Goal: Task Accomplishment & Management: Use online tool/utility

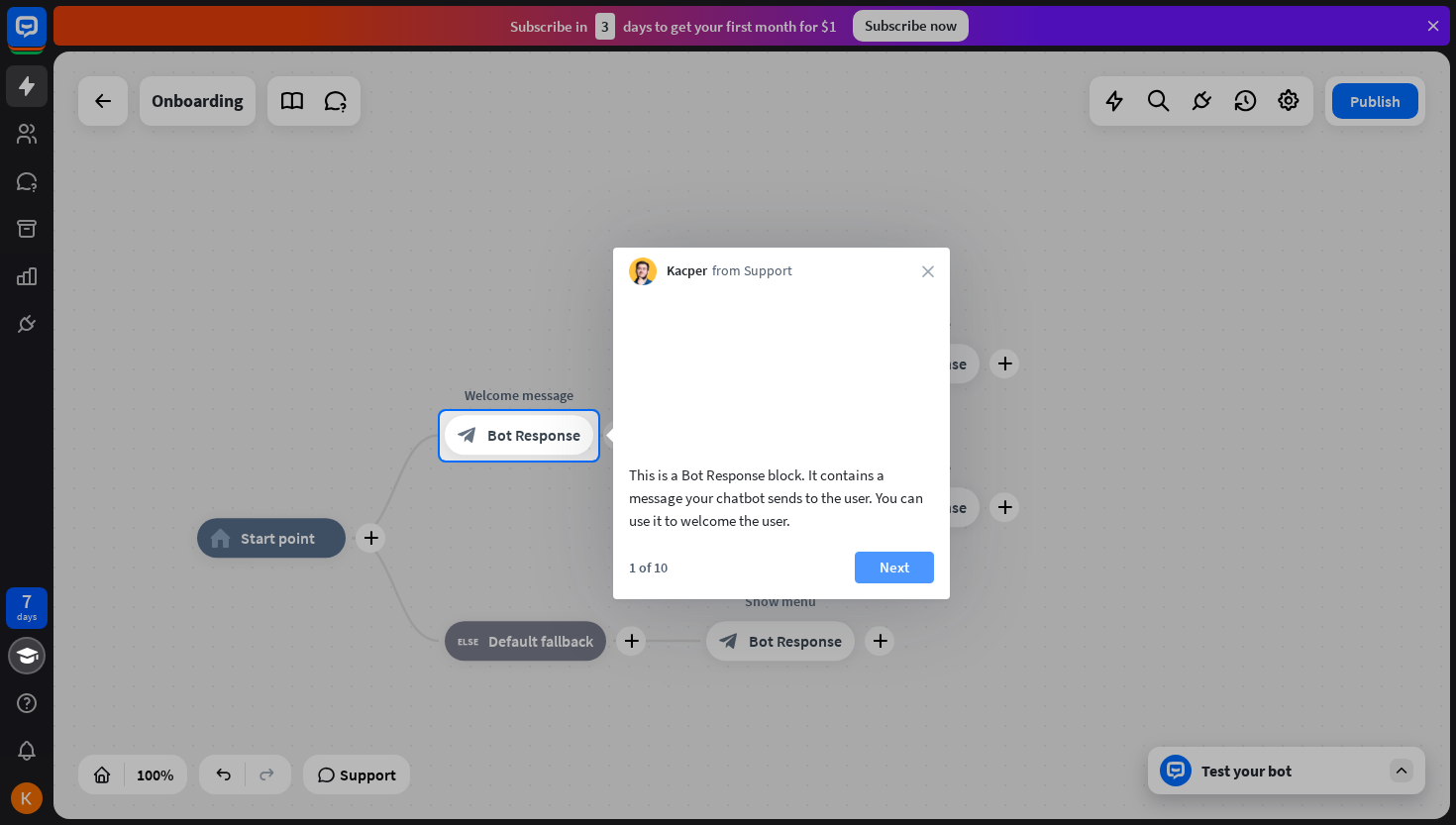
click at [903, 584] on button "Next" at bounding box center [894, 568] width 79 height 32
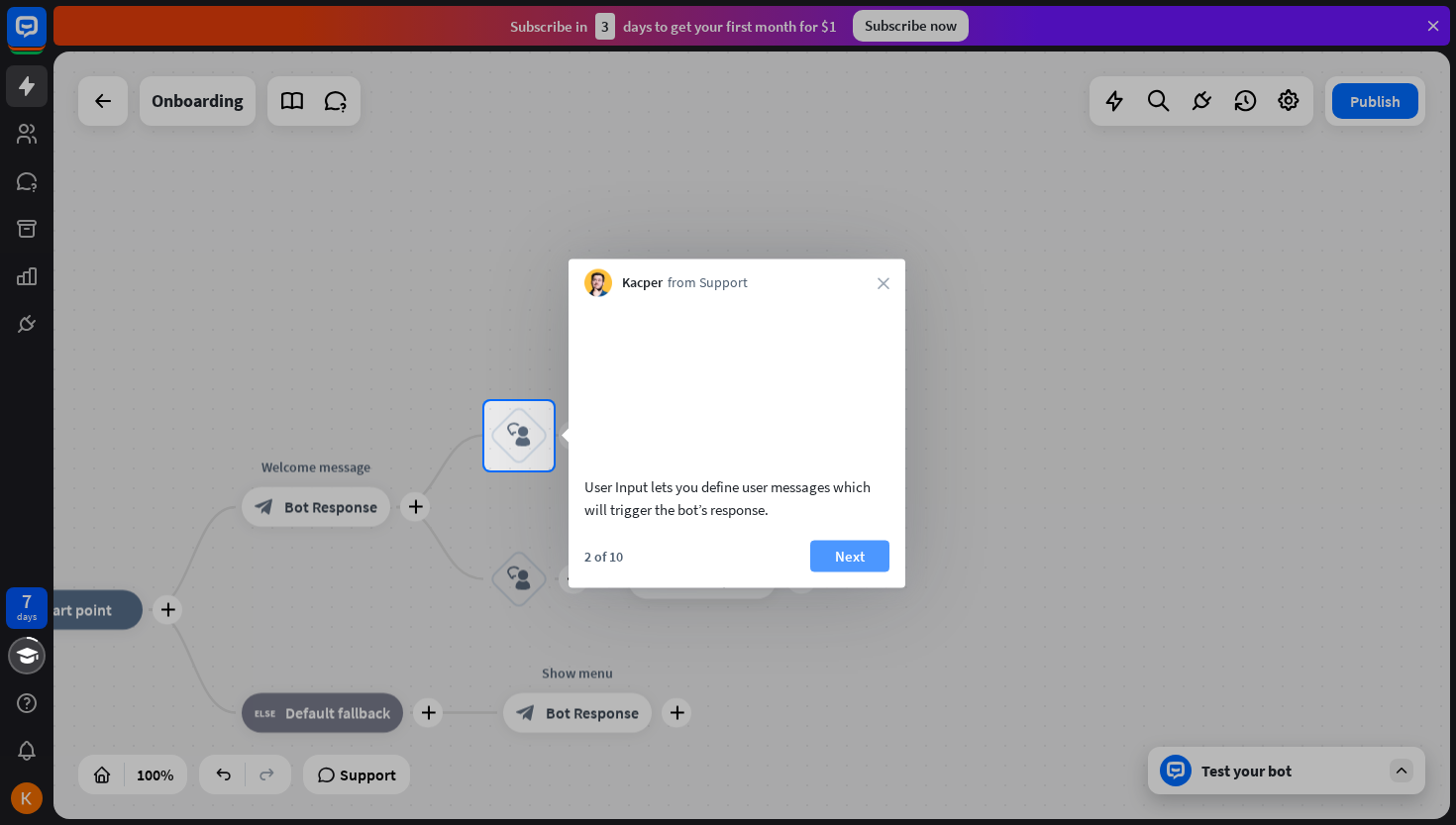
click at [838, 572] on button "Next" at bounding box center [849, 556] width 79 height 32
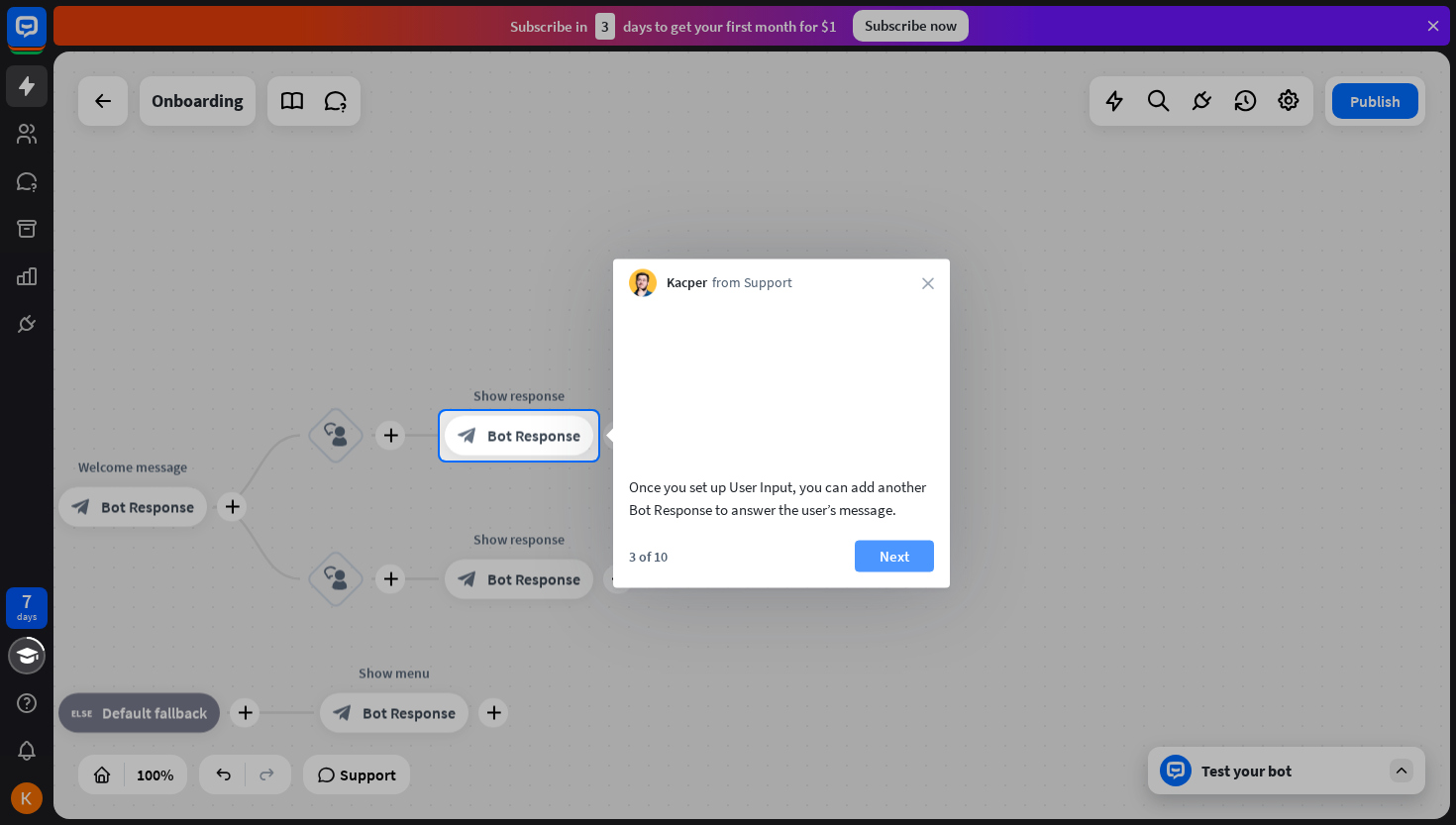
click at [870, 572] on button "Next" at bounding box center [894, 556] width 79 height 32
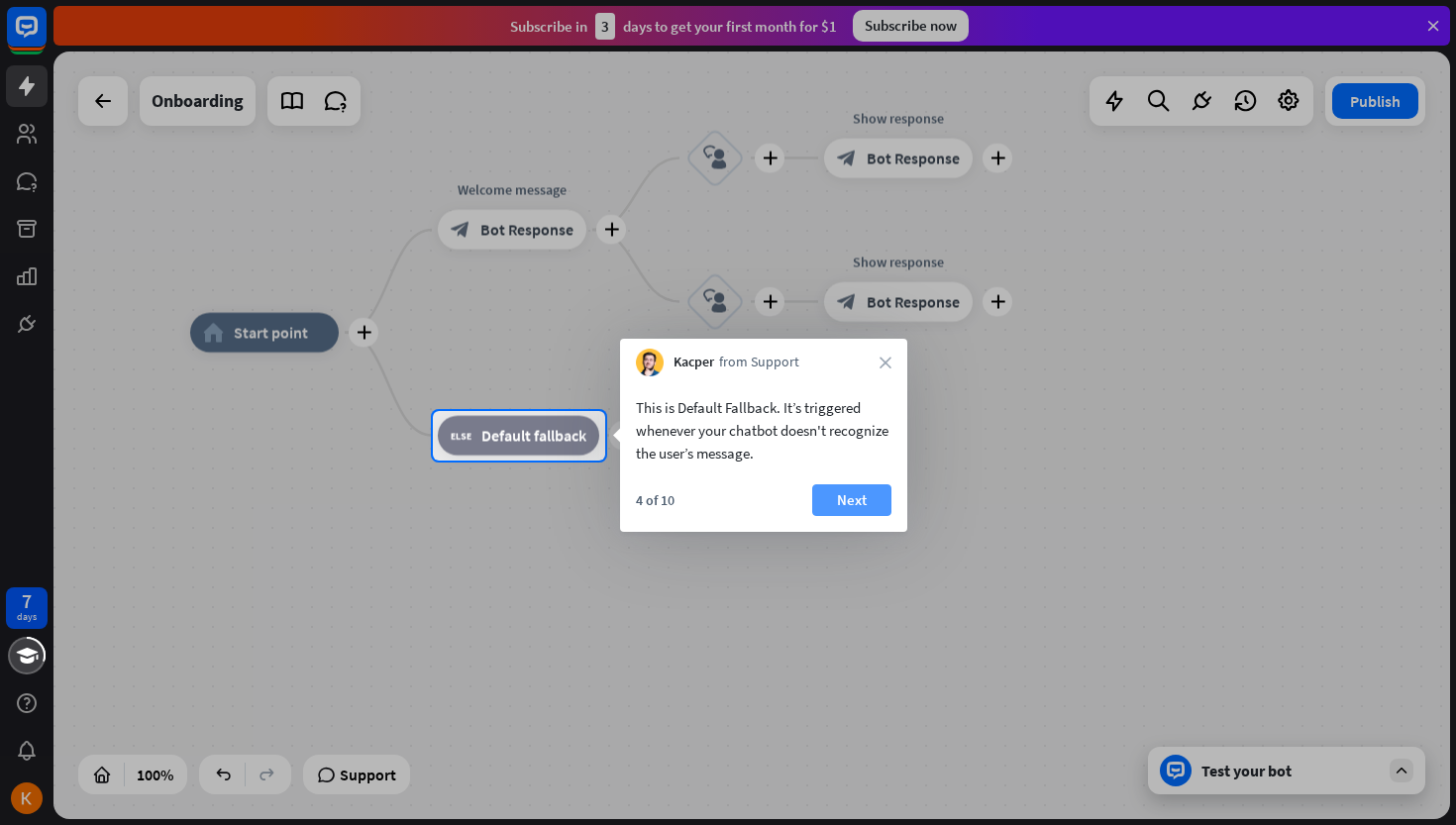
click at [853, 496] on button "Next" at bounding box center [851, 501] width 79 height 32
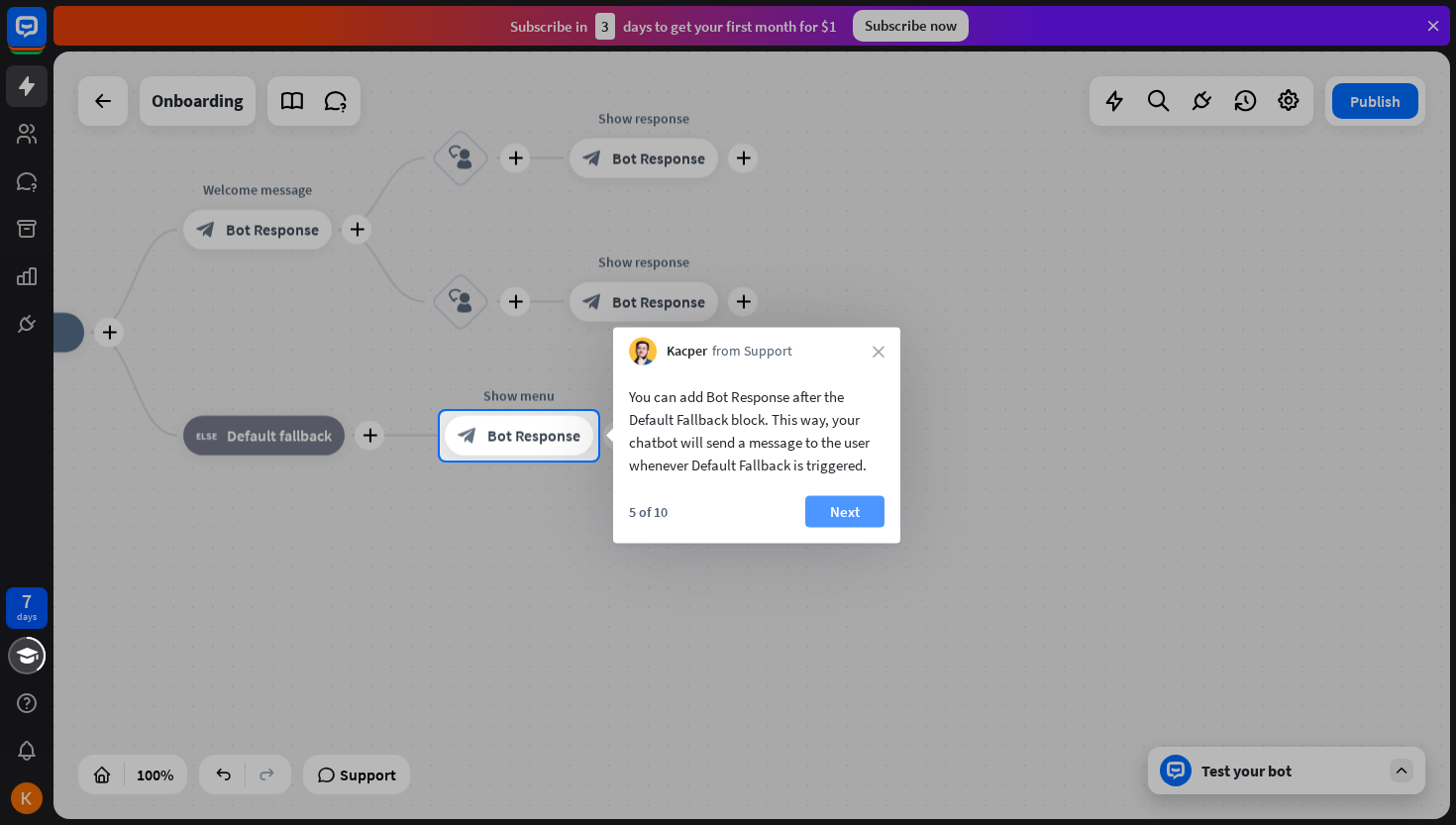
click at [863, 524] on button "Next" at bounding box center [844, 513] width 79 height 32
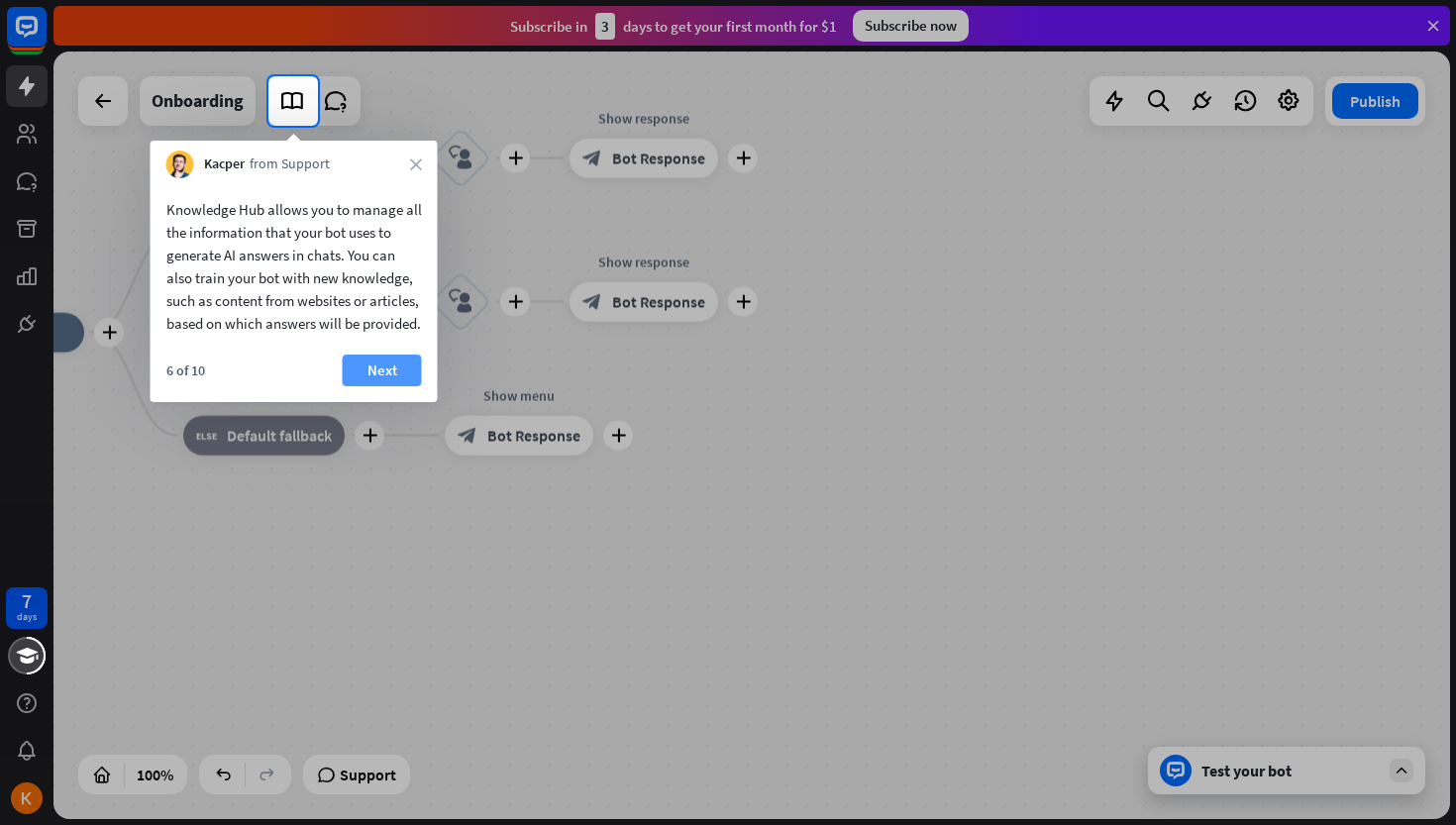
click at [395, 386] on button "Next" at bounding box center [382, 371] width 79 height 32
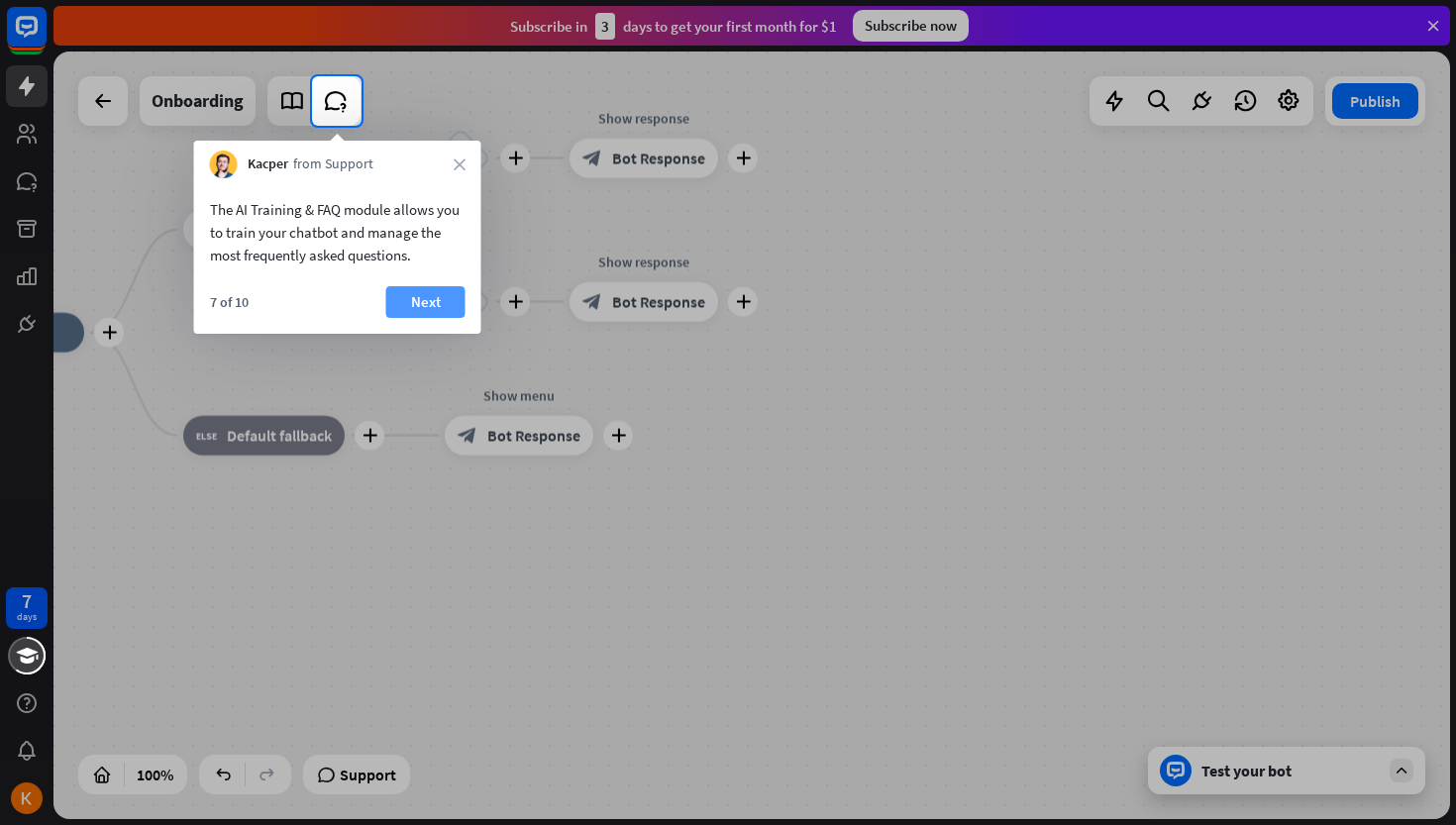
click at [414, 294] on button "Next" at bounding box center [425, 302] width 79 height 32
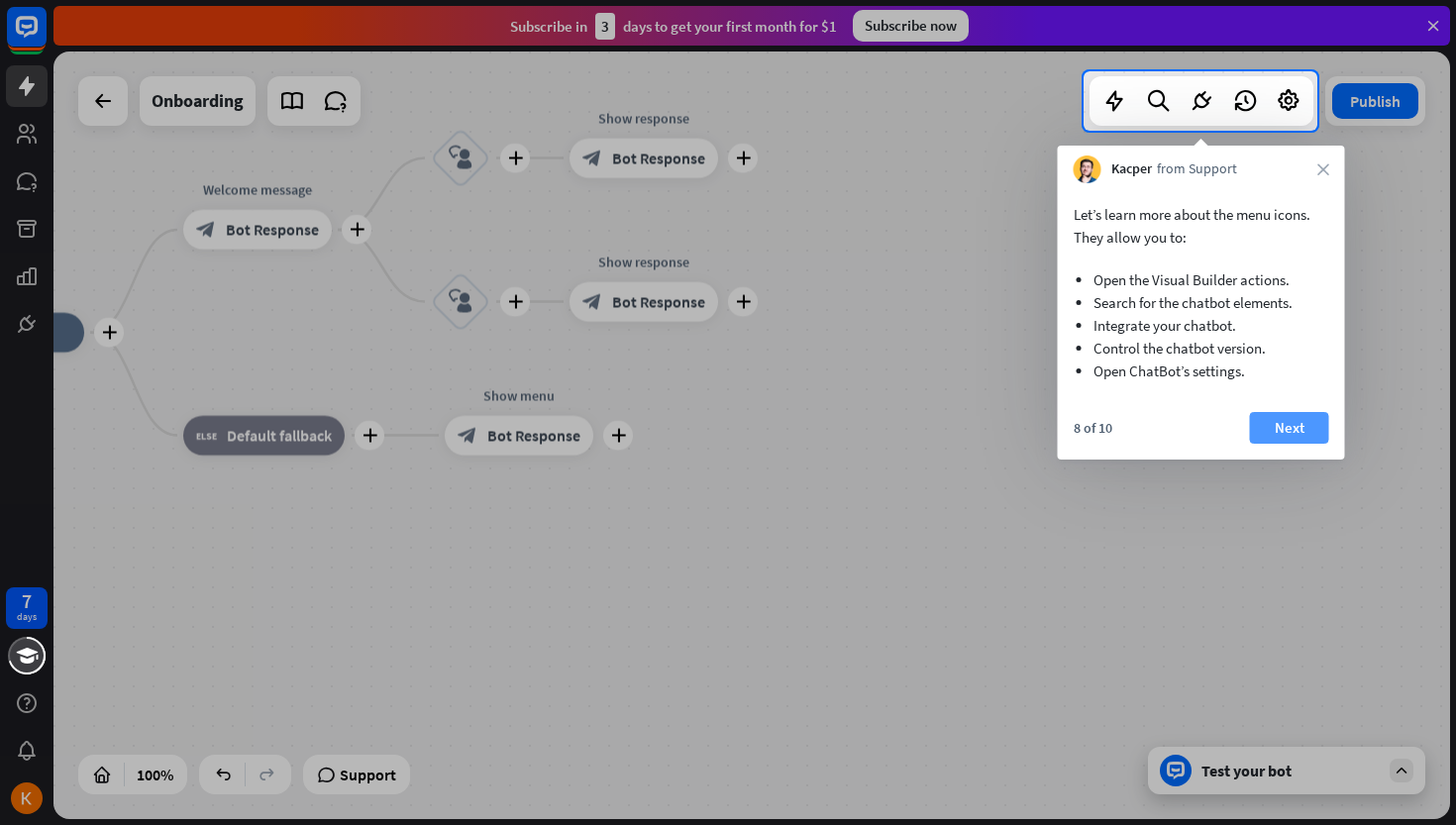
click at [1283, 424] on button "Next" at bounding box center [1288, 428] width 79 height 32
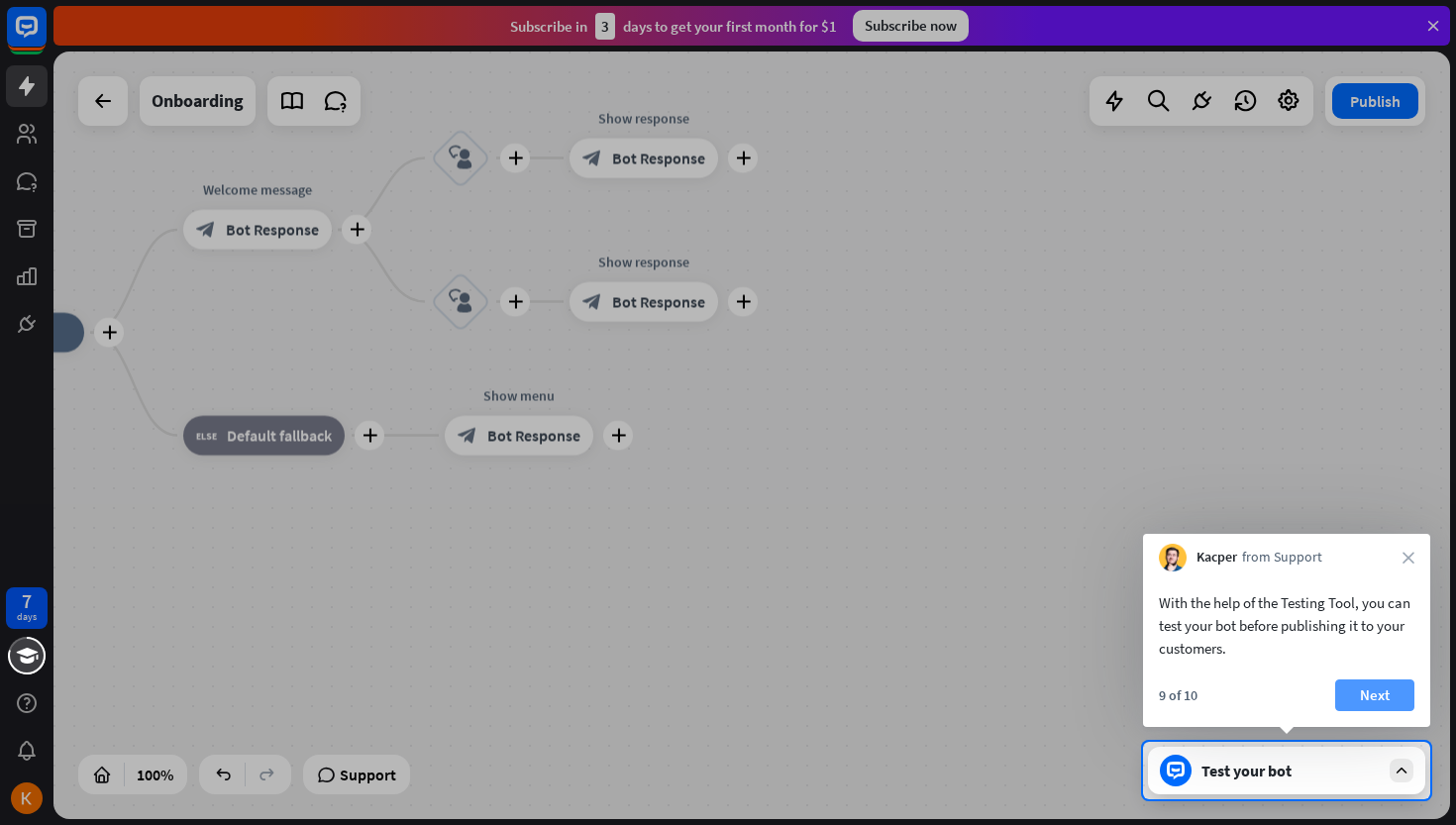
click at [1372, 691] on button "Next" at bounding box center [1374, 695] width 79 height 32
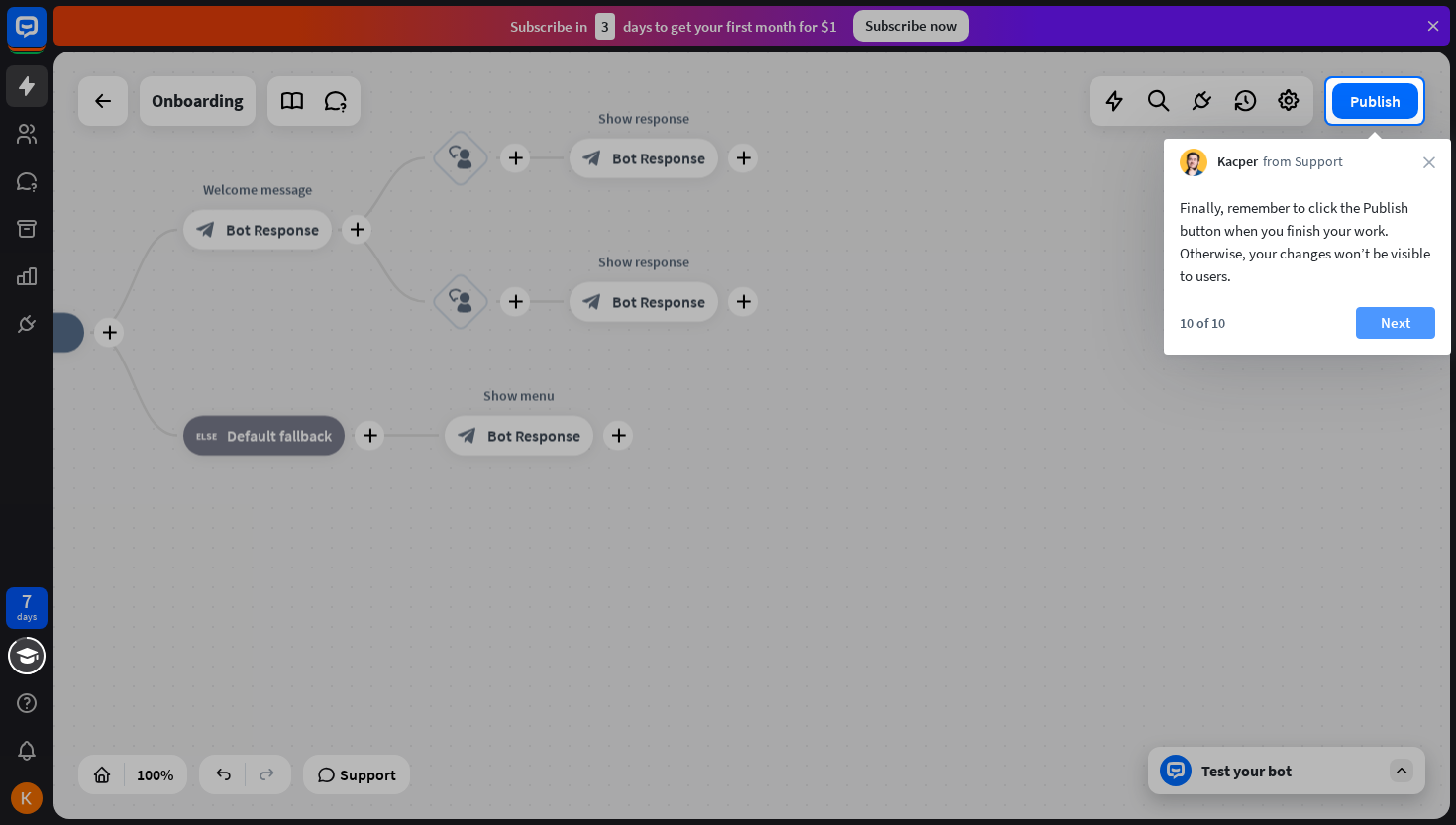
click at [1396, 320] on button "Next" at bounding box center [1395, 323] width 79 height 32
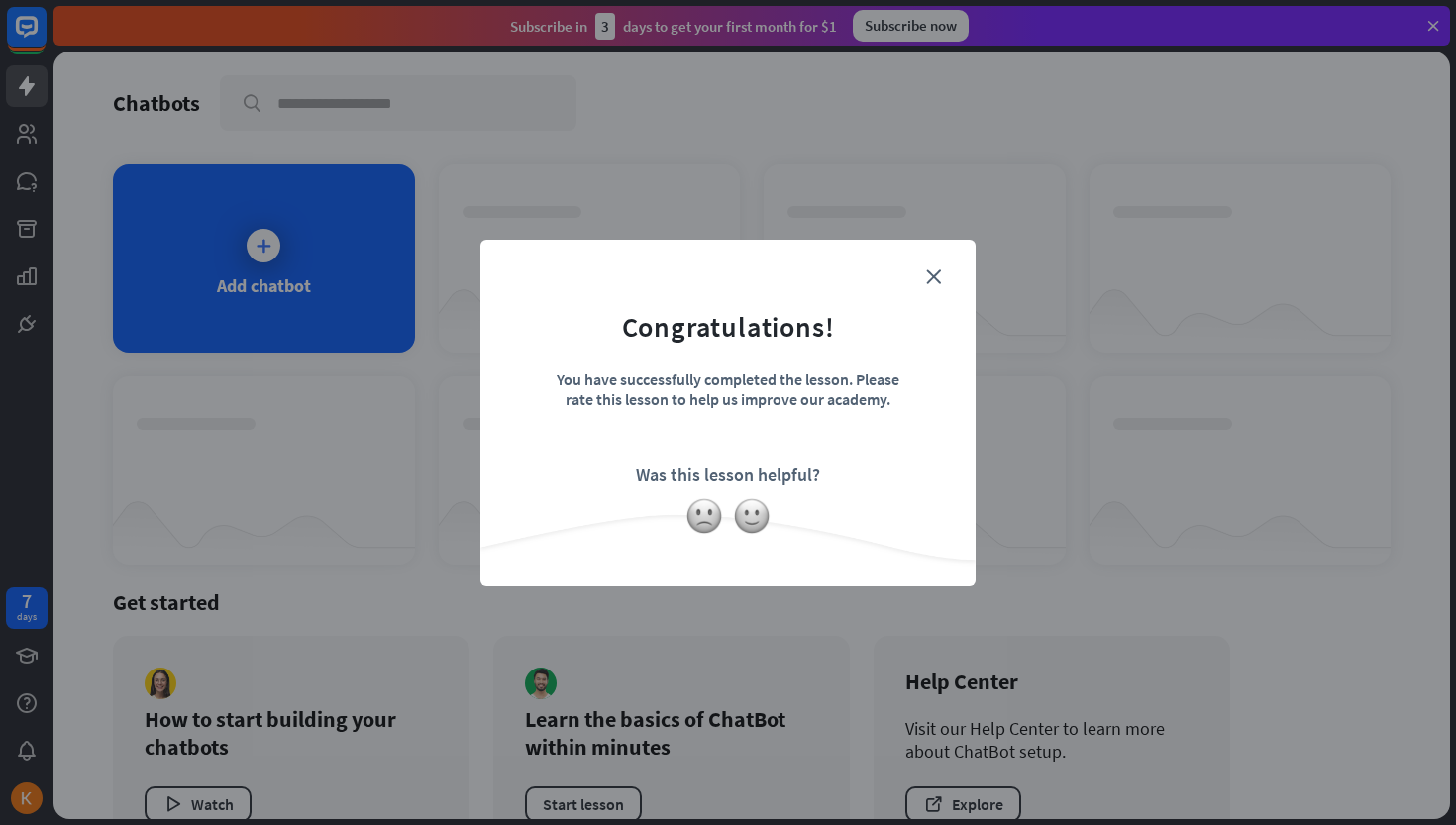
click at [810, 371] on div "You have successfully completed the lesson. Please rate this lesson to help us …" at bounding box center [728, 404] width 347 height 70
click at [749, 519] on img at bounding box center [752, 517] width 38 height 38
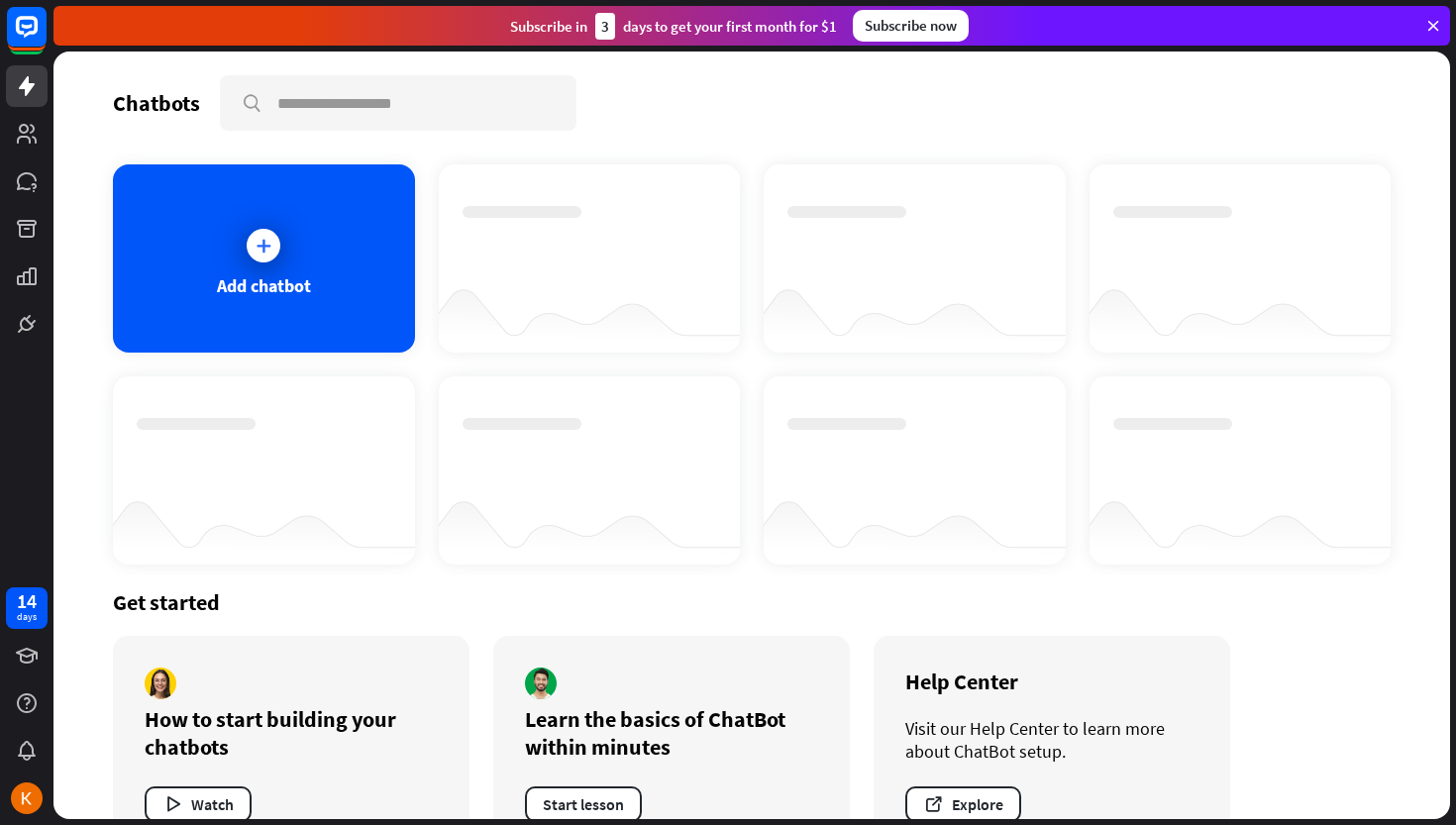
click at [1431, 25] on icon at bounding box center [1433, 26] width 18 height 18
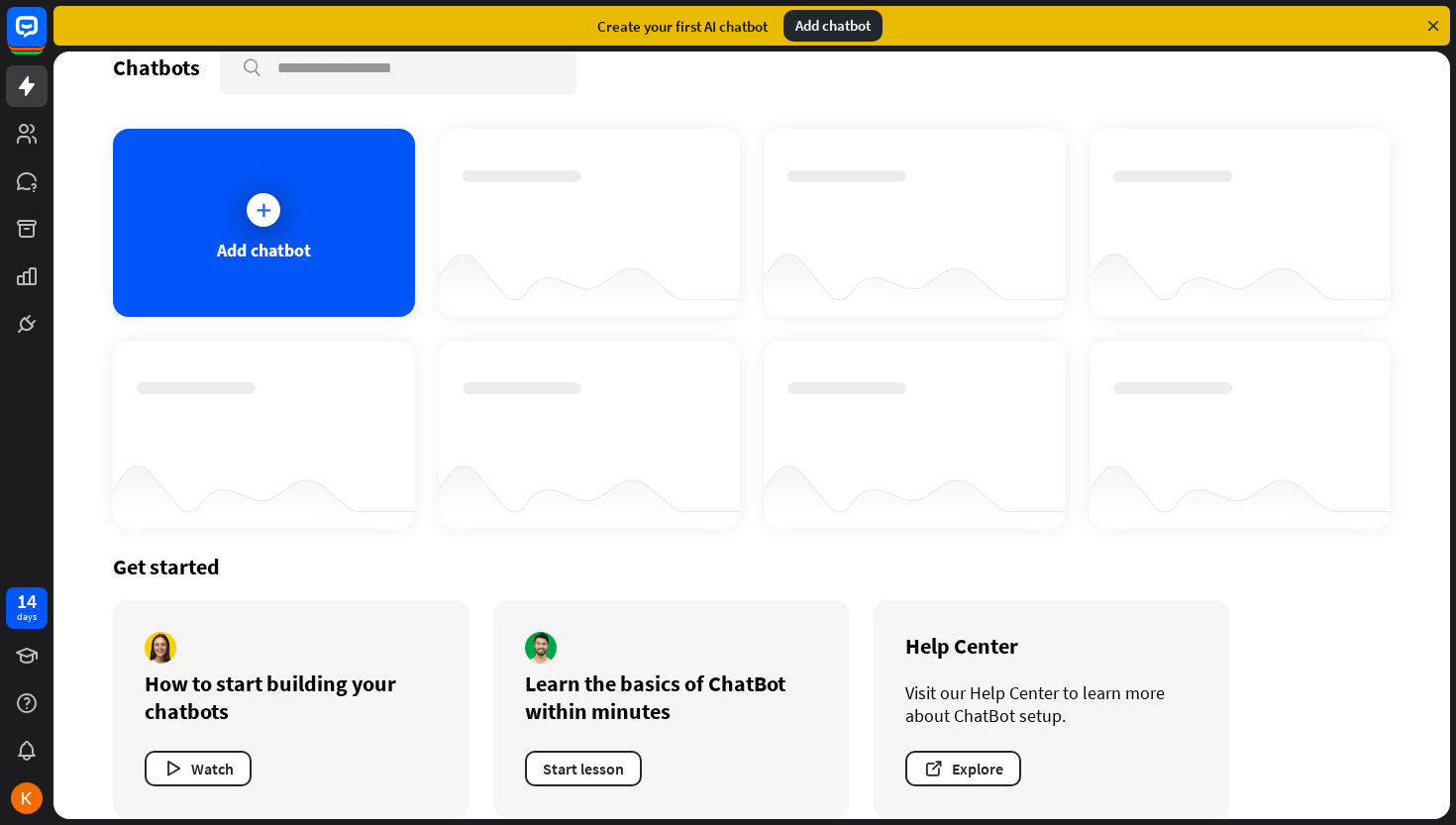
scroll to position [59, 0]
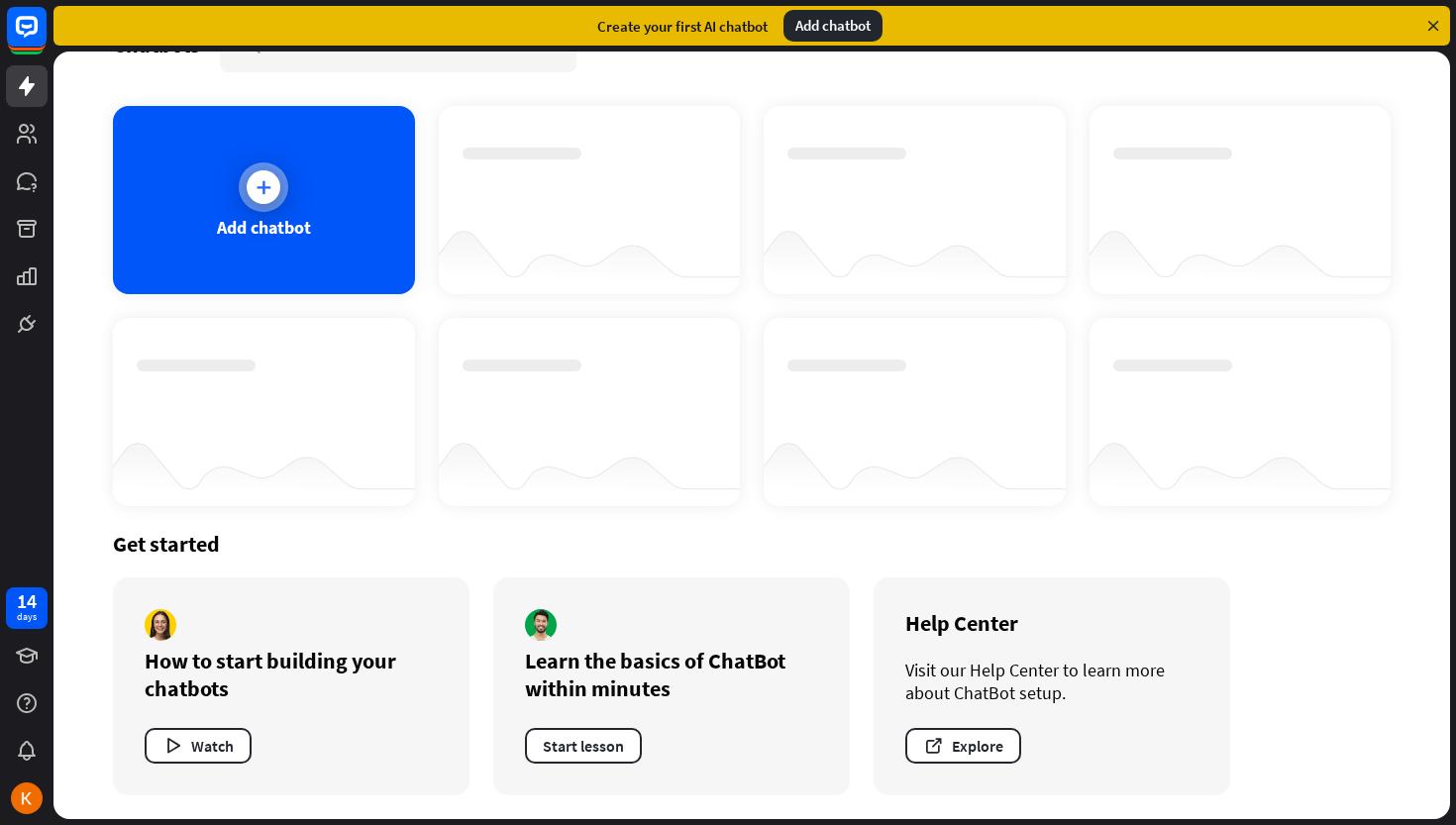
click at [268, 184] on icon at bounding box center [263, 188] width 20 height 20
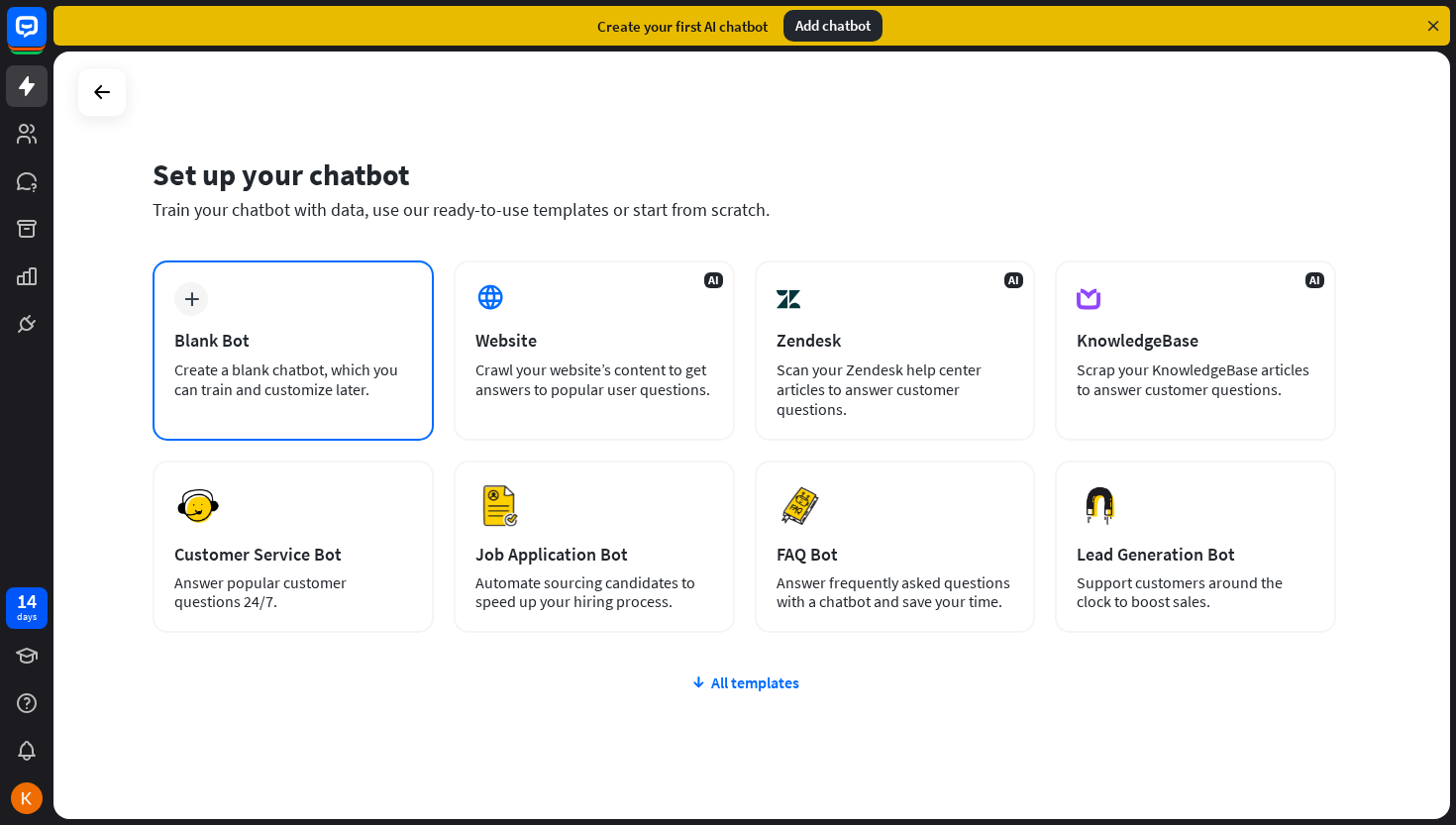
click at [185, 306] on div "plus" at bounding box center [191, 299] width 34 height 34
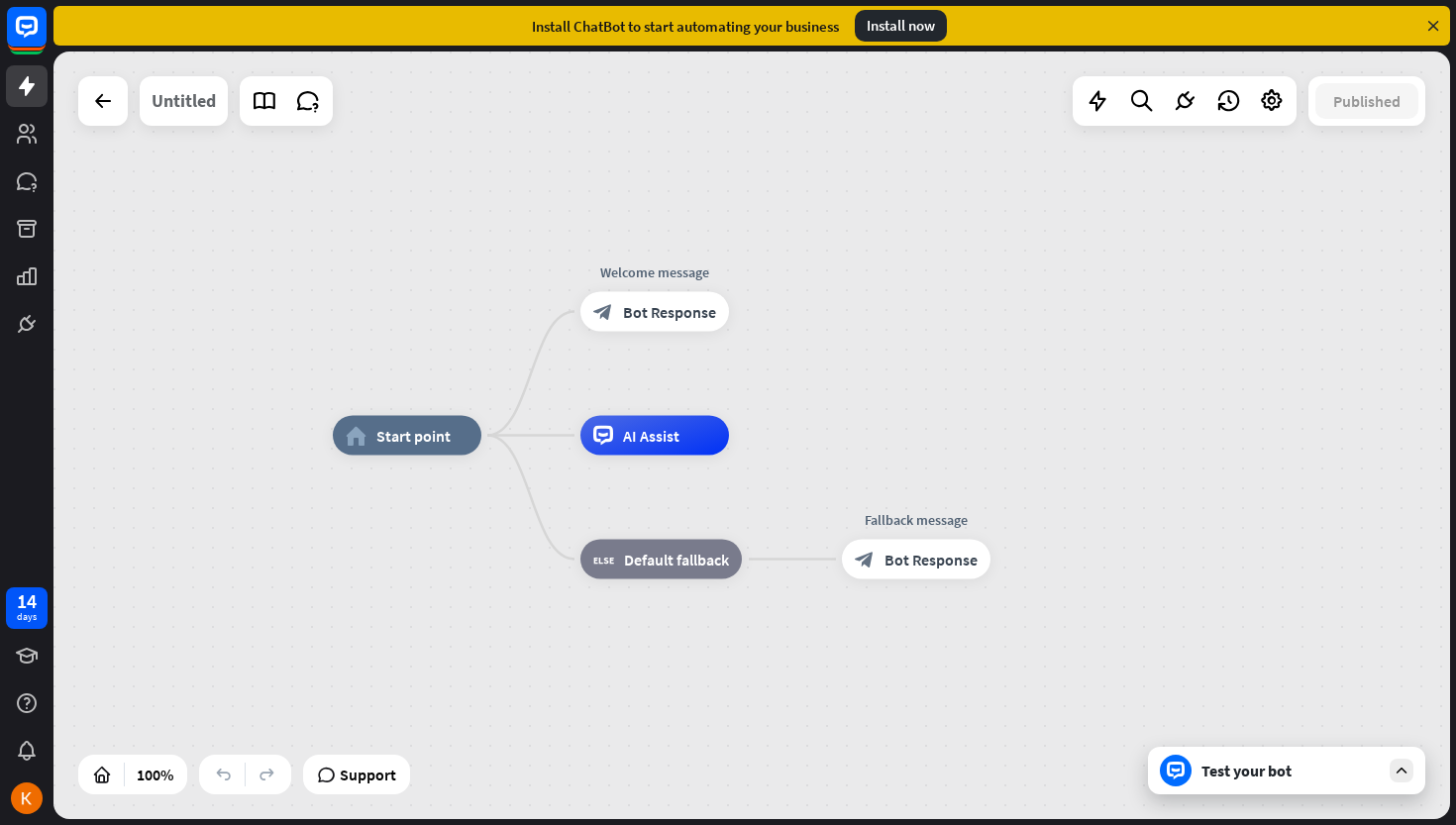
click at [189, 95] on div "Untitled" at bounding box center [183, 101] width 65 height 50
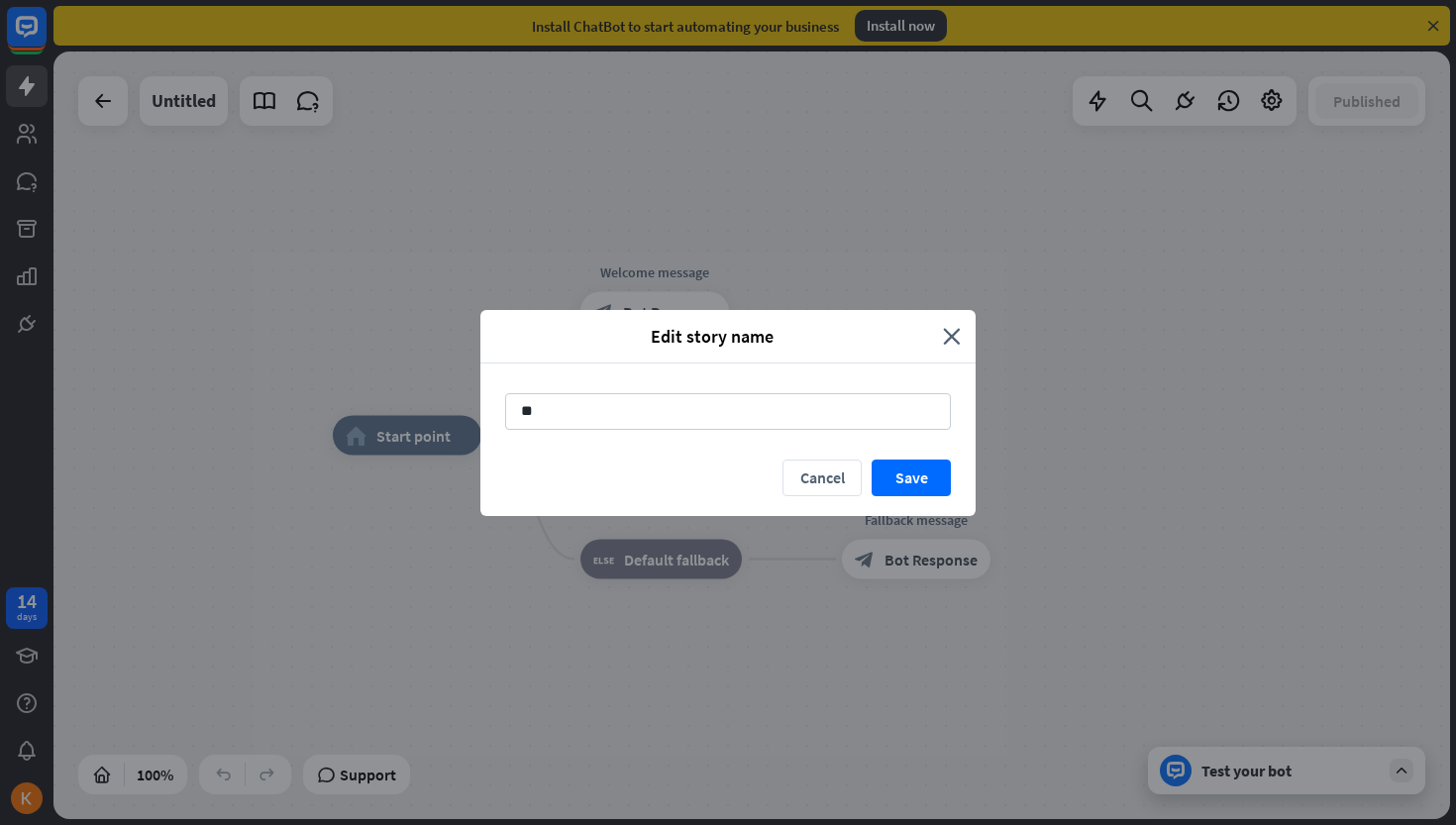
type input "*"
type input "**********"
click at [932, 468] on button "Save" at bounding box center [910, 478] width 79 height 37
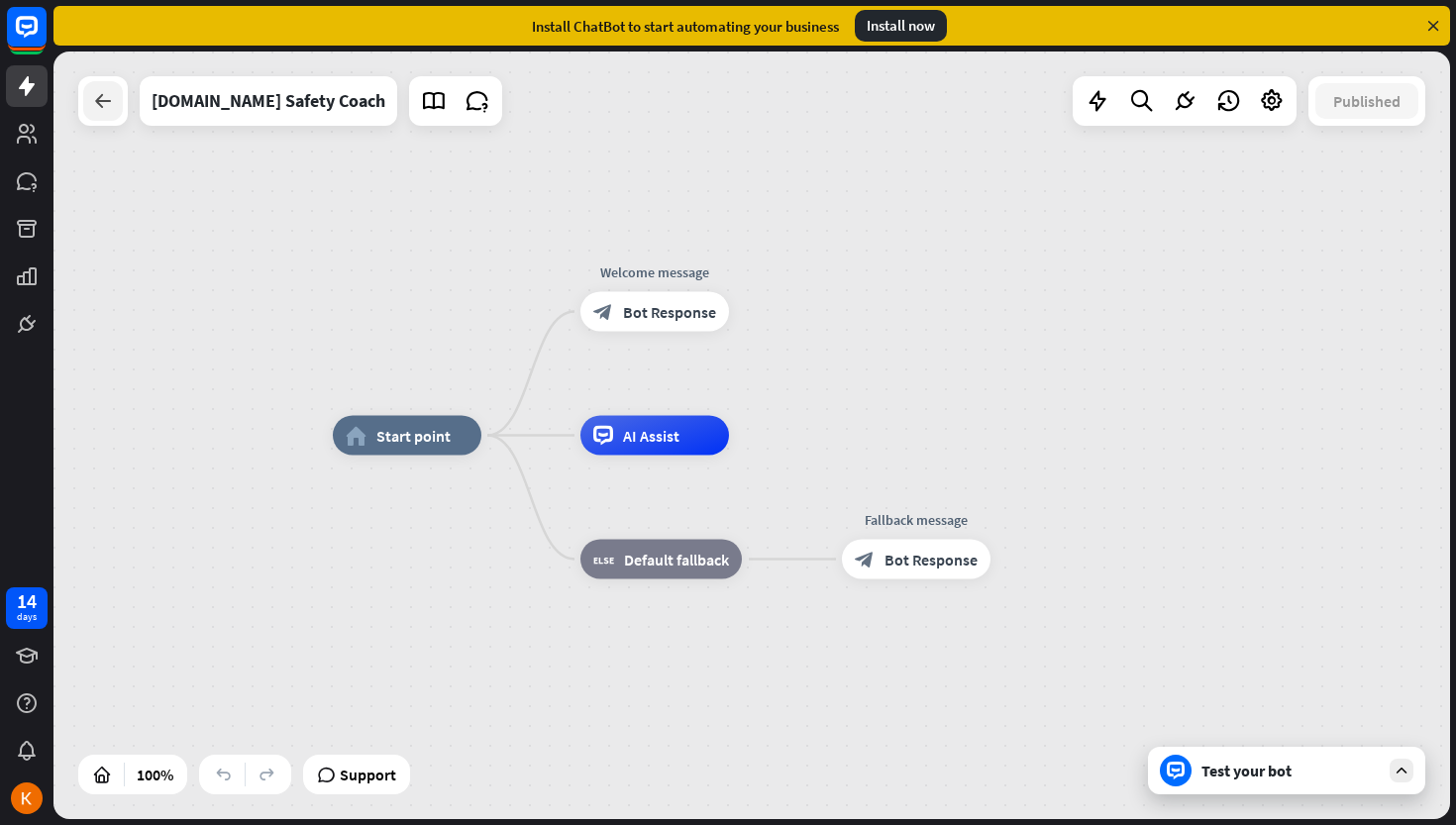
click at [112, 116] on div at bounding box center [103, 101] width 40 height 40
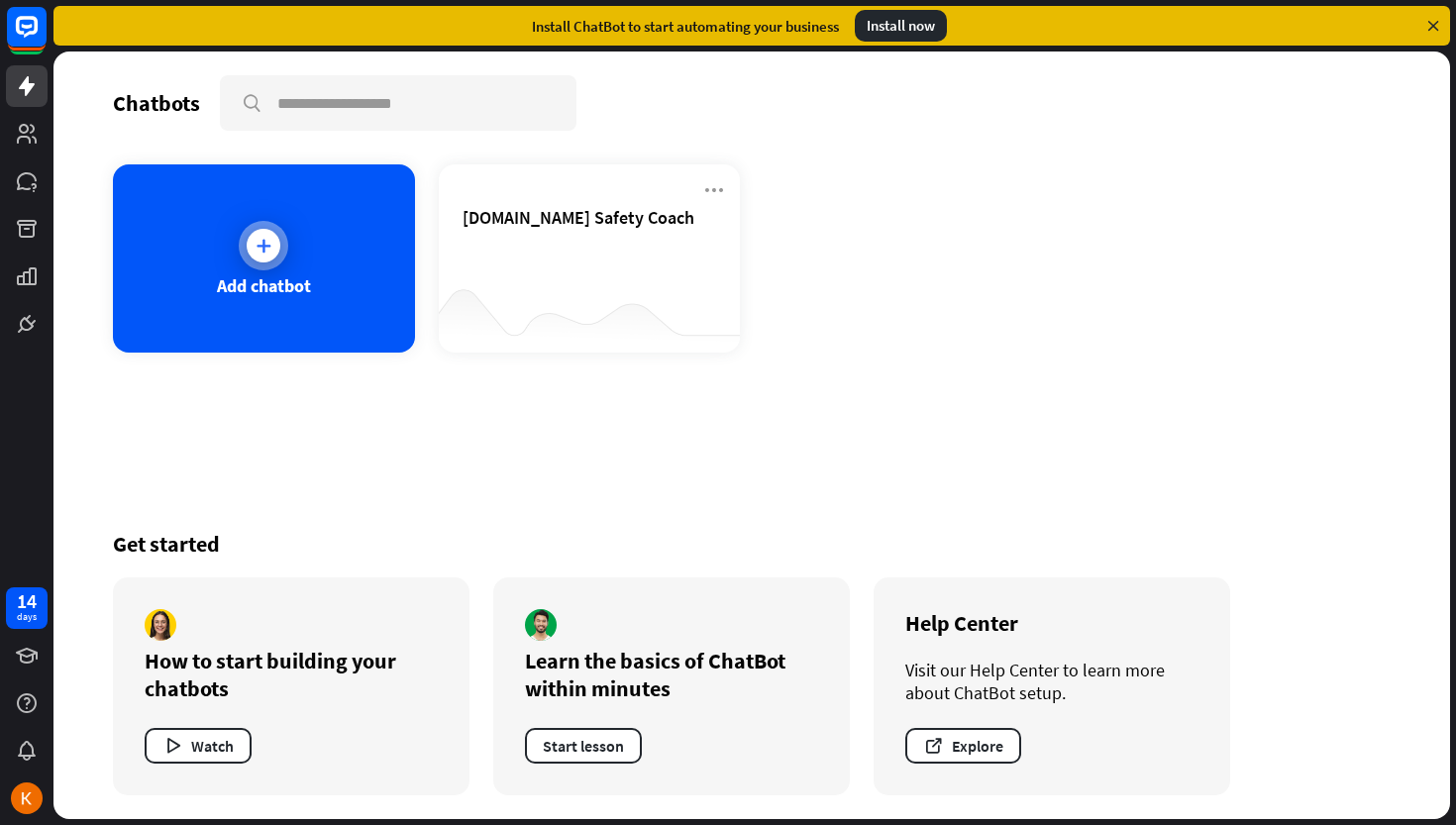
click at [260, 231] on div at bounding box center [263, 245] width 34 height 34
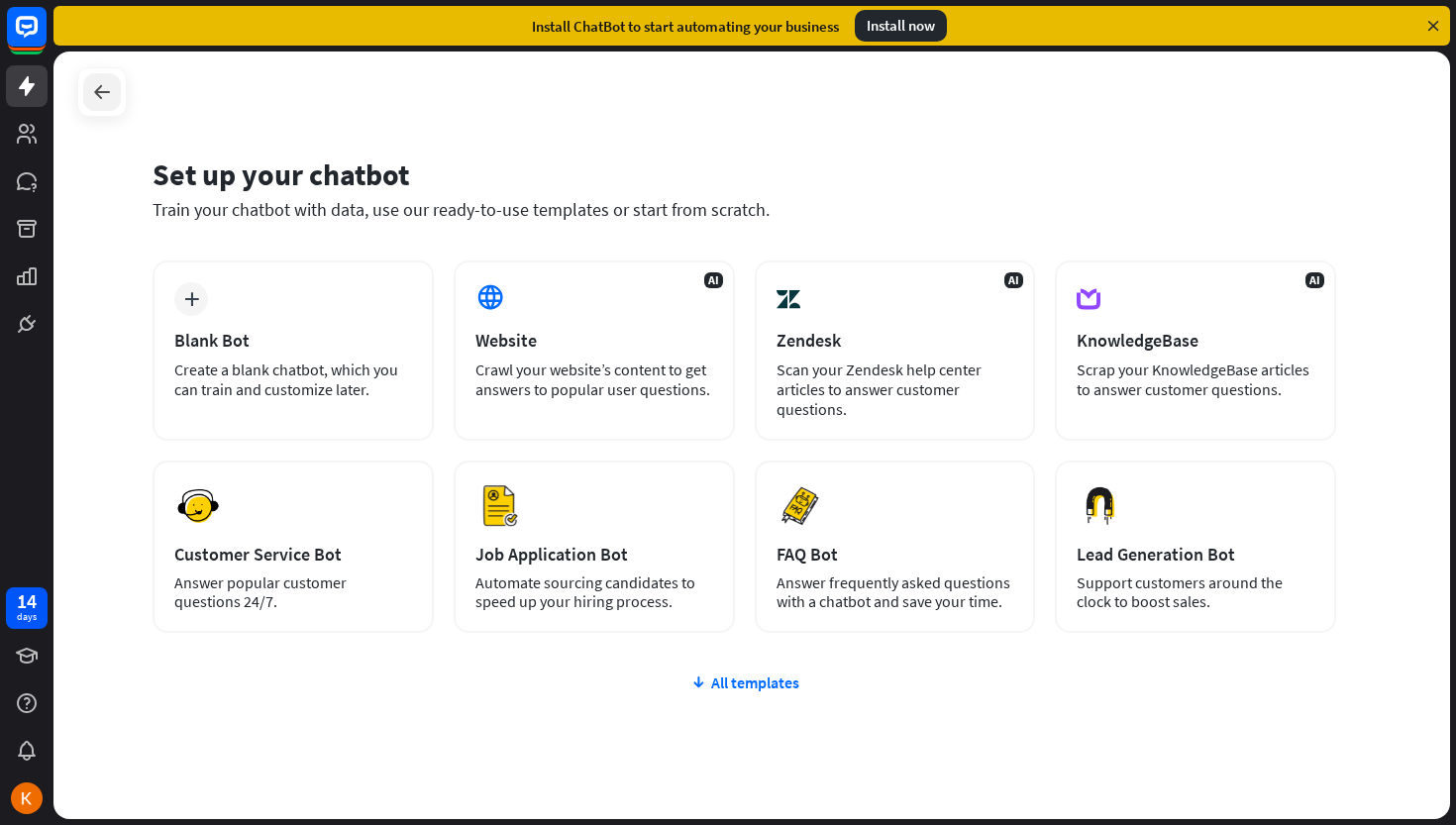
click at [113, 100] on icon at bounding box center [102, 92] width 24 height 24
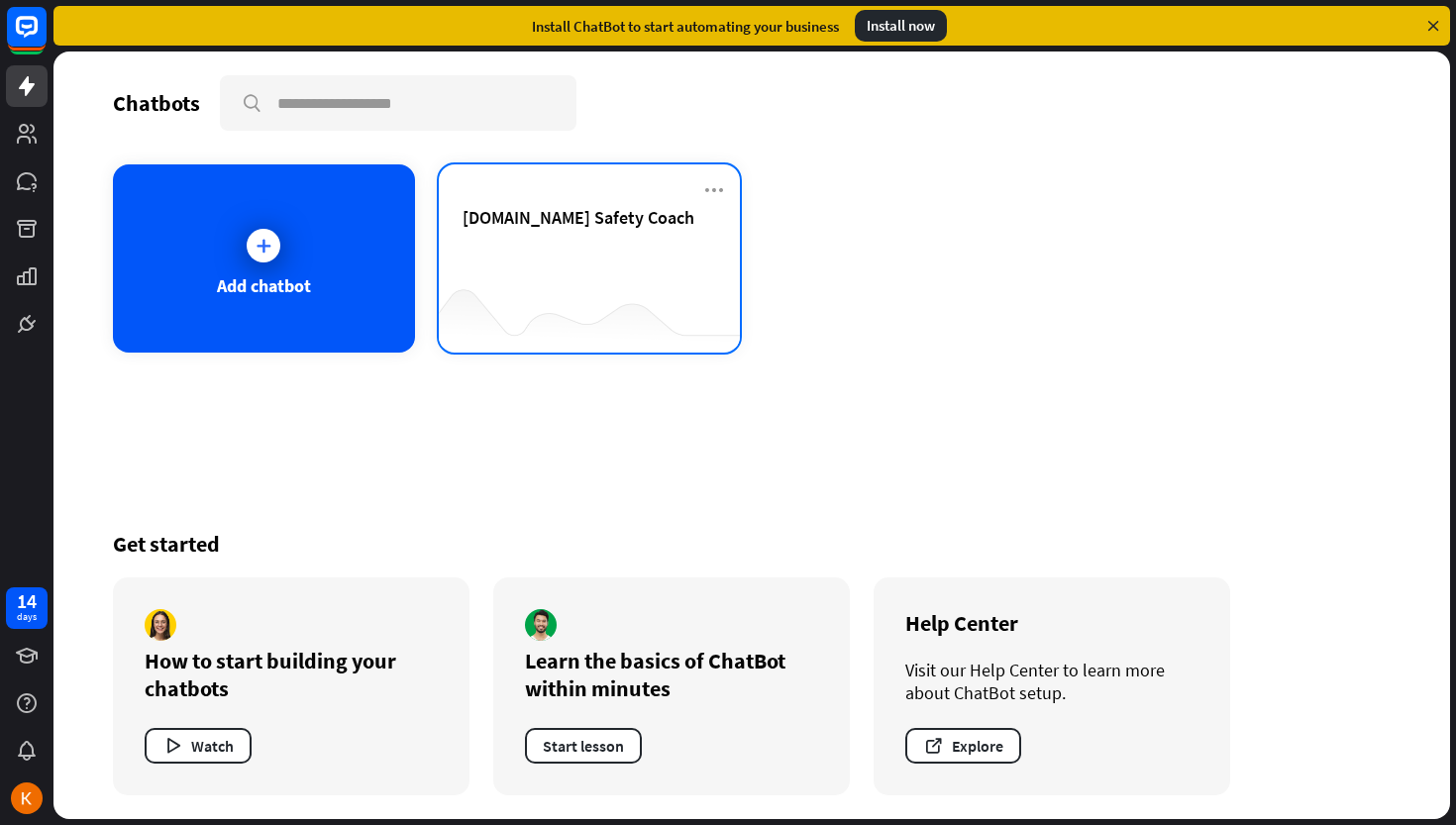
click at [525, 244] on div "[DOMAIN_NAME] Safety Coach" at bounding box center [589, 241] width 254 height 70
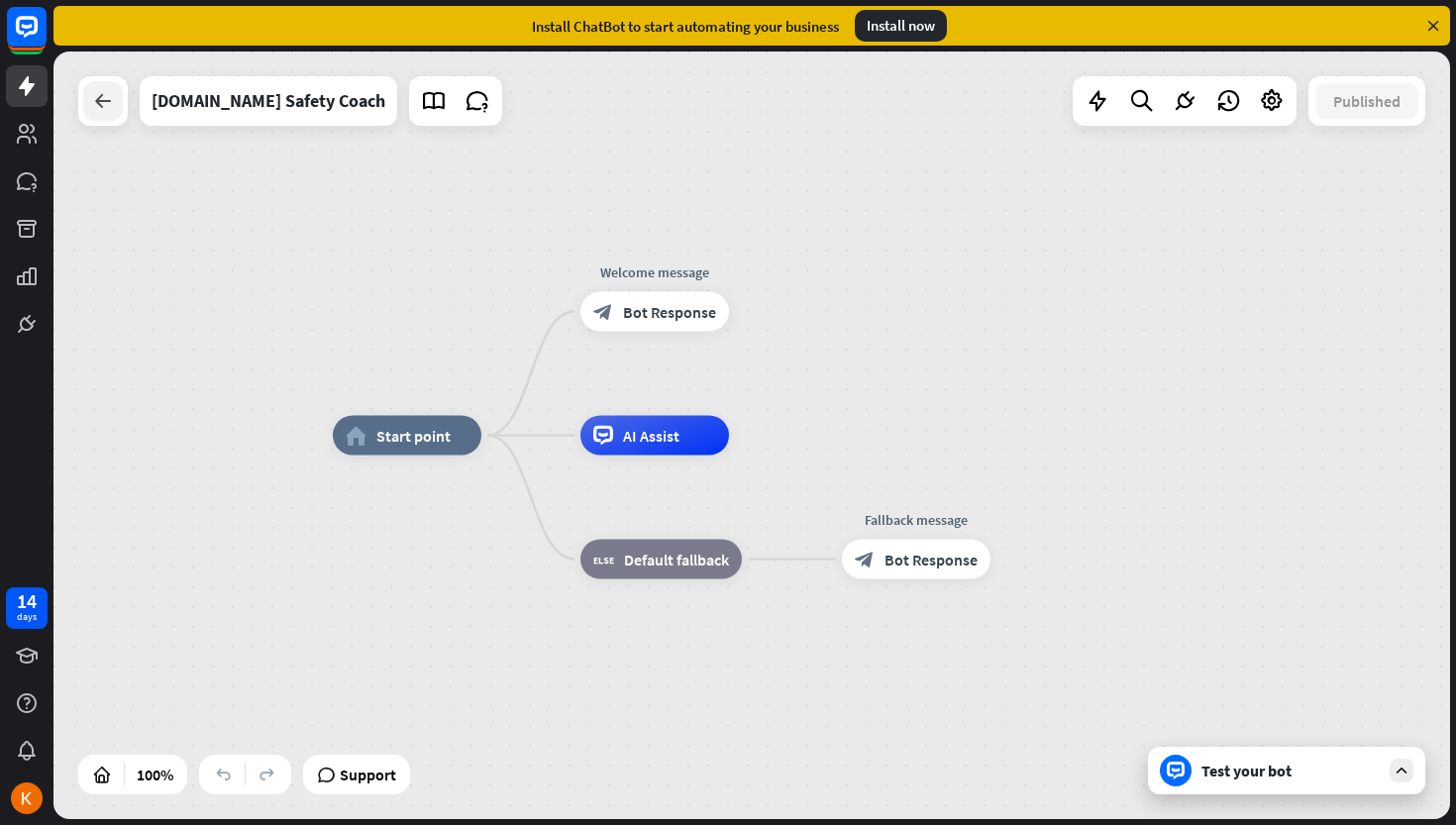
click at [107, 107] on icon at bounding box center [103, 101] width 24 height 24
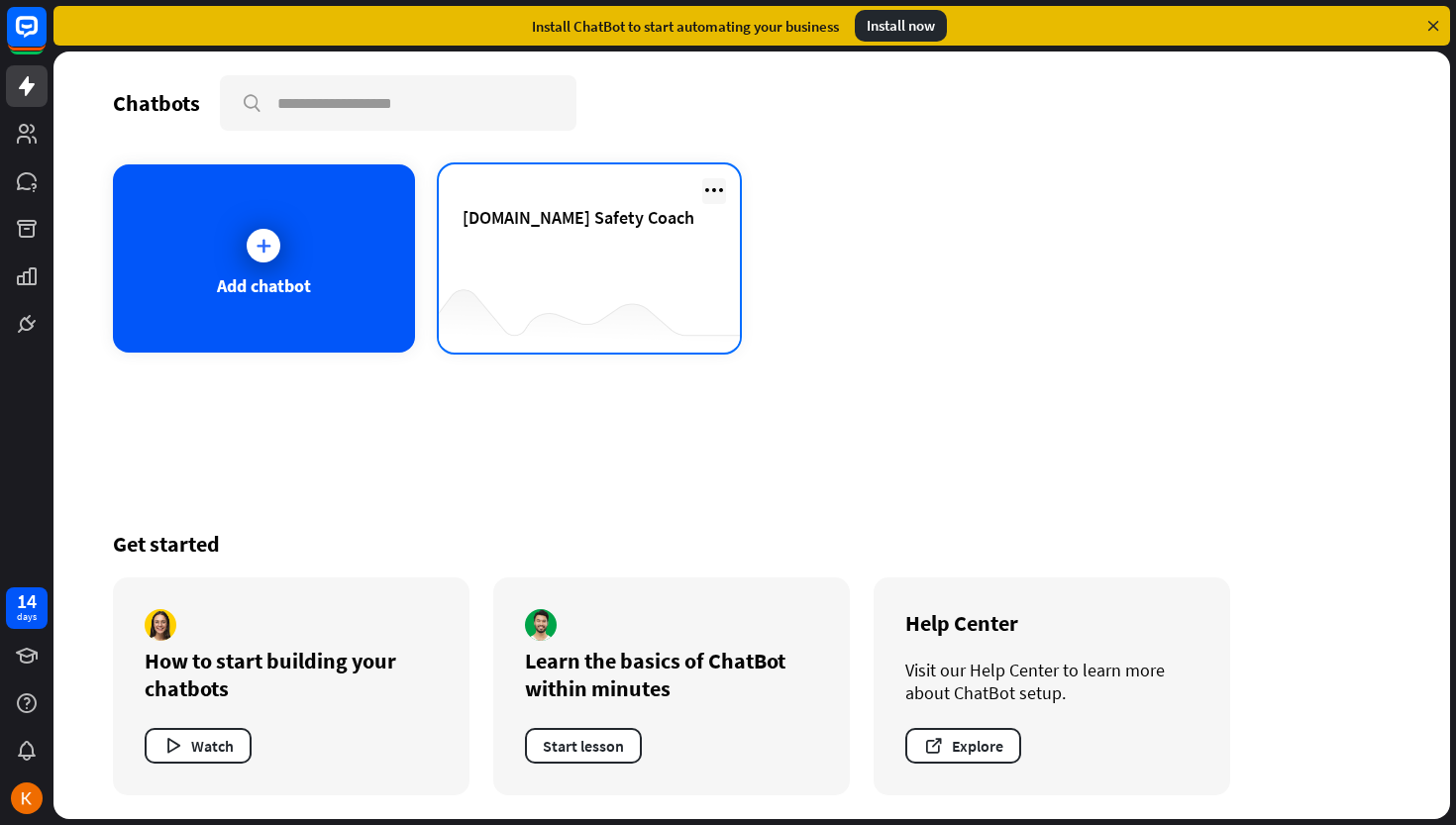
click at [709, 193] on icon at bounding box center [714, 191] width 24 height 24
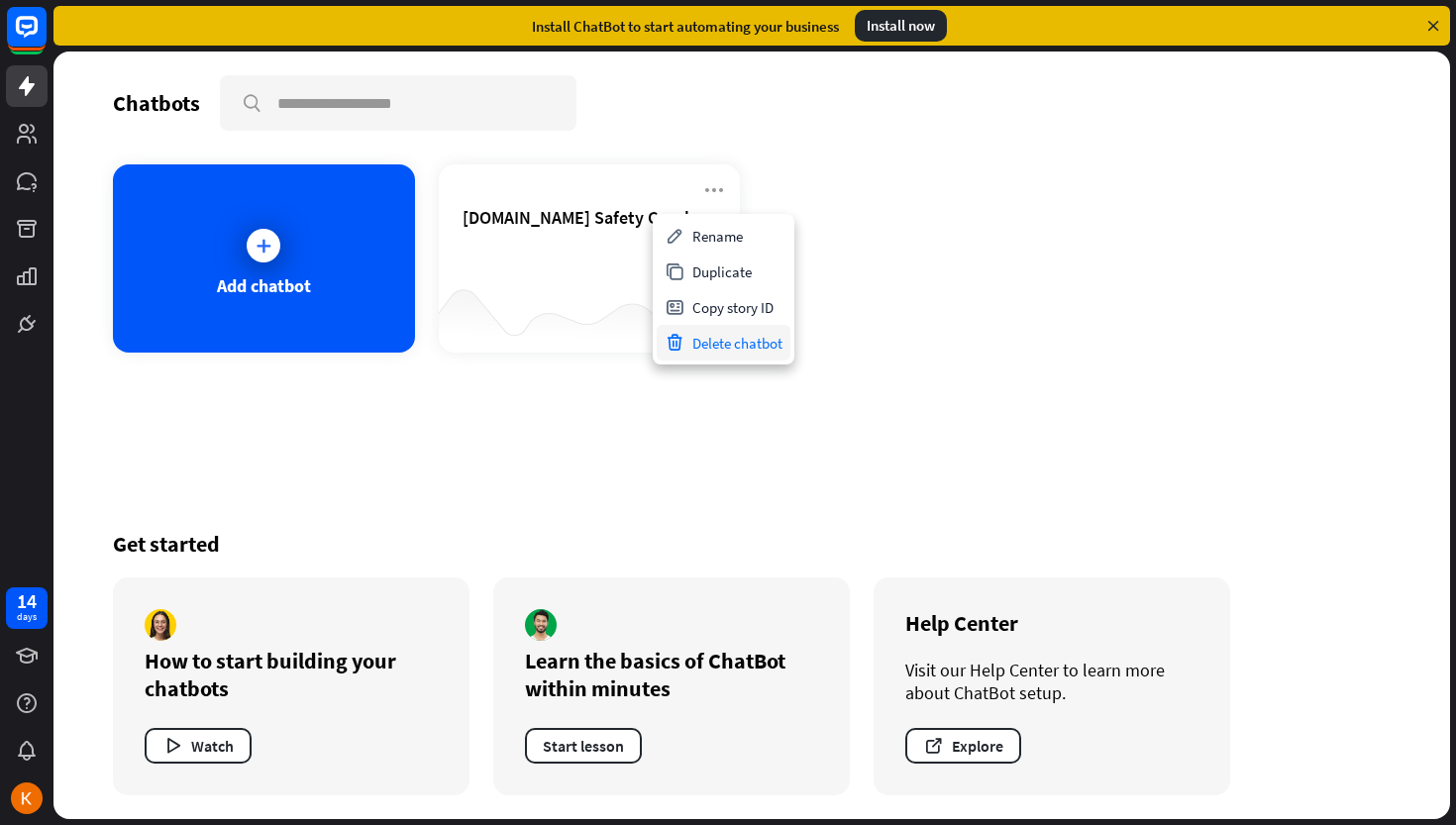
click at [698, 346] on div "Delete chatbot" at bounding box center [724, 343] width 134 height 36
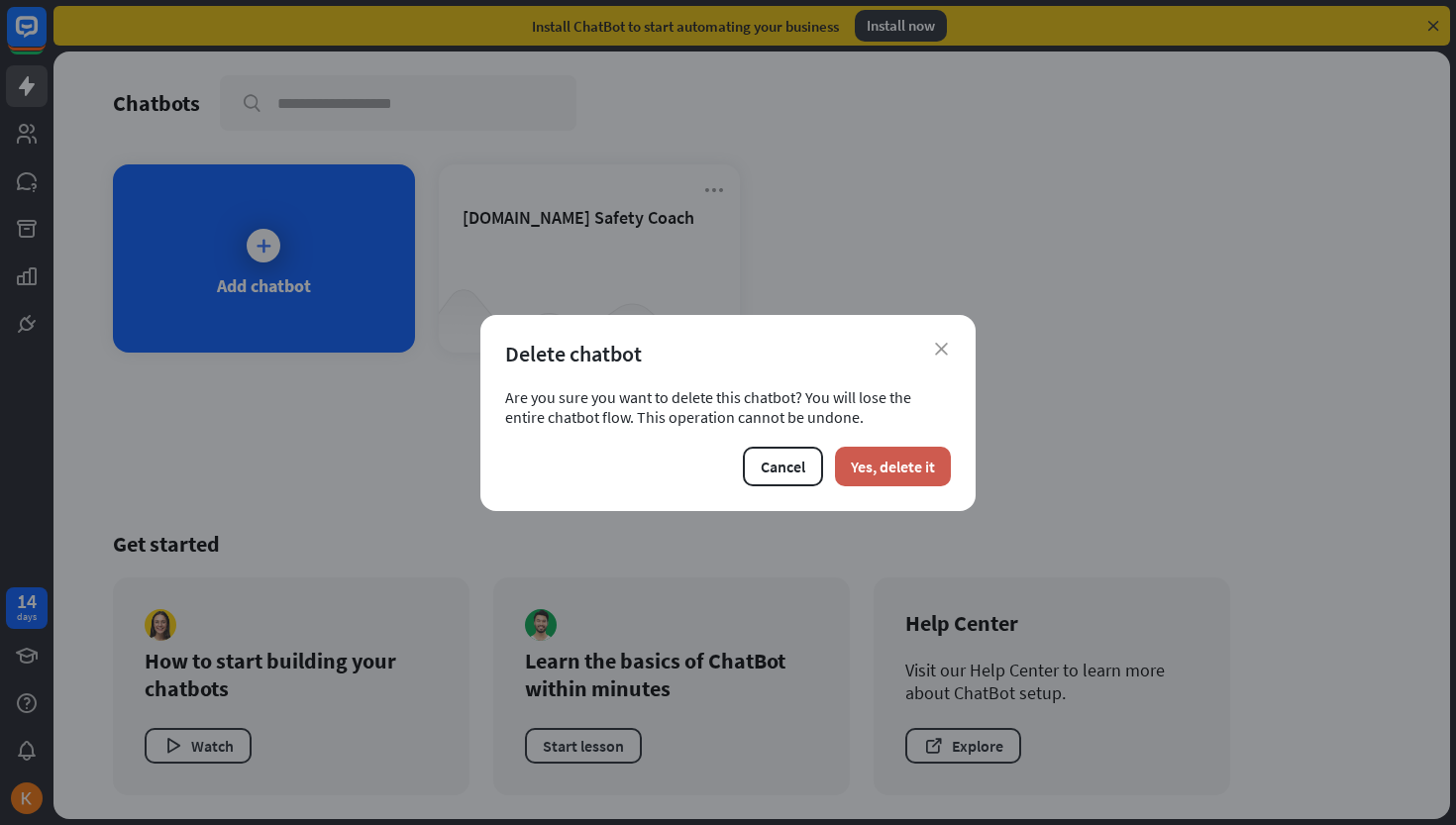
click at [902, 463] on button "Yes, delete it" at bounding box center [893, 467] width 116 height 40
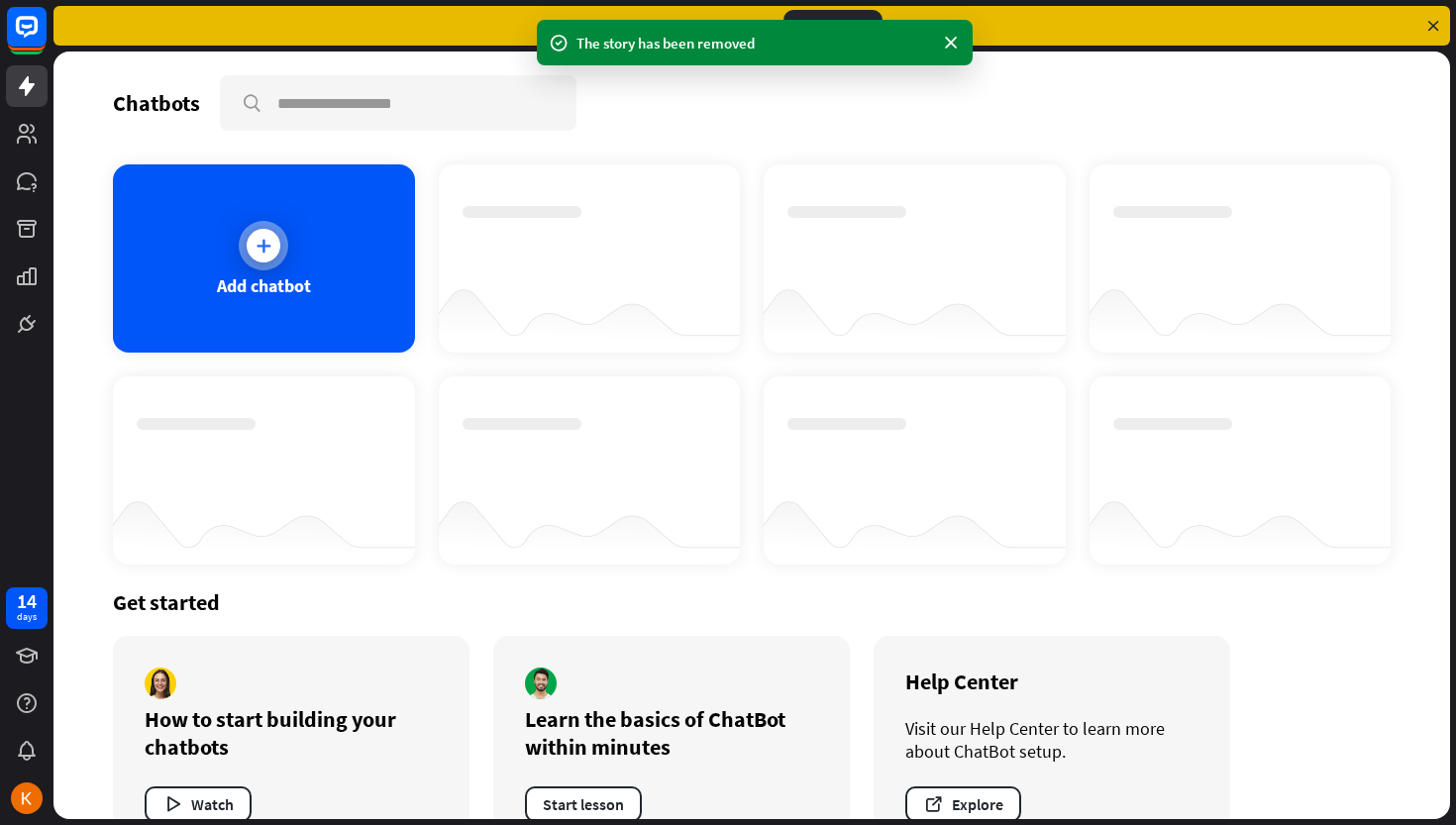
click at [245, 239] on div at bounding box center [263, 245] width 50 height 50
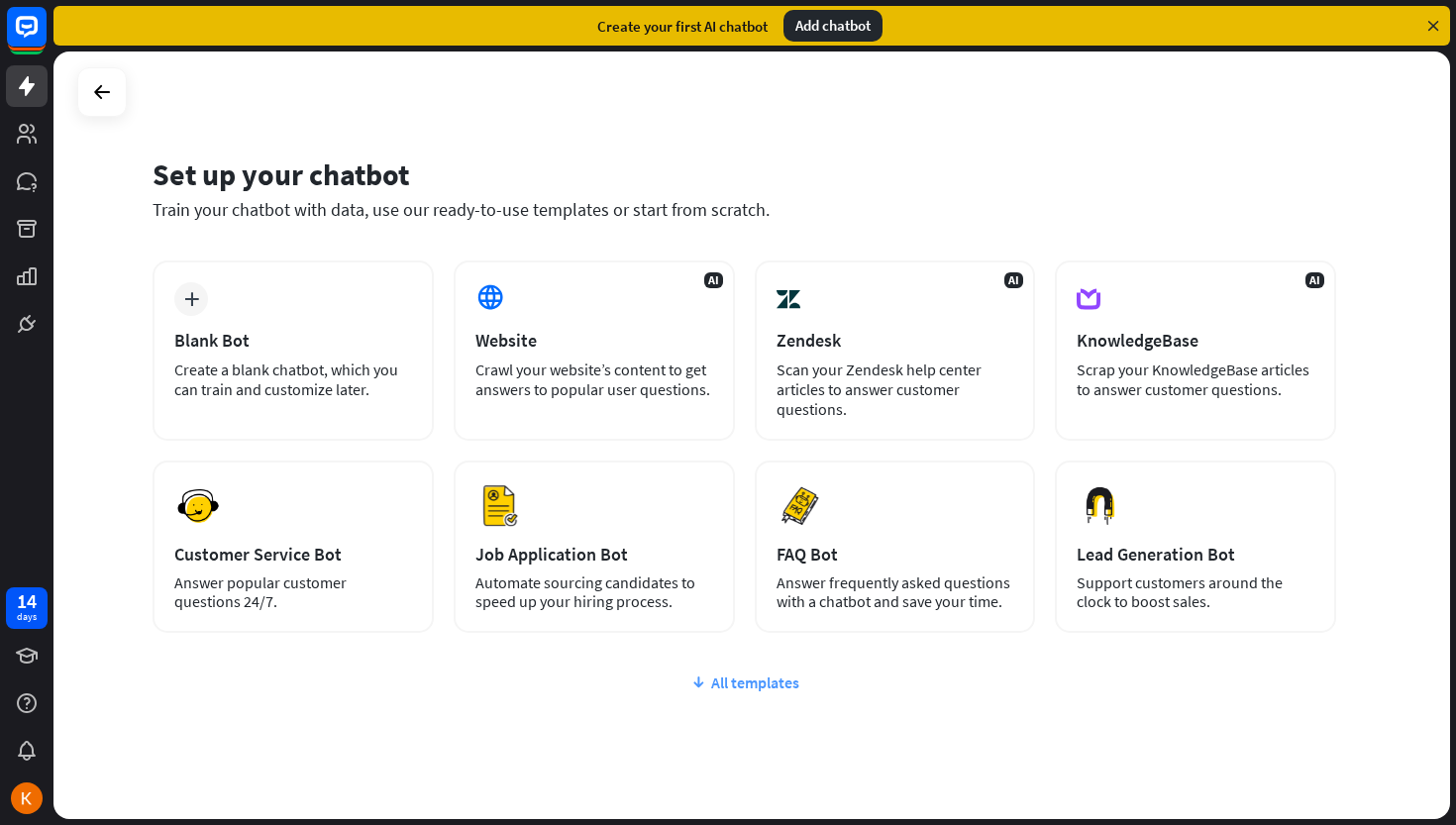
click at [741, 679] on div "All templates" at bounding box center [744, 682] width 1184 height 20
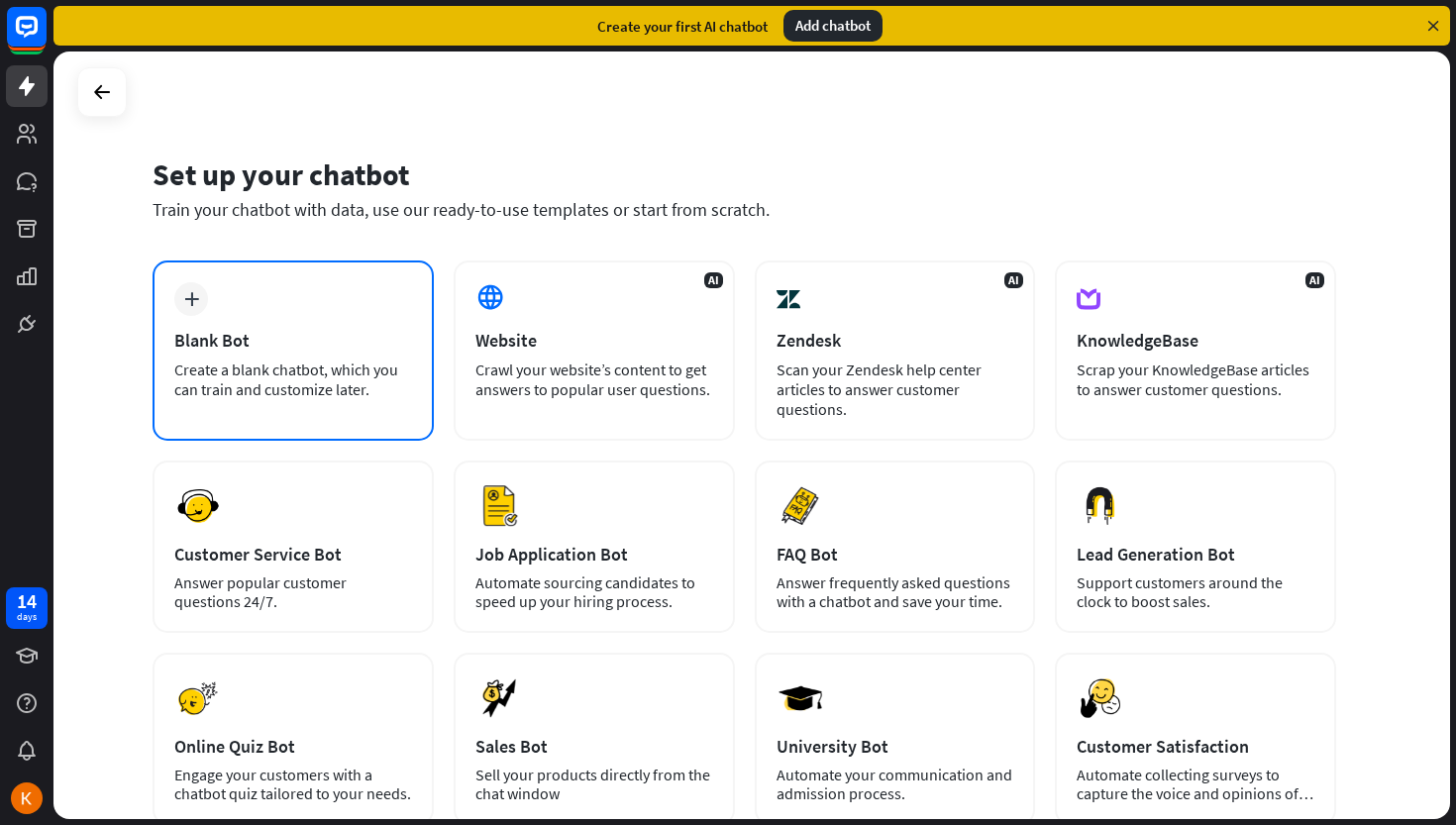
click at [187, 306] on div "plus" at bounding box center [191, 299] width 34 height 34
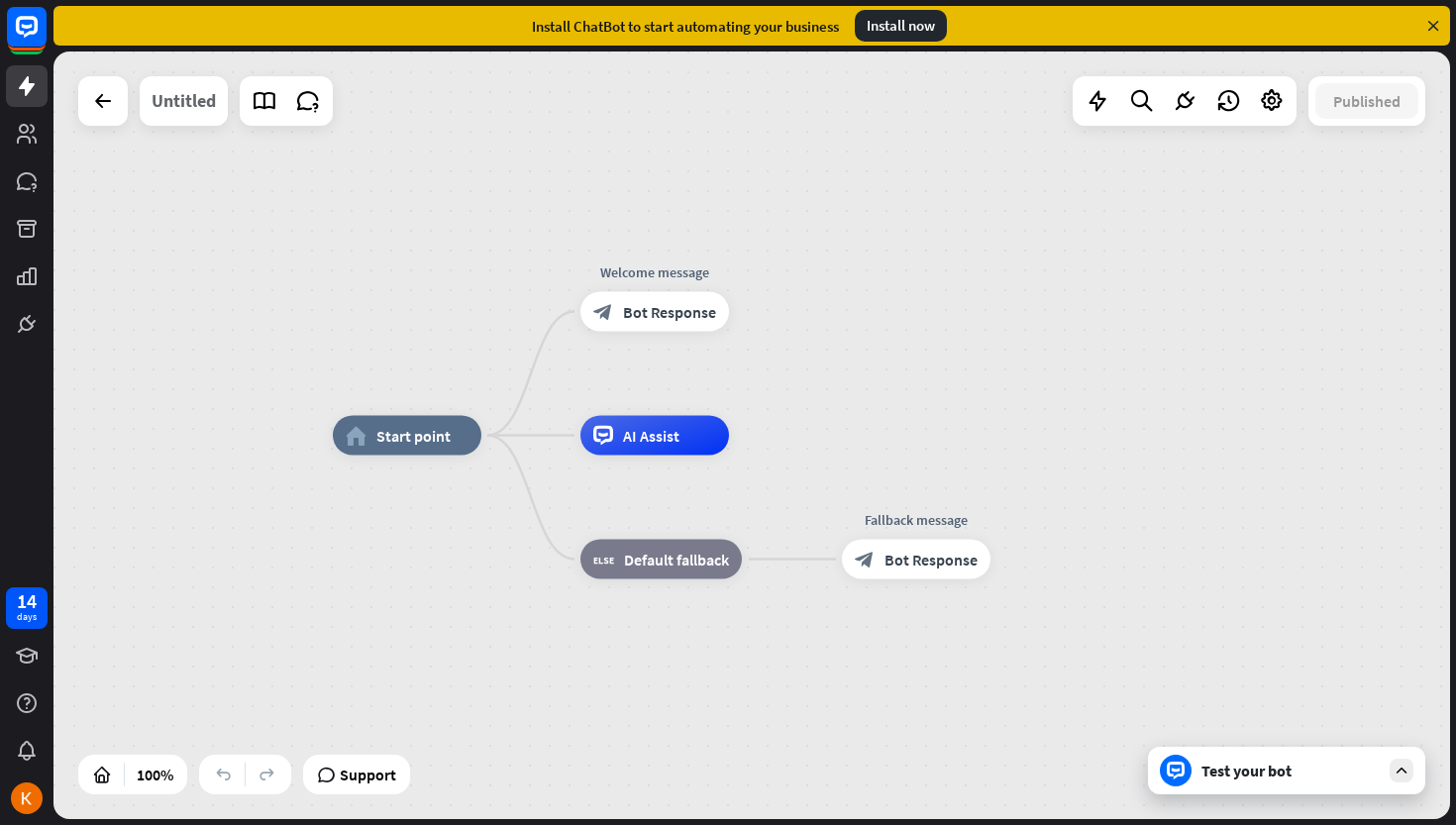
click at [208, 101] on div "Untitled" at bounding box center [183, 101] width 65 height 50
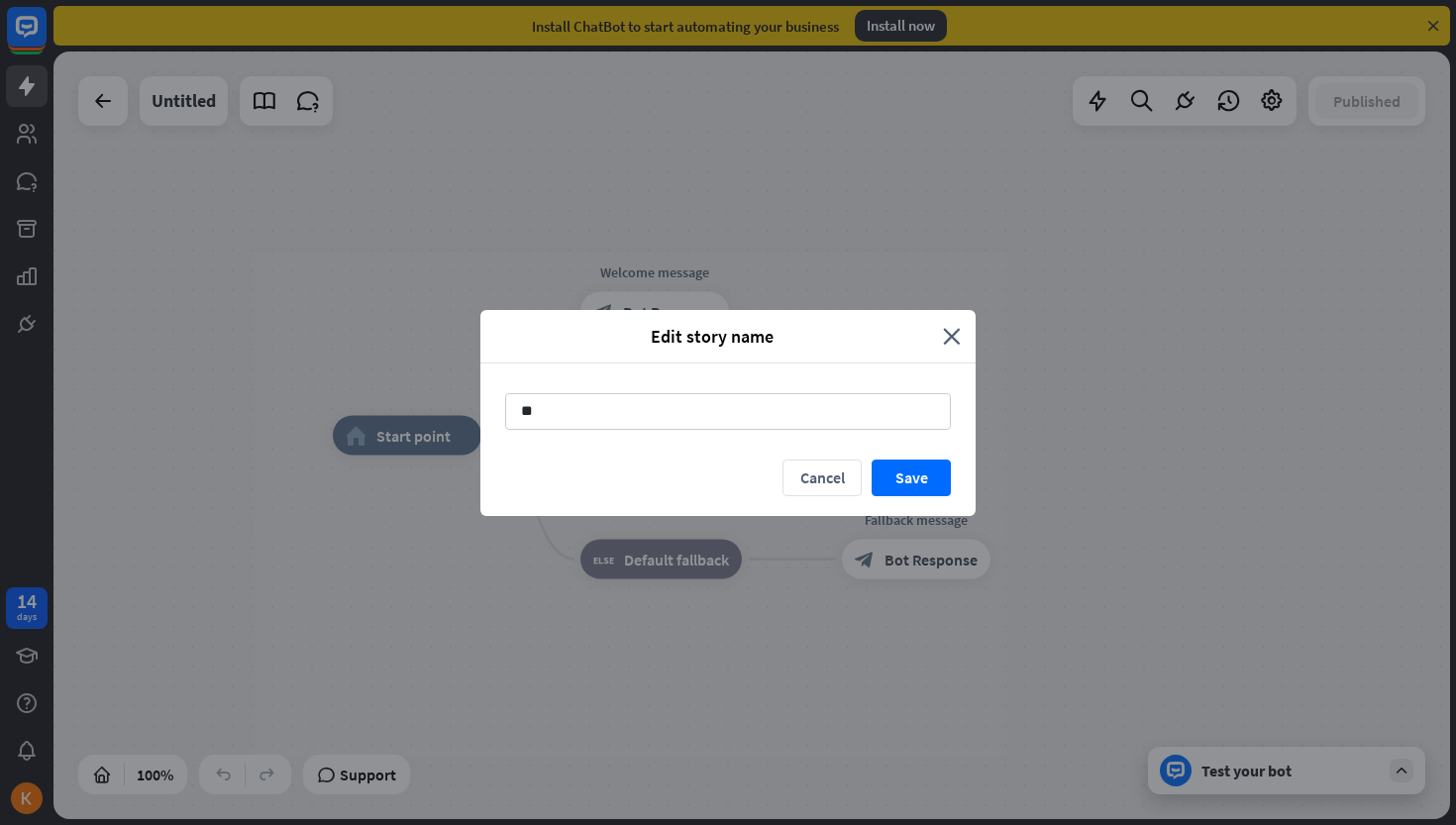
type input "*"
type input "**********"
click at [913, 480] on button "Save" at bounding box center [910, 478] width 79 height 37
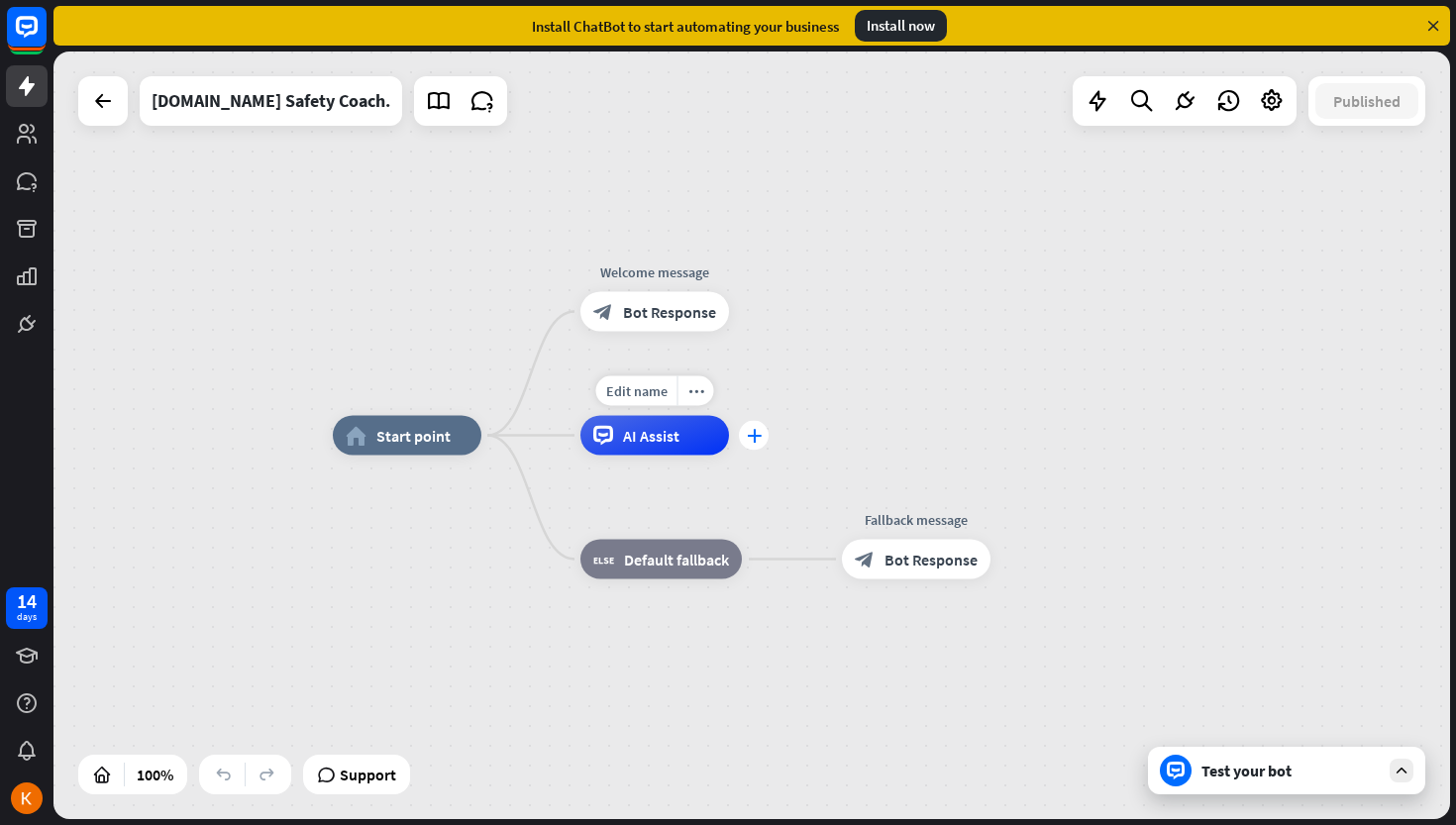
click at [750, 437] on icon "plus" at bounding box center [754, 436] width 15 height 14
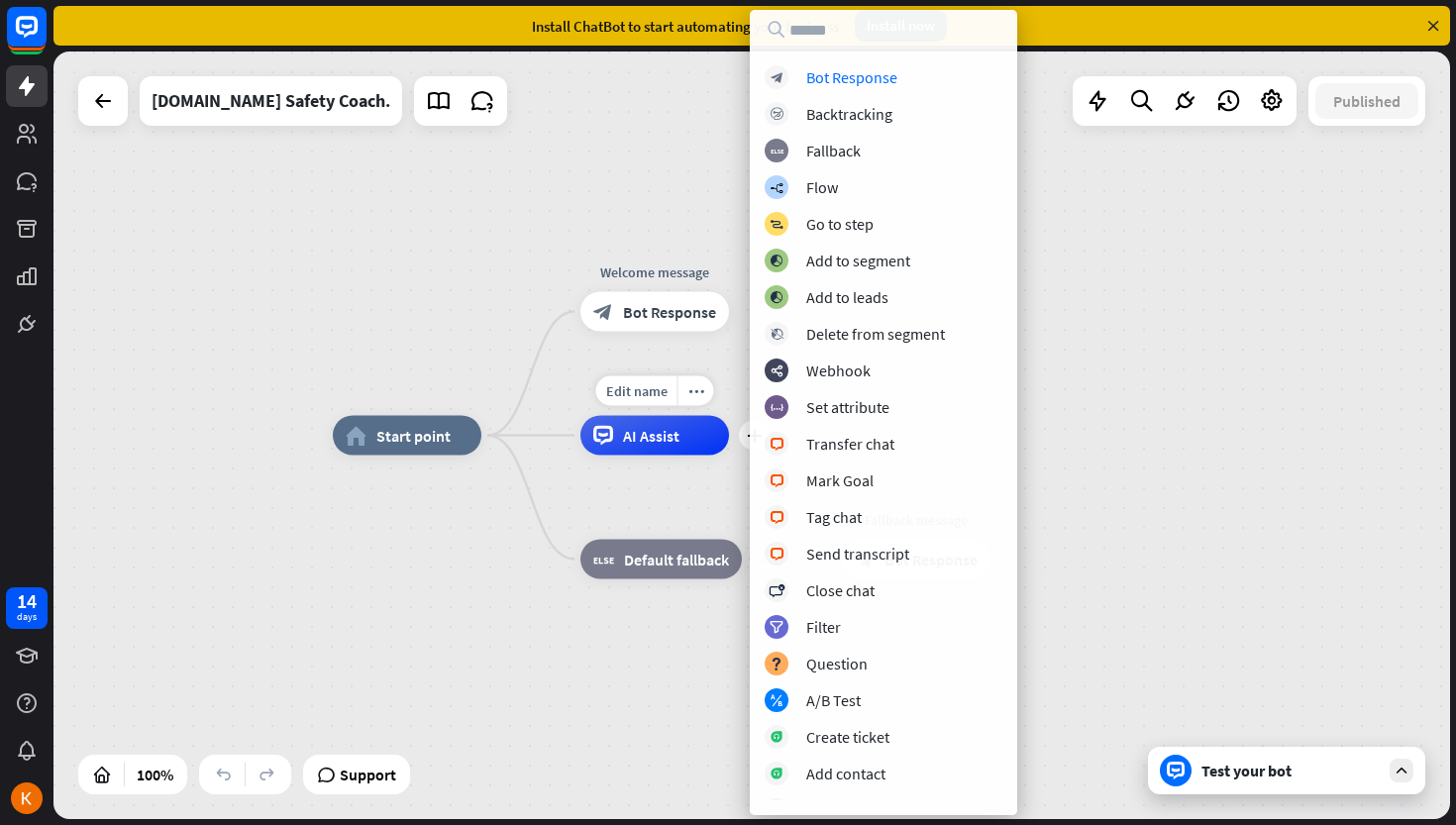
click at [664, 438] on span "AI Assist" at bounding box center [651, 436] width 57 height 20
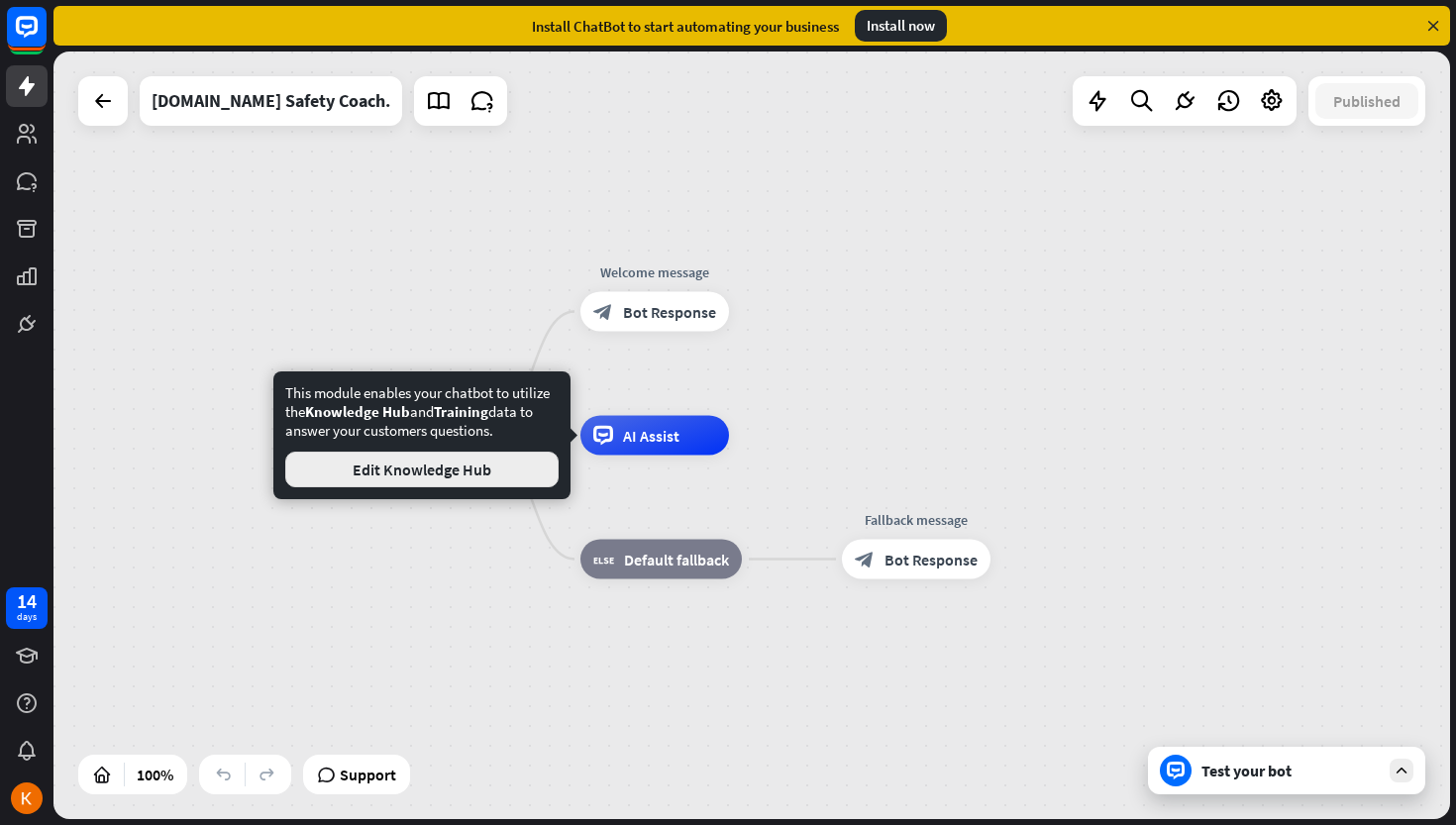
click at [493, 466] on button "Edit Knowledge Hub" at bounding box center [422, 470] width 273 height 36
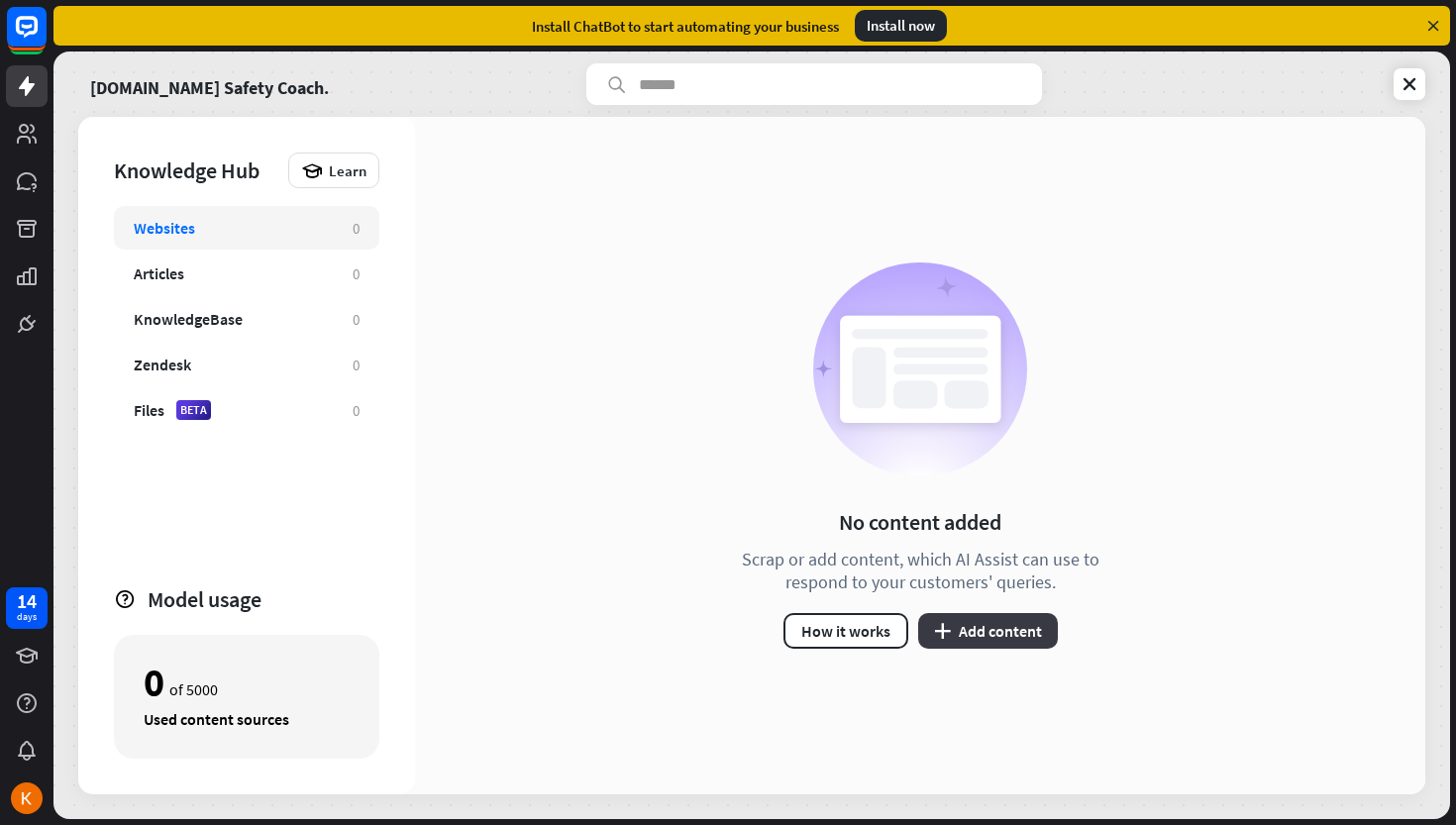
click at [997, 630] on button "plus Add content" at bounding box center [988, 631] width 140 height 36
click at [1418, 86] on icon at bounding box center [1409, 84] width 20 height 20
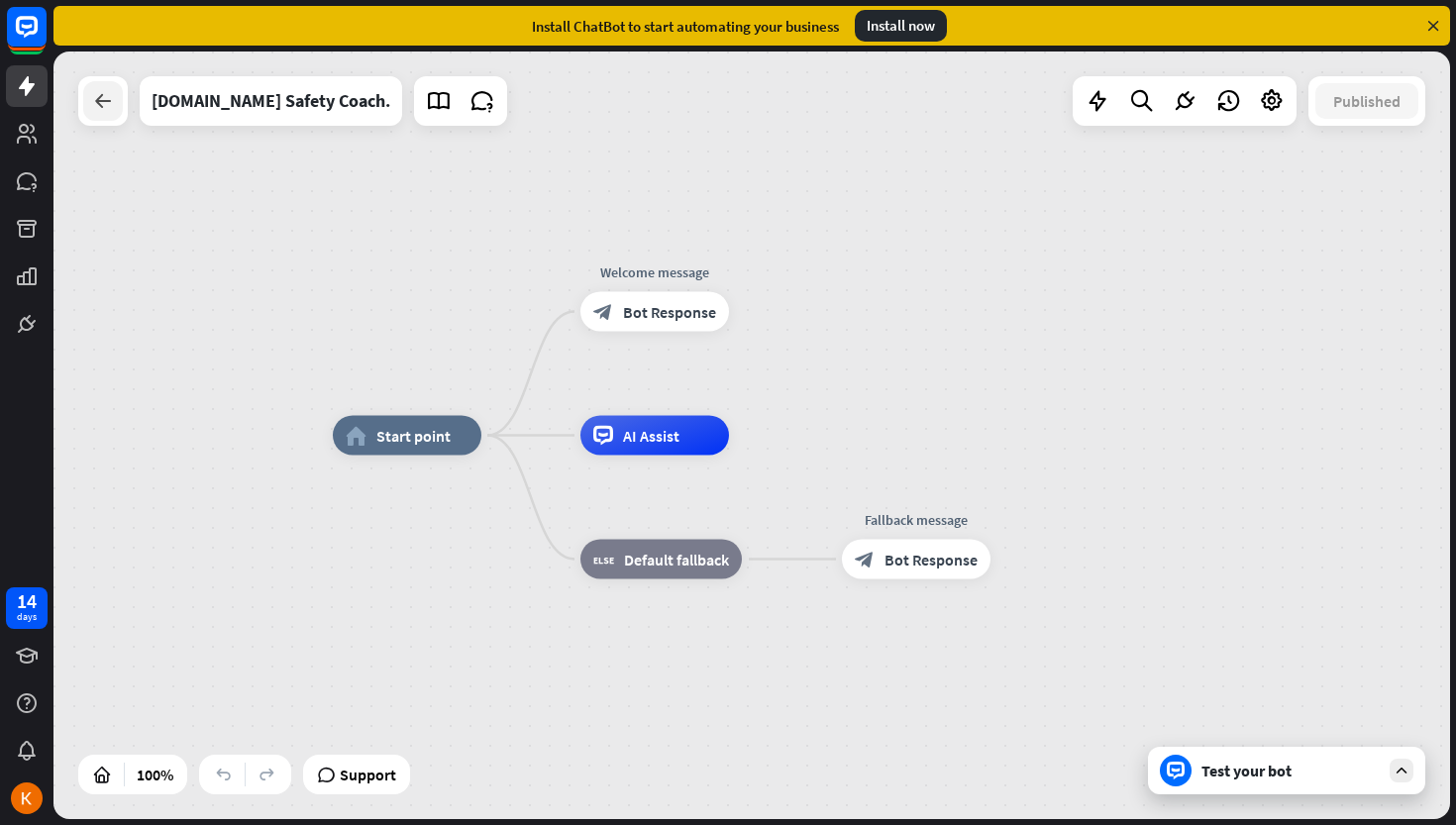
click at [99, 120] on div at bounding box center [103, 101] width 40 height 40
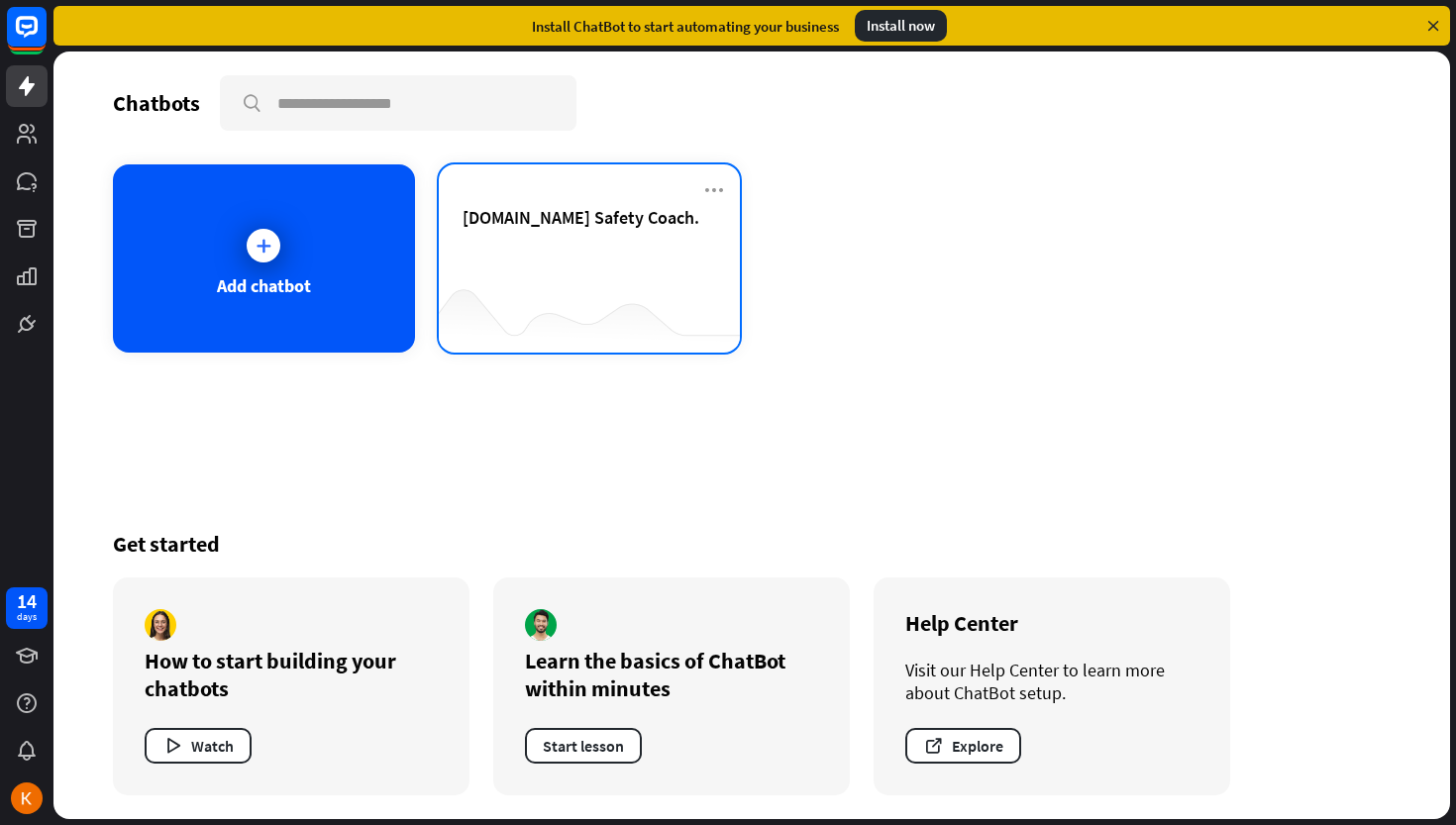
click at [518, 257] on div "[DOMAIN_NAME] Safety Coach." at bounding box center [589, 241] width 254 height 70
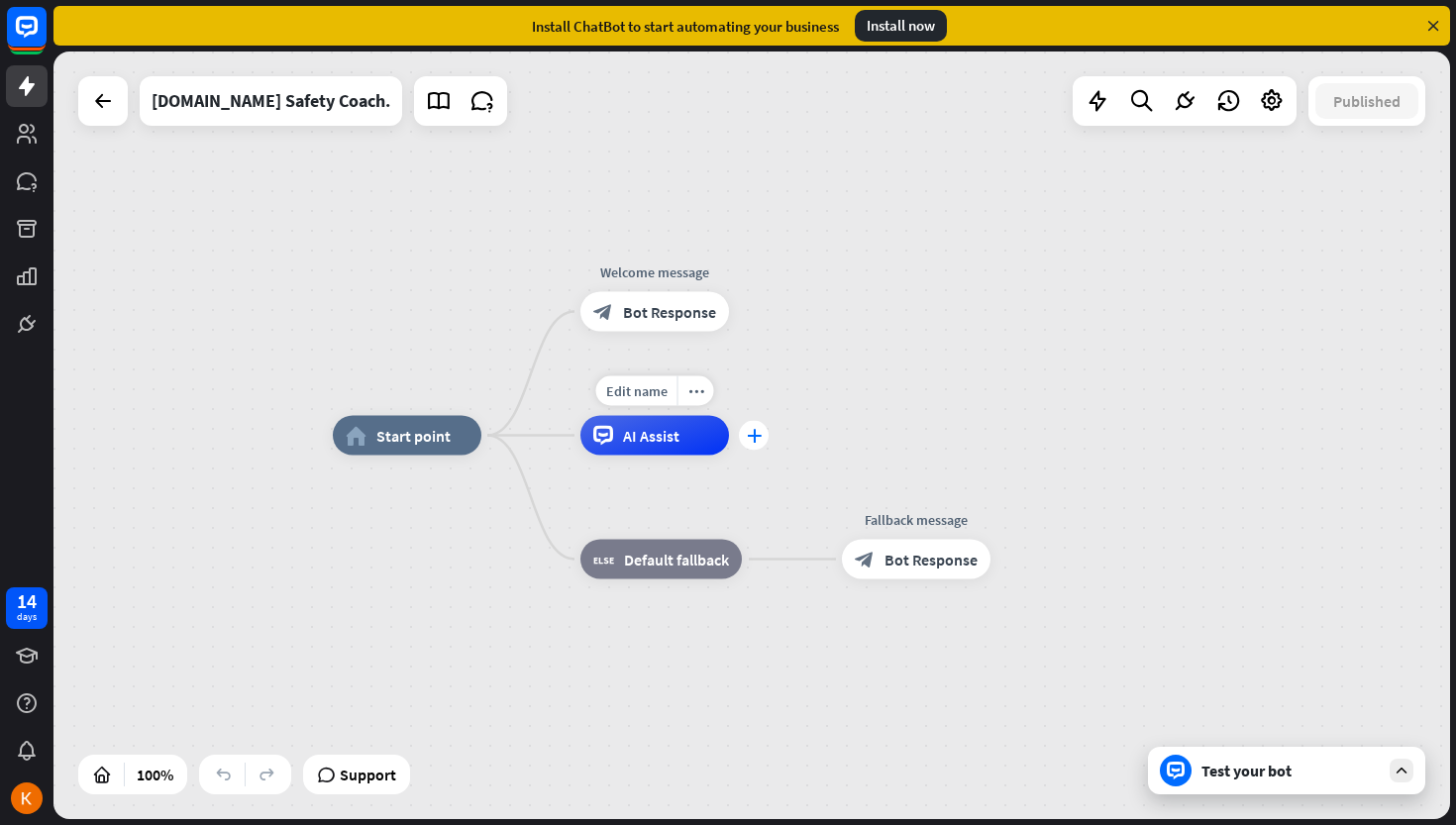
click at [753, 440] on icon "plus" at bounding box center [754, 436] width 15 height 14
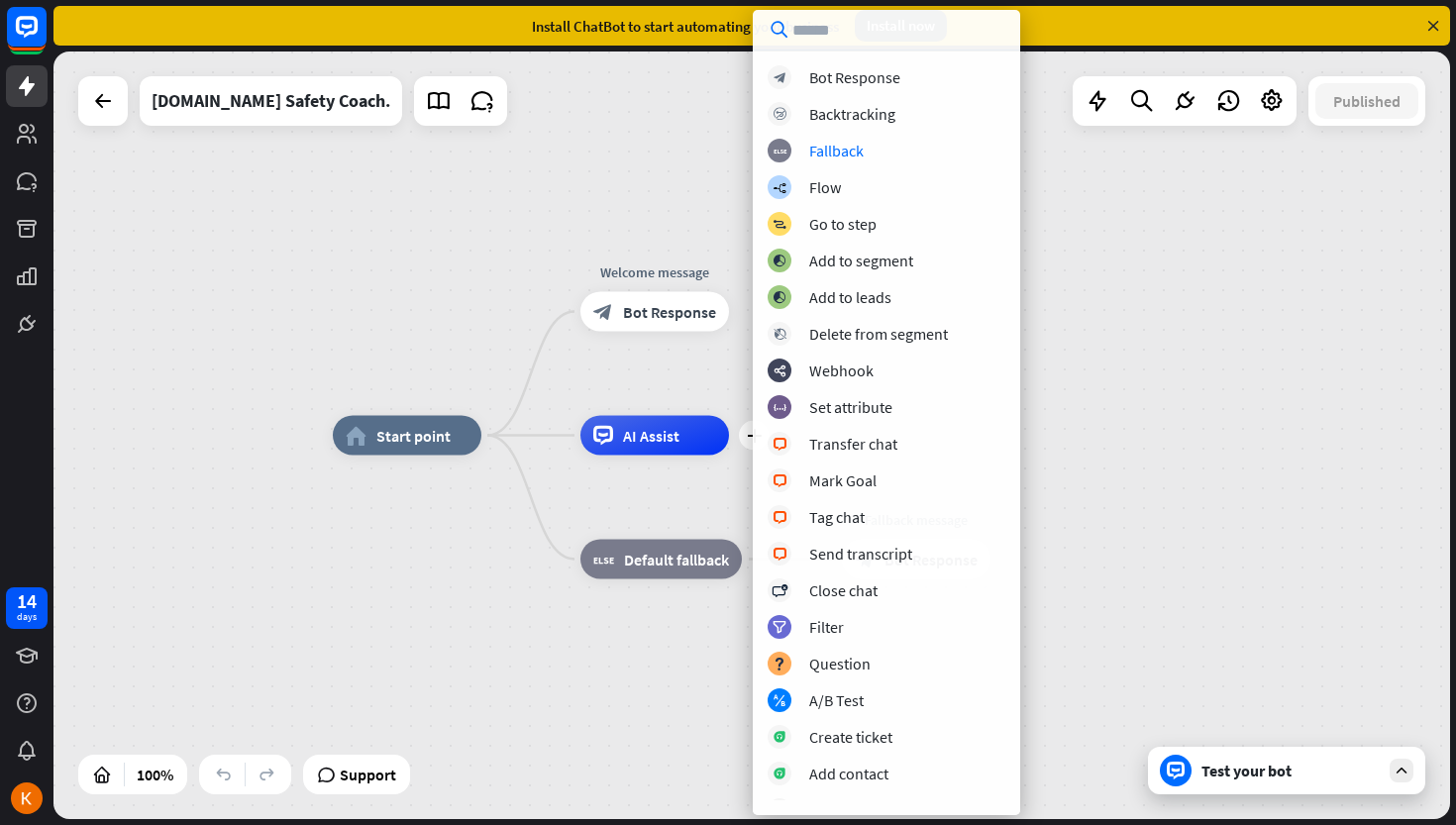
click at [243, 249] on div "home_2 Start point Welcome message block_bot_response Bot Response plus AI Assi…" at bounding box center [752, 436] width 1396 height 768
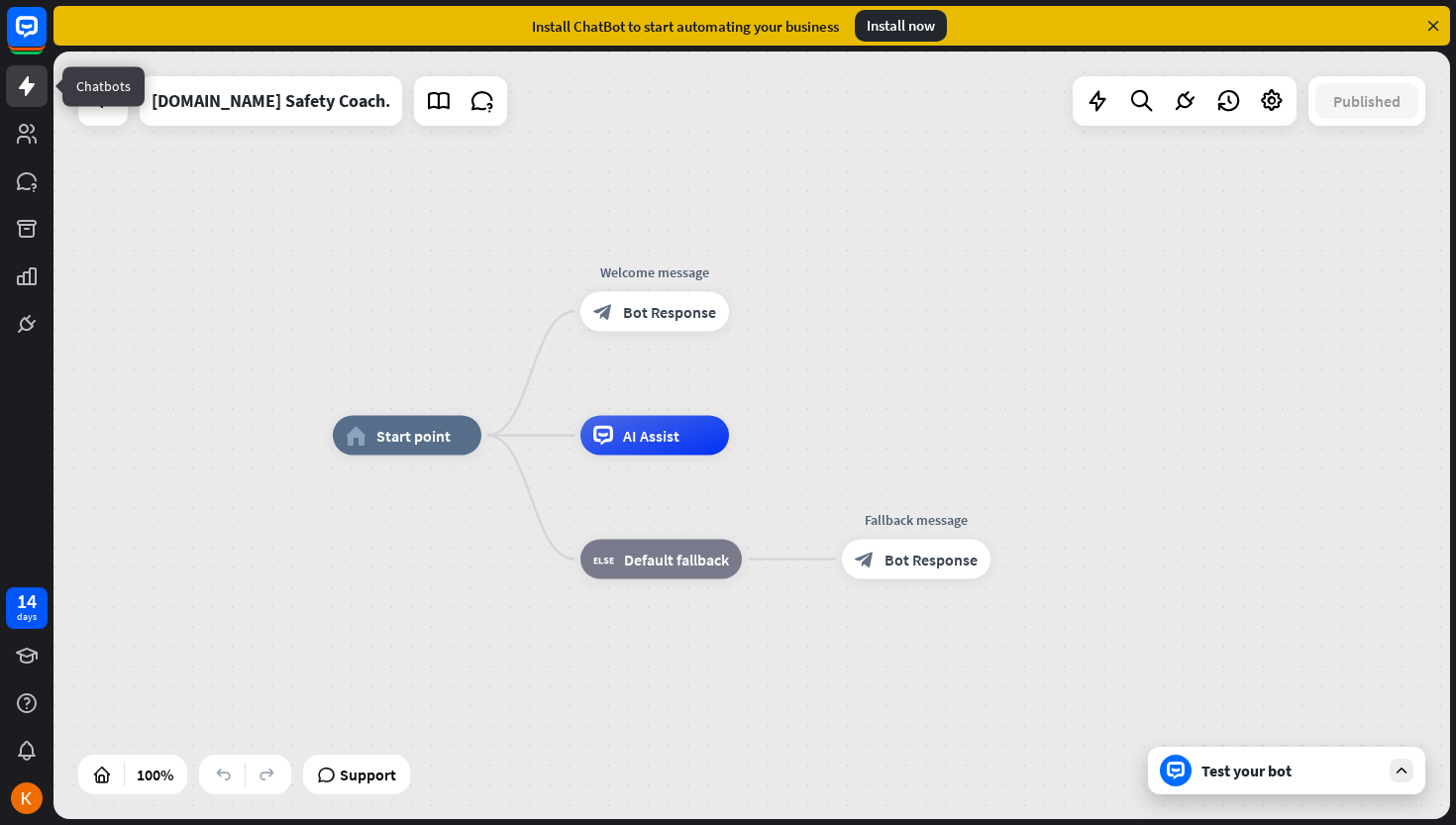
click at [32, 85] on icon at bounding box center [27, 86] width 16 height 20
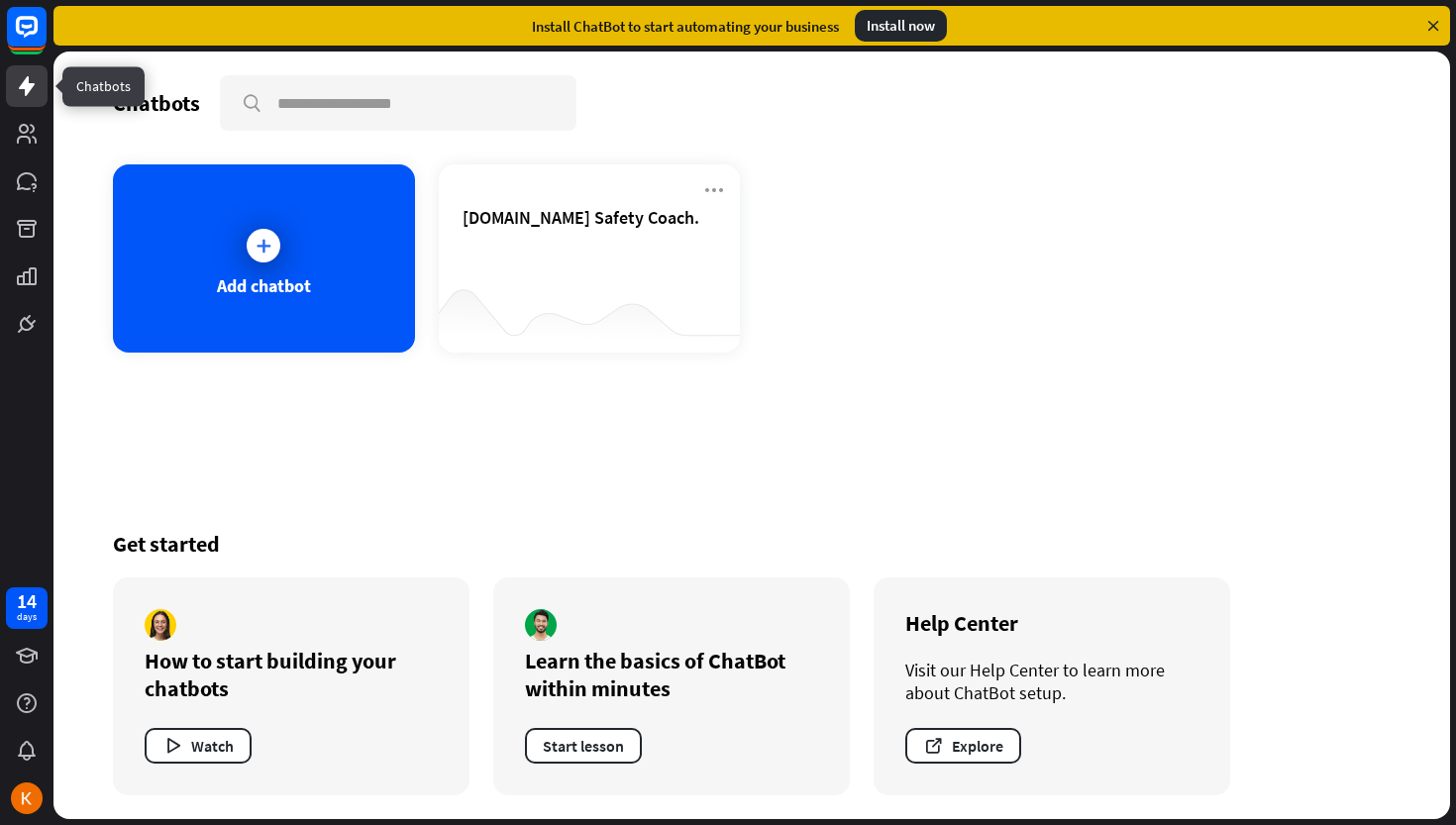
click at [32, 85] on icon at bounding box center [27, 86] width 16 height 20
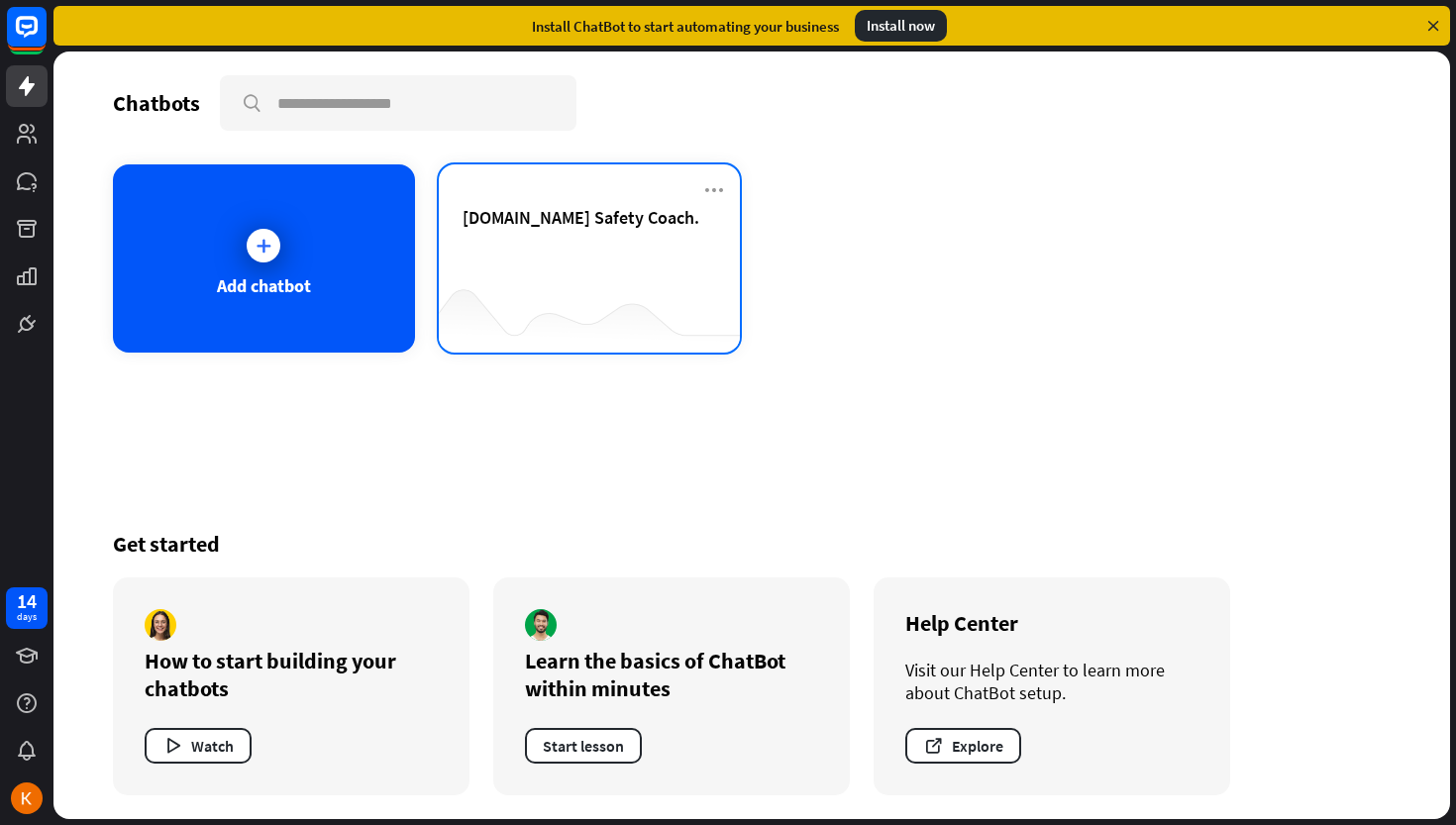
click at [493, 258] on div "[DOMAIN_NAME] Safety Coach." at bounding box center [589, 241] width 254 height 70
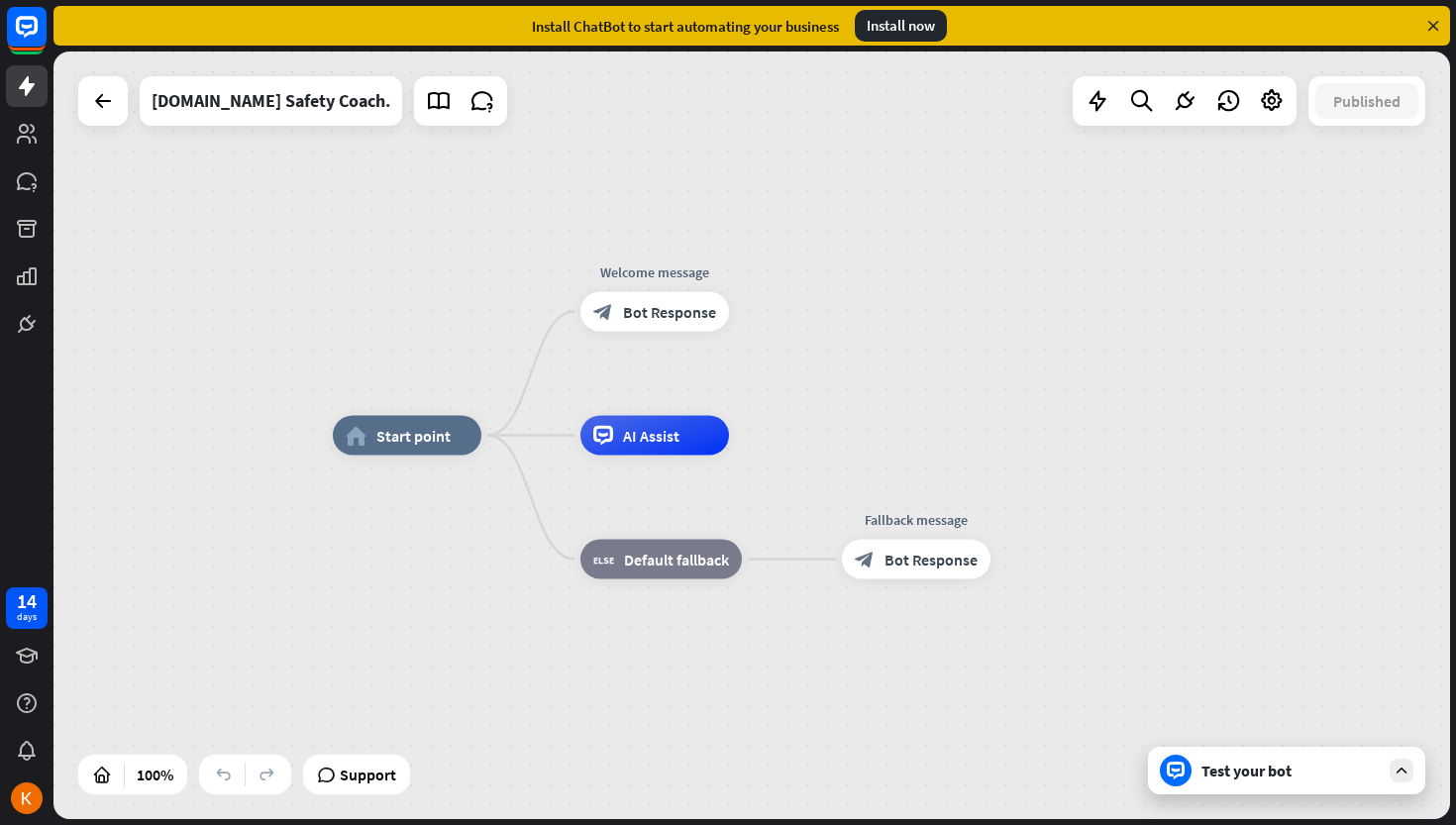
click at [49, 148] on div at bounding box center [27, 173] width 54 height 345
click at [32, 143] on icon at bounding box center [27, 134] width 24 height 24
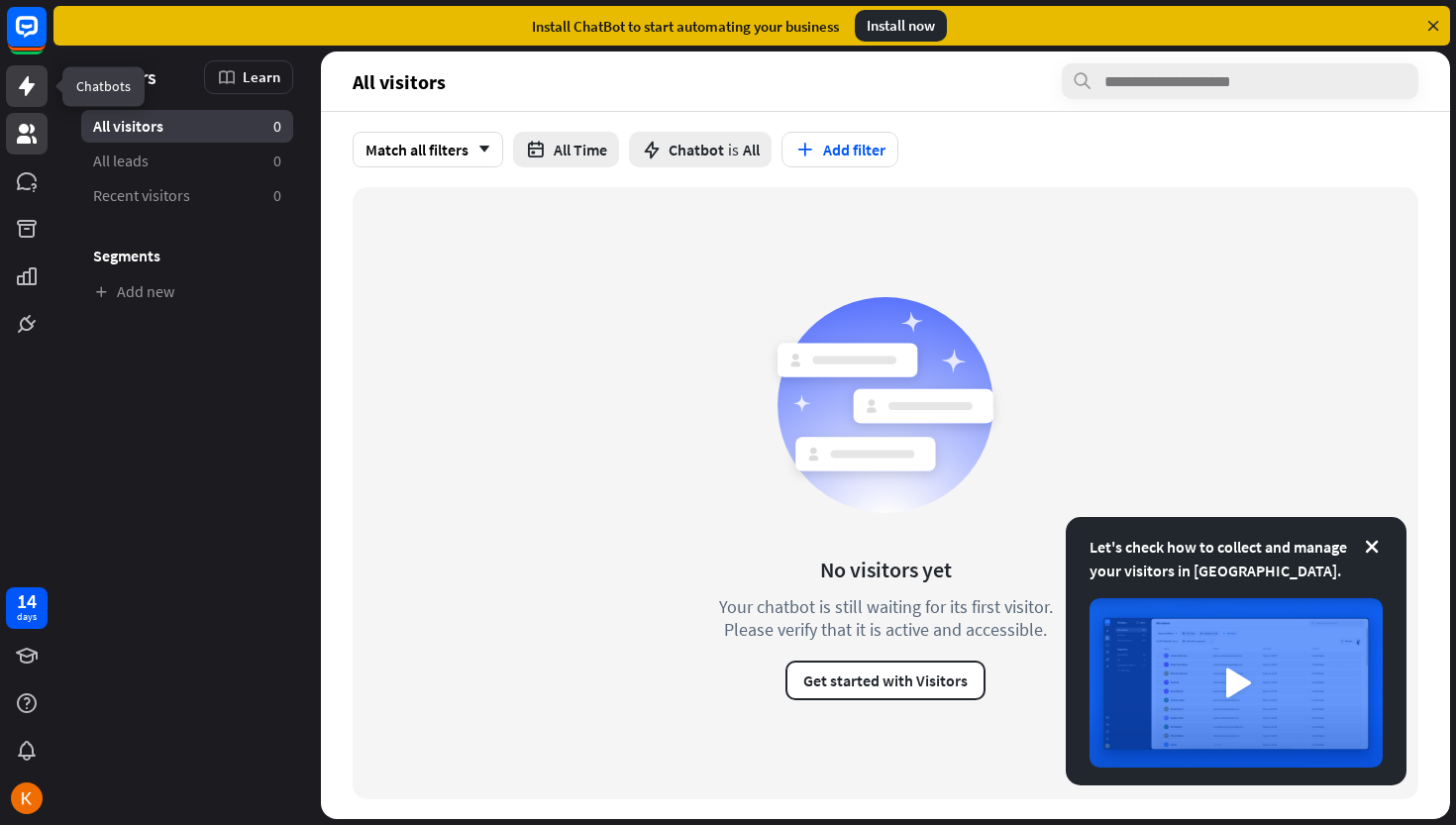
click at [20, 72] on link at bounding box center [27, 87] width 42 height 42
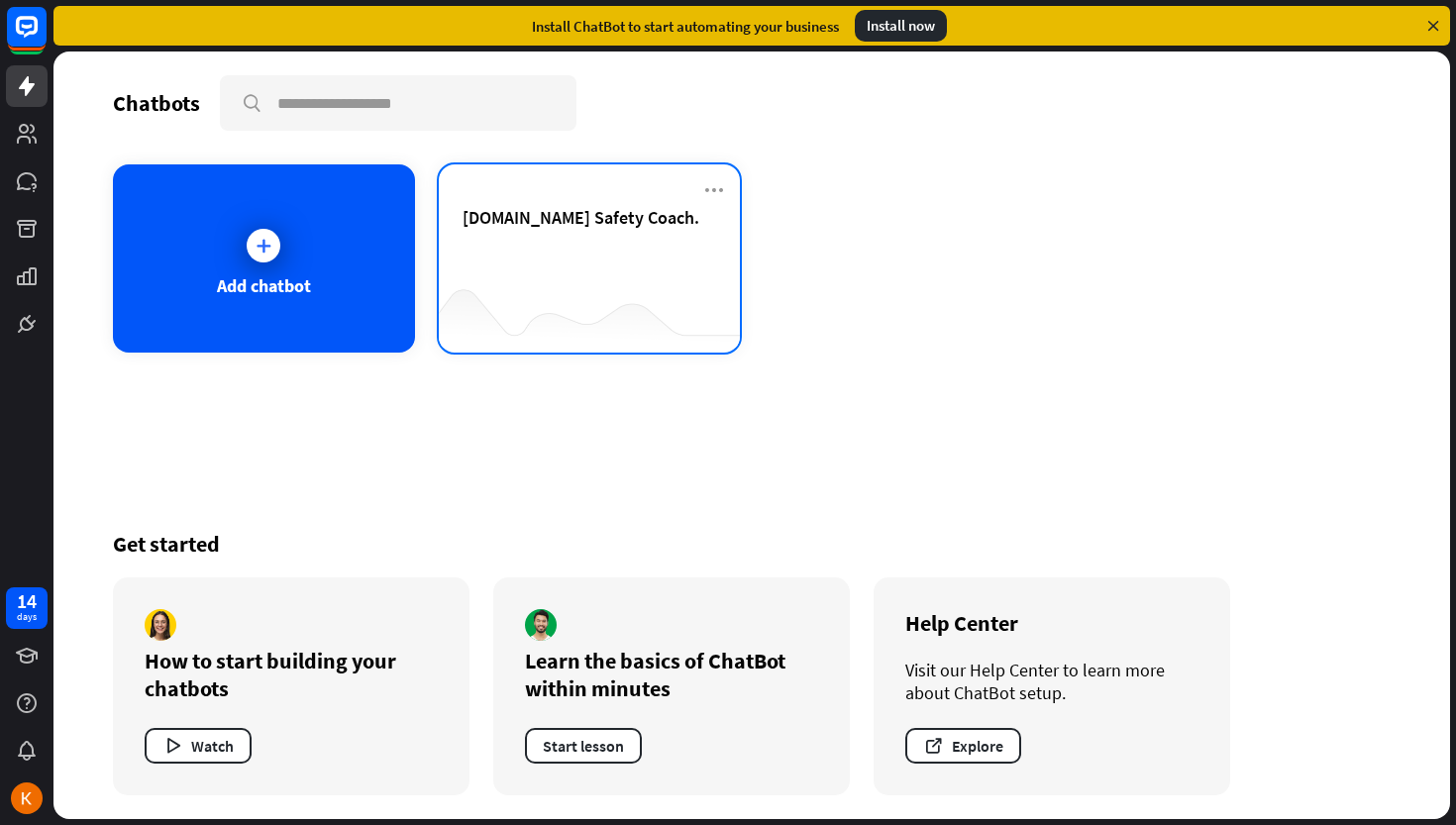
click at [530, 249] on div "[DOMAIN_NAME] Safety Coach." at bounding box center [589, 241] width 254 height 70
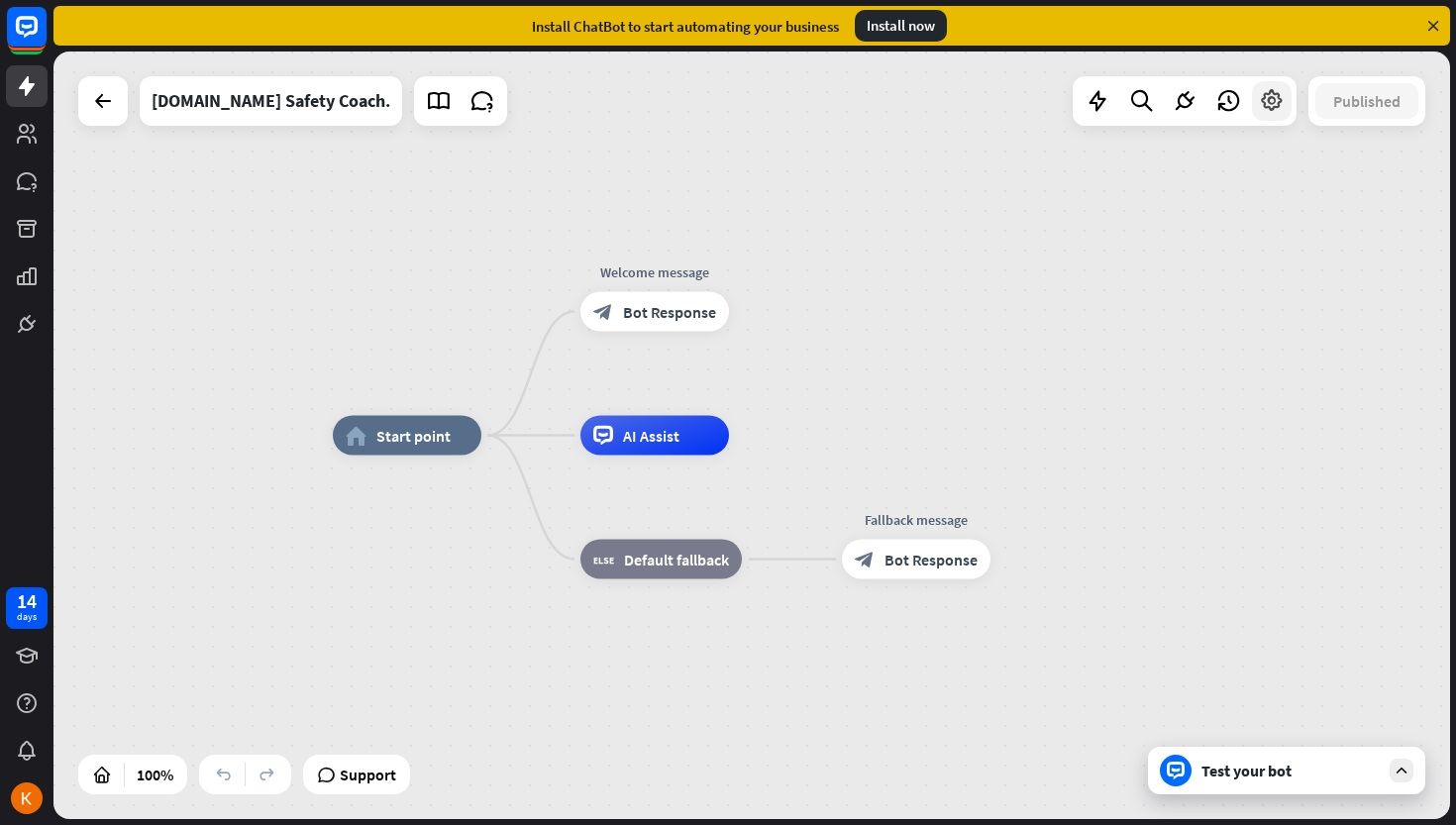
click at [1273, 113] on icon at bounding box center [1272, 101] width 26 height 26
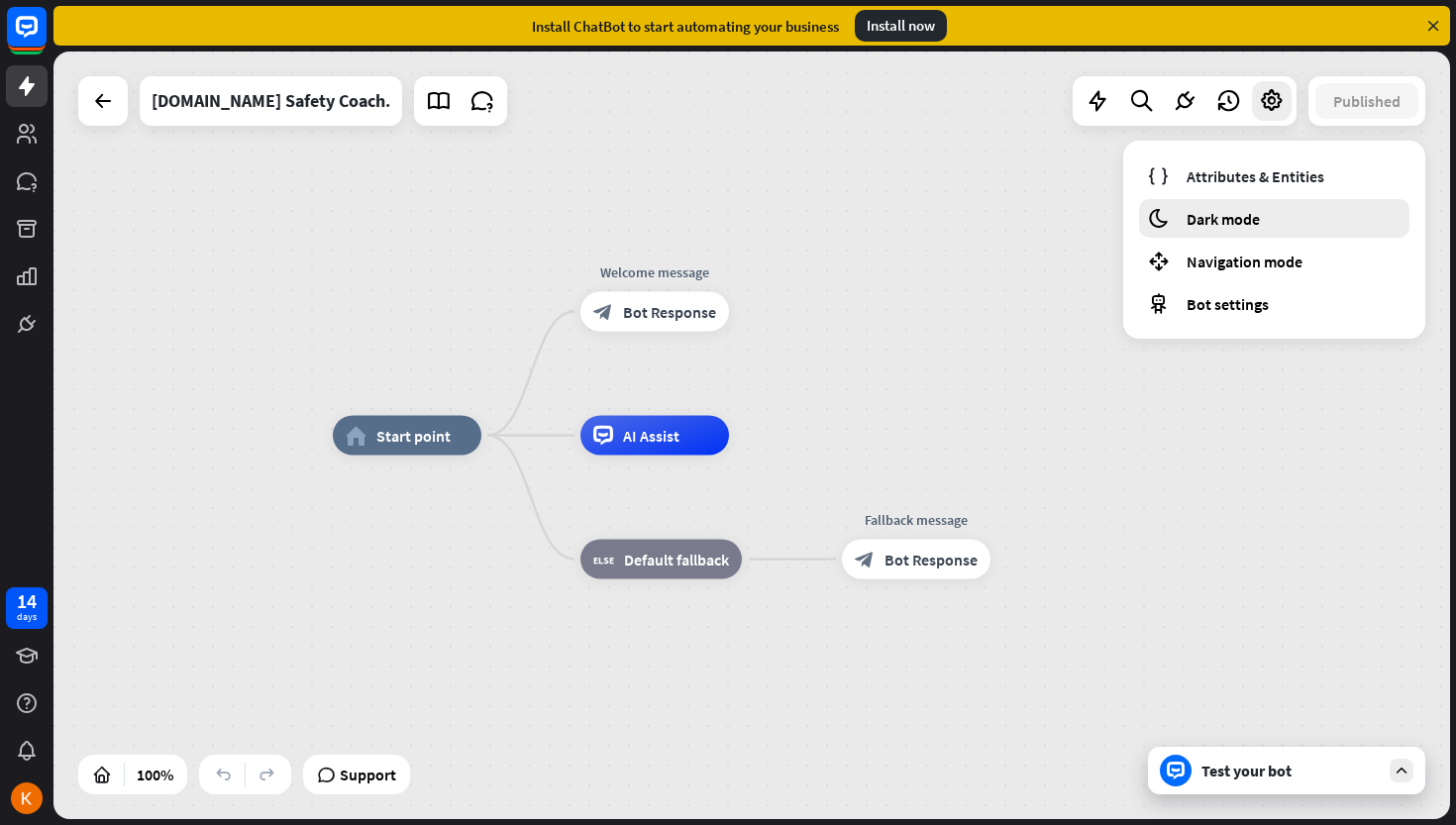
click at [1224, 223] on span "Dark mode" at bounding box center [1223, 219] width 73 height 20
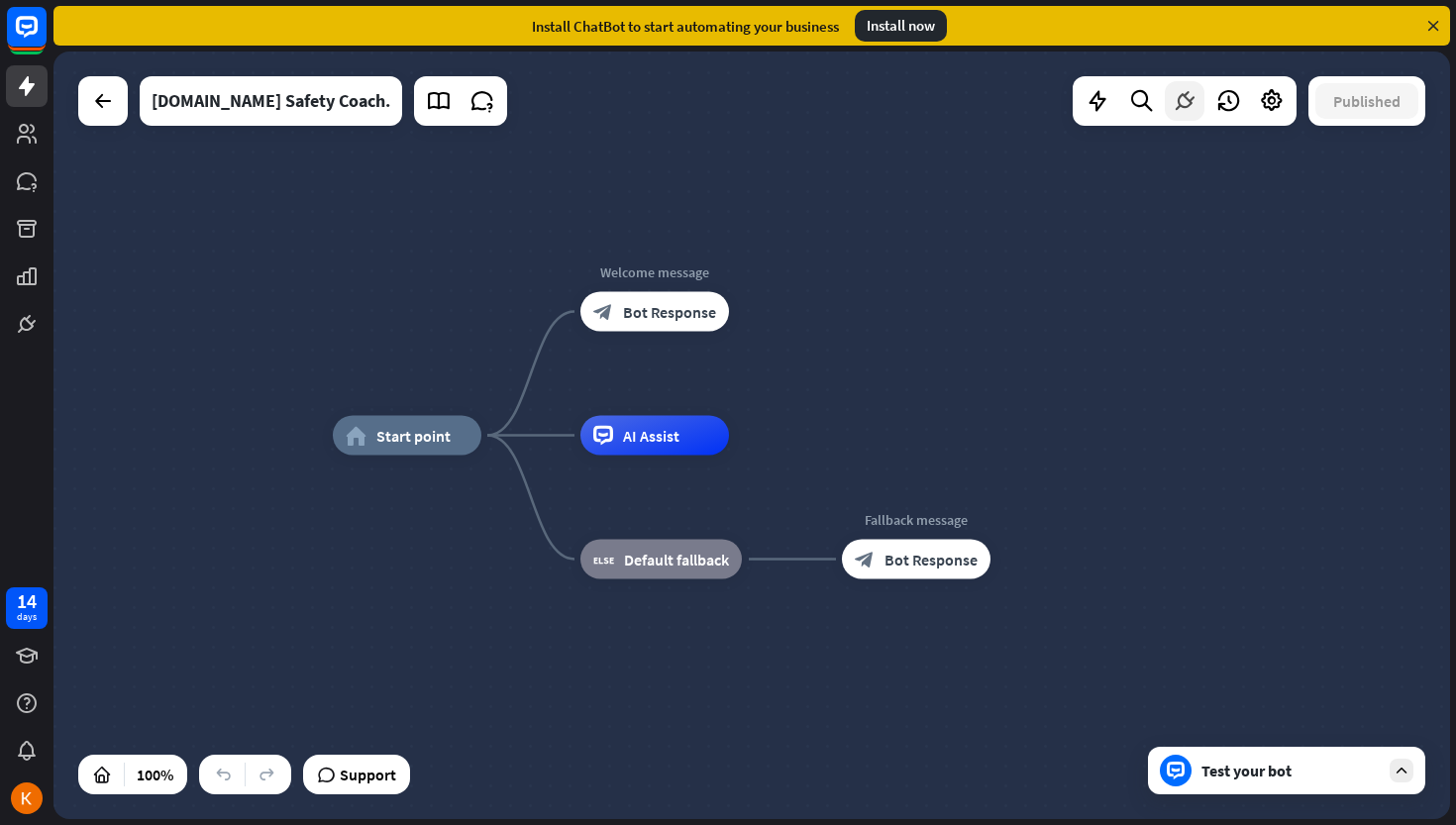
click at [1186, 99] on icon at bounding box center [1185, 101] width 26 height 26
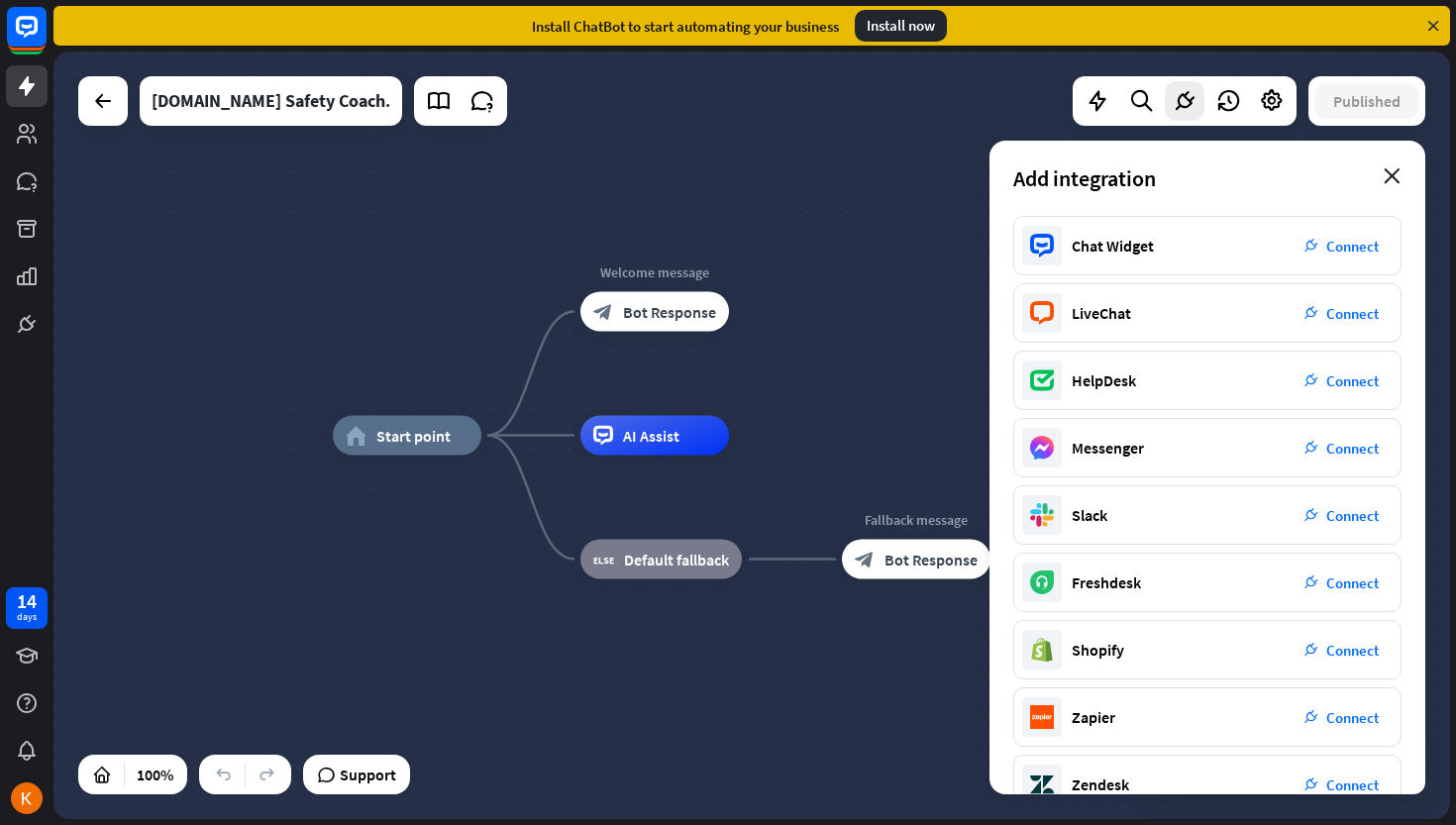
click at [1395, 175] on icon "close" at bounding box center [1392, 177] width 17 height 16
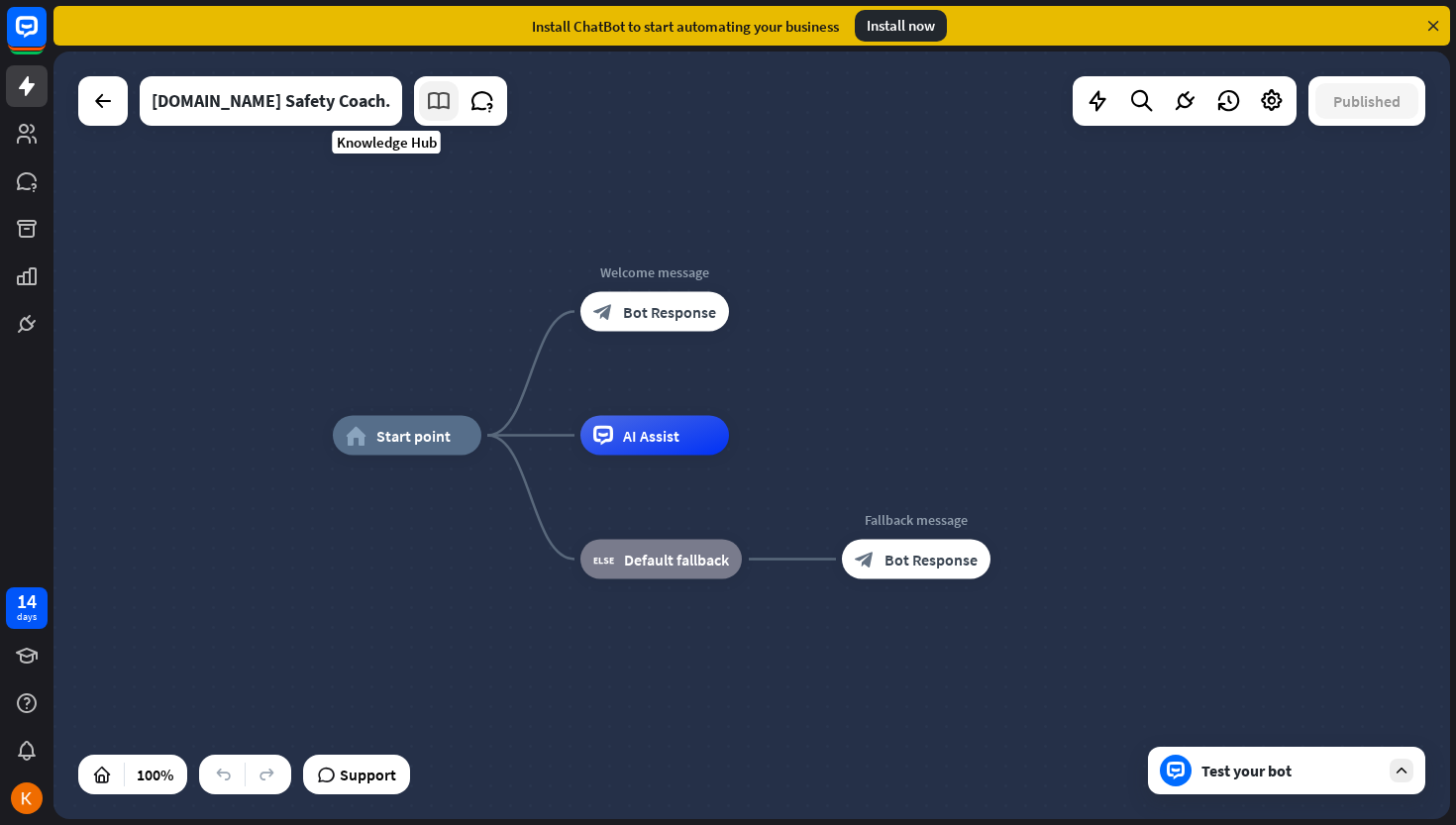
click at [426, 104] on icon at bounding box center [439, 101] width 26 height 26
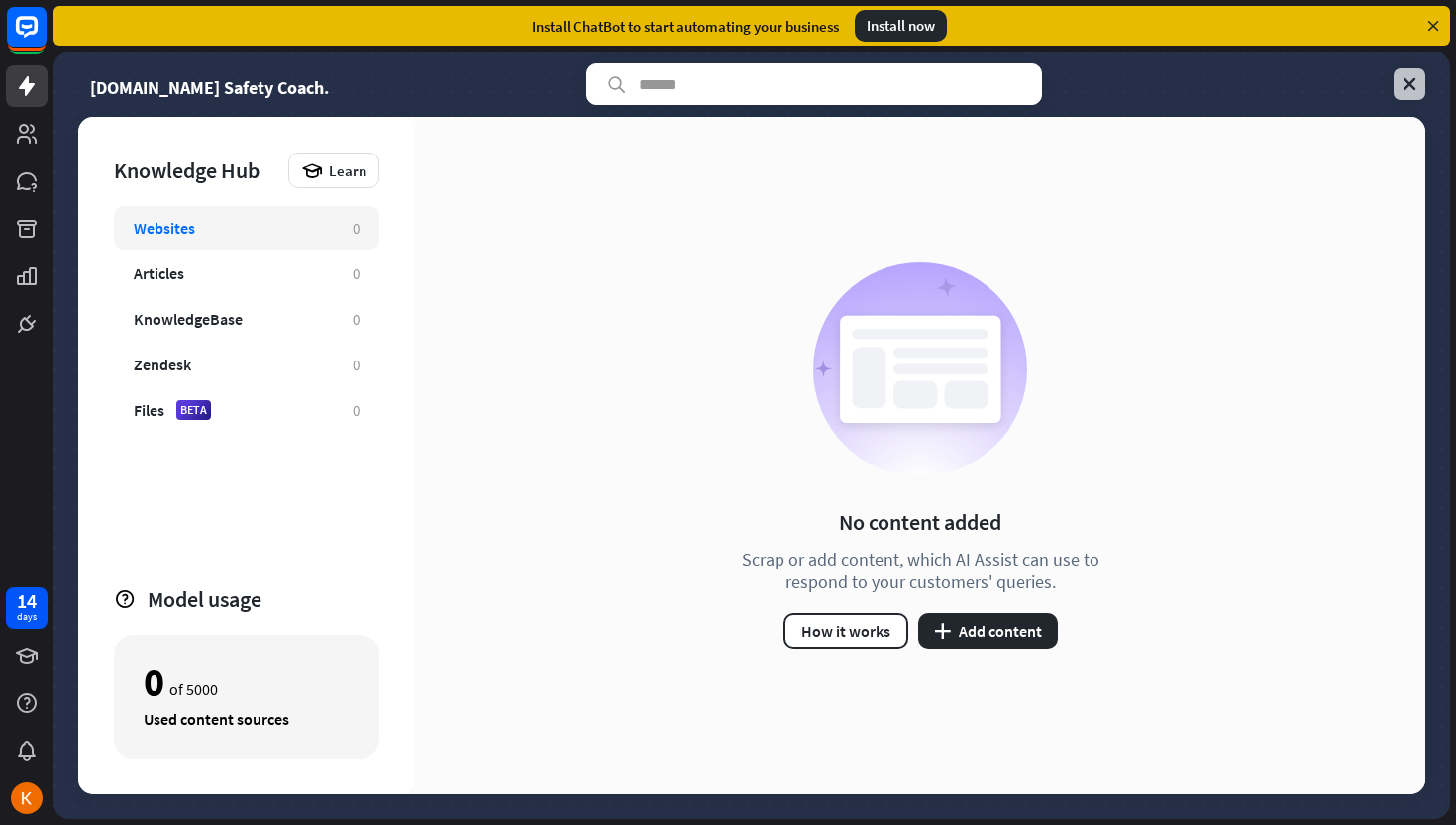
click at [1410, 90] on icon at bounding box center [1409, 84] width 20 height 20
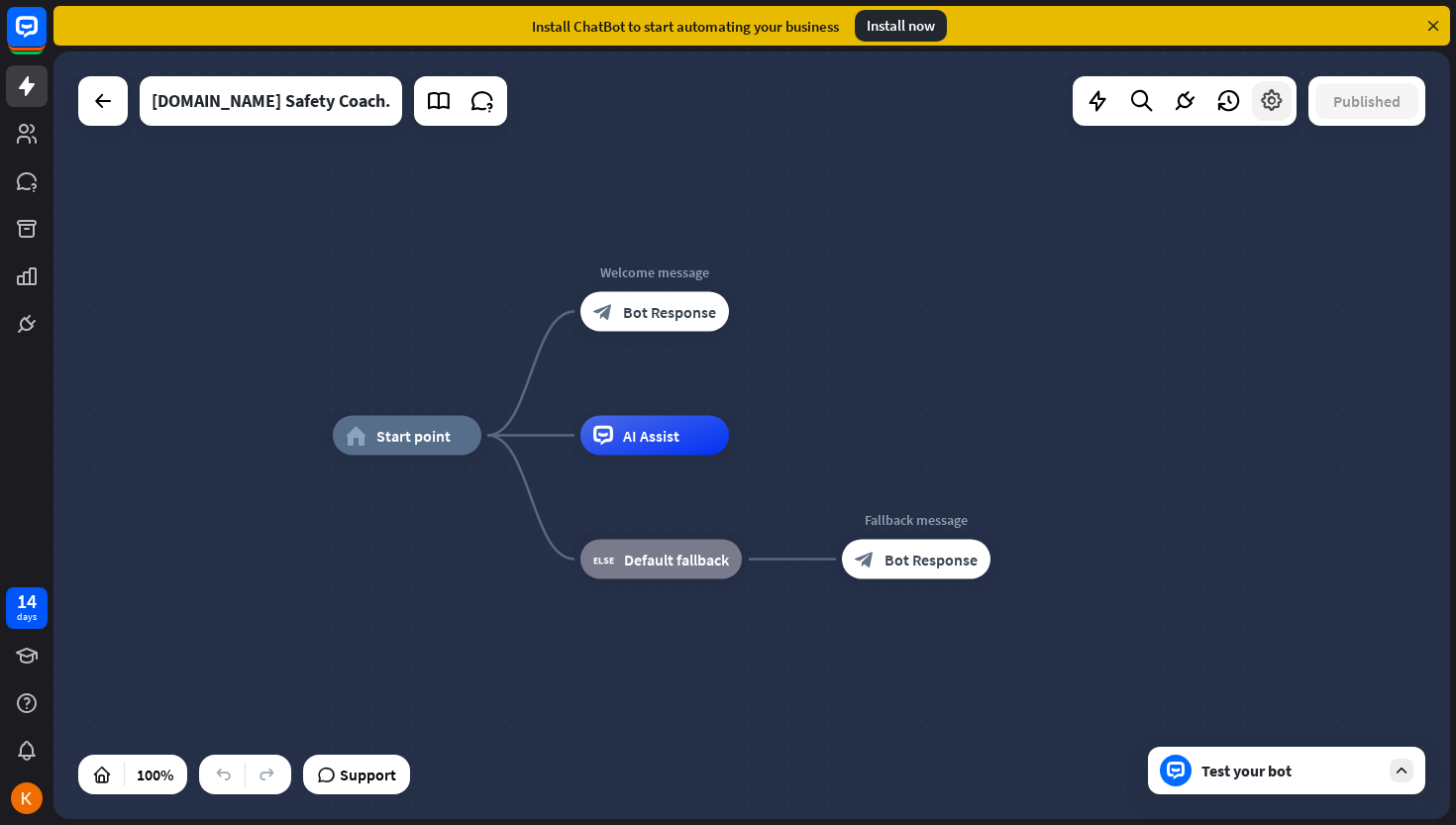
click at [1278, 102] on icon at bounding box center [1272, 101] width 26 height 26
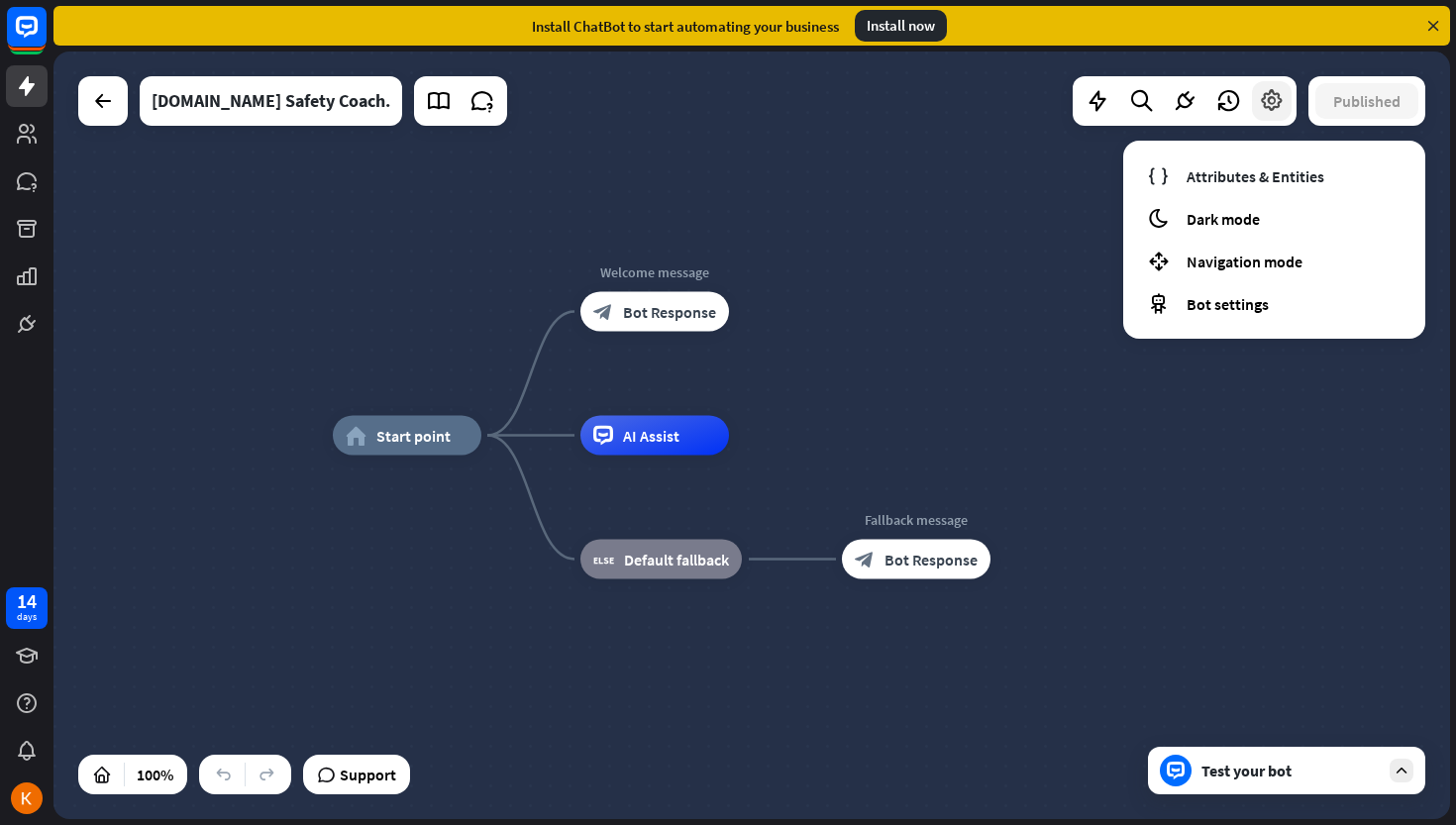
click at [1278, 101] on icon at bounding box center [1272, 101] width 26 height 26
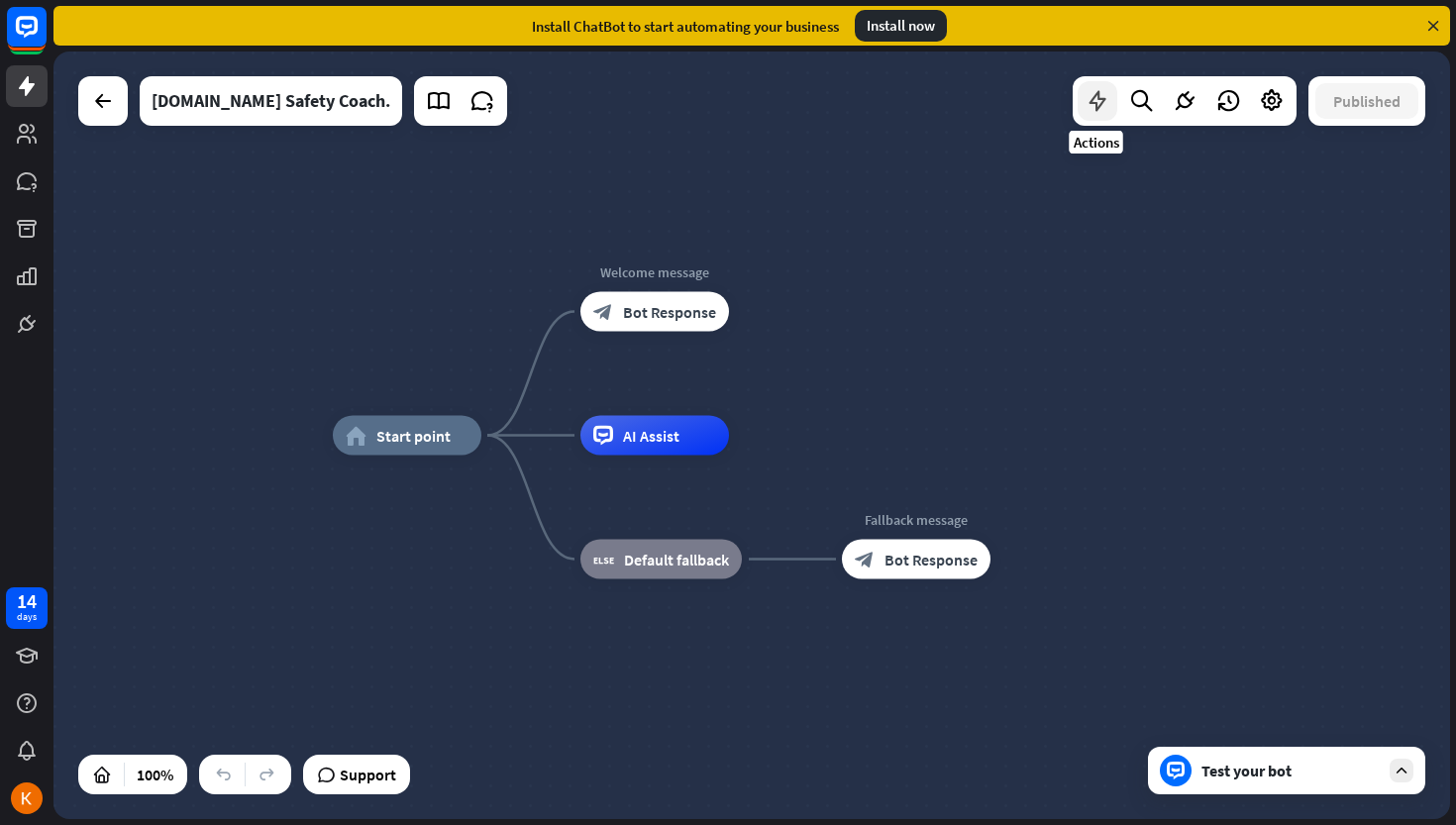
click at [1085, 100] on icon at bounding box center [1098, 101] width 26 height 26
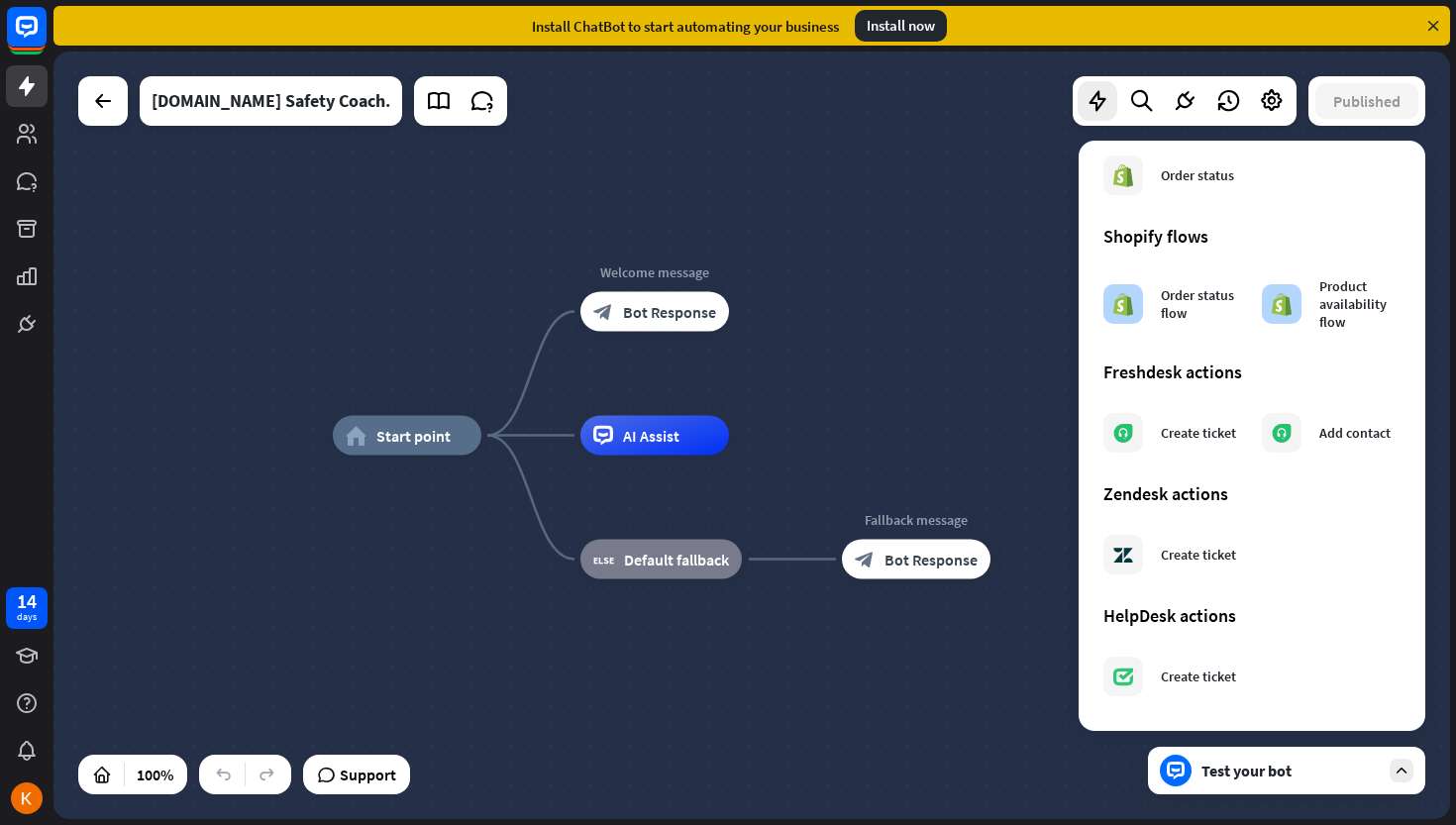
scroll to position [1008, 0]
click at [1140, 107] on icon at bounding box center [1141, 101] width 27 height 26
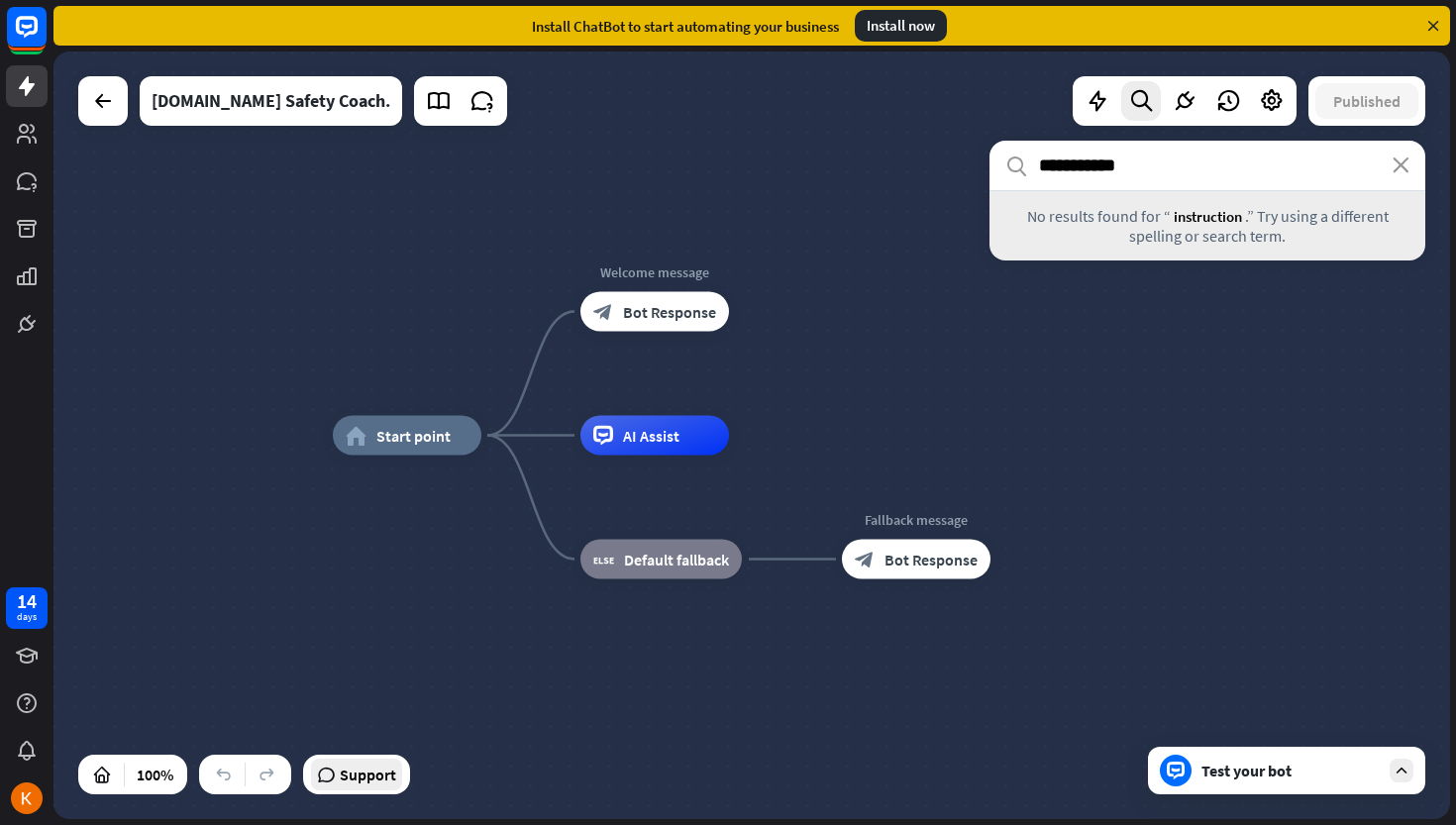
type input "**********"
click at [352, 781] on span "Support" at bounding box center [368, 775] width 57 height 32
click at [470, 105] on icon at bounding box center [483, 101] width 26 height 26
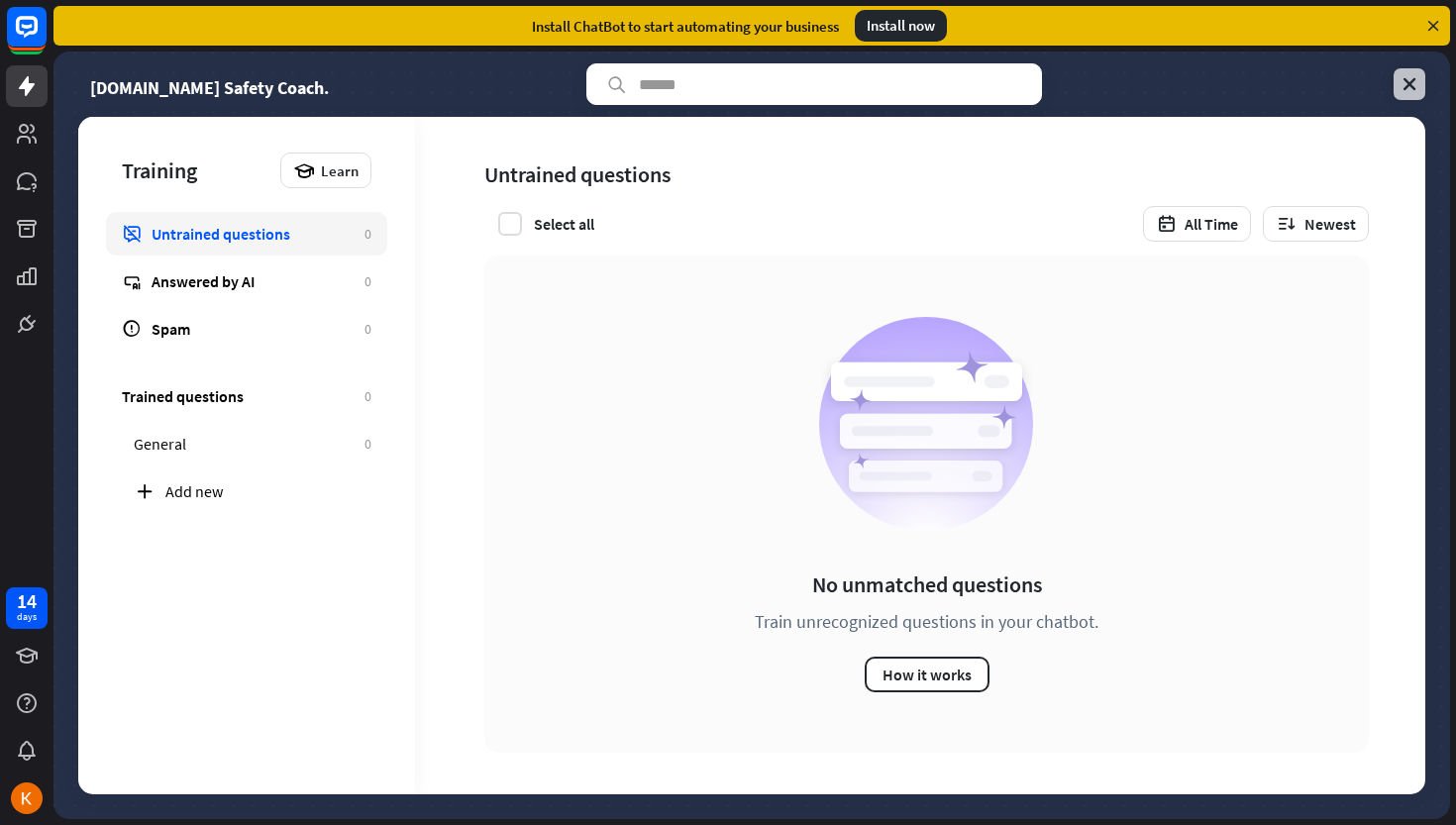
click at [1402, 83] on icon at bounding box center [1409, 84] width 20 height 20
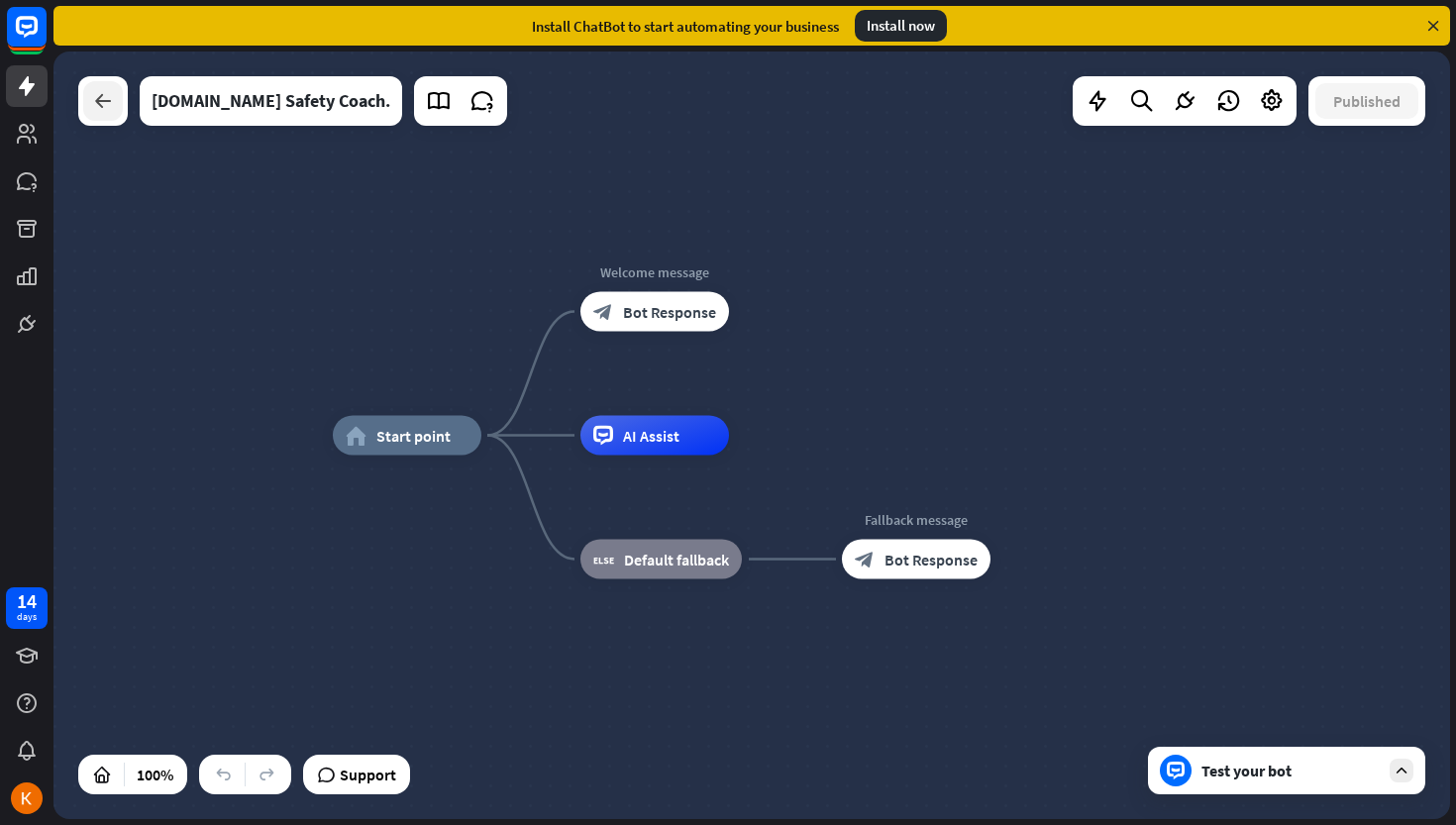
click at [102, 97] on icon at bounding box center [103, 101] width 24 height 24
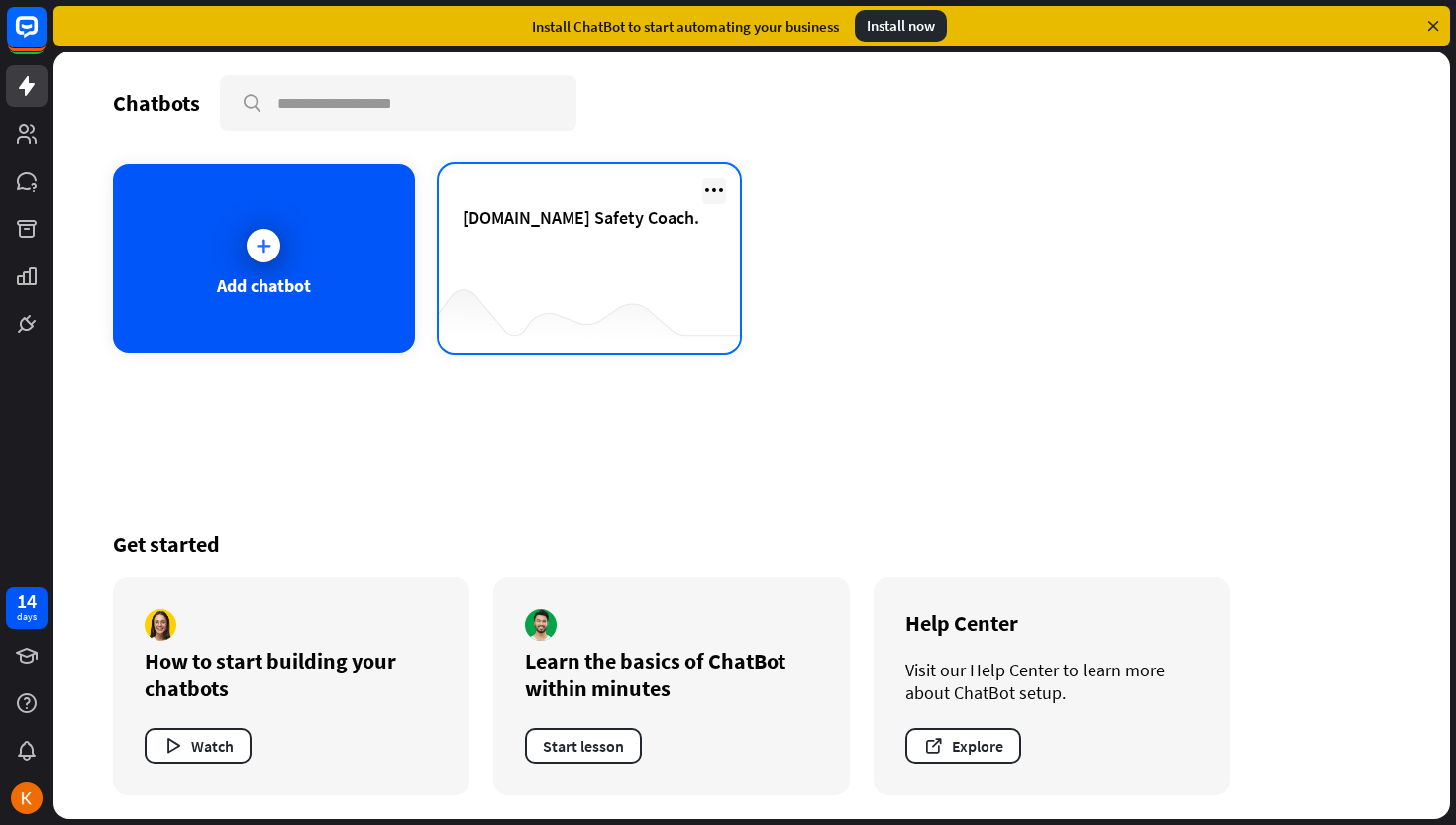
click at [713, 187] on icon at bounding box center [714, 191] width 24 height 24
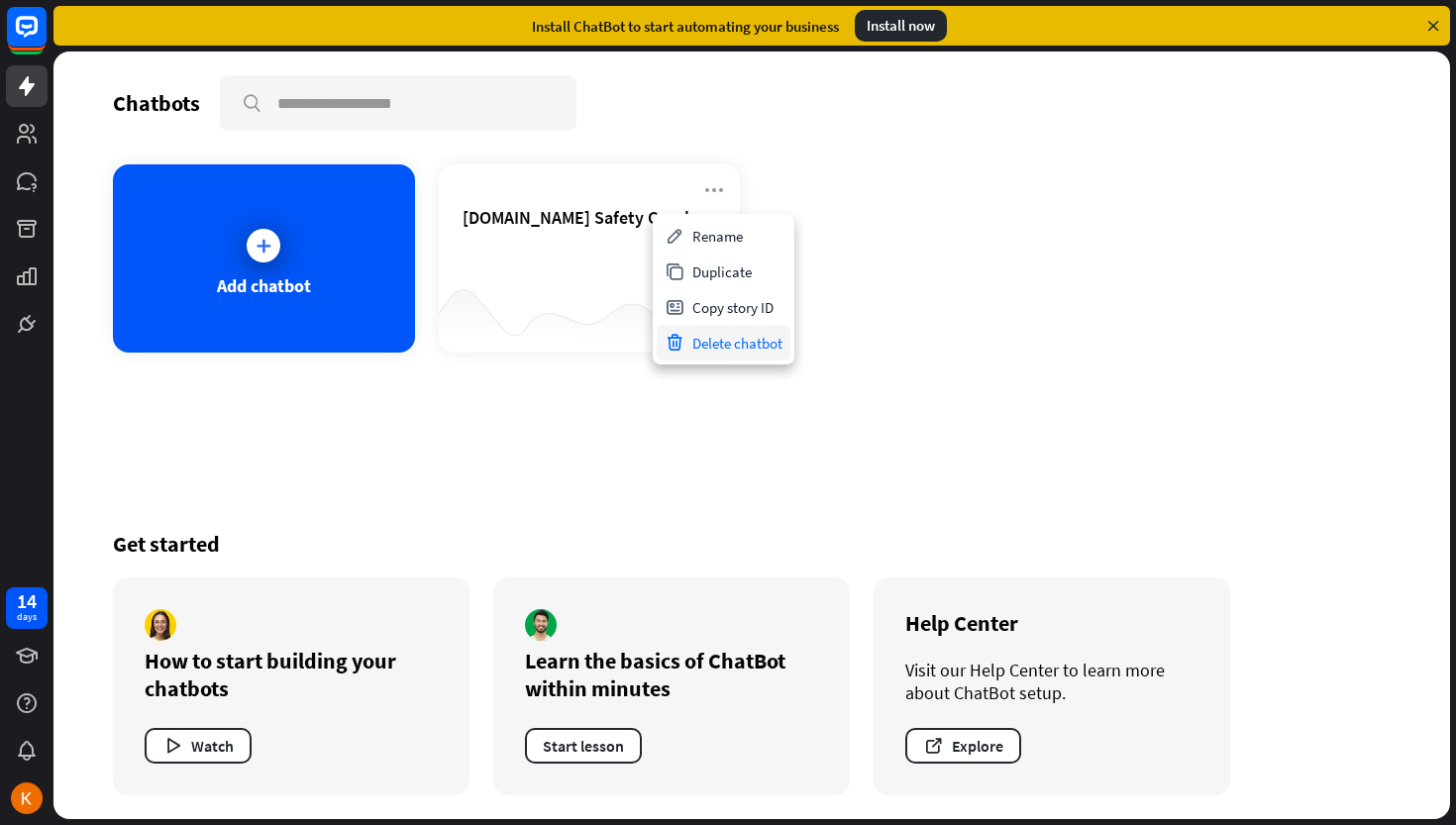
click at [719, 340] on div "Delete chatbot" at bounding box center [724, 343] width 134 height 36
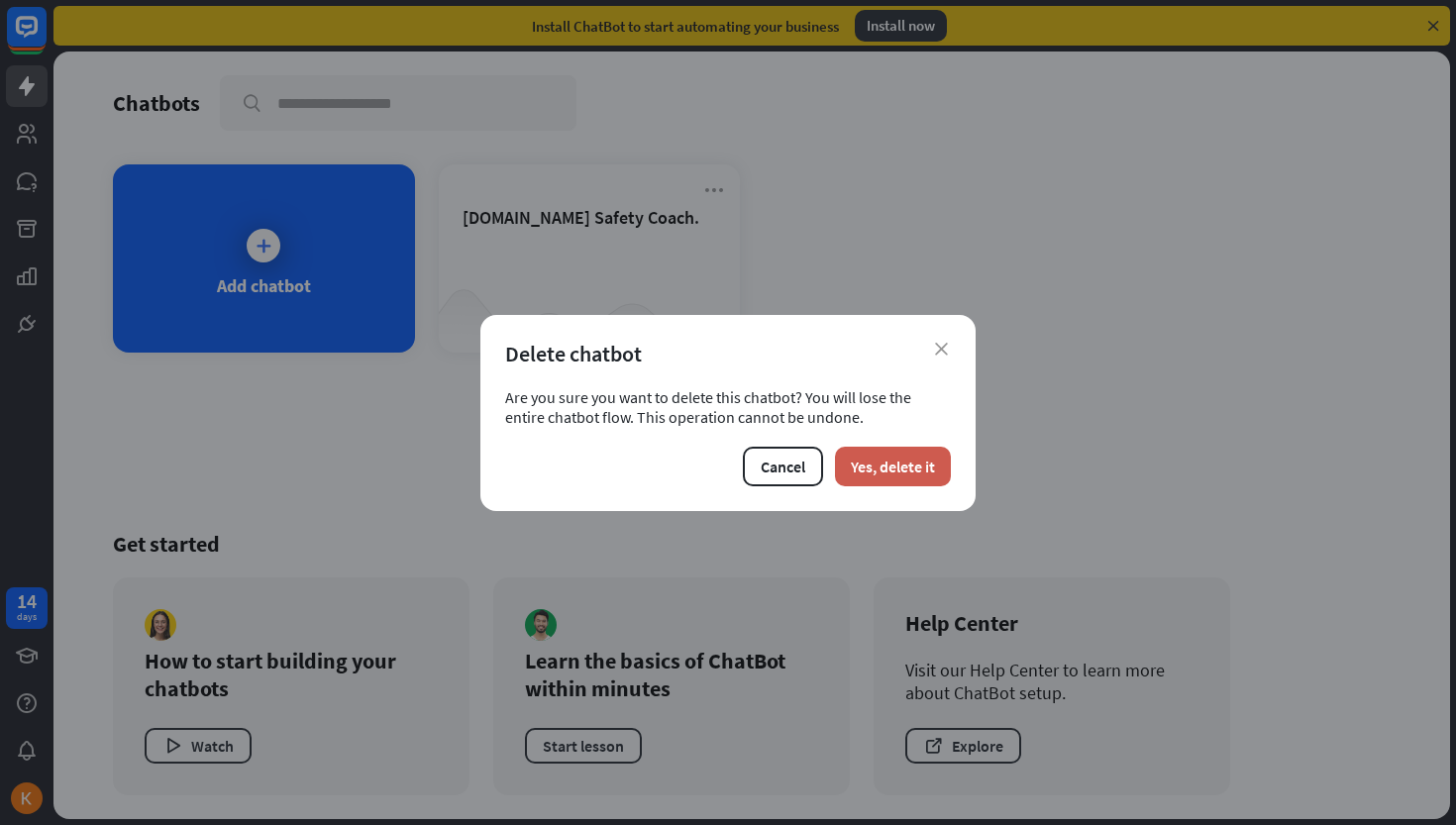
click at [892, 469] on button "Yes, delete it" at bounding box center [893, 467] width 116 height 40
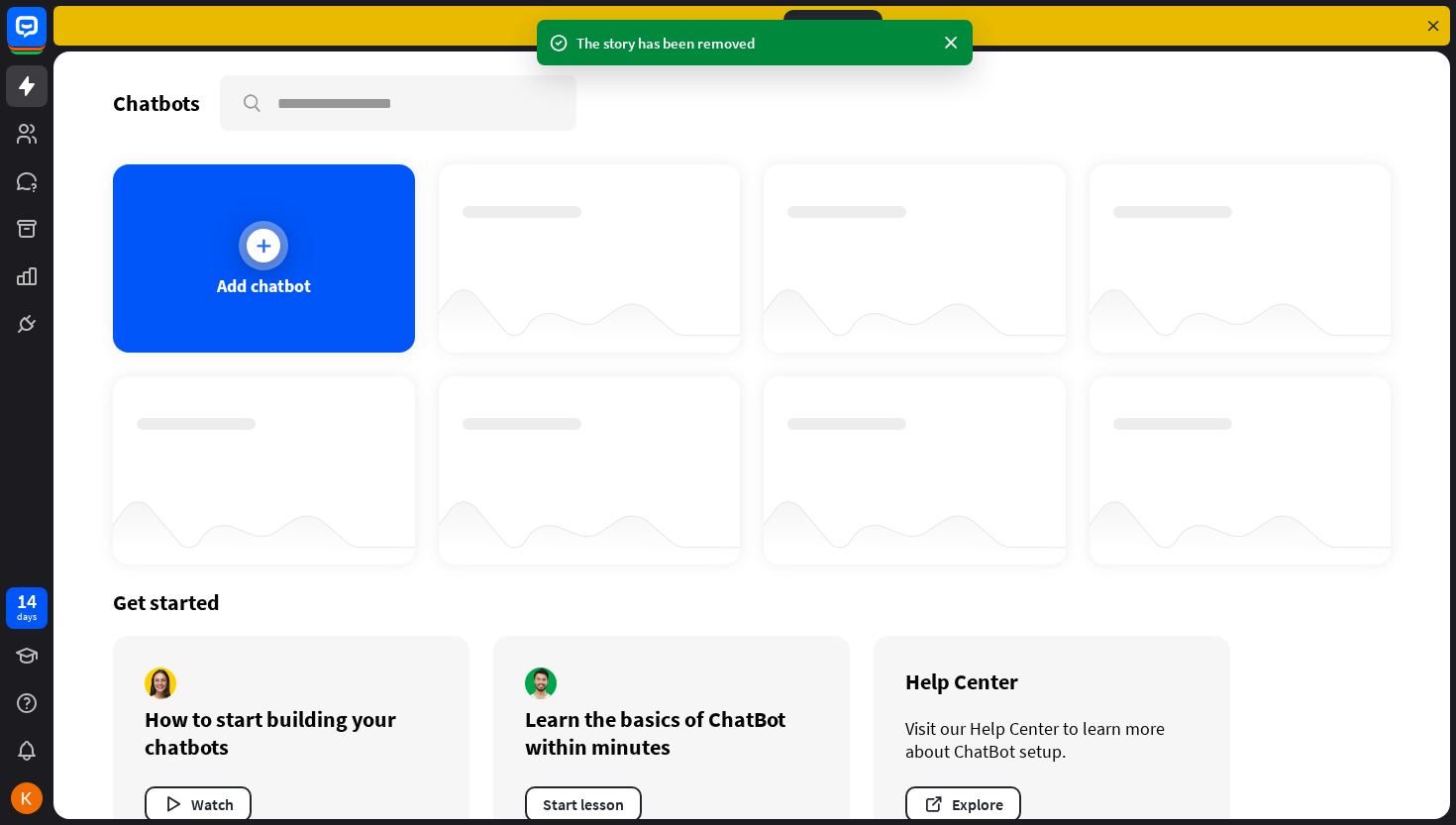
click at [266, 245] on icon at bounding box center [263, 245] width 20 height 20
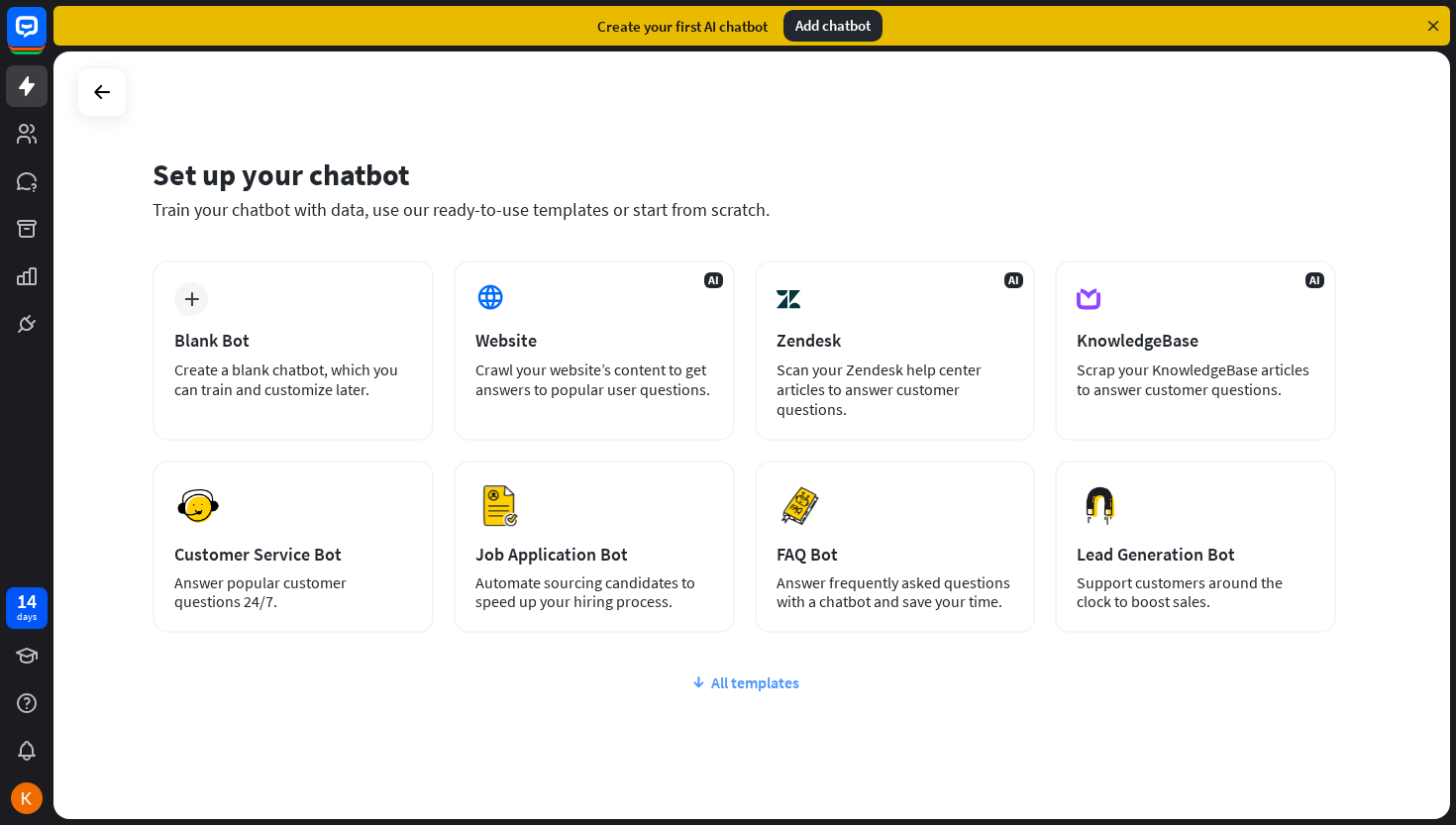
click at [721, 682] on div "All templates" at bounding box center [744, 682] width 1184 height 20
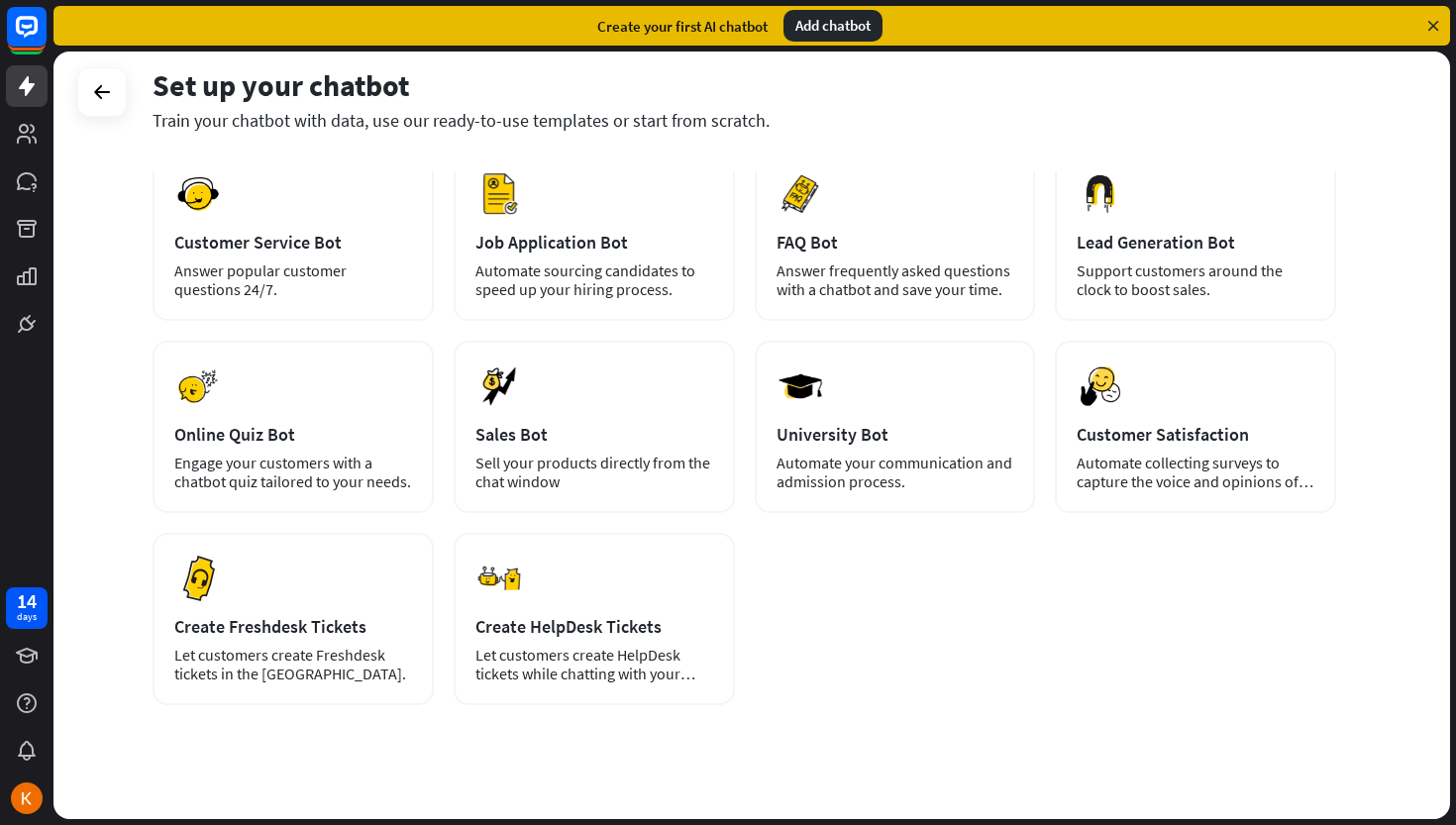
scroll to position [337, 0]
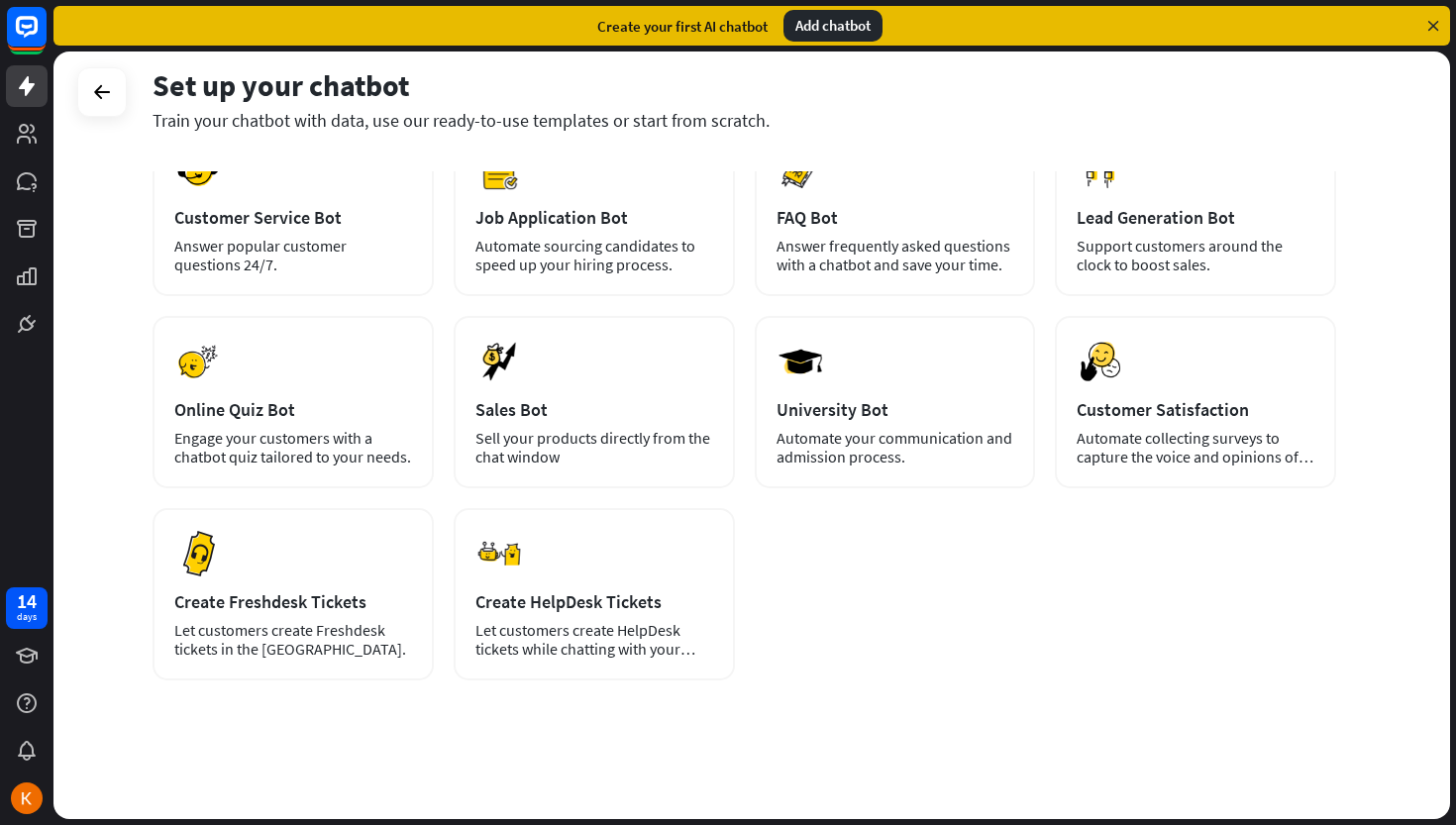
drag, startPoint x: 443, startPoint y: 174, endPoint x: 791, endPoint y: 683, distance: 616.6
click at [791, 683] on div "Set up your chatbot Train your chatbot with data, use our ready-to-use template…" at bounding box center [752, 436] width 1396 height 768
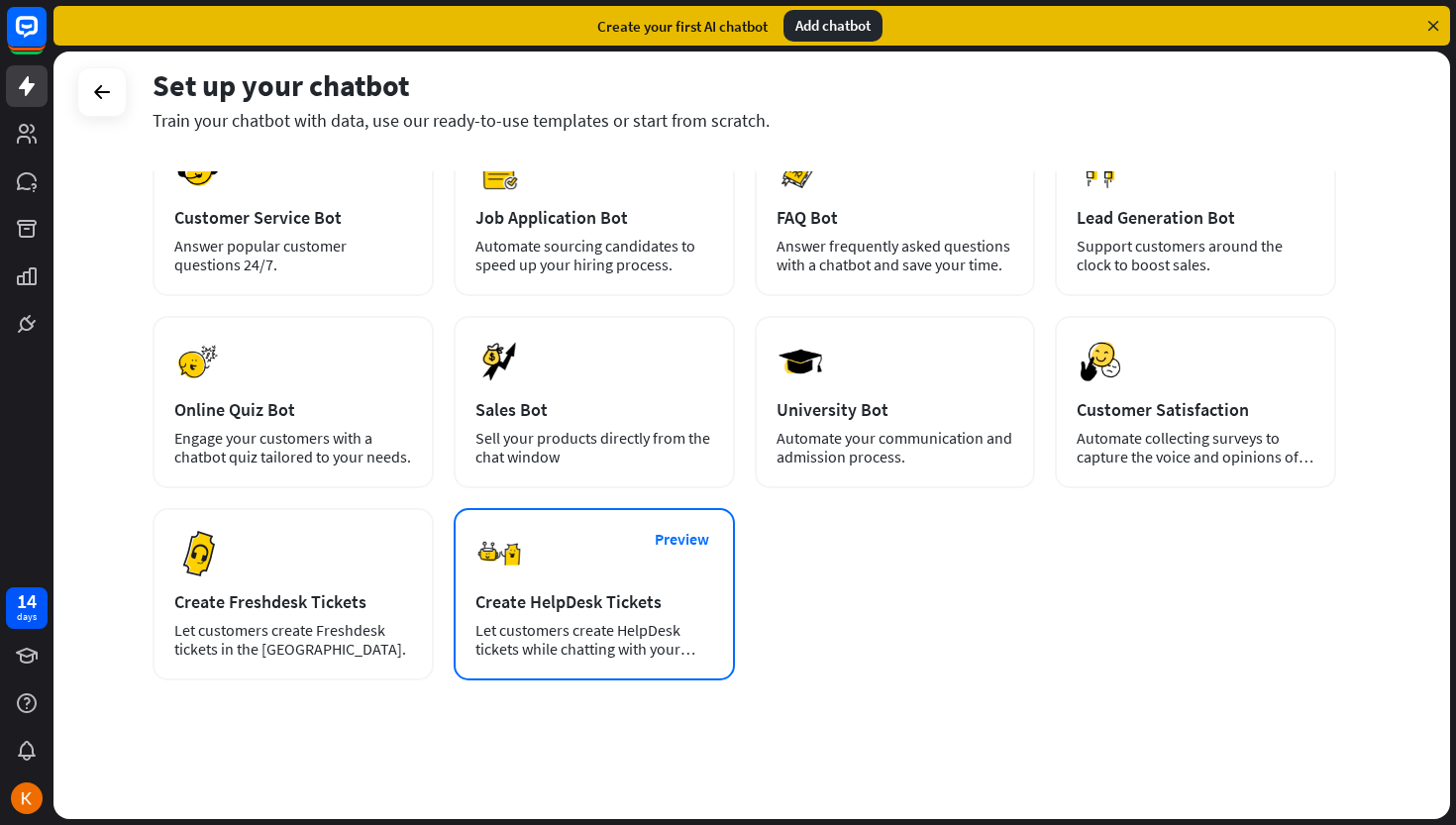
copy div "plus Blank Bot Create a blank chatbot, which you can train and customize later.…"
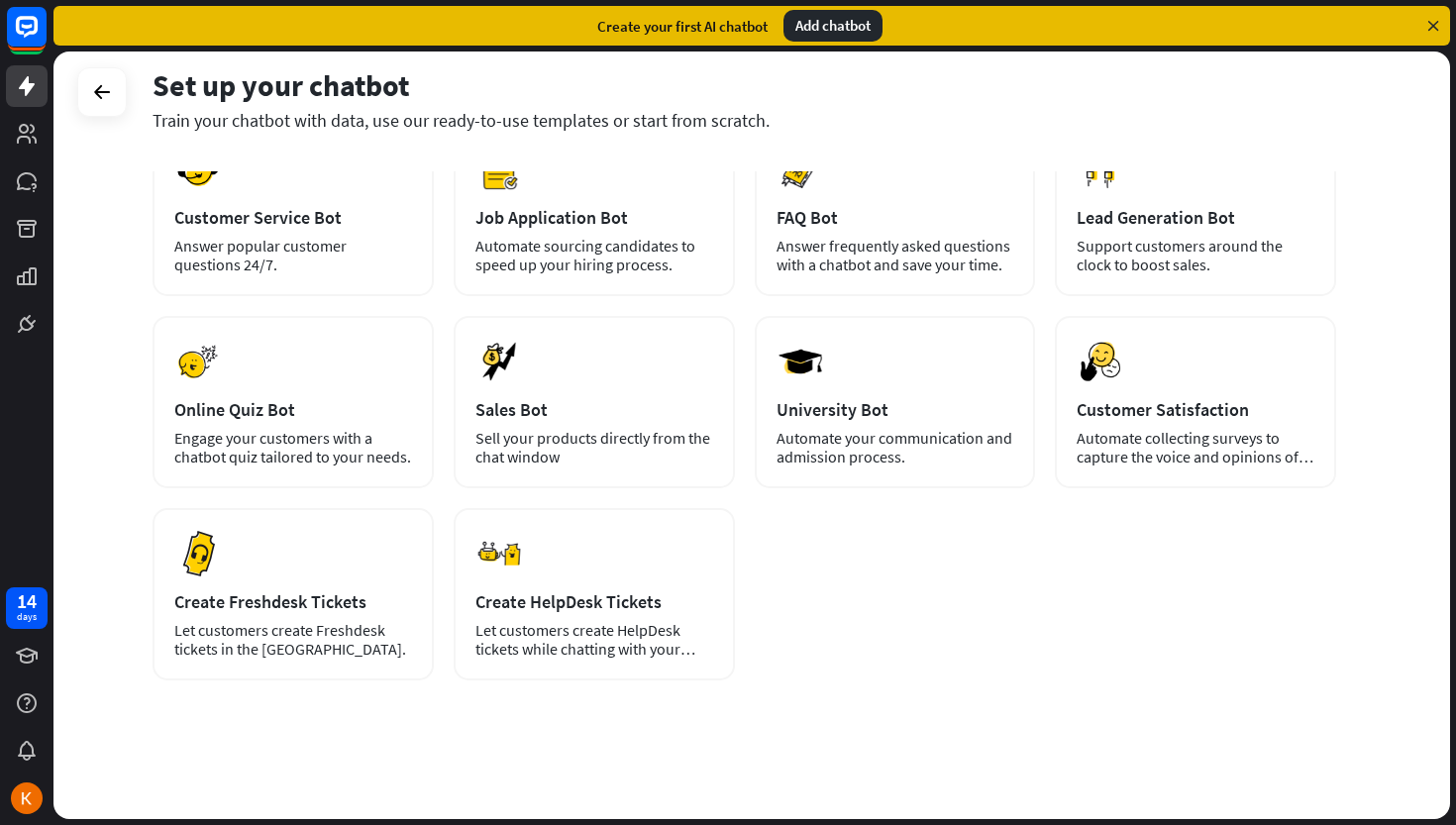
click at [930, 687] on div "plus Blank Bot Create a blank chatbot, which you can train and customize later.…" at bounding box center [744, 372] width 1184 height 896
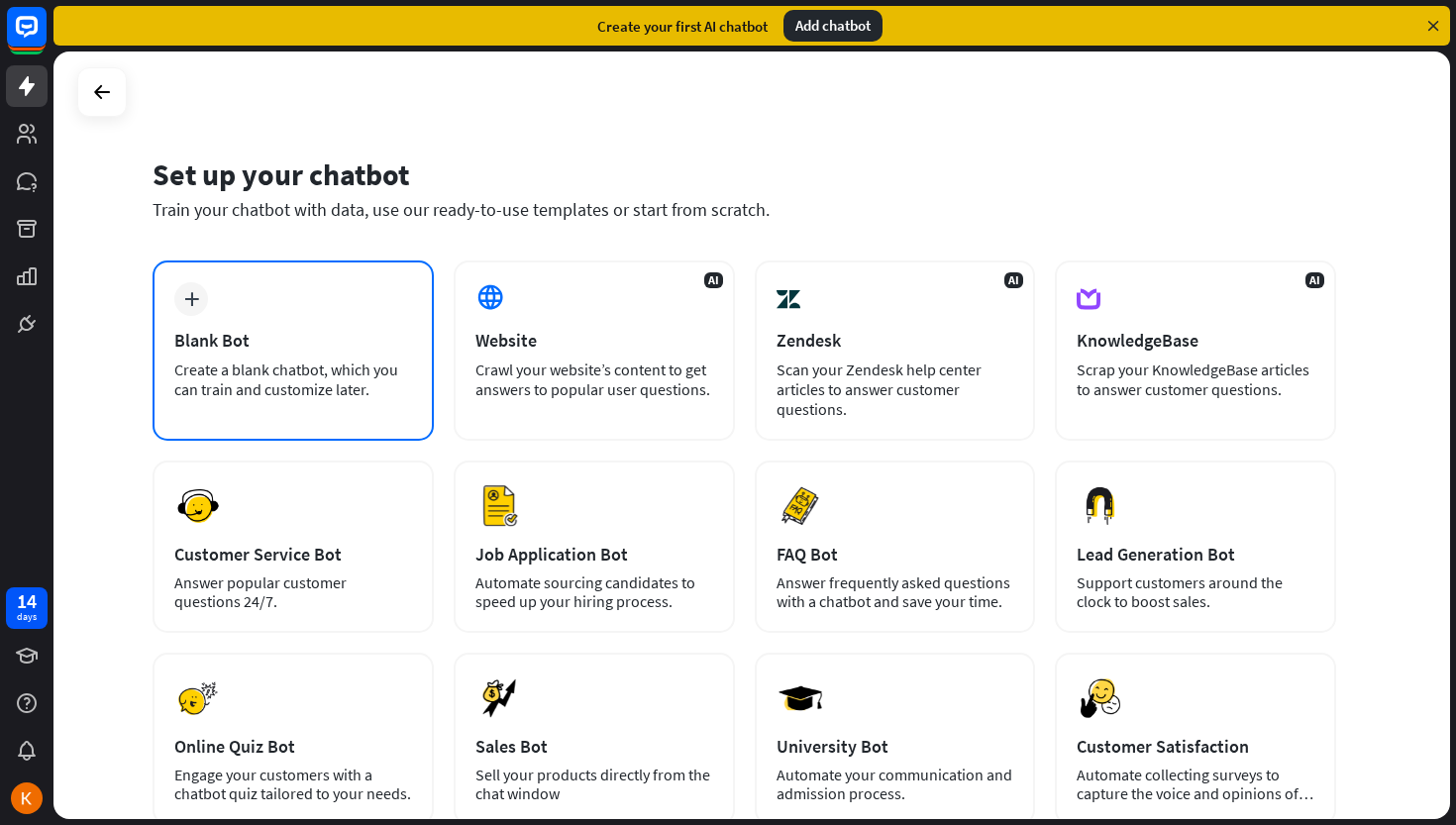
scroll to position [0, 0]
click at [194, 304] on icon "plus" at bounding box center [191, 299] width 15 height 14
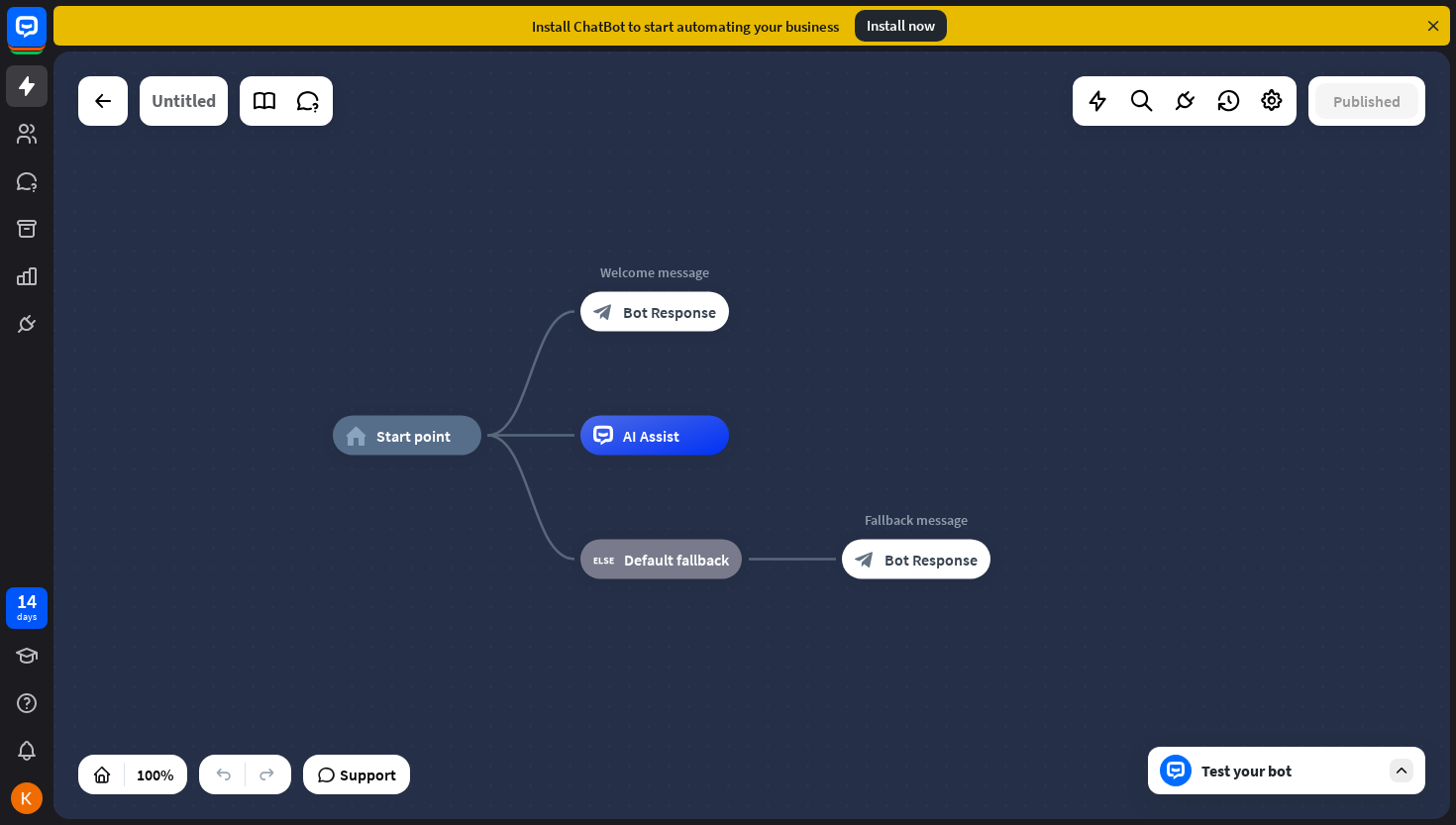
click at [188, 110] on div "Untitled" at bounding box center [183, 101] width 65 height 50
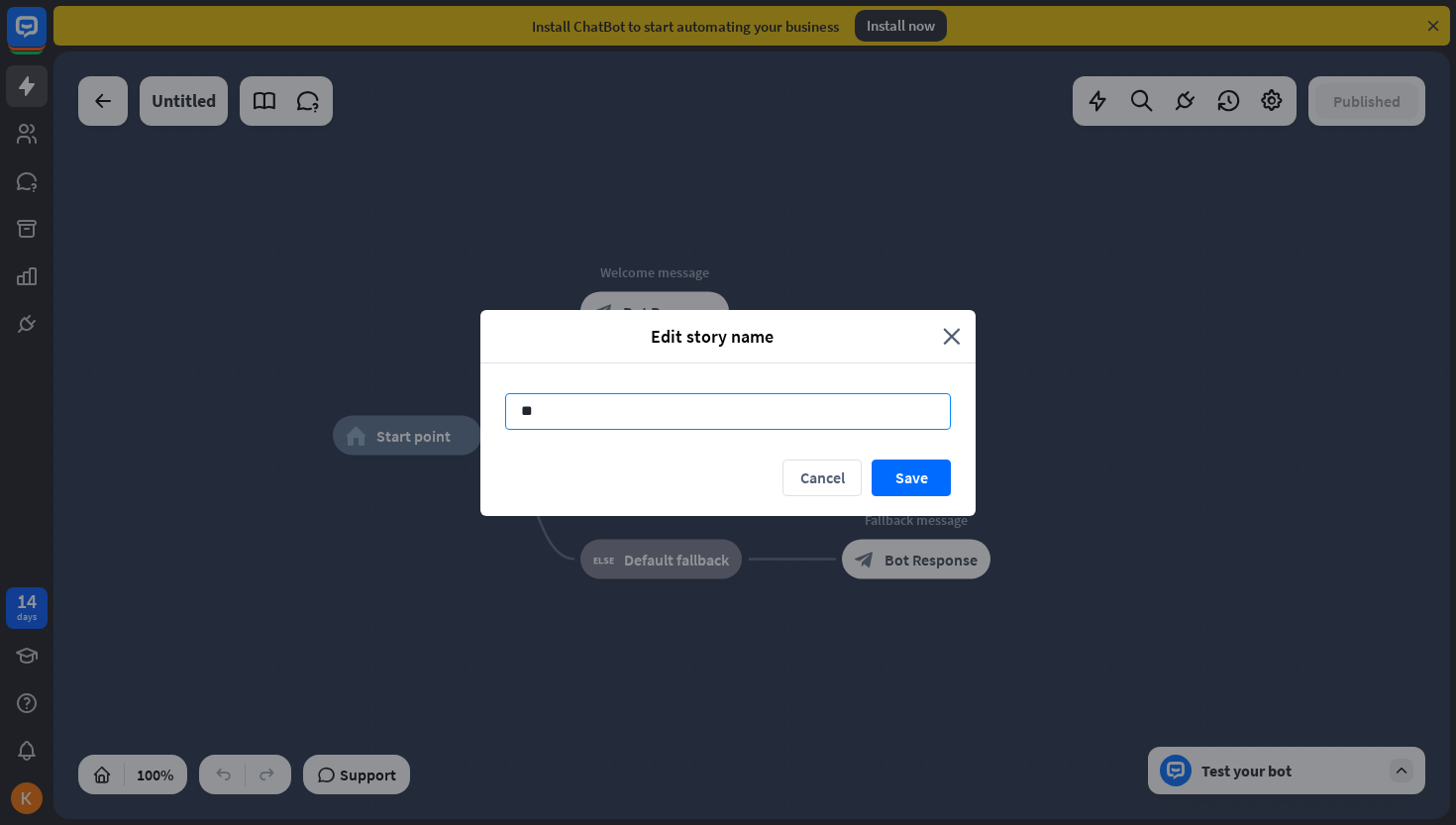
type input "*"
click at [559, 411] on input "**********" at bounding box center [728, 411] width 446 height 37
type input "**********"
click at [906, 472] on button "Save" at bounding box center [910, 478] width 79 height 37
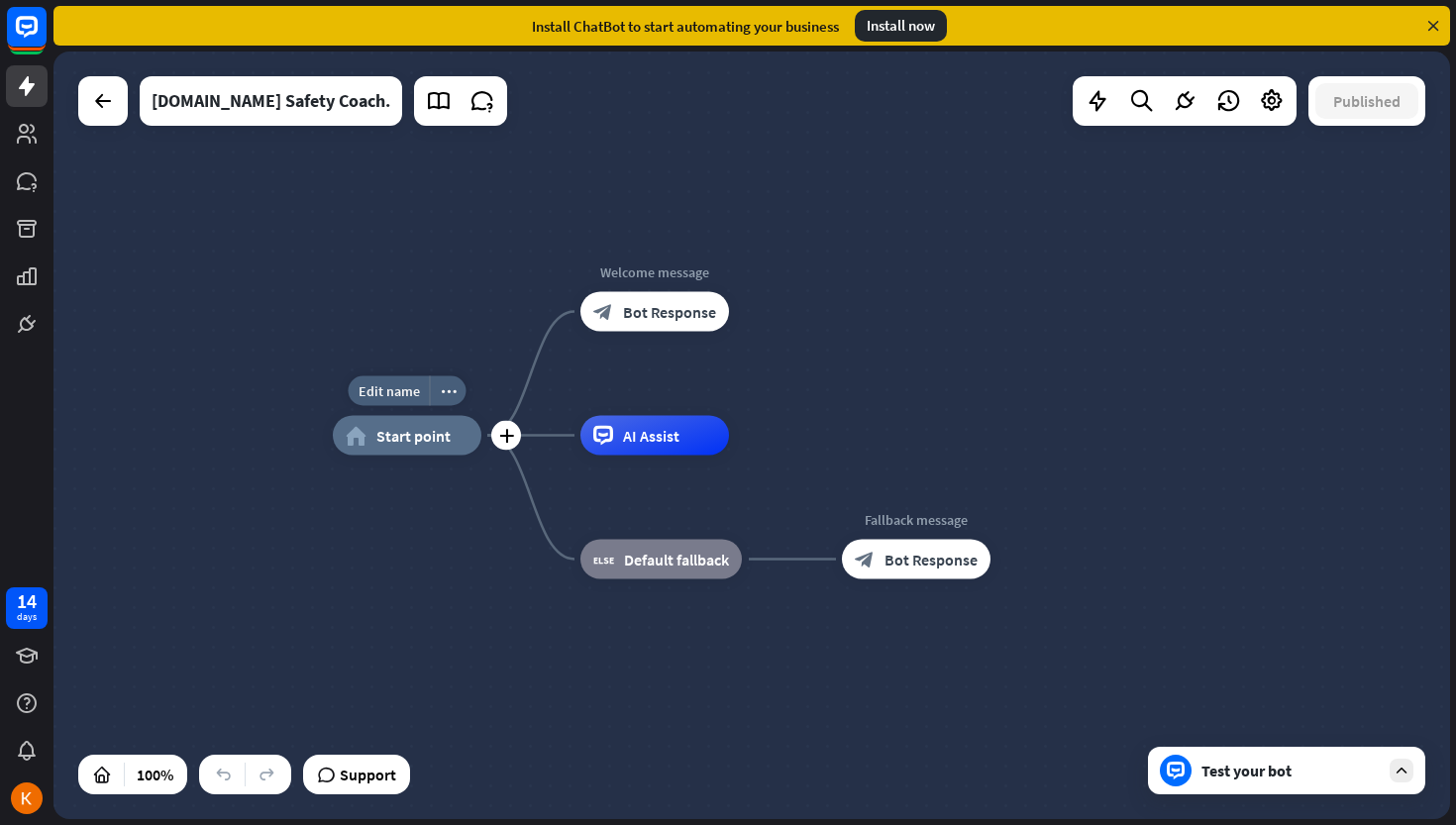
click at [409, 438] on span "Start point" at bounding box center [413, 436] width 74 height 20
click at [497, 268] on div "home_2 Start point Welcome message block_bot_response Bot Response AI Assist bl…" at bounding box center [752, 436] width 1396 height 768
click at [426, 107] on icon at bounding box center [439, 101] width 26 height 26
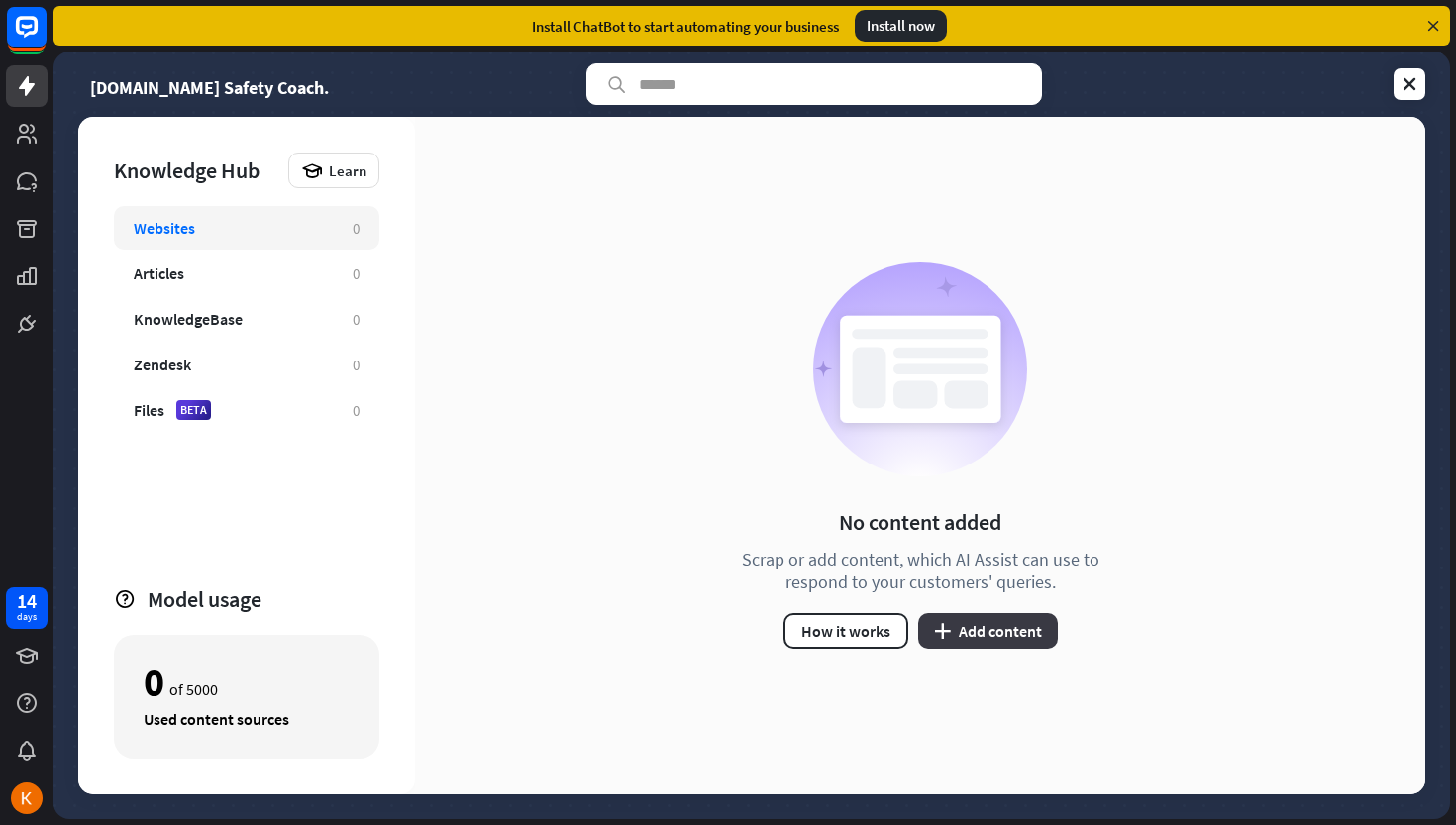
click at [962, 623] on button "plus Add content" at bounding box center [988, 631] width 140 height 36
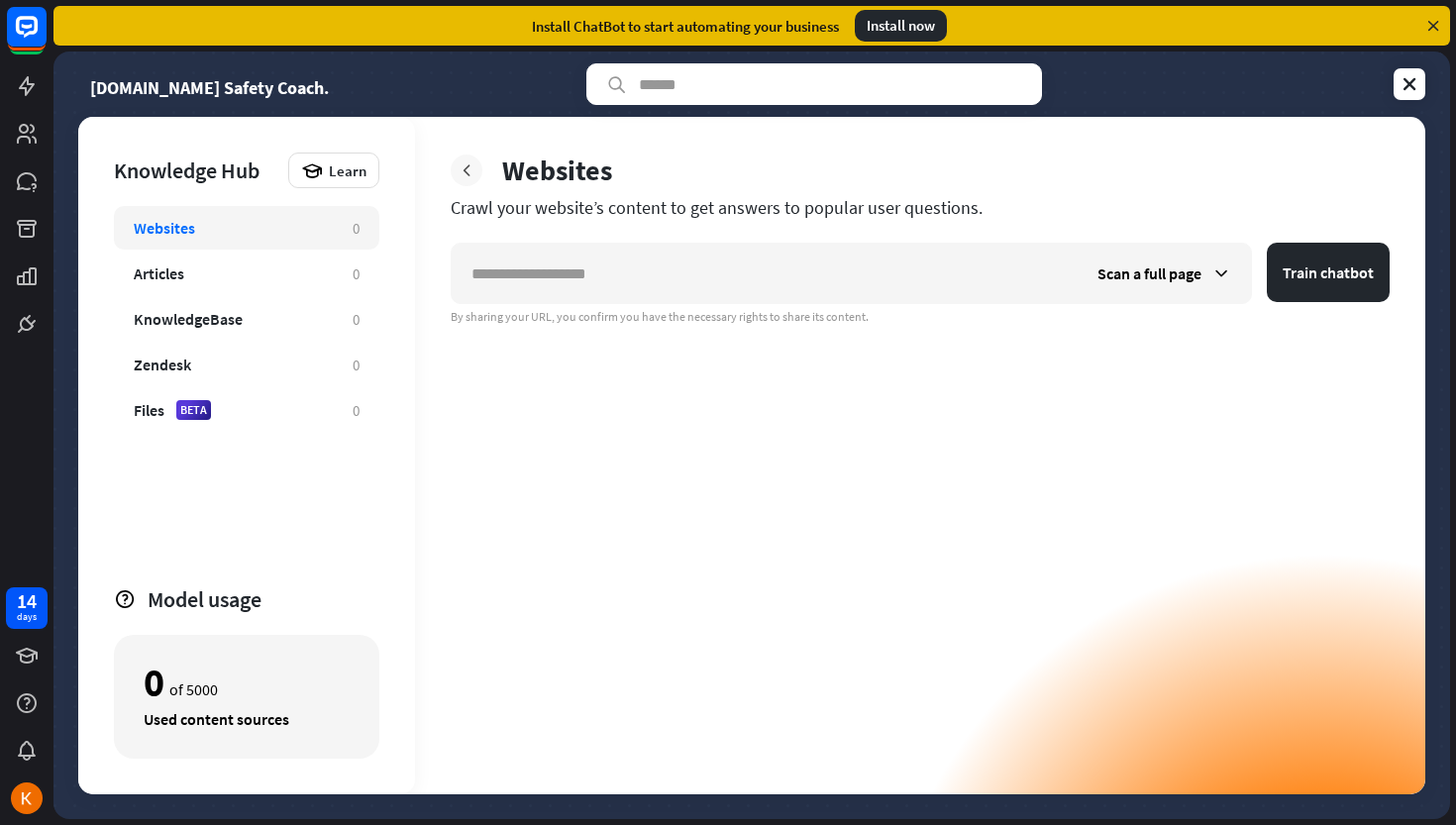
click at [468, 178] on icon at bounding box center [467, 171] width 20 height 20
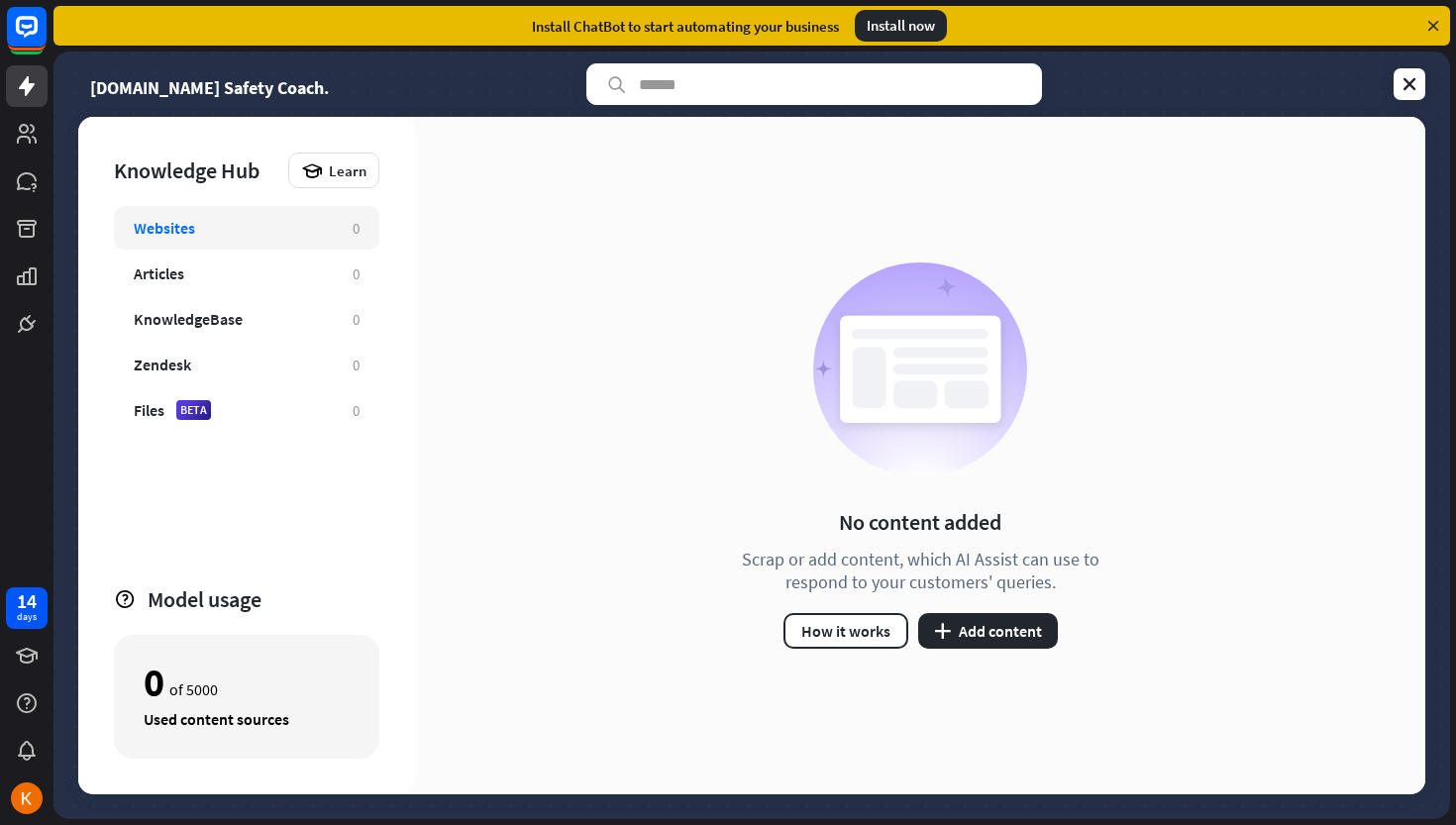
click at [282, 707] on div "0 of 5000 Used content sources" at bounding box center [246, 697] width 265 height 124
click at [1416, 86] on icon at bounding box center [1409, 84] width 20 height 20
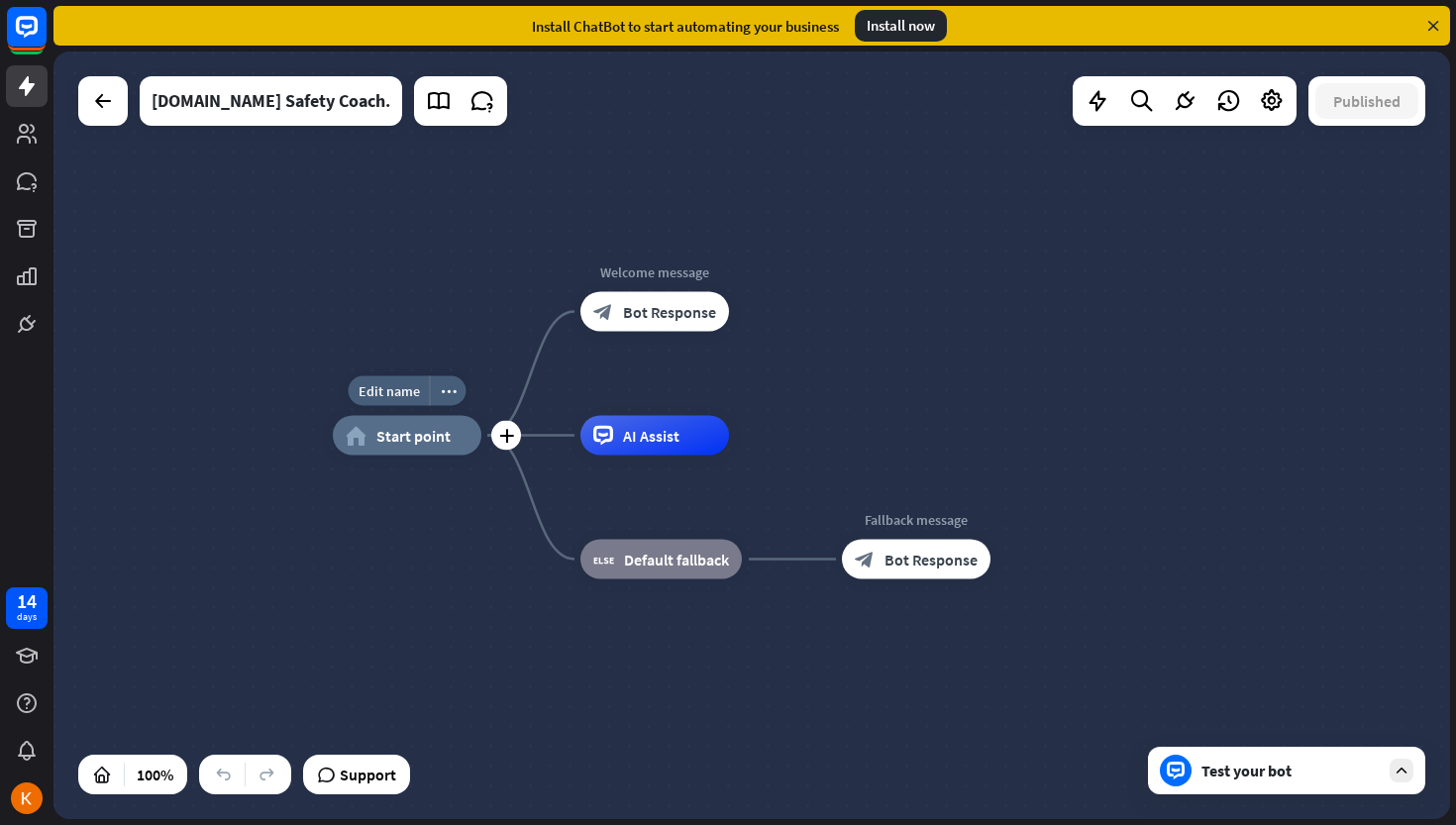
click at [420, 426] on span "Start point" at bounding box center [413, 436] width 74 height 20
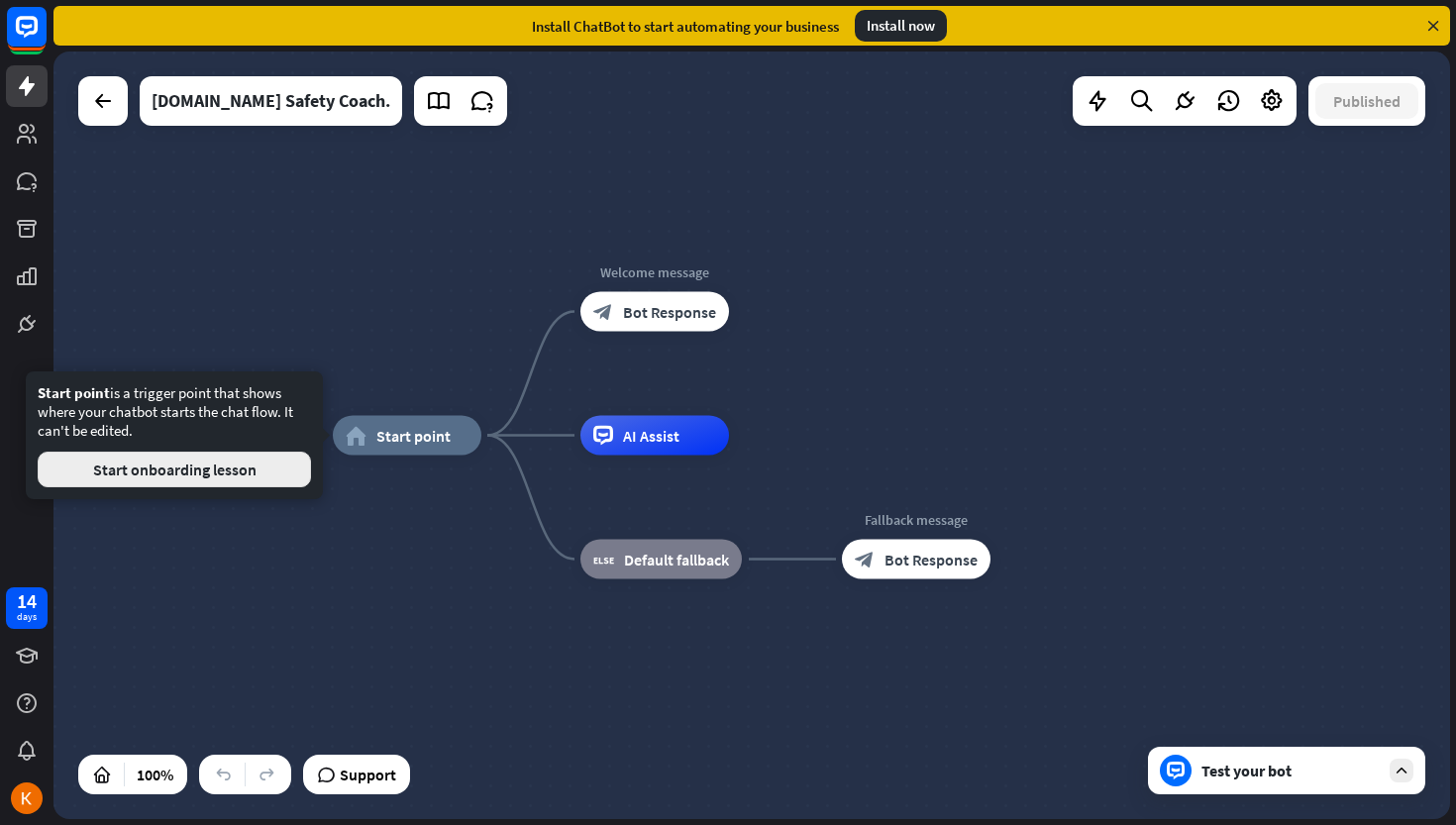
click at [192, 468] on button "Start onboarding lesson" at bounding box center [175, 470] width 273 height 36
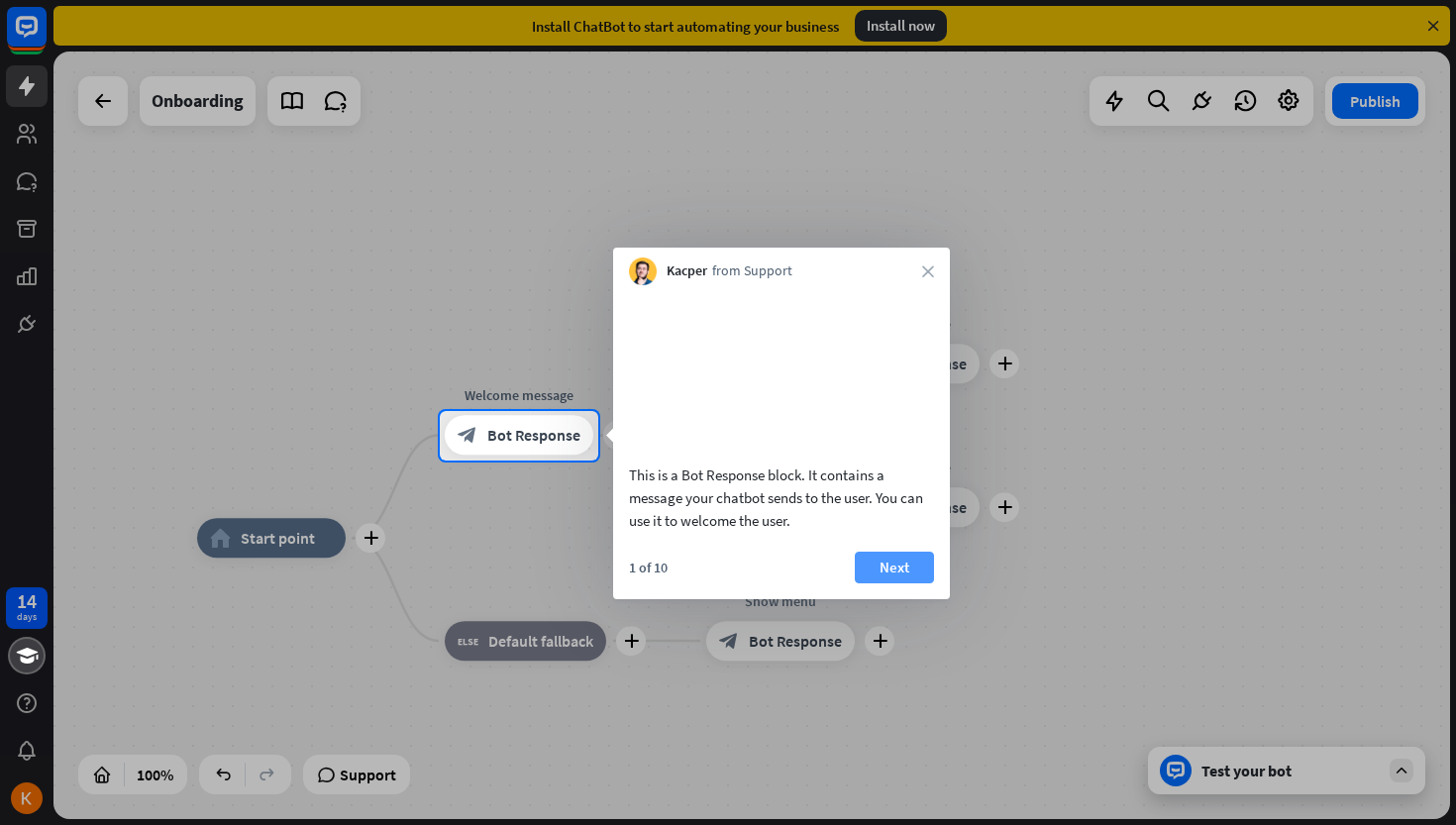
click at [890, 584] on button "Next" at bounding box center [894, 568] width 79 height 32
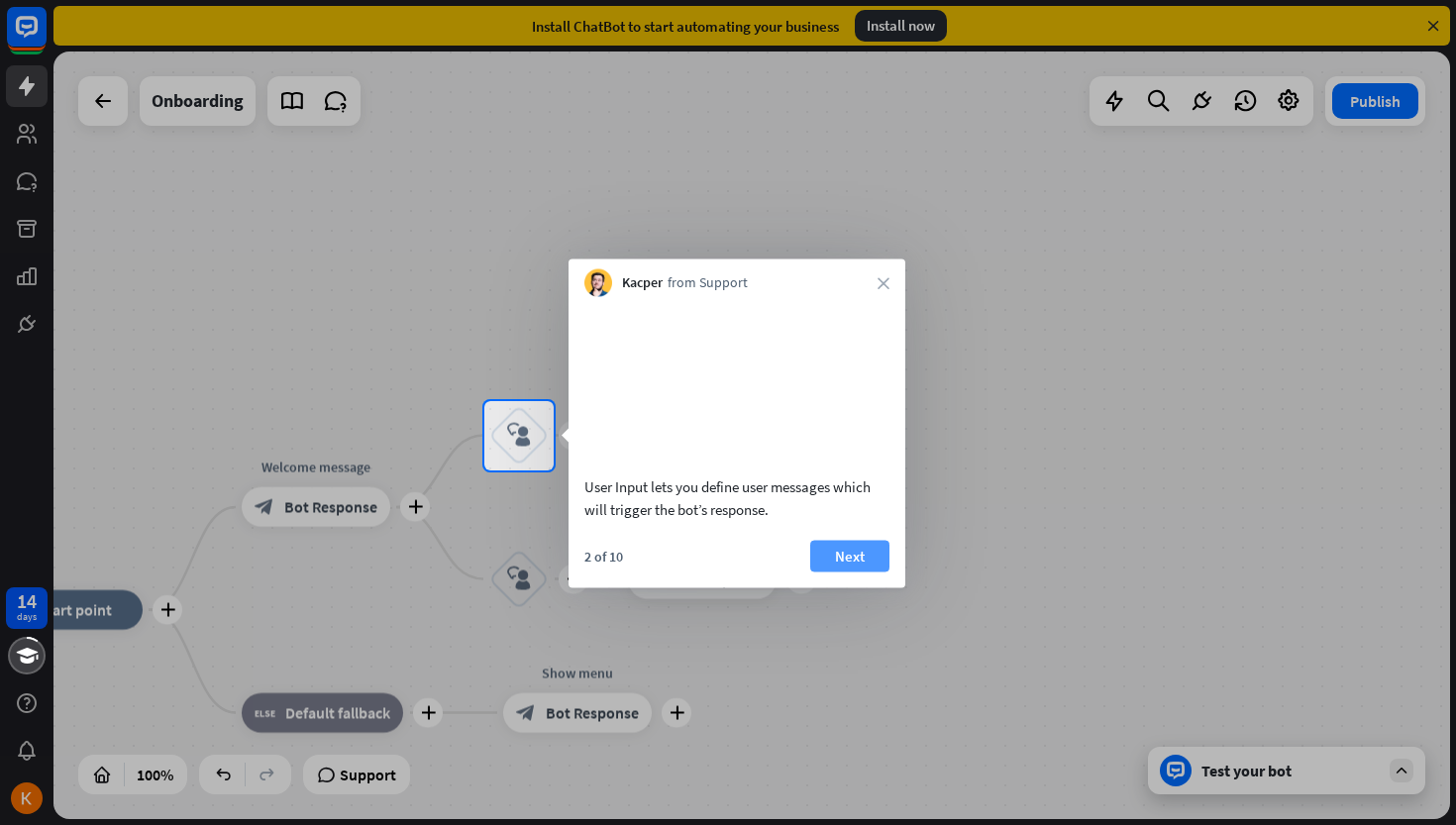
click at [829, 572] on button "Next" at bounding box center [849, 556] width 79 height 32
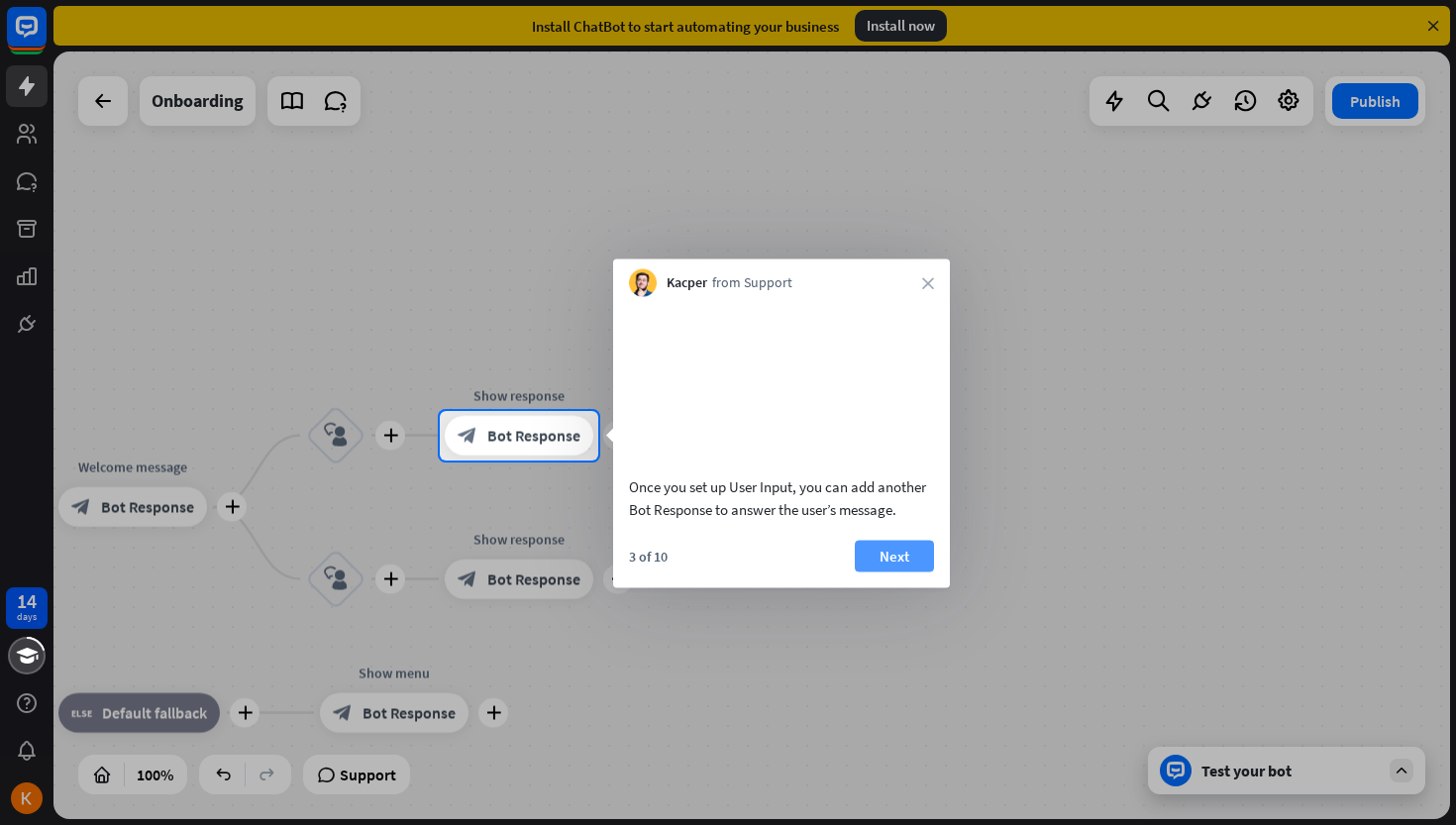
click at [877, 572] on button "Next" at bounding box center [894, 556] width 79 height 32
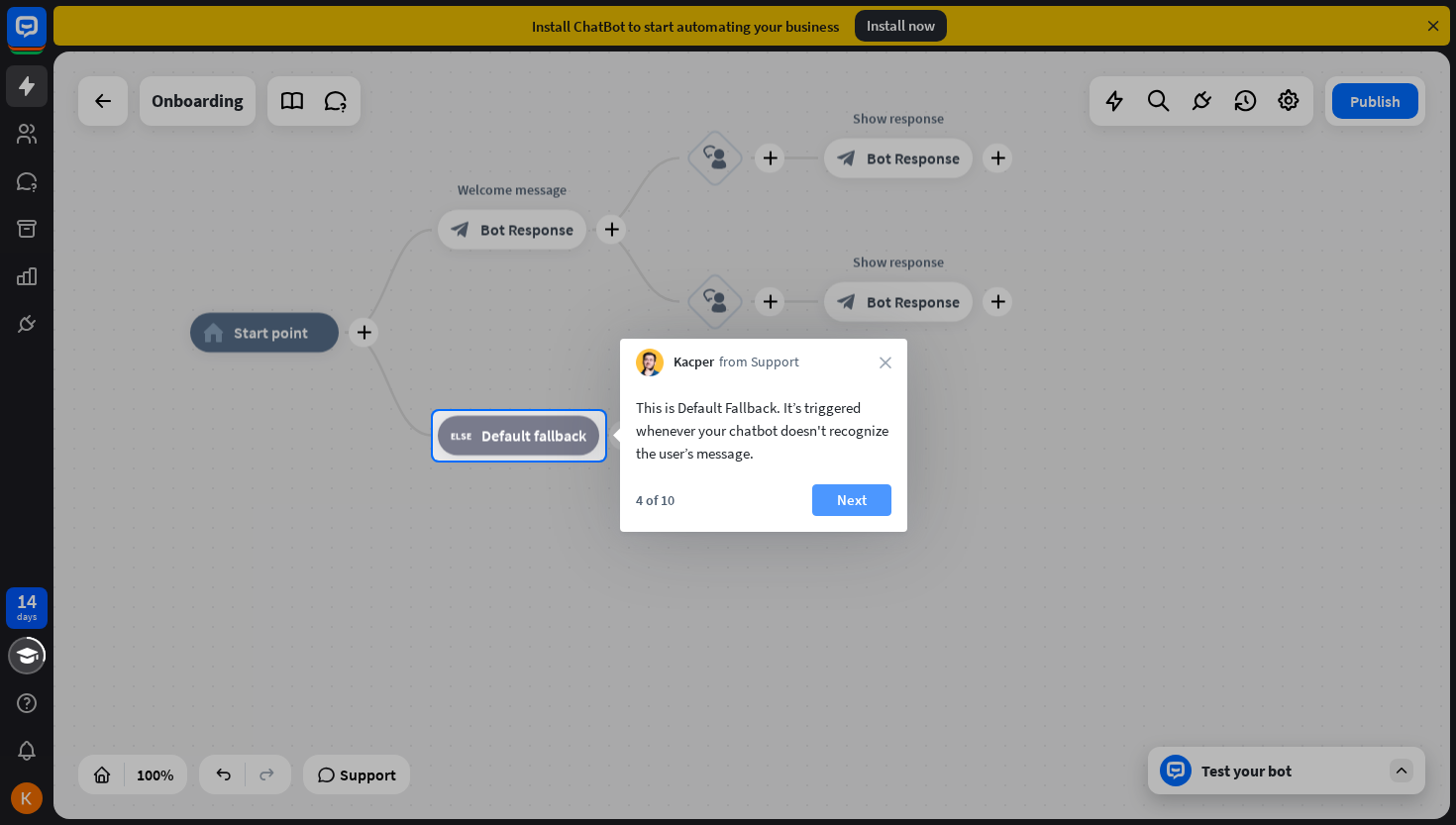
click at [863, 504] on button "Next" at bounding box center [851, 501] width 79 height 32
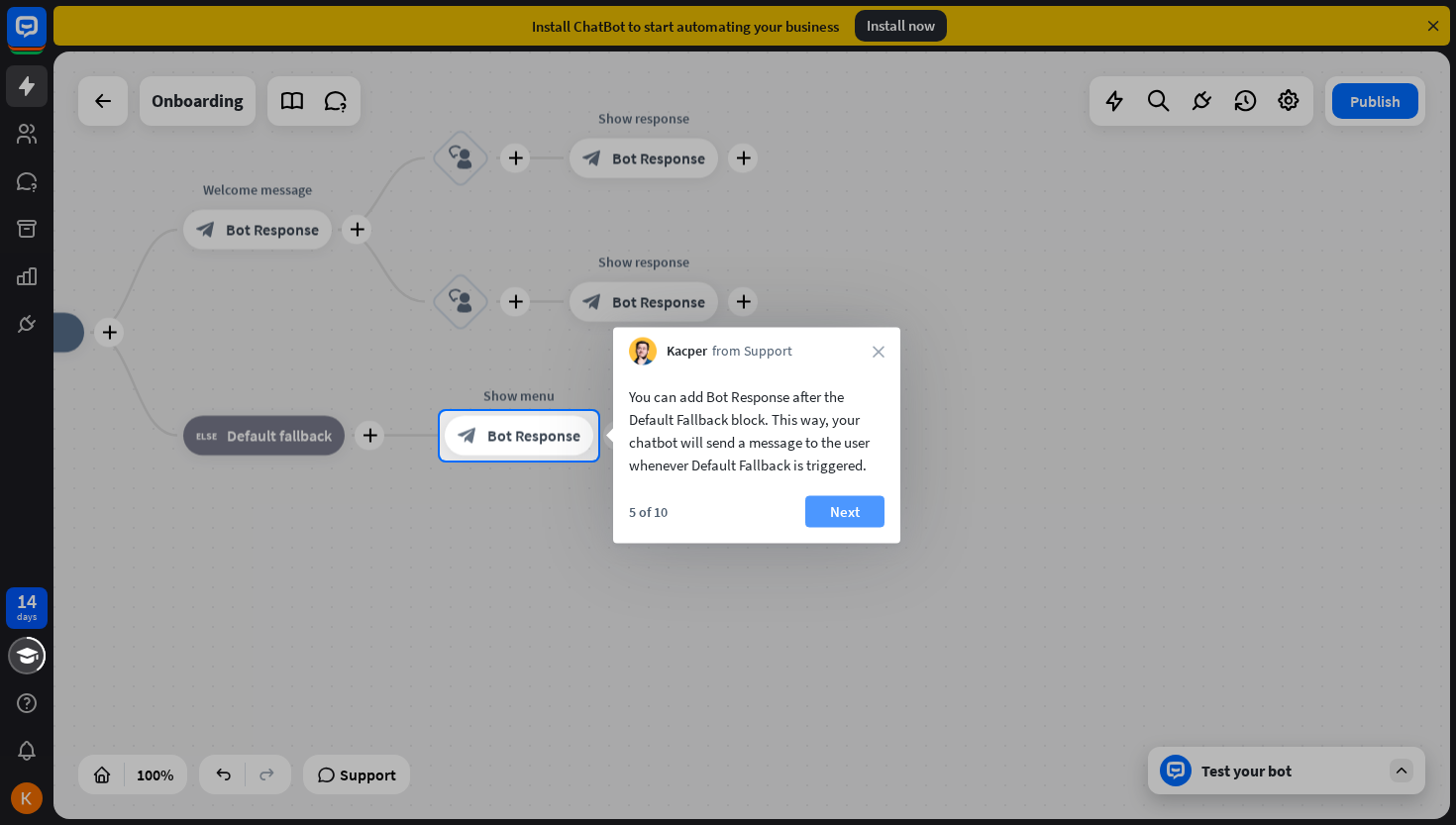
click at [829, 511] on button "Next" at bounding box center [844, 513] width 79 height 32
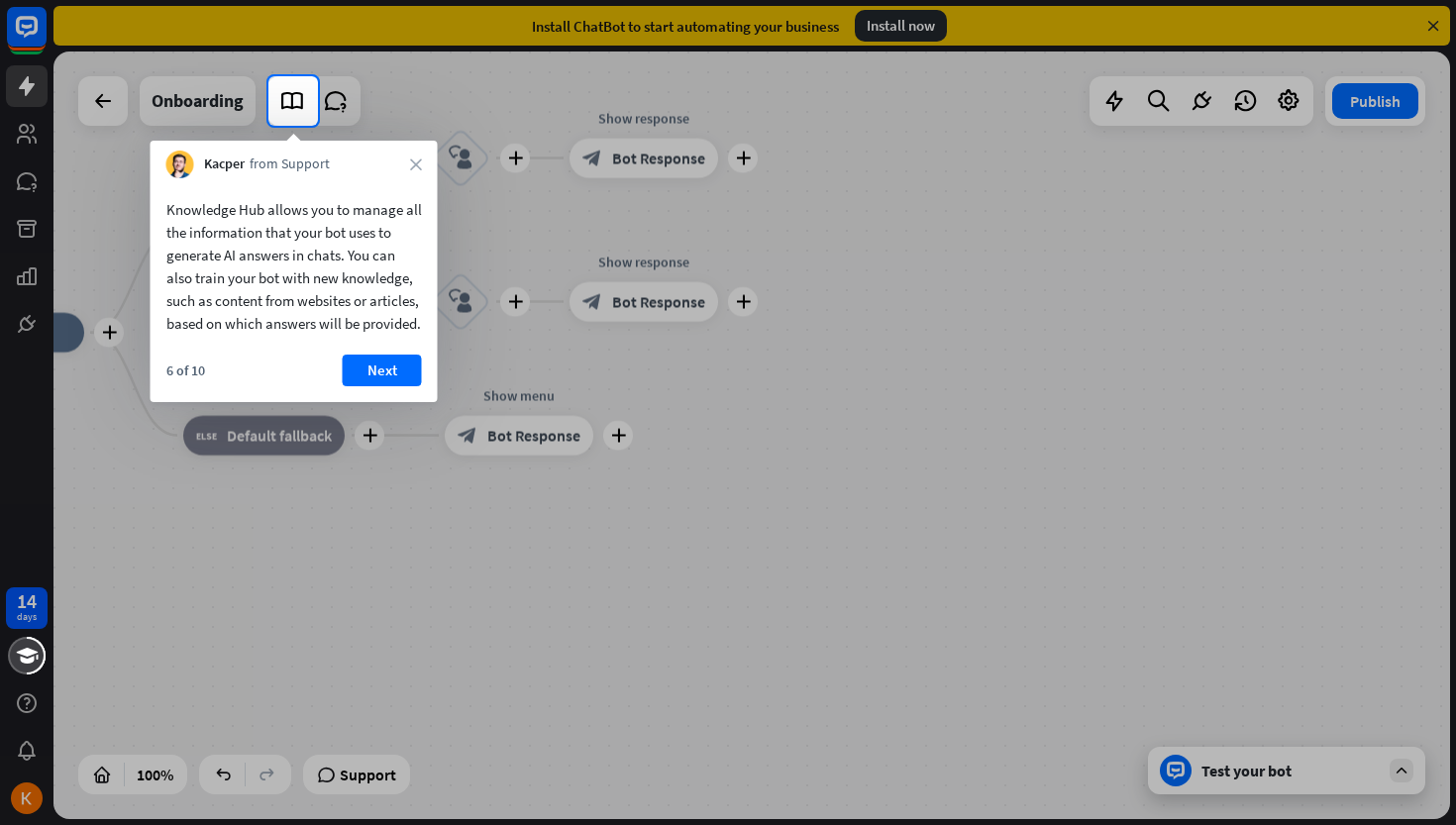
click at [391, 368] on div "Knowledge Hub allows you to manage all the information that your bot uses to ge…" at bounding box center [294, 290] width 287 height 223
click at [387, 386] on button "Next" at bounding box center [382, 371] width 79 height 32
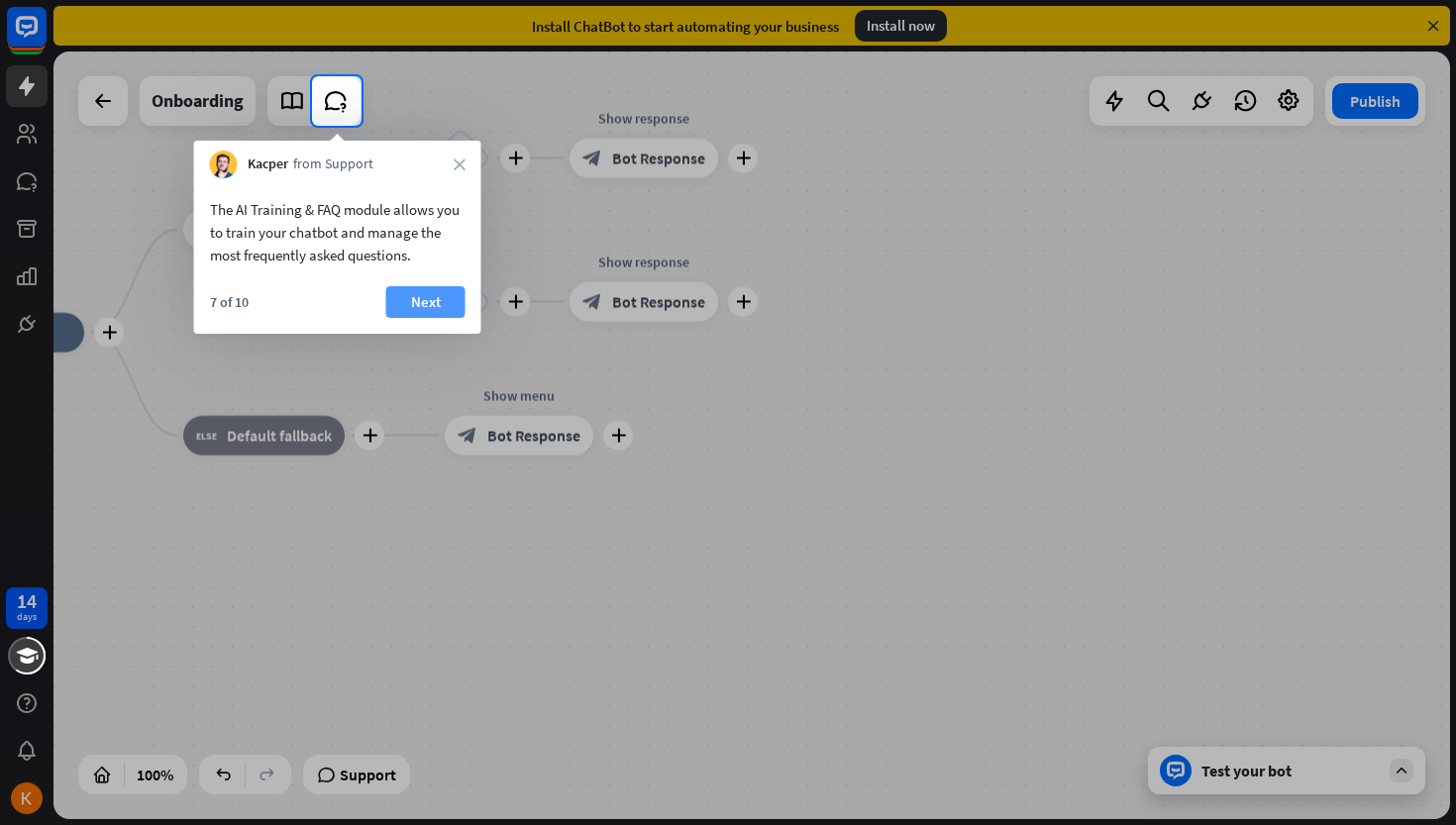
click at [437, 302] on button "Next" at bounding box center [425, 302] width 79 height 32
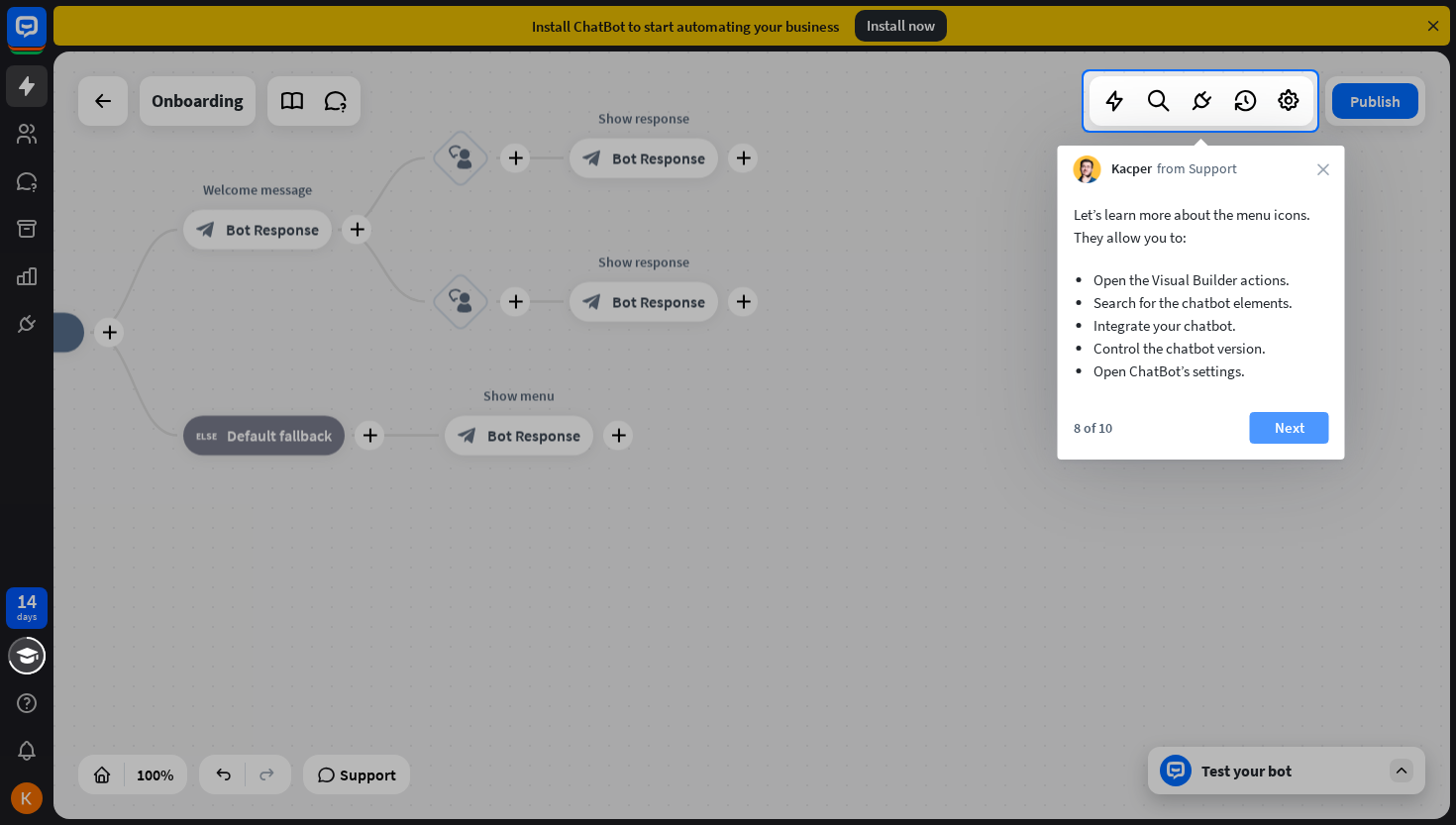
click at [1276, 421] on button "Next" at bounding box center [1288, 428] width 79 height 32
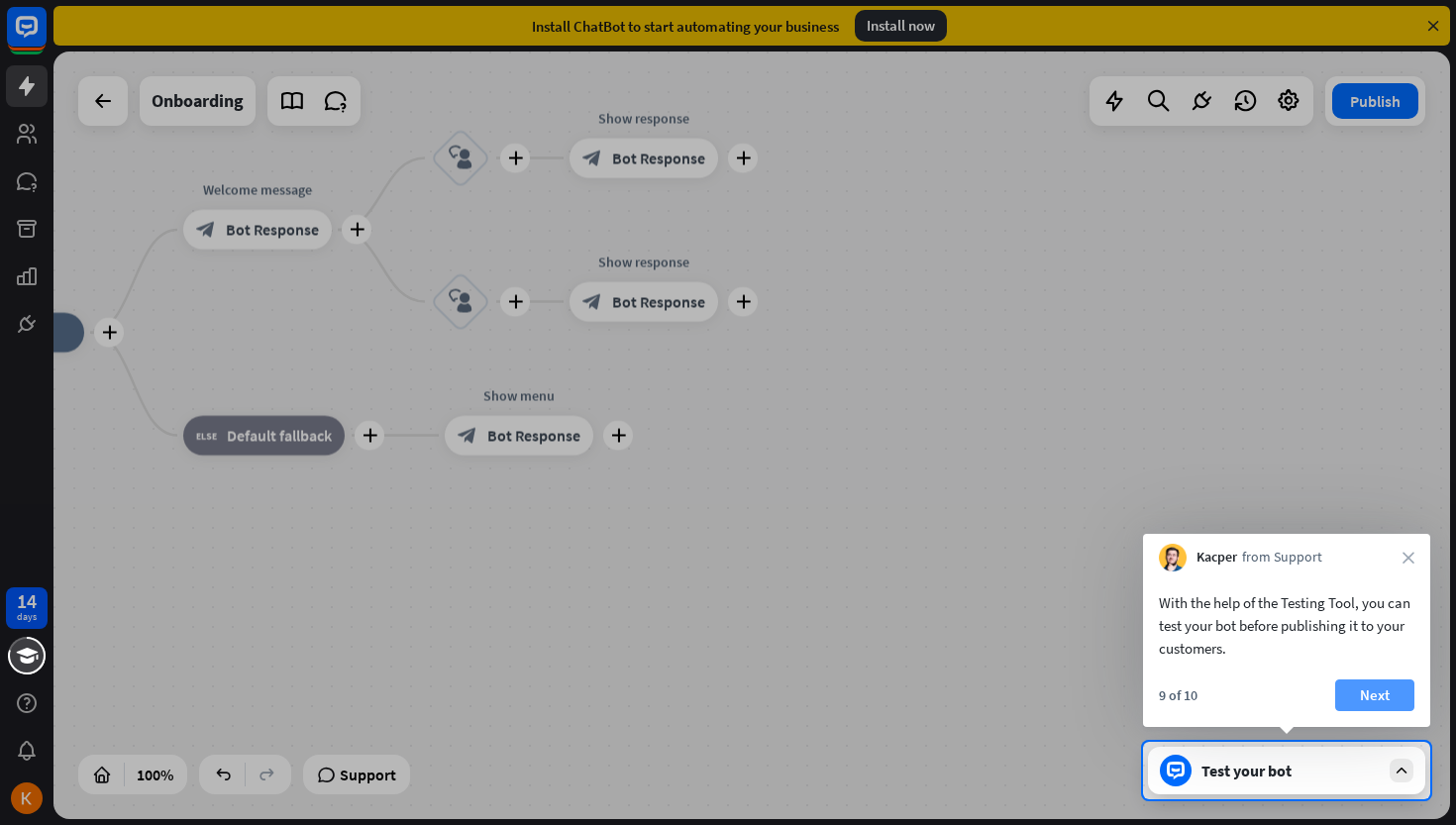
click at [1370, 695] on button "Next" at bounding box center [1374, 695] width 79 height 32
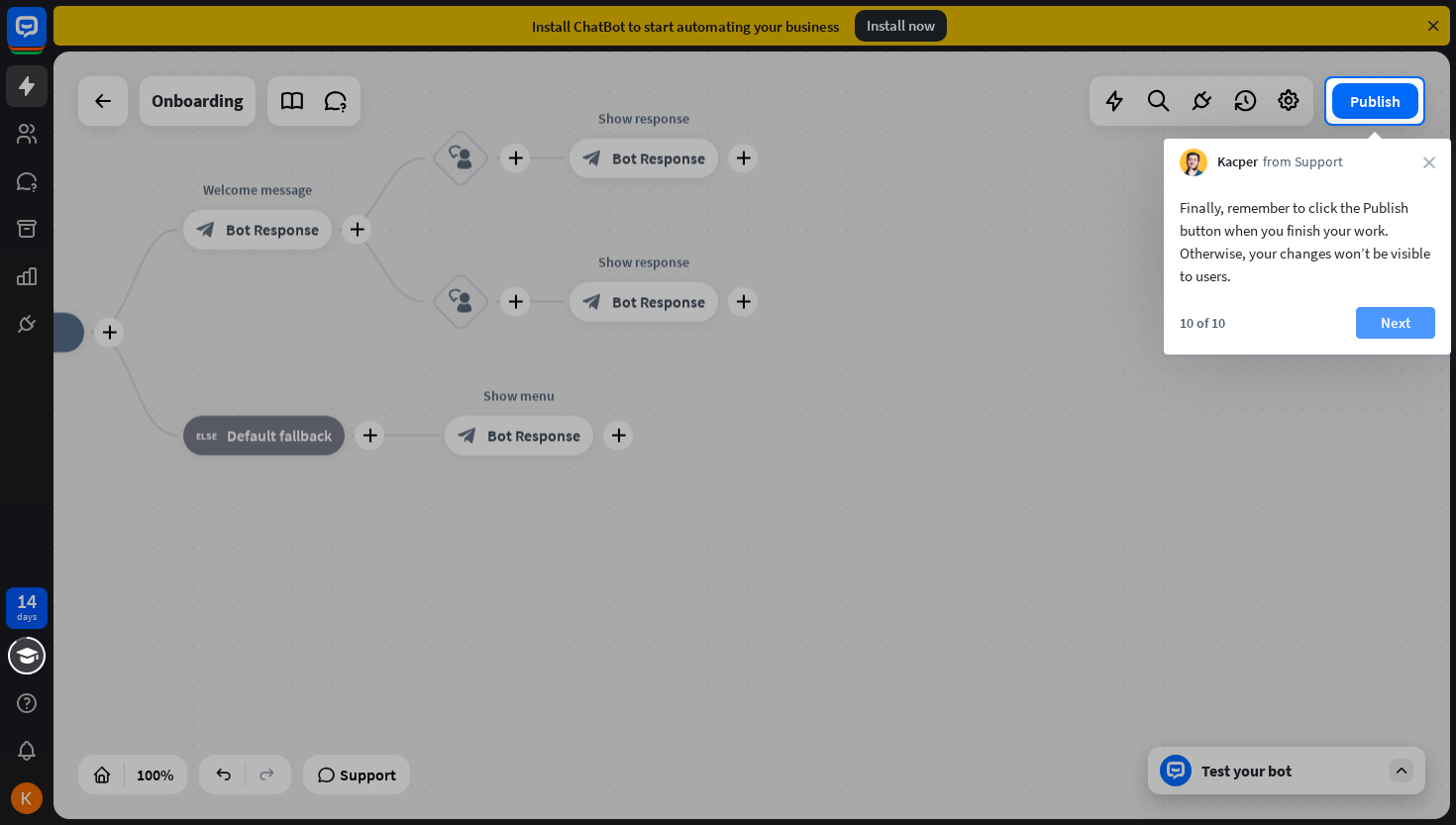
click at [1407, 321] on button "Next" at bounding box center [1395, 323] width 79 height 32
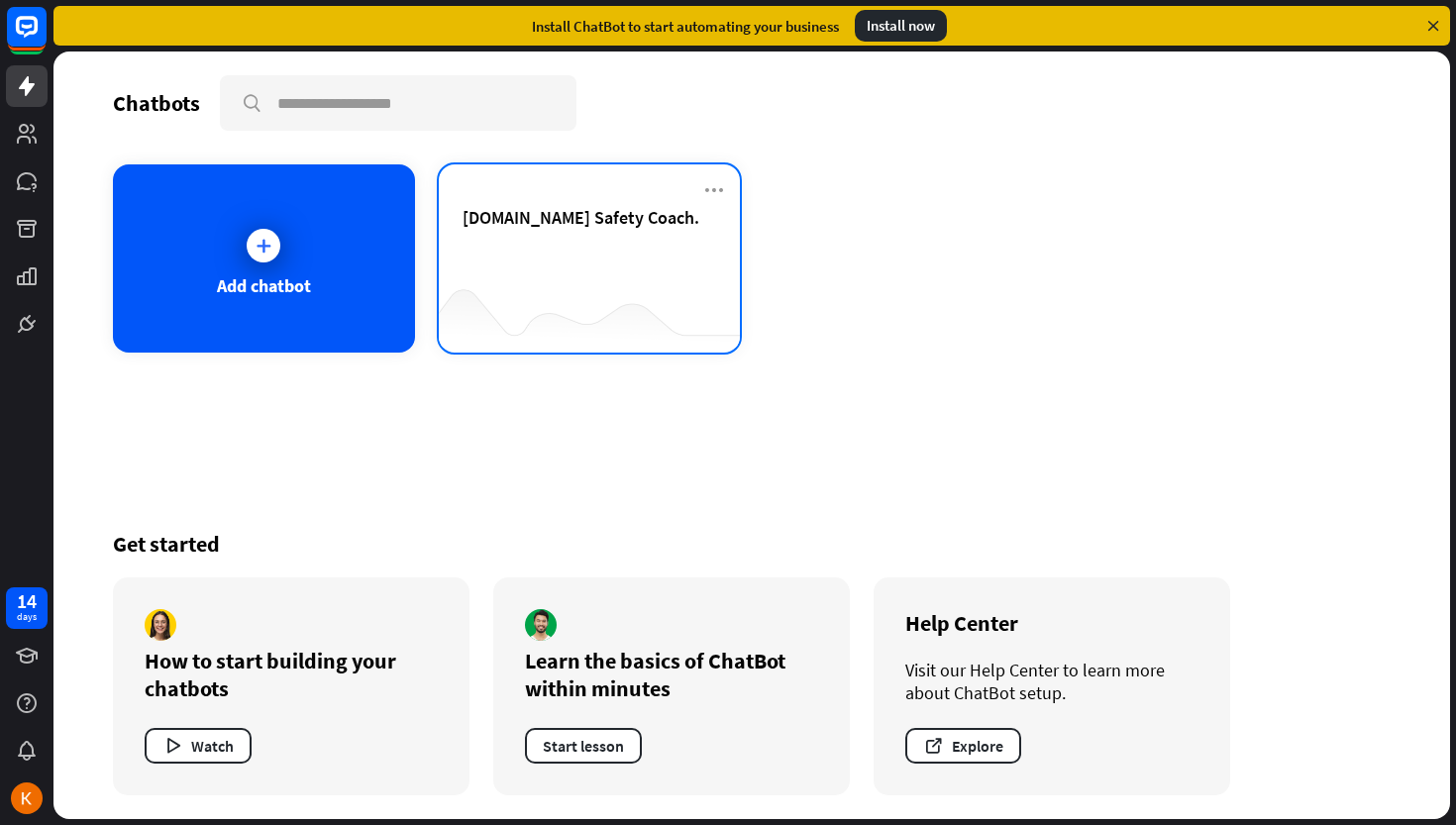
click at [576, 243] on div "[DOMAIN_NAME] Safety Coach." at bounding box center [589, 241] width 254 height 70
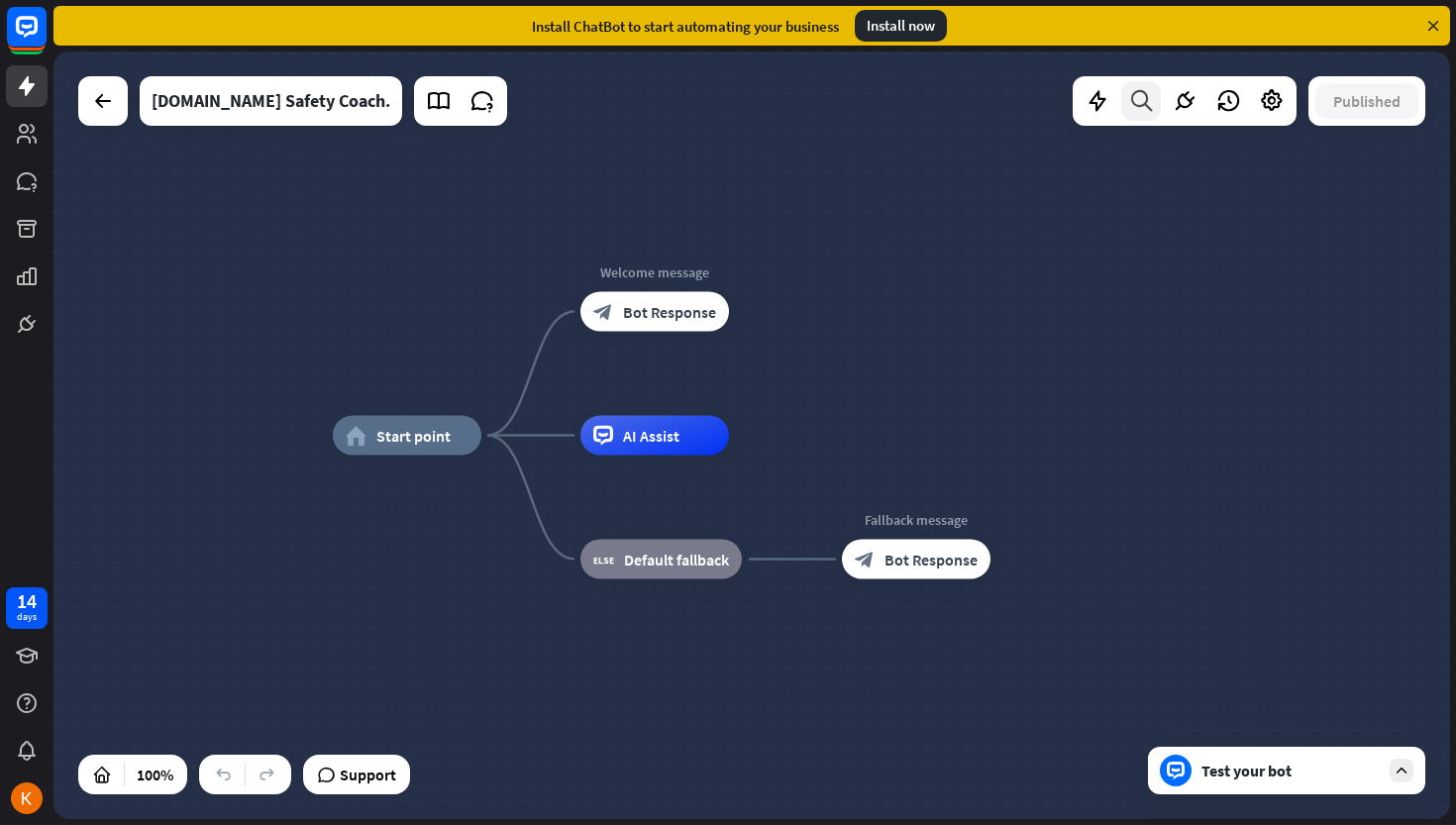
click at [1140, 109] on icon at bounding box center [1141, 101] width 27 height 26
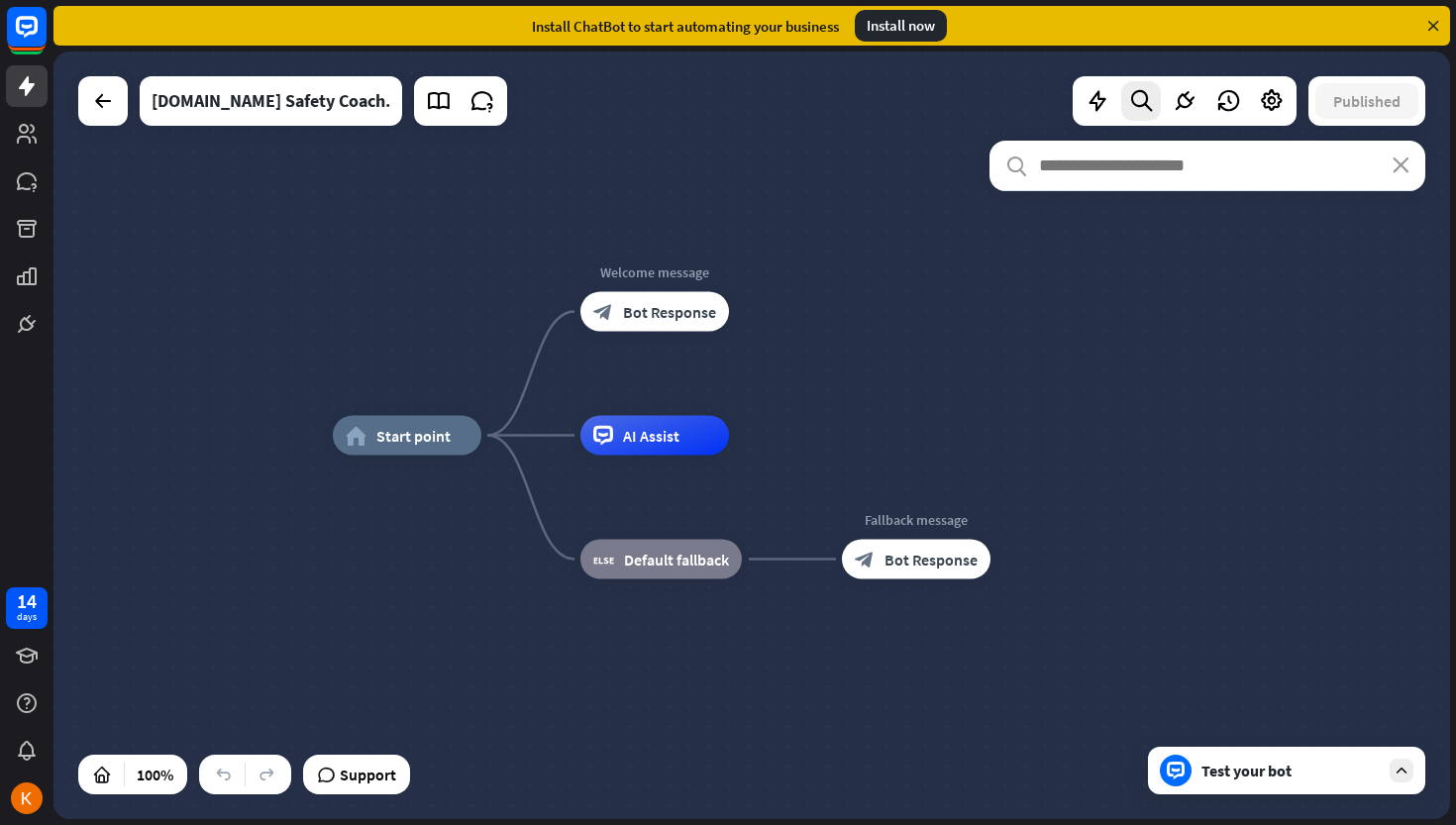
click at [1133, 173] on input "text" at bounding box center [1207, 166] width 436 height 50
click at [1103, 103] on icon at bounding box center [1098, 101] width 26 height 26
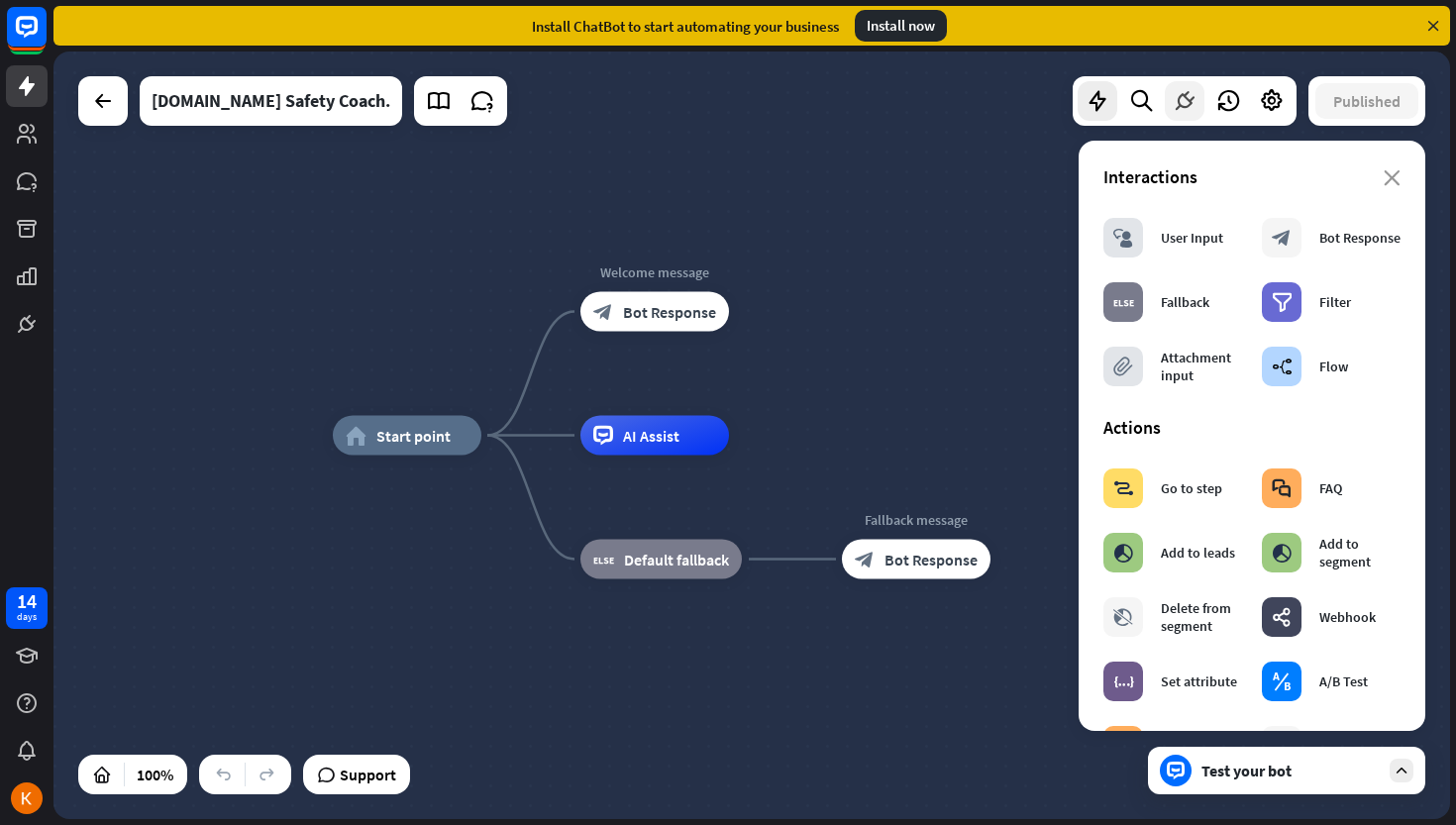
click at [1182, 111] on icon at bounding box center [1185, 101] width 26 height 26
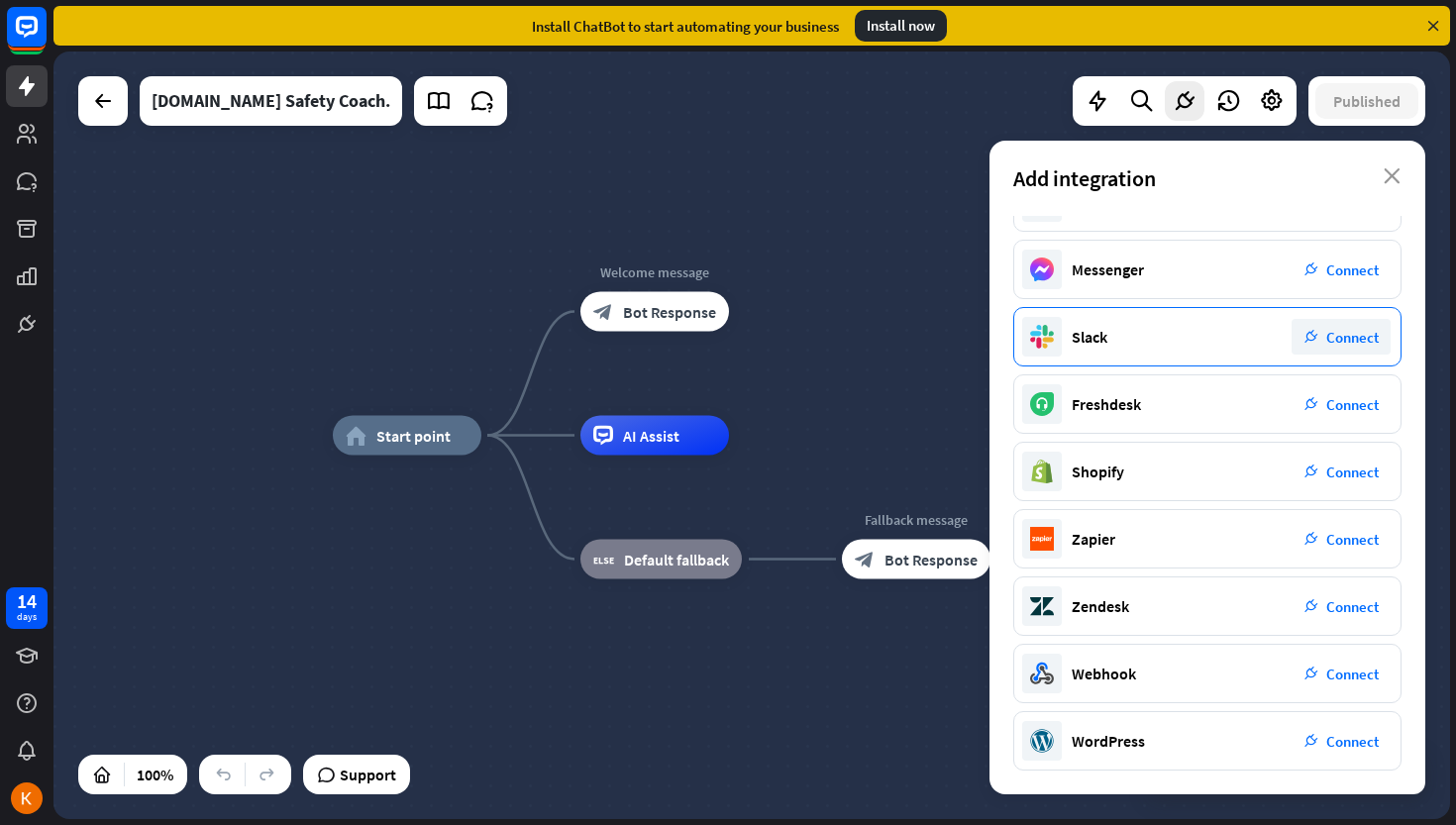
scroll to position [179, 0]
click at [1231, 102] on icon at bounding box center [1229, 101] width 26 height 26
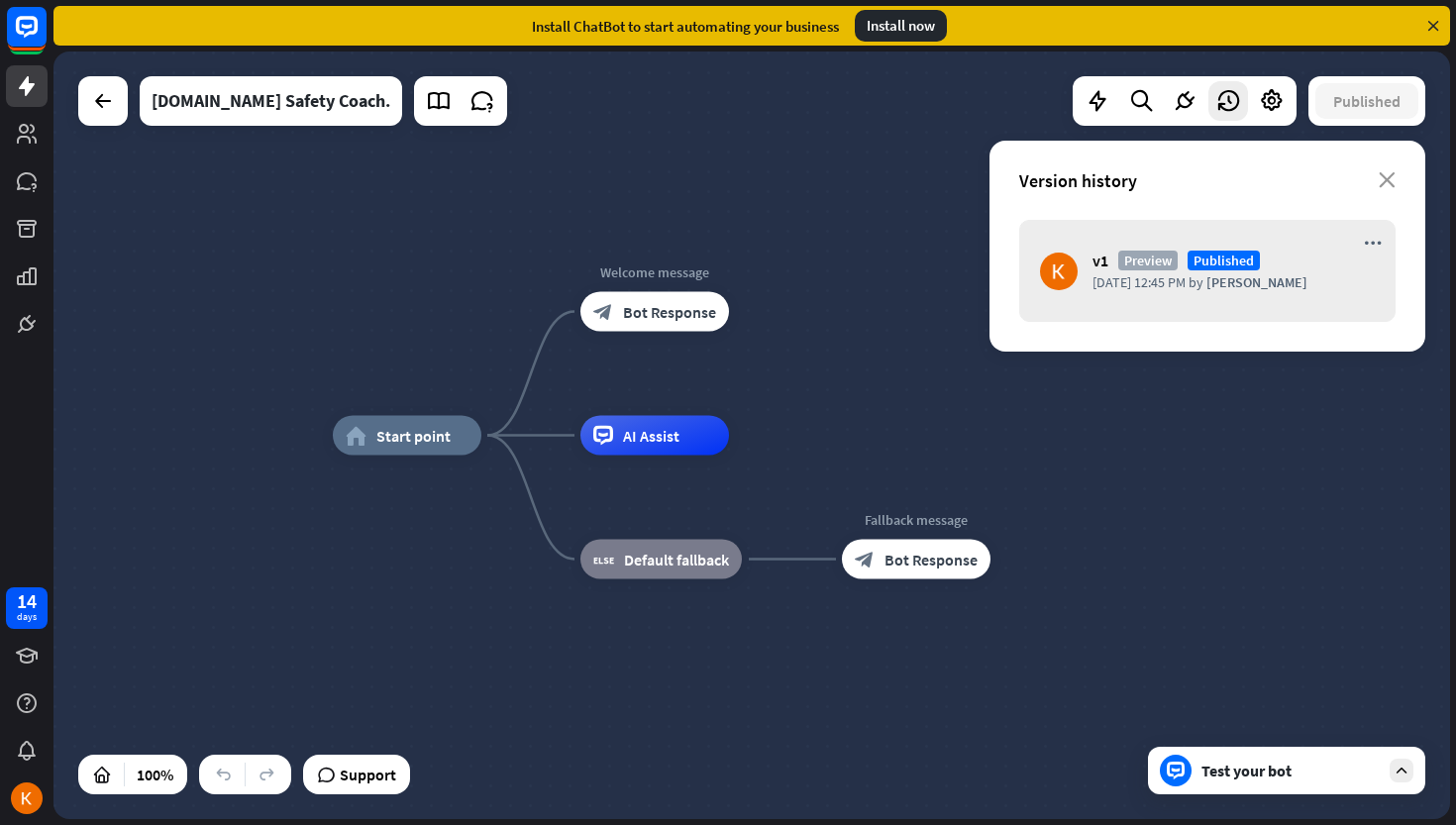
click at [367, 332] on div "home_2 Start point Welcome message block_bot_response Bot Response AI Assist bl…" at bounding box center [752, 436] width 1396 height 768
click at [384, 427] on span "Start point" at bounding box center [413, 436] width 74 height 20
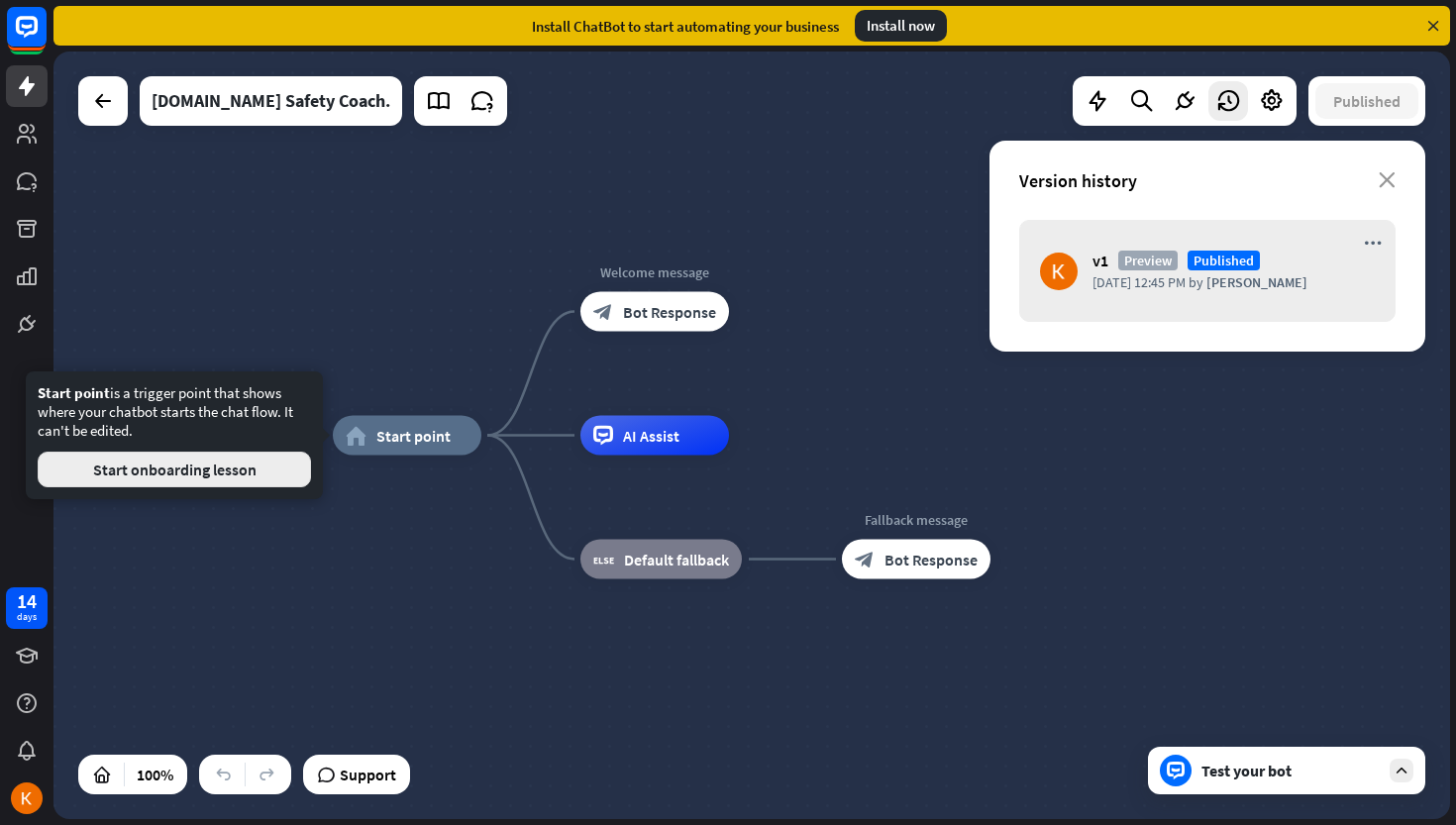
click at [236, 470] on button "Start onboarding lesson" at bounding box center [175, 470] width 273 height 36
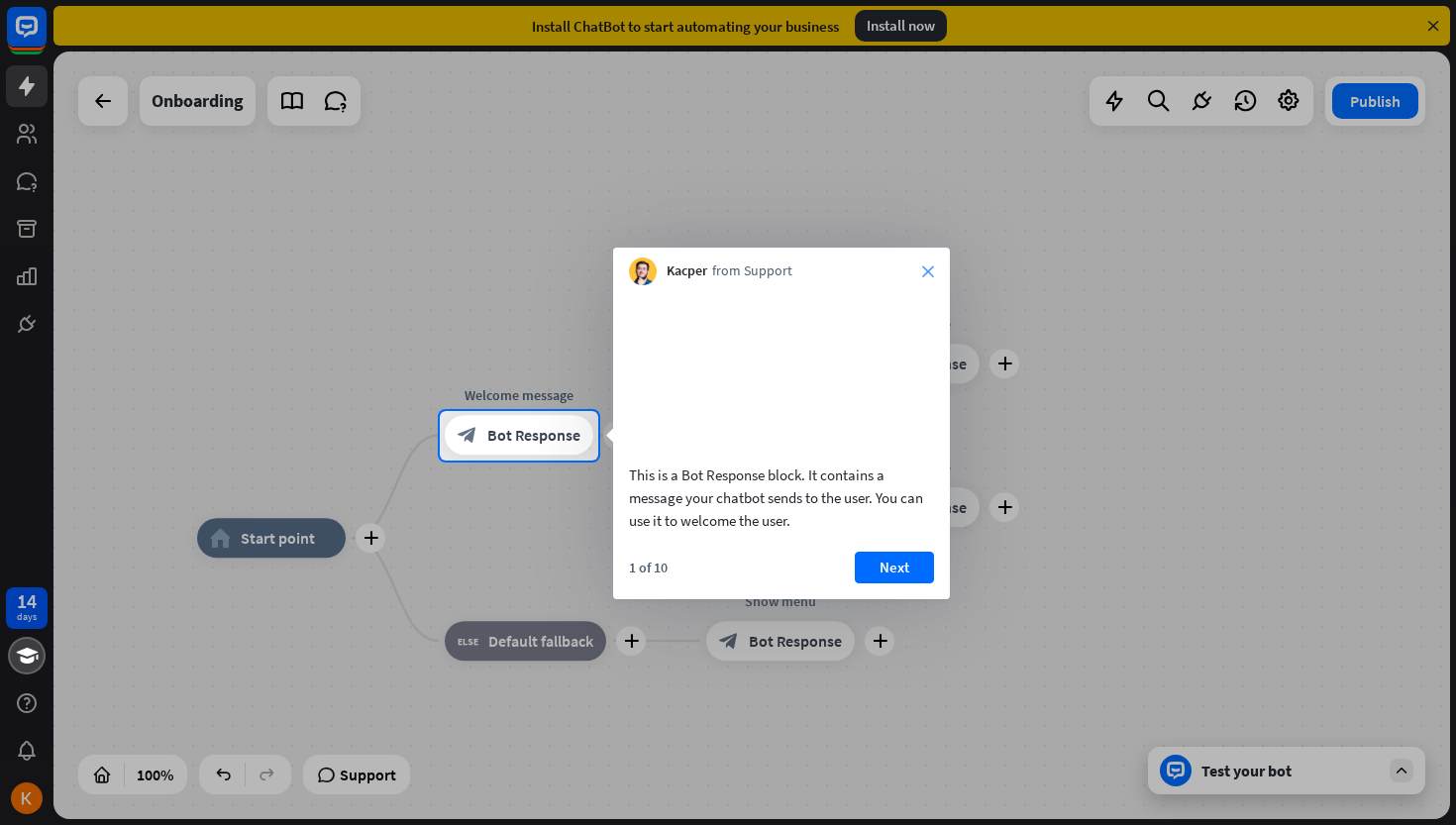
click at [926, 275] on icon "close" at bounding box center [928, 271] width 12 height 12
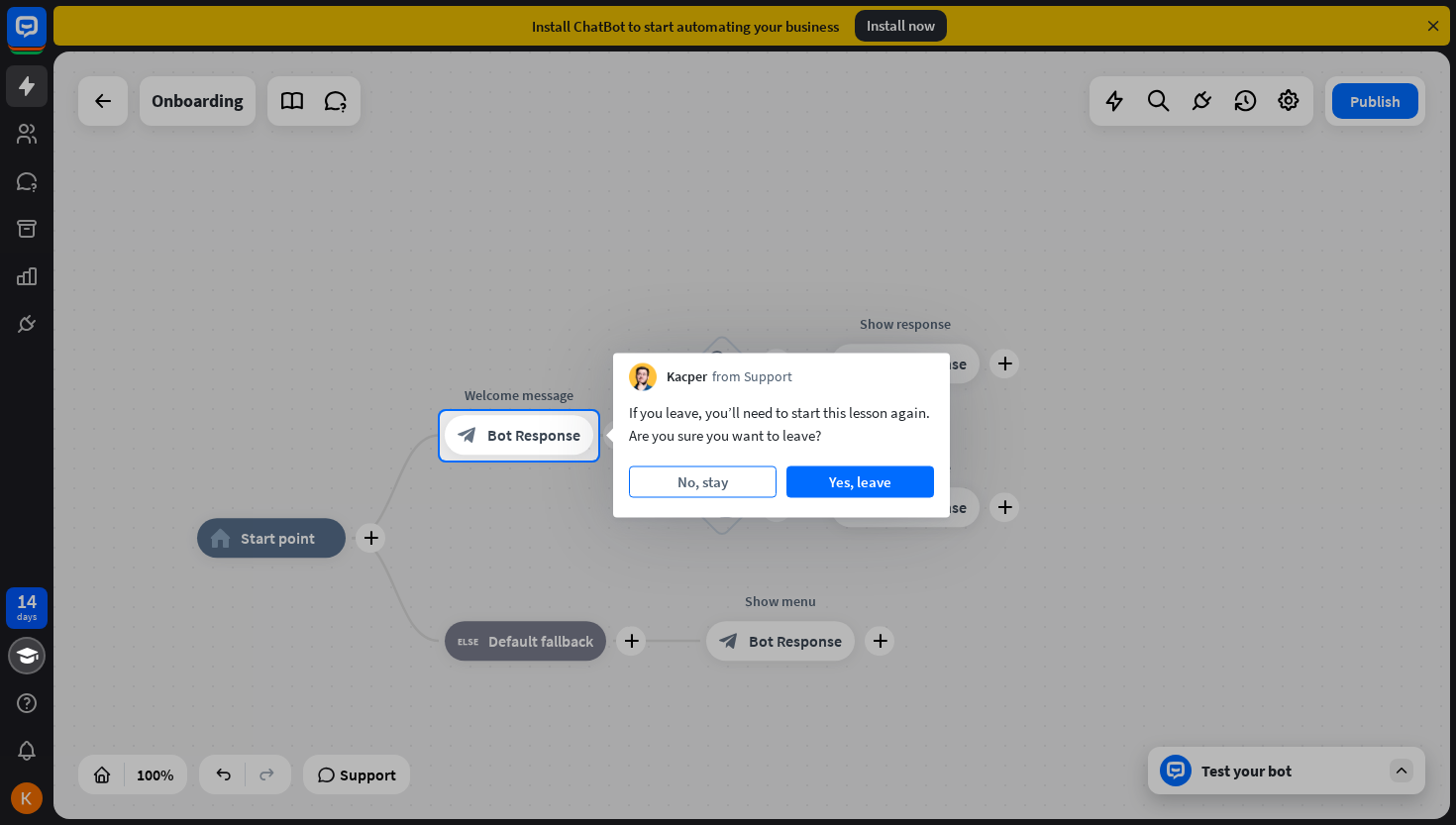
click at [728, 484] on button "No, stay" at bounding box center [703, 483] width 148 height 32
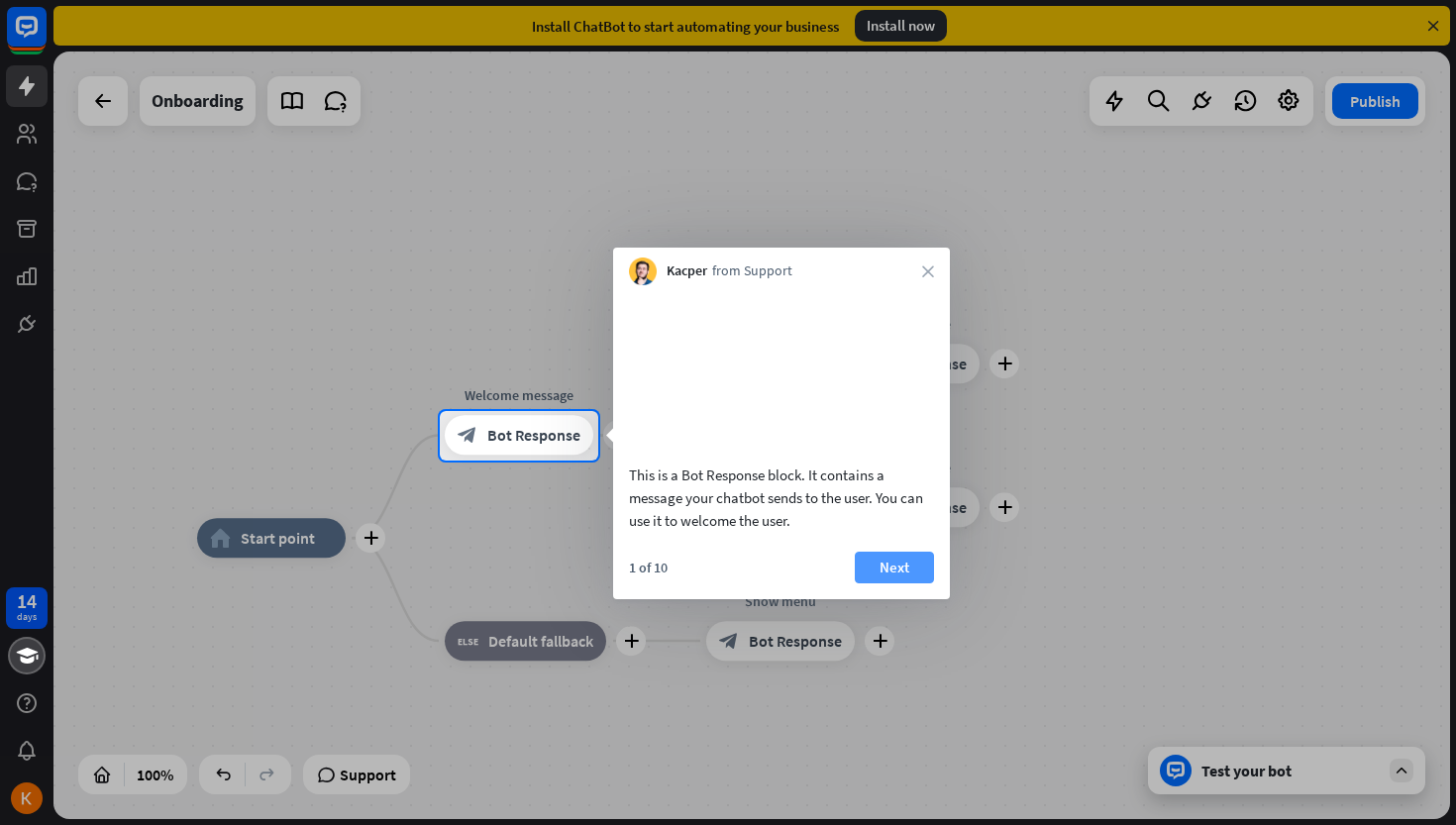
click at [900, 584] on button "Next" at bounding box center [894, 568] width 79 height 32
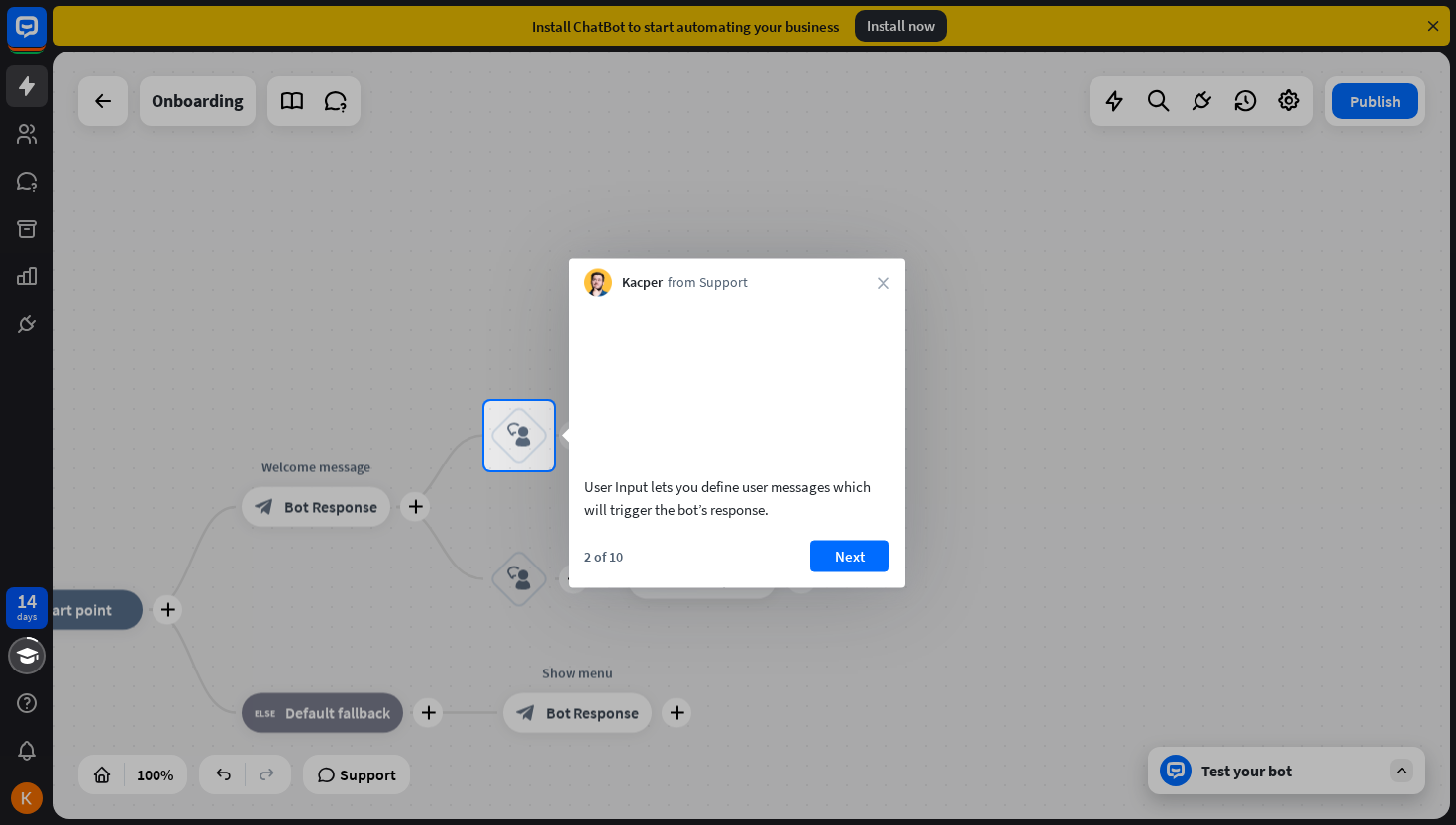
click at [844, 561] on div "User Input lets you define user messages which will trigger the bot’s response.…" at bounding box center [737, 443] width 337 height 291
click at [857, 572] on button "Next" at bounding box center [849, 556] width 79 height 32
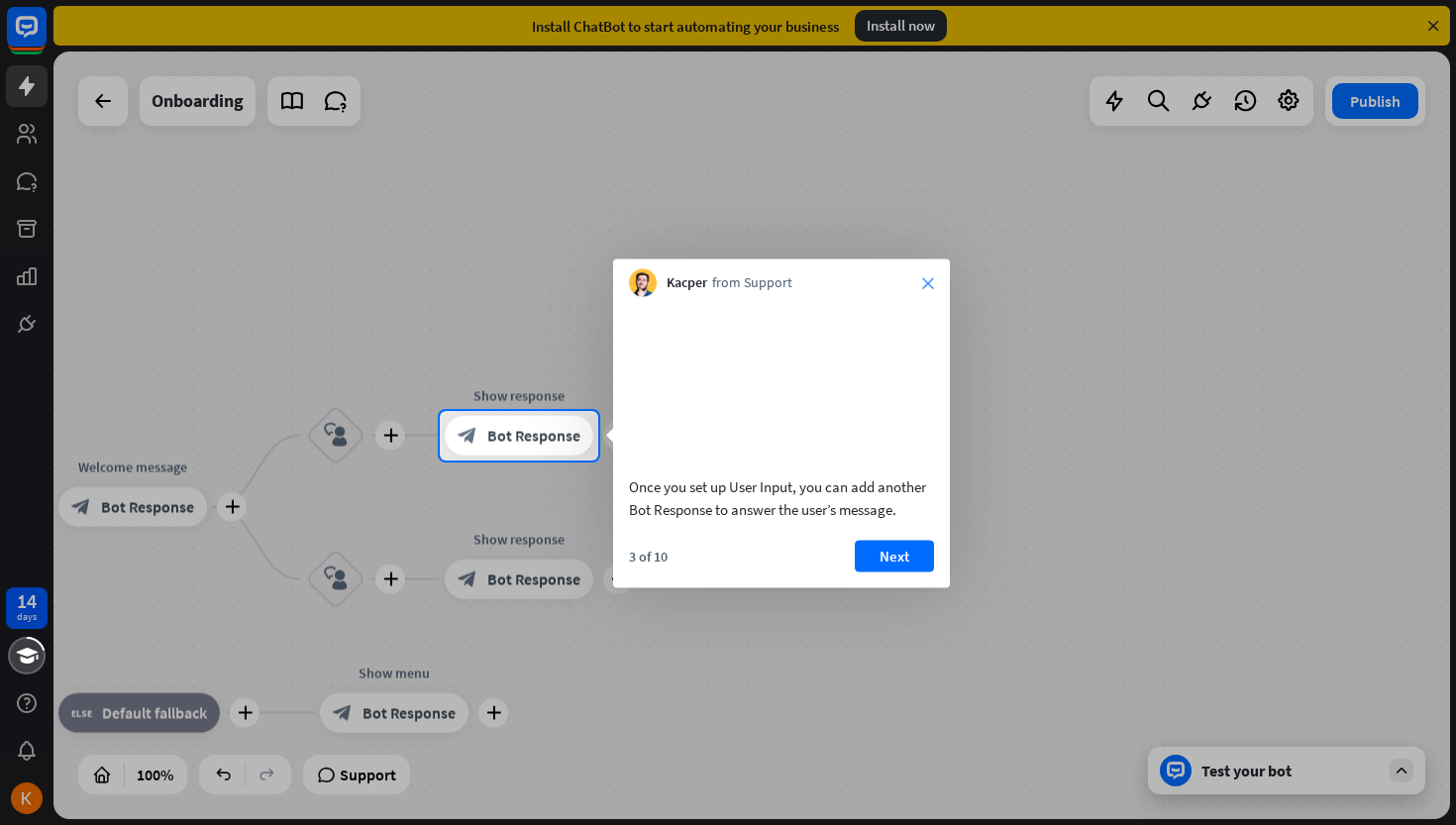
click at [926, 285] on icon "close" at bounding box center [928, 283] width 12 height 12
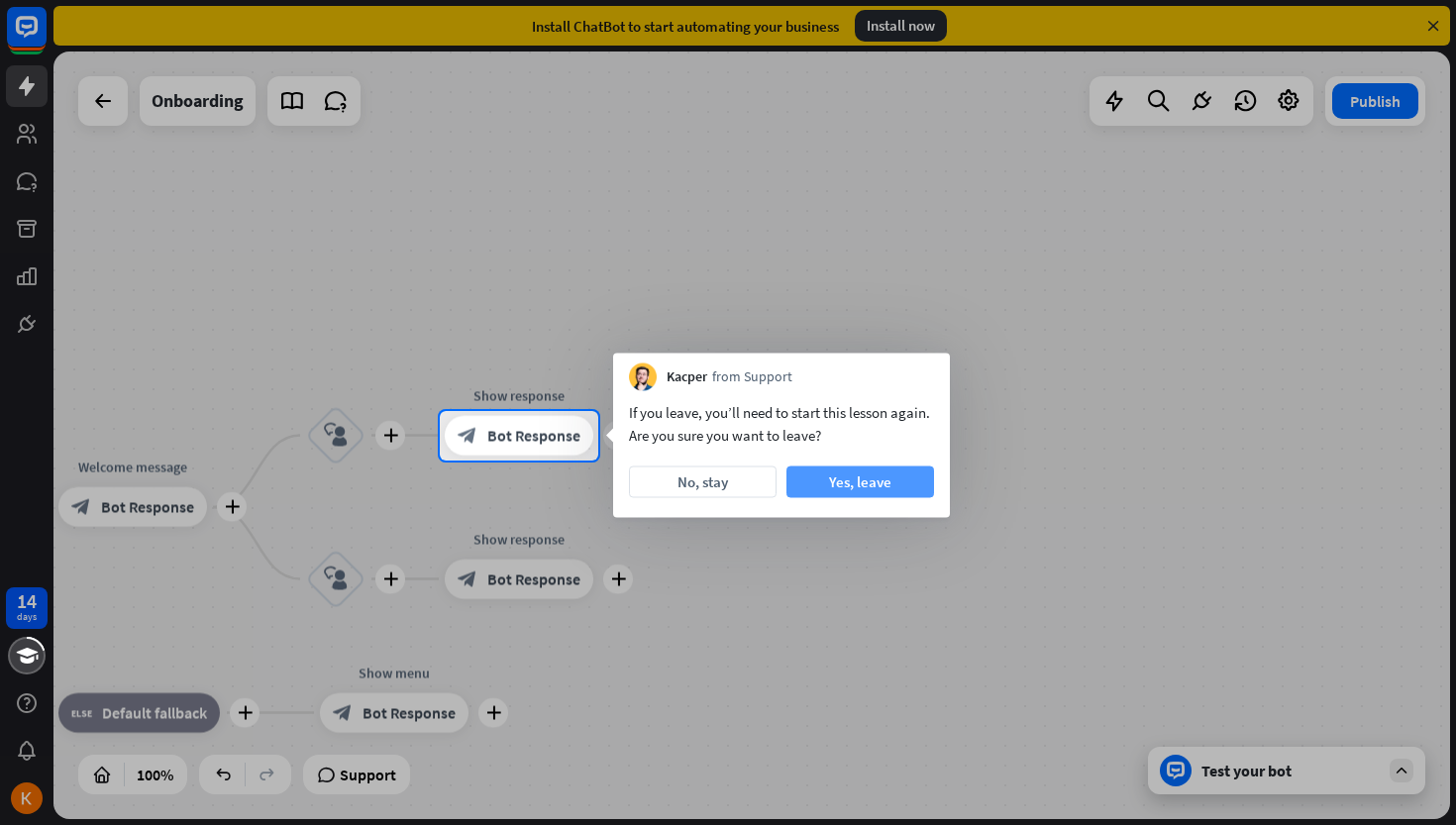
click at [873, 489] on button "Yes, leave" at bounding box center [861, 483] width 148 height 32
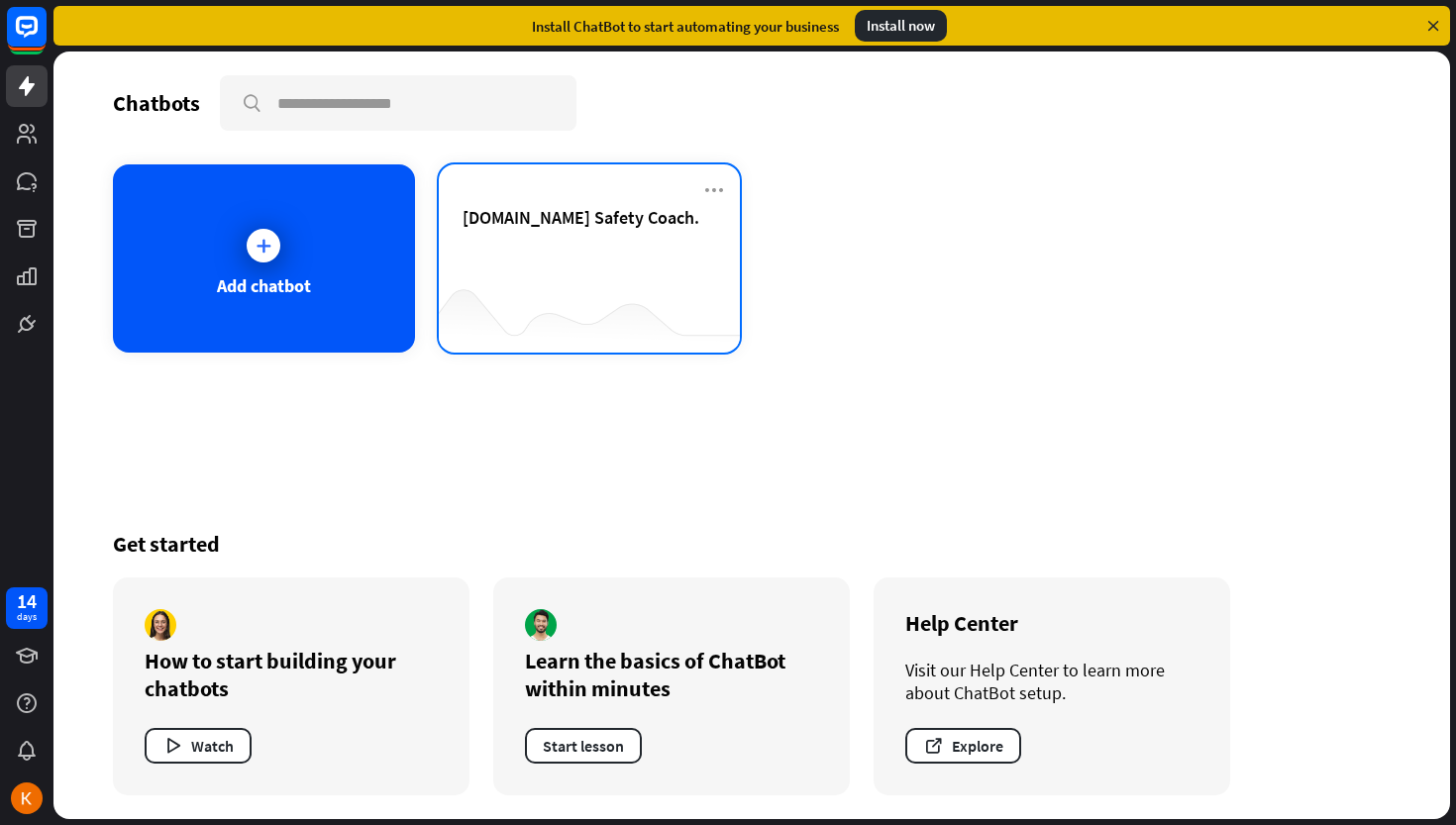
click at [603, 246] on div "[DOMAIN_NAME] Safety Coach." at bounding box center [589, 241] width 254 height 70
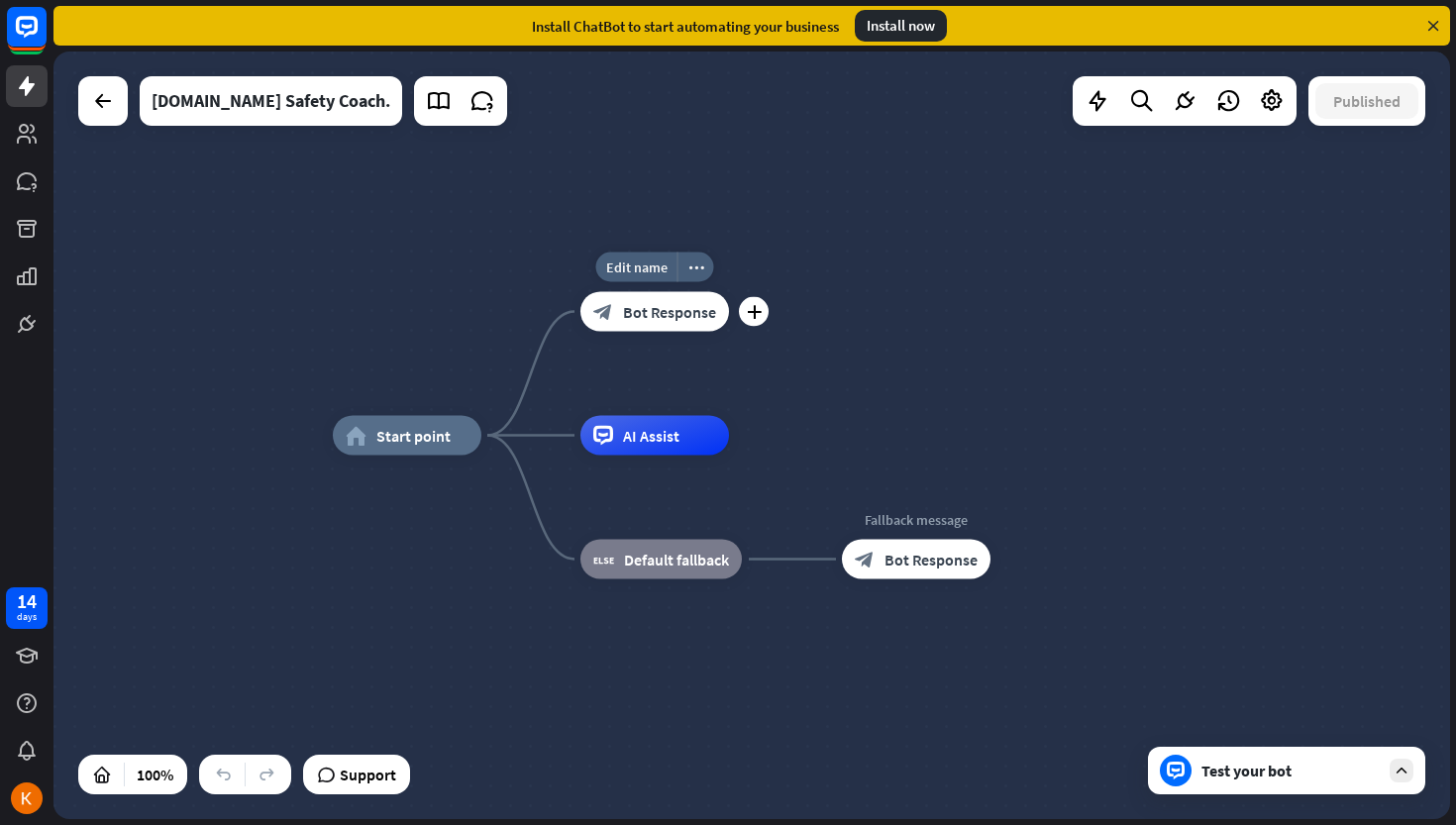
click at [622, 314] on div "block_bot_response Bot Response" at bounding box center [654, 312] width 149 height 40
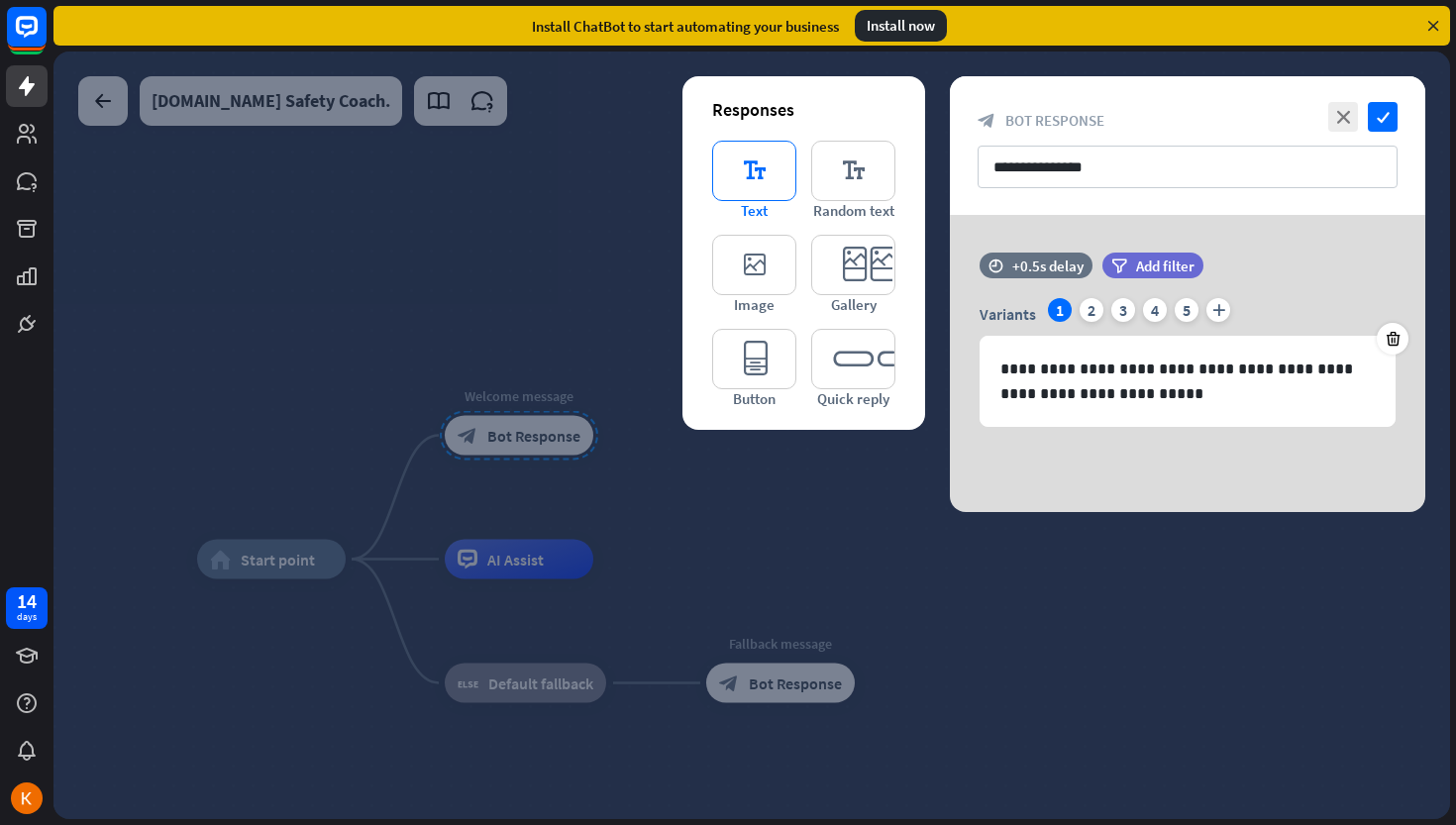
click at [768, 176] on icon "editor_text" at bounding box center [754, 171] width 84 height 61
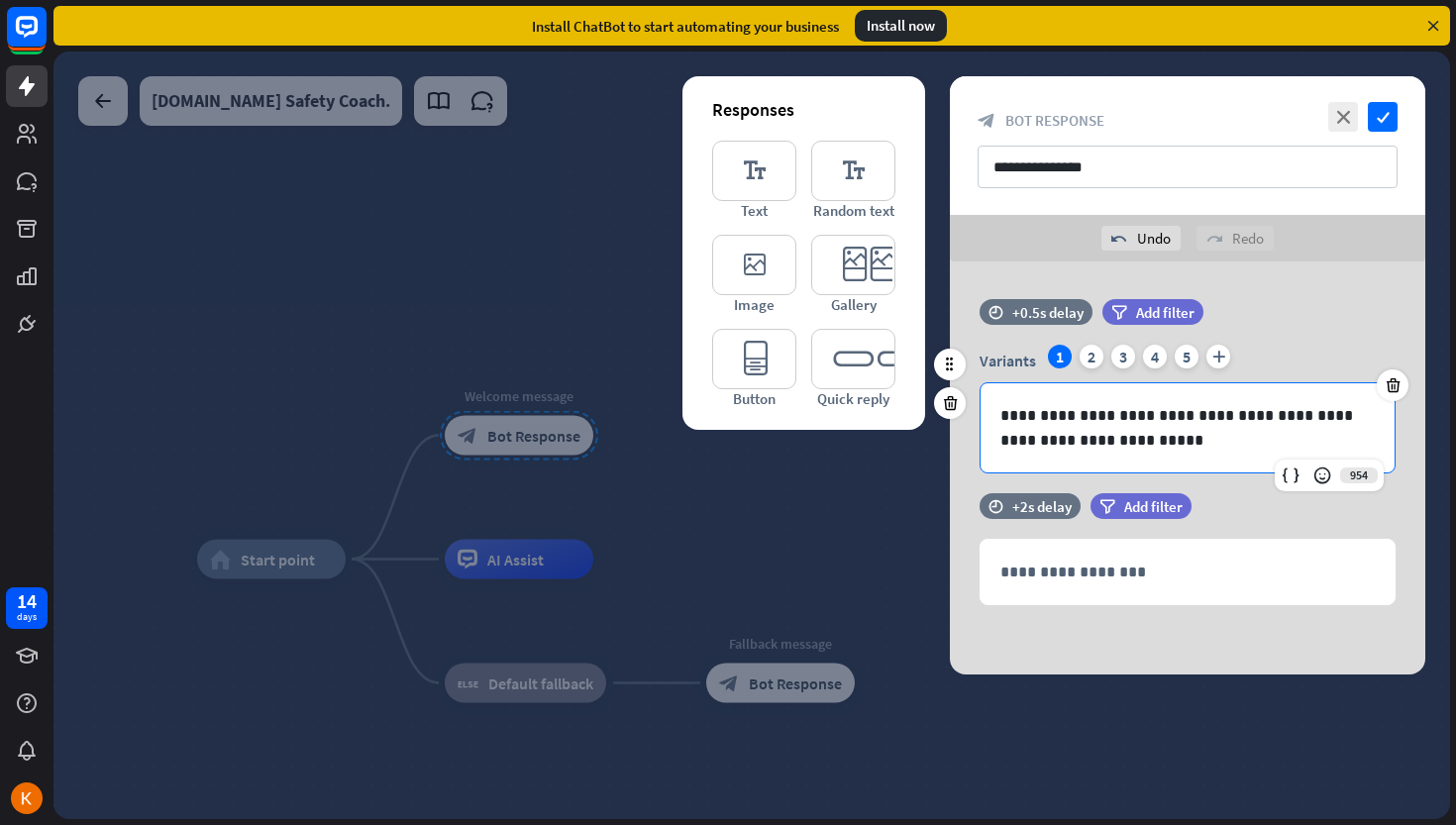
click at [1123, 441] on p "**********" at bounding box center [1187, 428] width 374 height 50
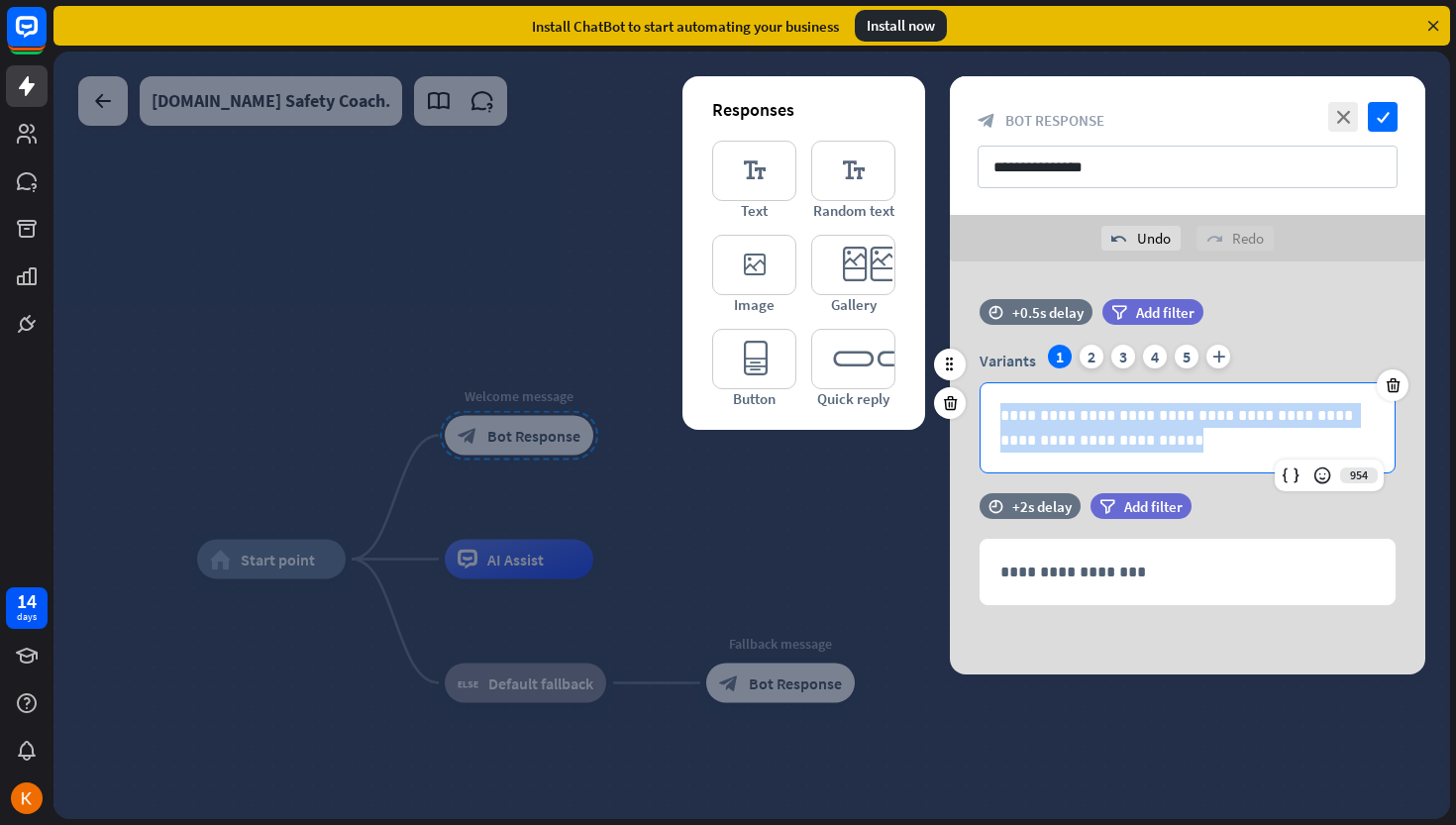
drag, startPoint x: 1123, startPoint y: 441, endPoint x: 1008, endPoint y: 394, distance: 124.2
click at [1008, 394] on div "**********" at bounding box center [1187, 427] width 414 height 89
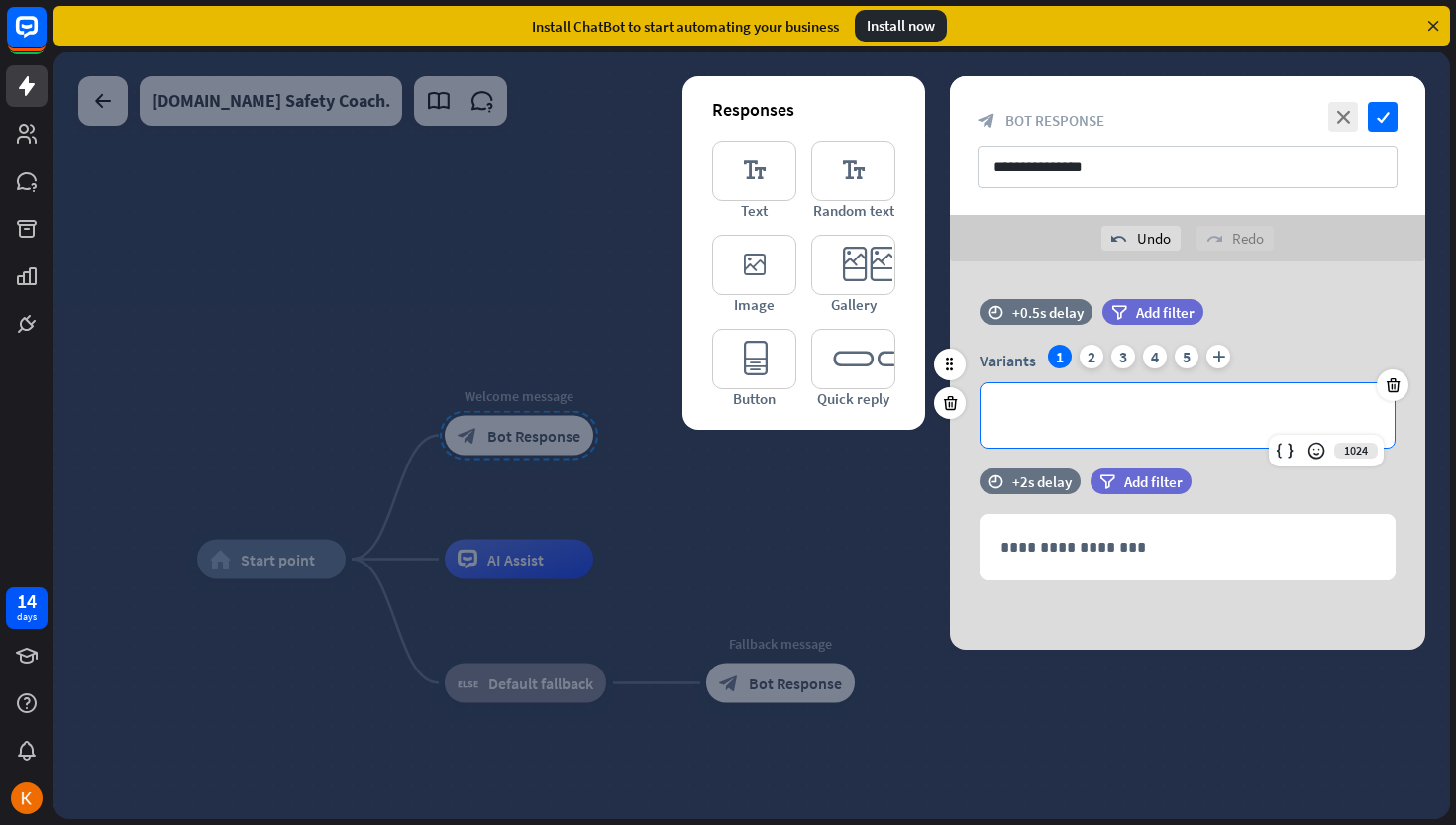
click at [1044, 416] on p "**********" at bounding box center [1187, 415] width 374 height 25
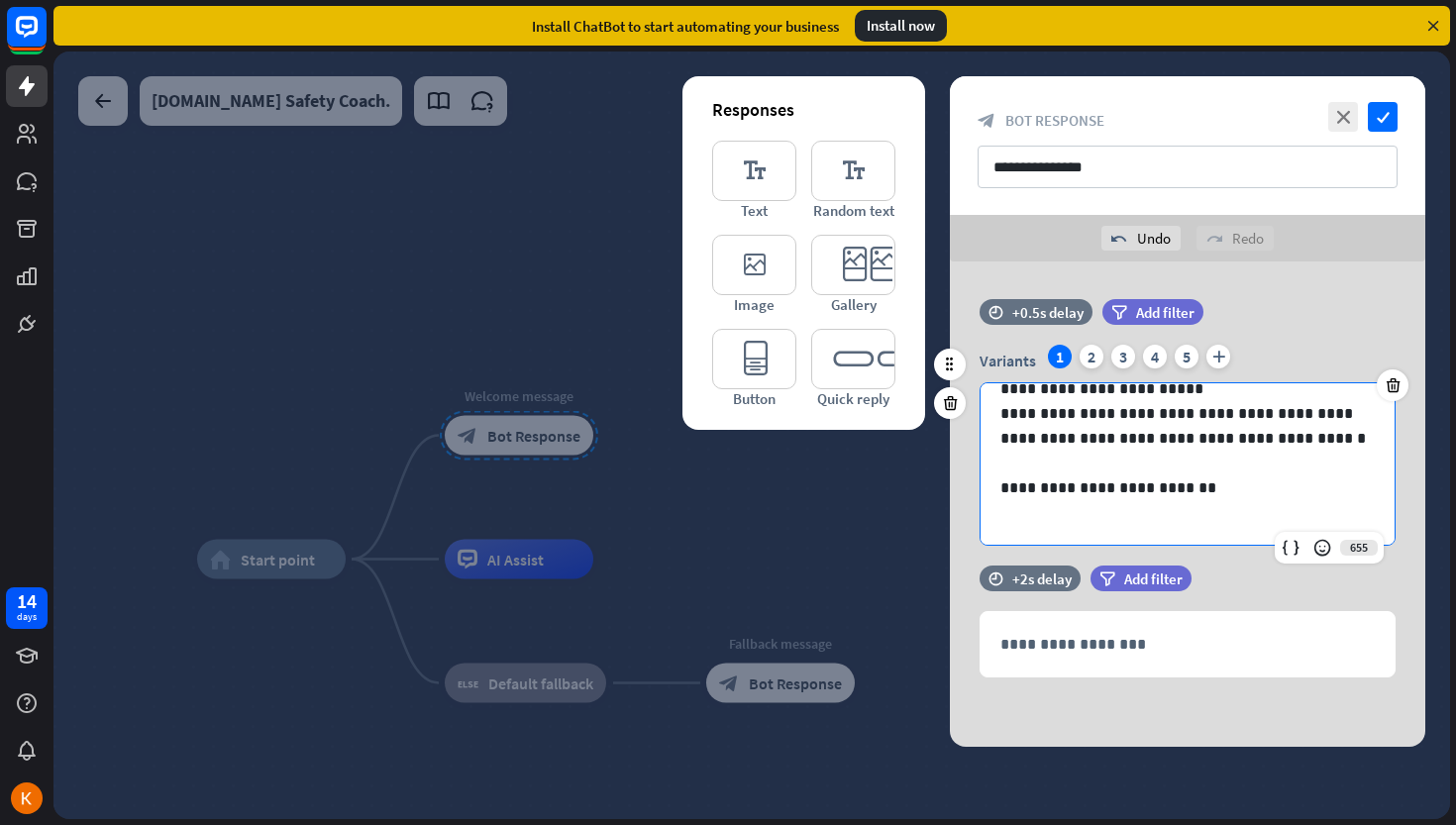
scroll to position [224, 0]
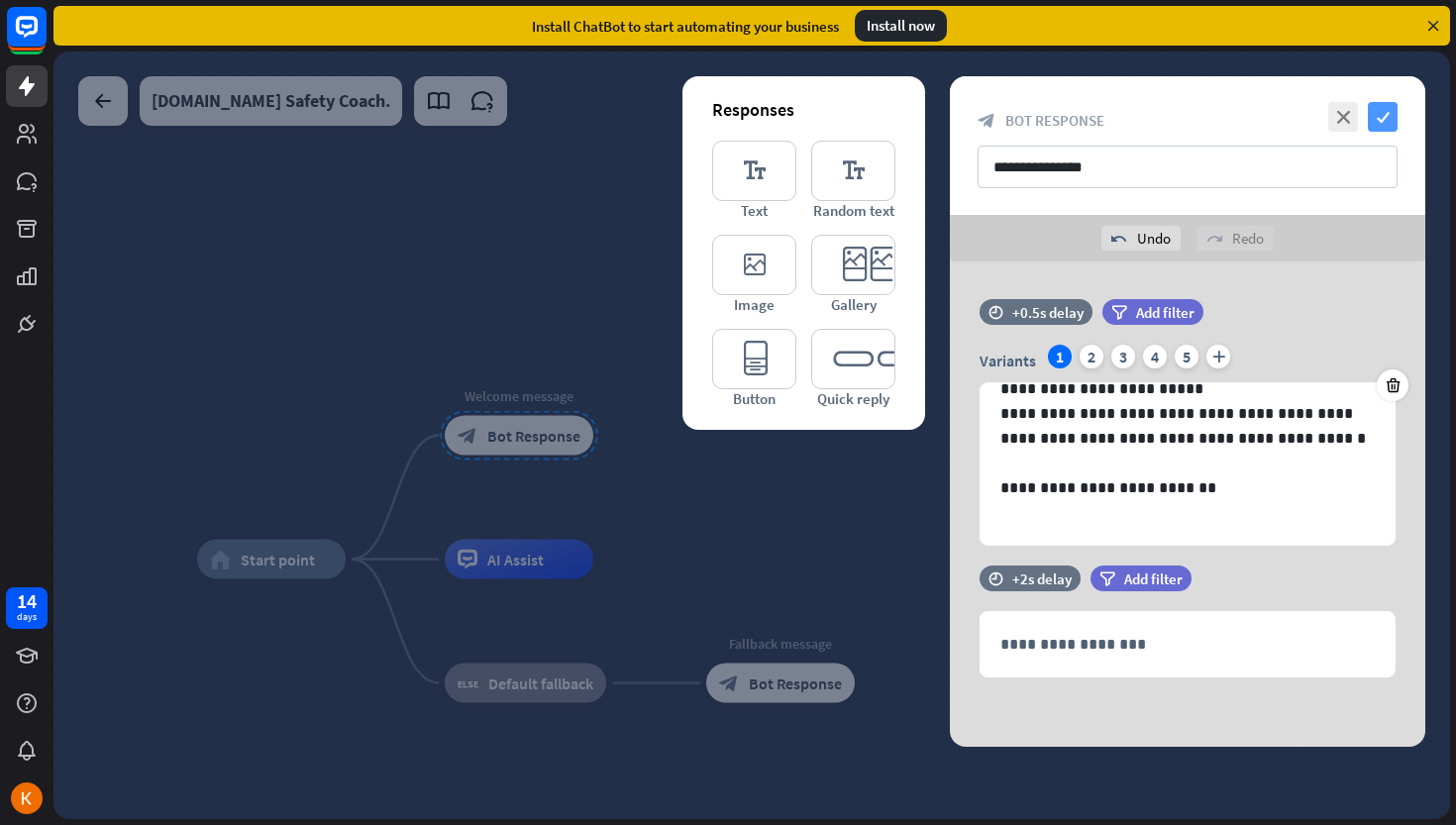
click at [1386, 114] on icon "check" at bounding box center [1383, 117] width 30 height 30
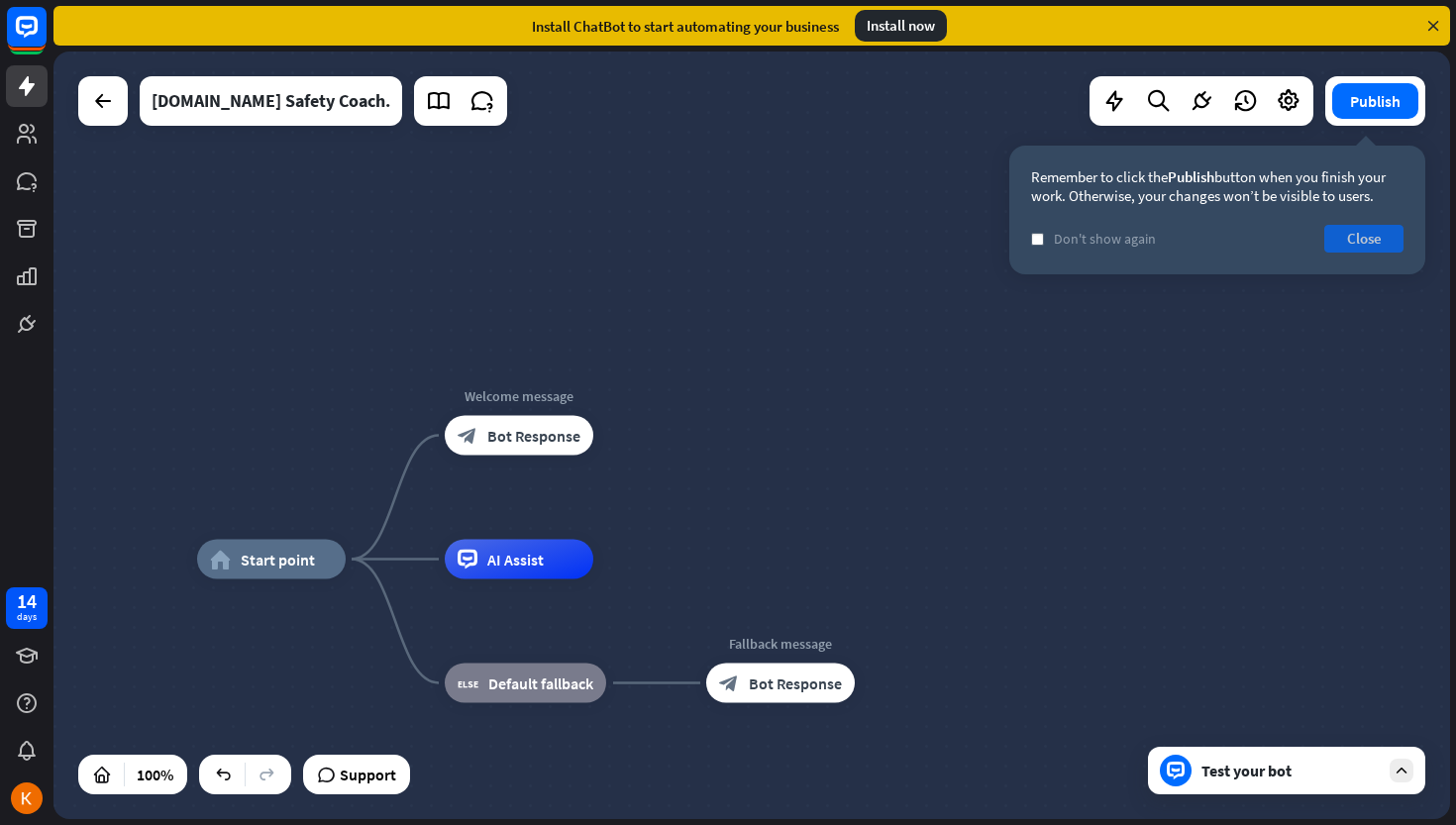
click at [1346, 237] on button "Close" at bounding box center [1363, 238] width 79 height 28
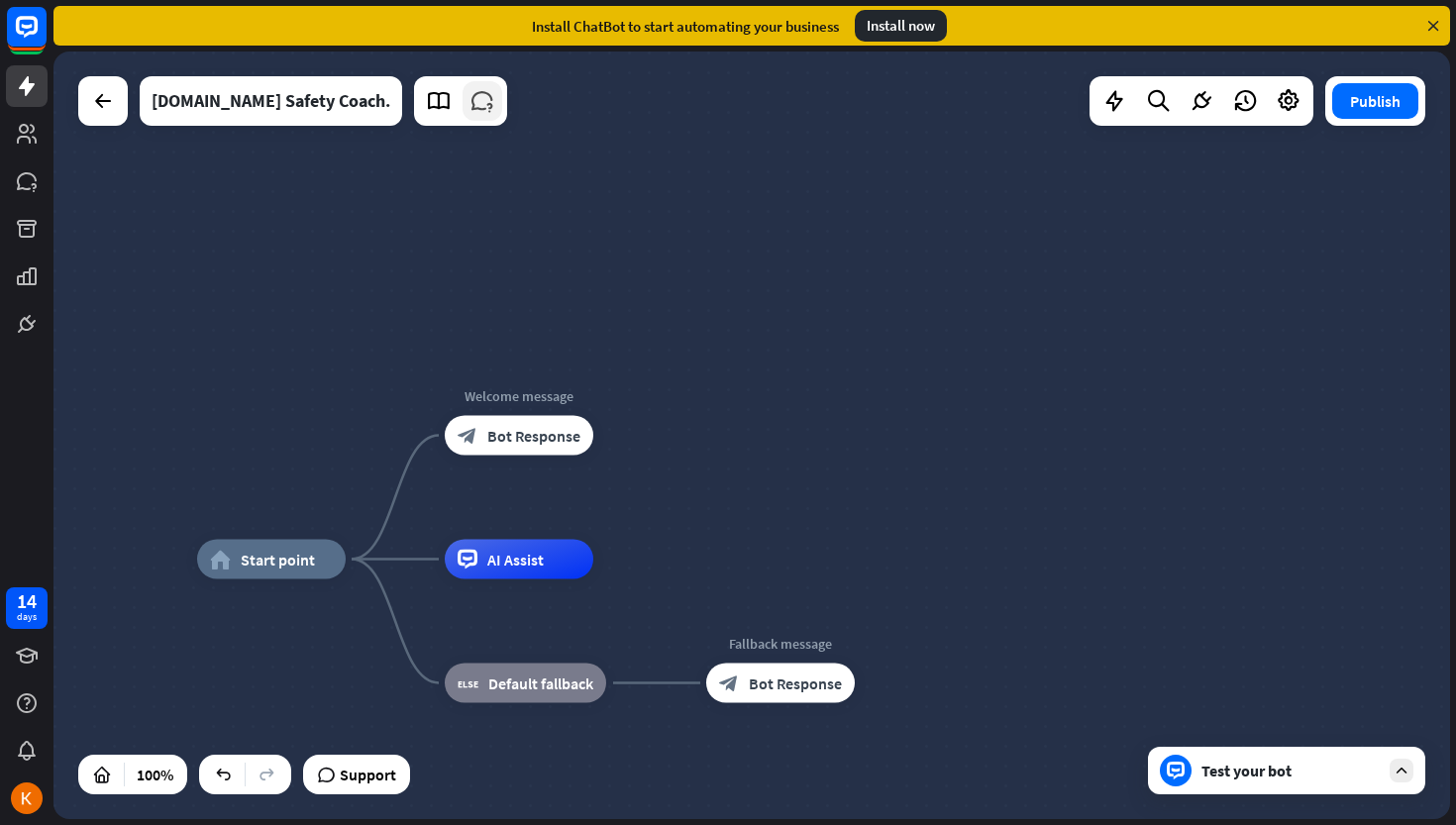
click at [463, 114] on link at bounding box center [483, 101] width 40 height 40
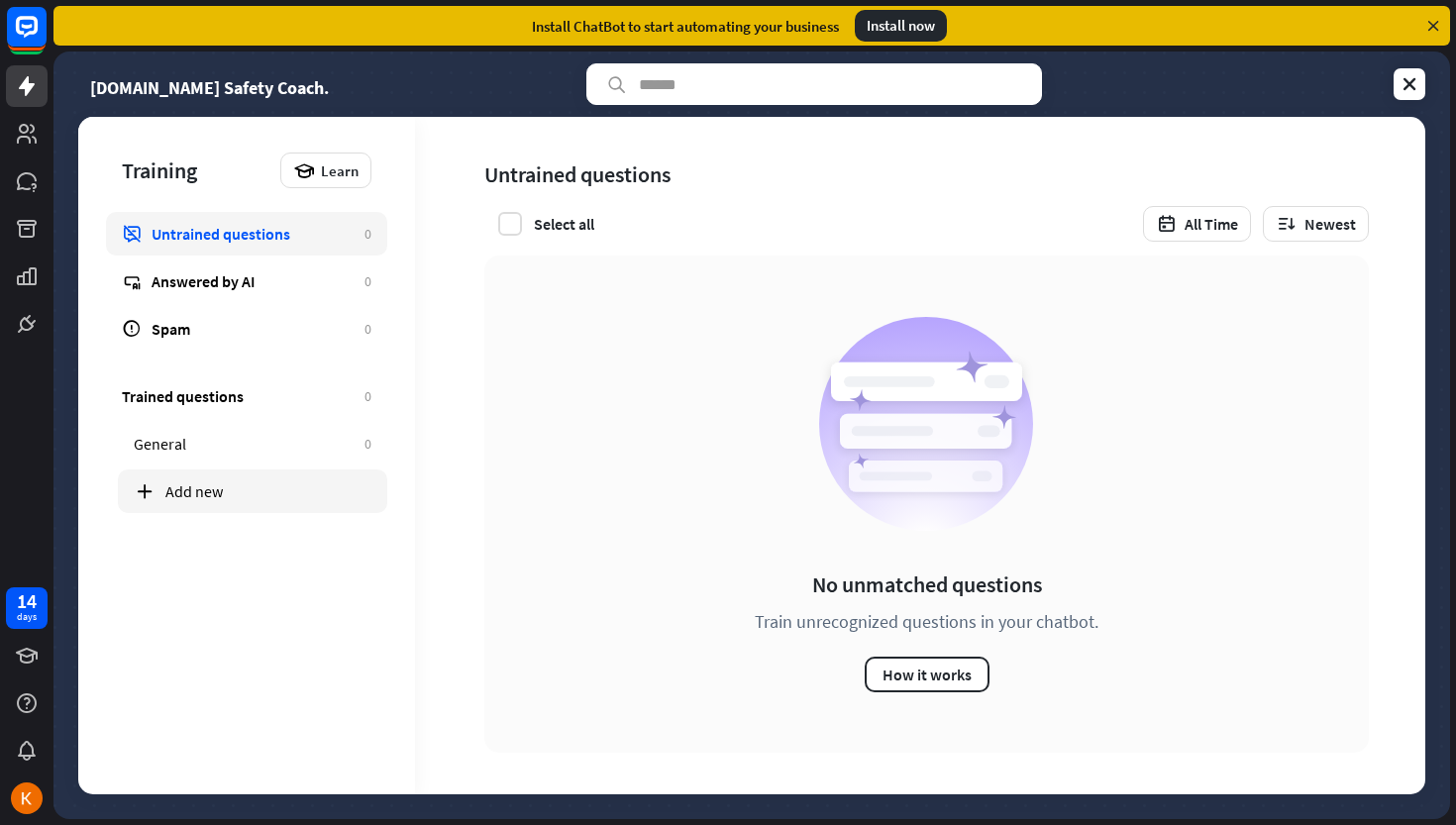
click at [200, 495] on div "Add new" at bounding box center [268, 492] width 206 height 20
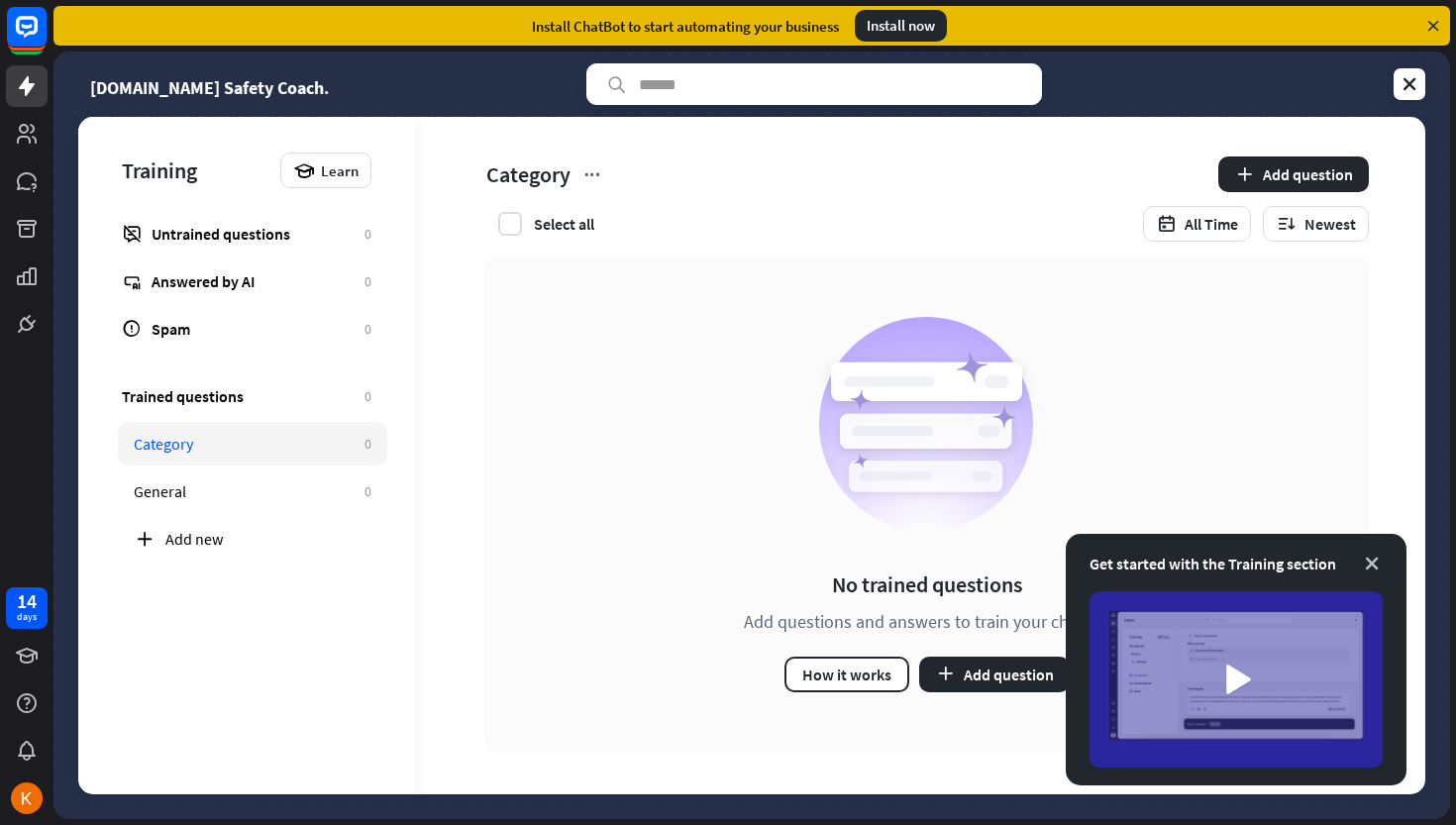
click at [1378, 565] on icon at bounding box center [1372, 564] width 20 height 20
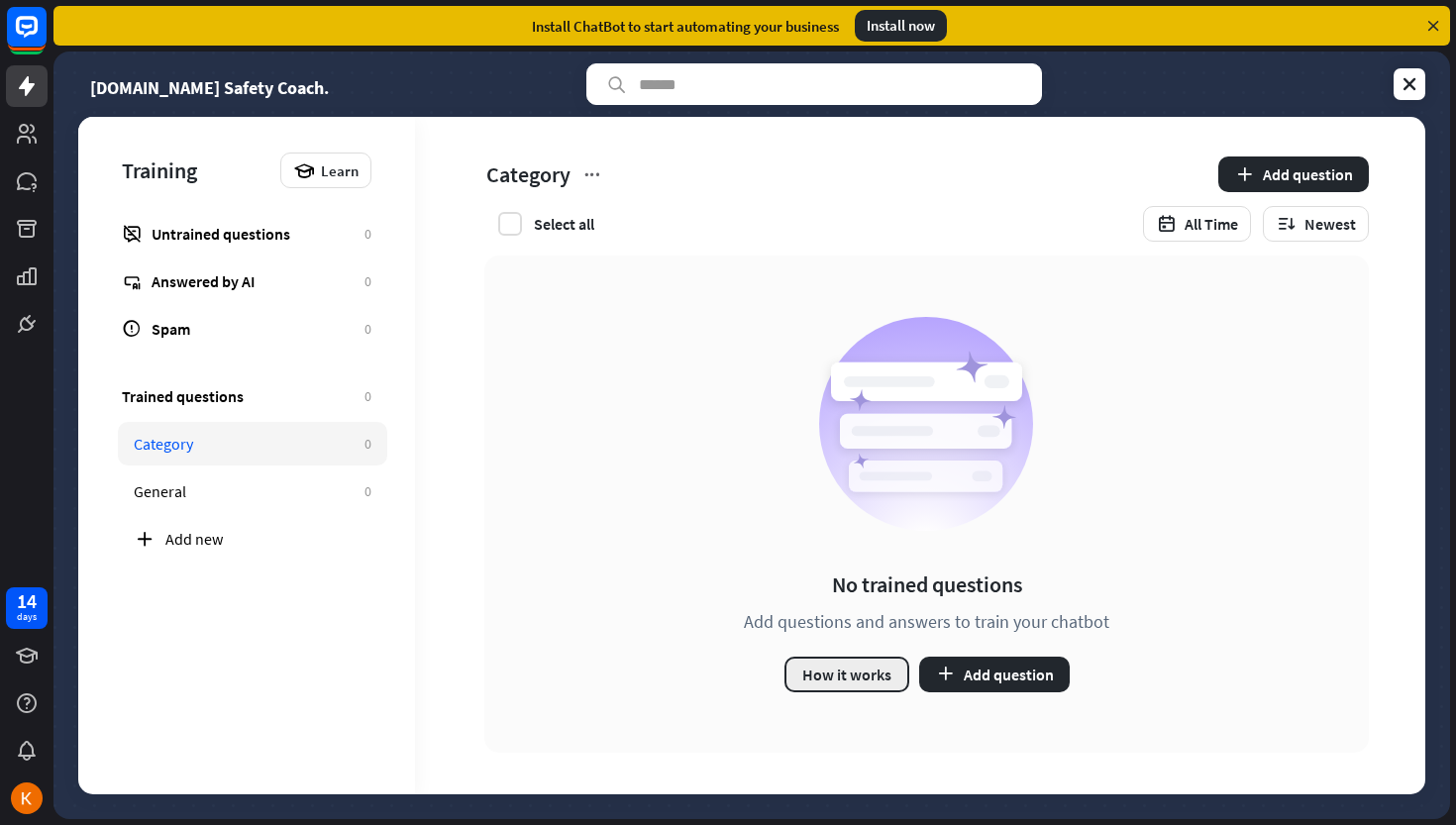
click at [894, 664] on button "How it works" at bounding box center [847, 675] width 125 height 36
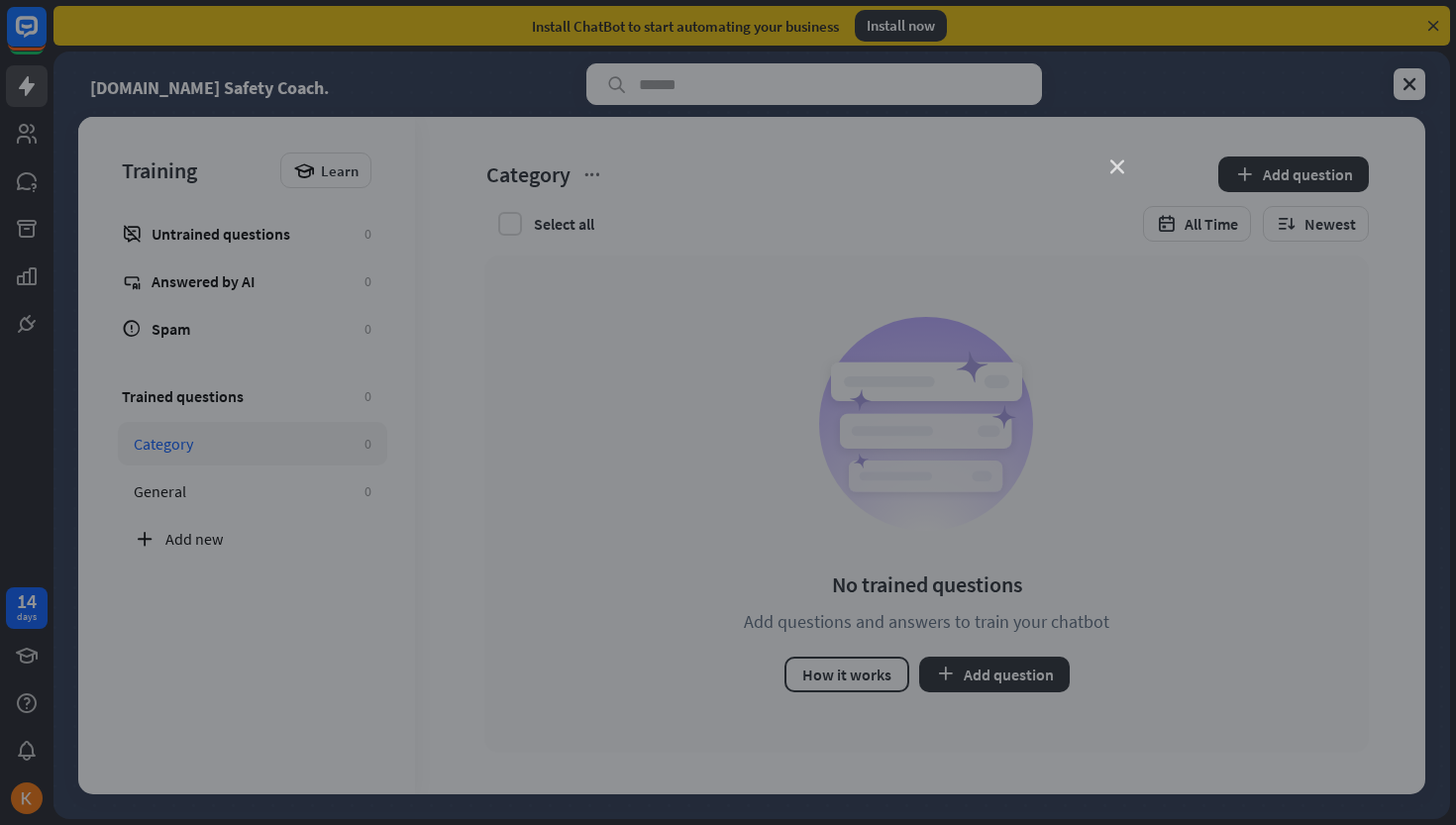
click at [1119, 170] on icon "close" at bounding box center [1117, 168] width 14 height 14
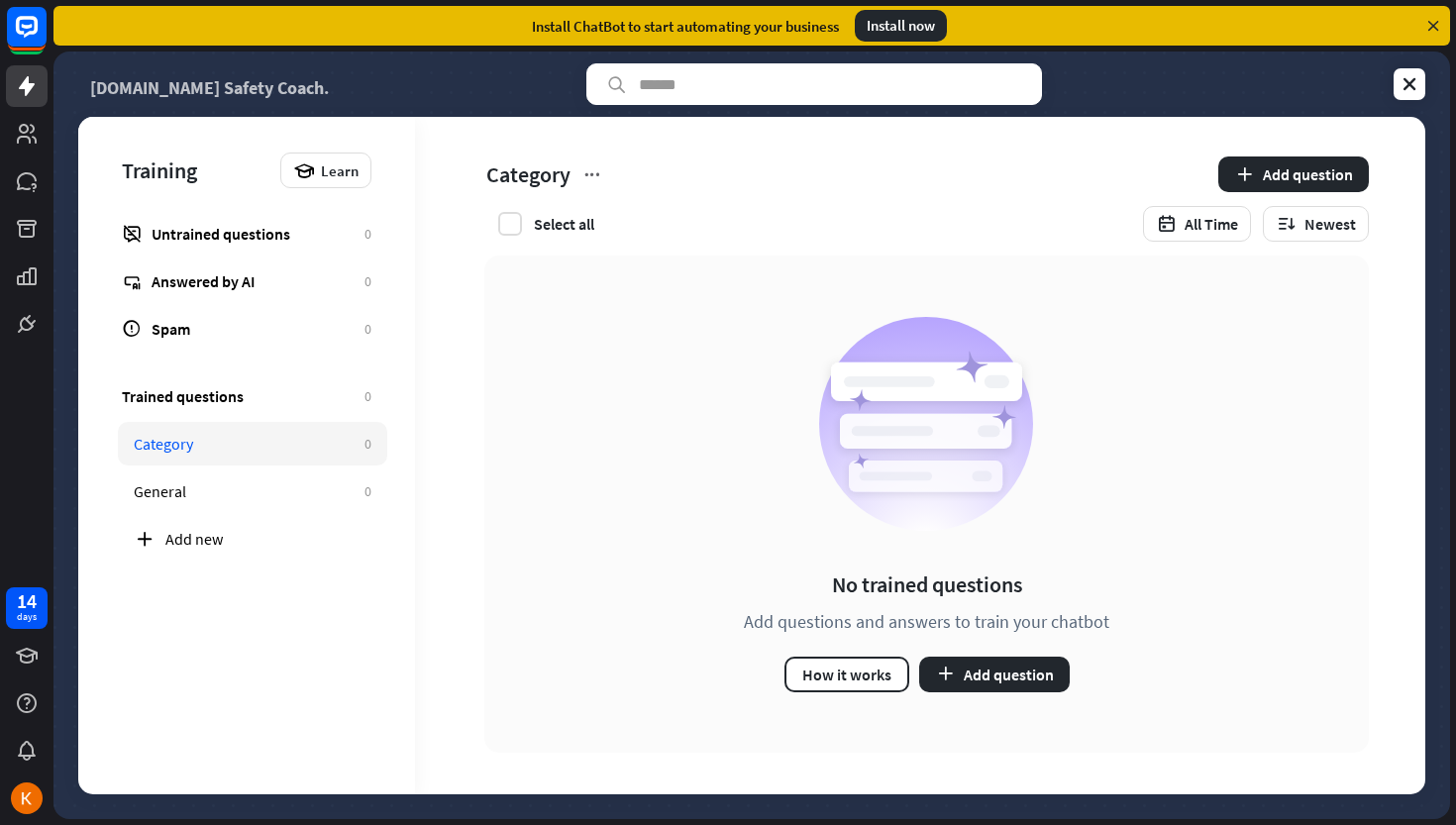
click at [138, 90] on link "[DOMAIN_NAME] Safety Coach." at bounding box center [208, 85] width 238 height 42
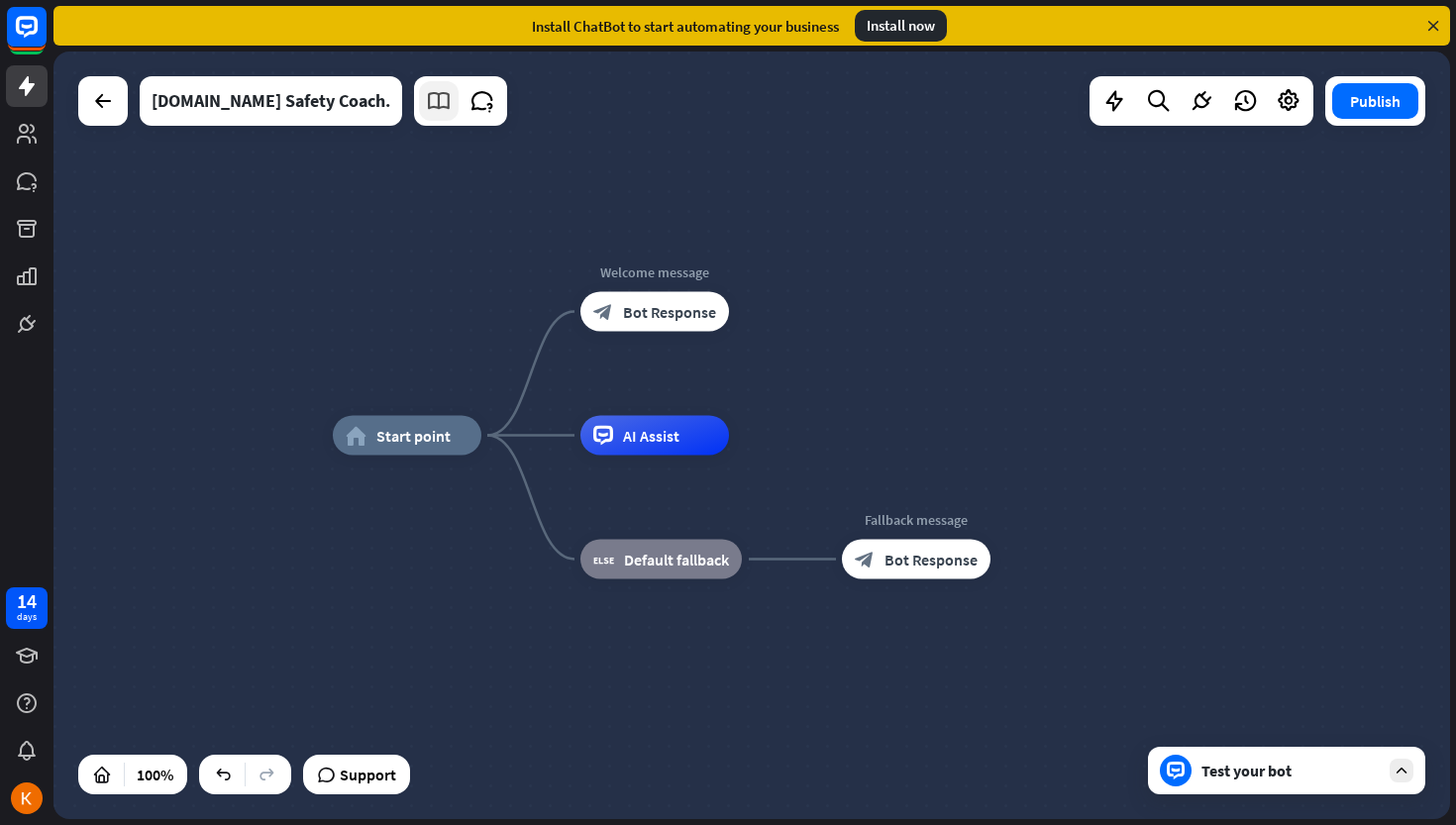
click at [426, 110] on icon at bounding box center [439, 101] width 26 height 26
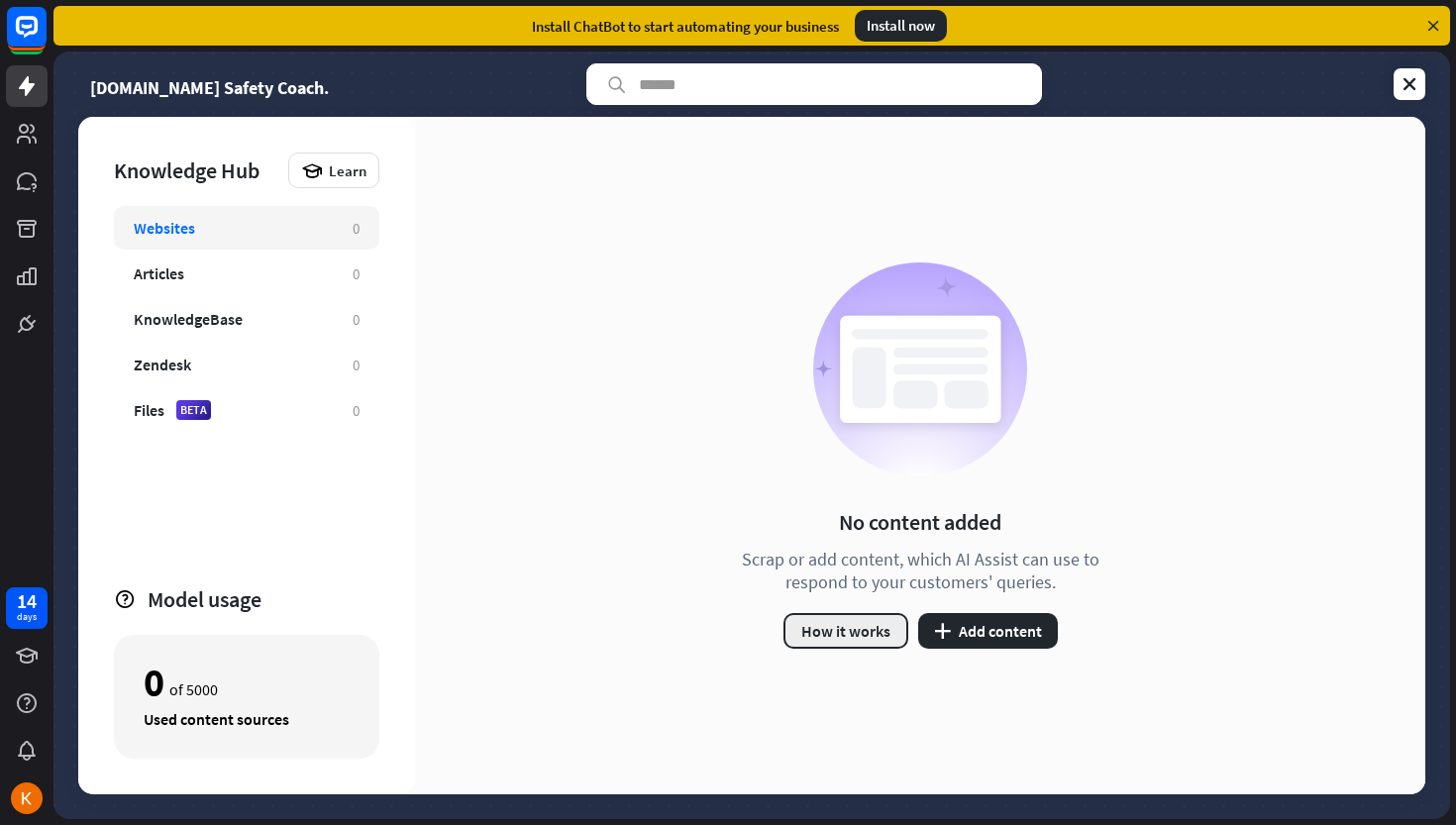
click at [839, 622] on button "How it works" at bounding box center [846, 631] width 125 height 36
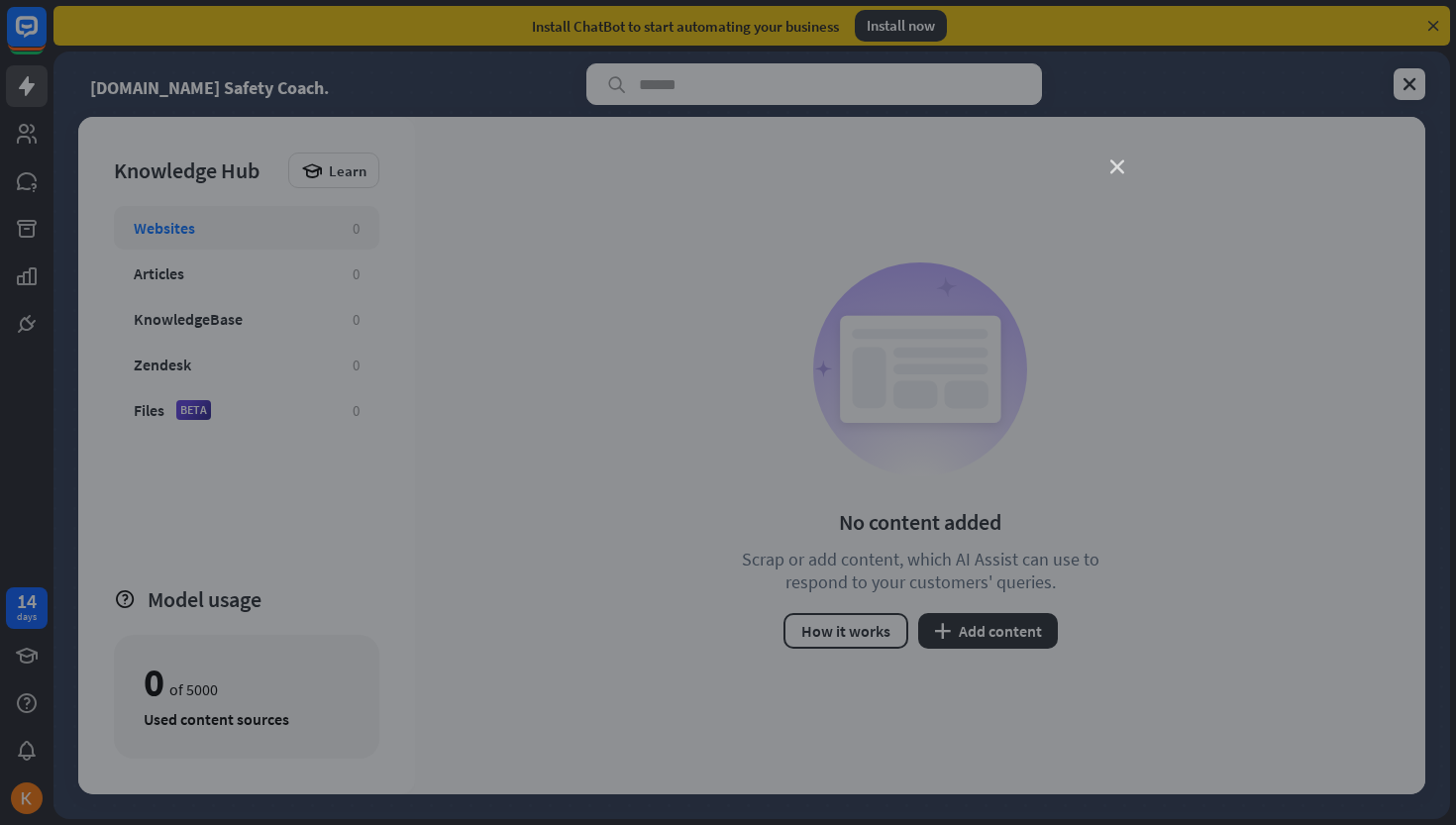
click at [1116, 168] on icon "close" at bounding box center [1117, 168] width 14 height 14
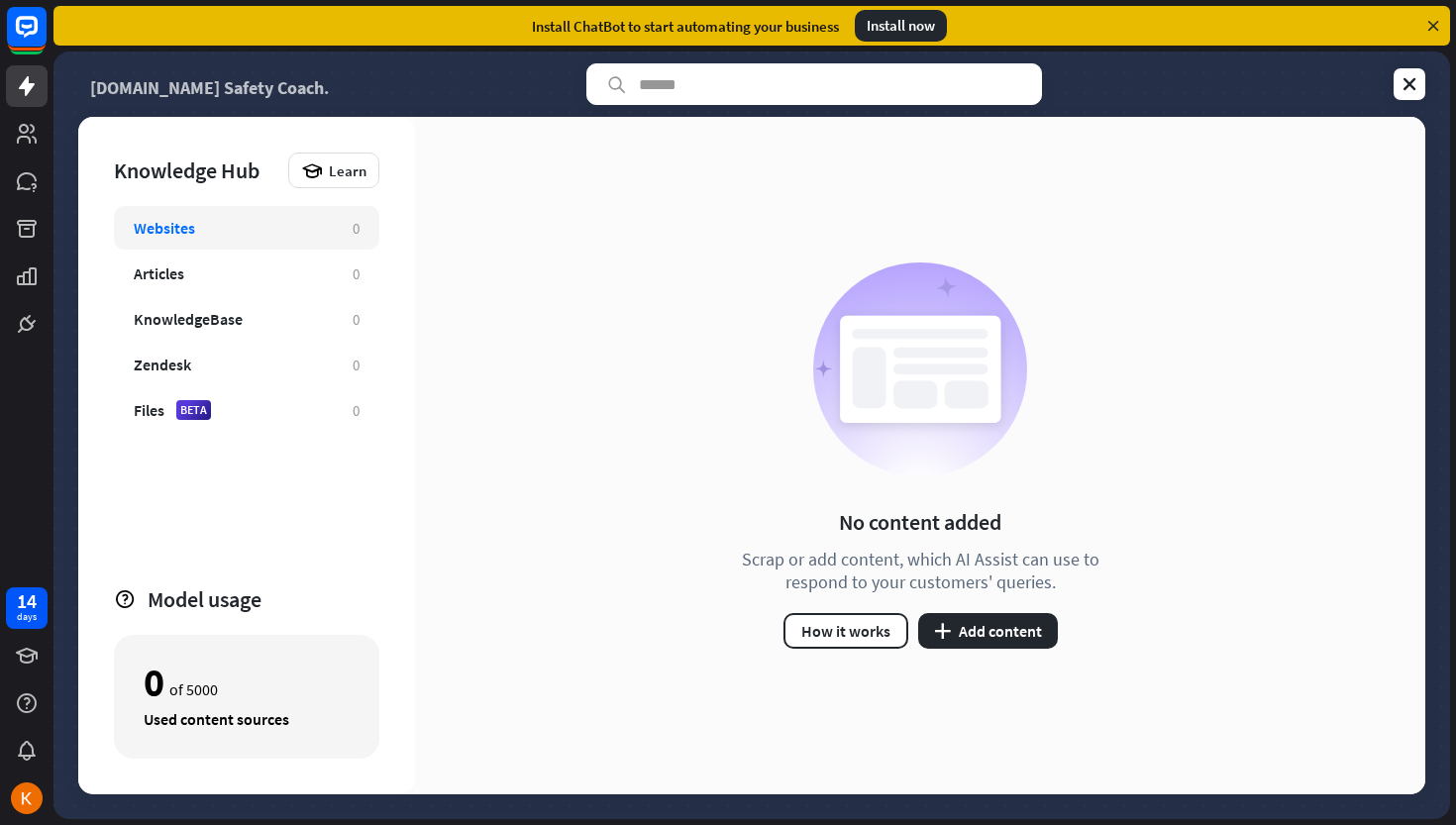
click at [238, 85] on link "[DOMAIN_NAME] Safety Coach." at bounding box center [208, 85] width 238 height 42
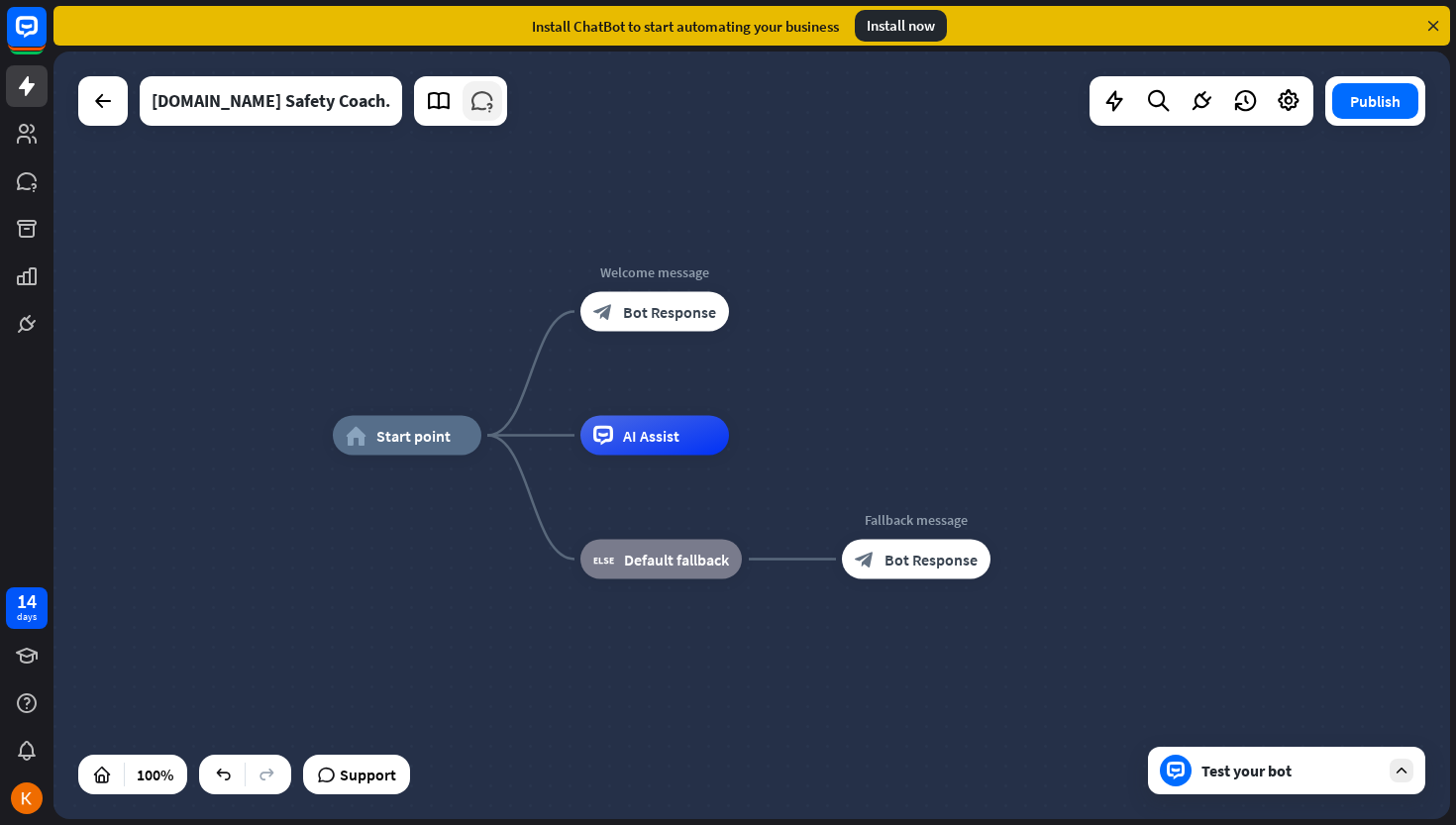
click at [470, 113] on icon at bounding box center [483, 101] width 26 height 26
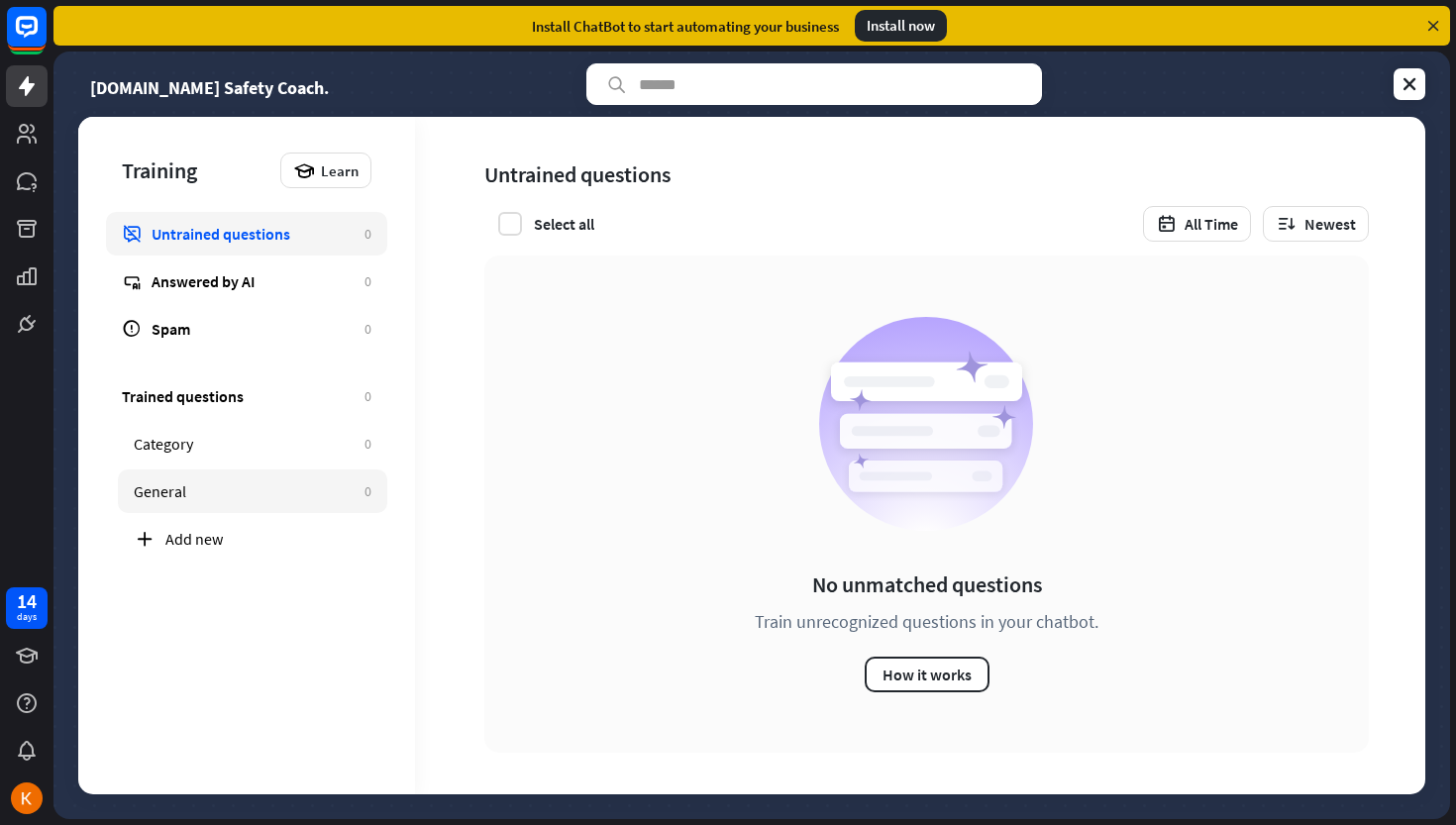
click at [193, 477] on link "General 0" at bounding box center [252, 492] width 269 height 44
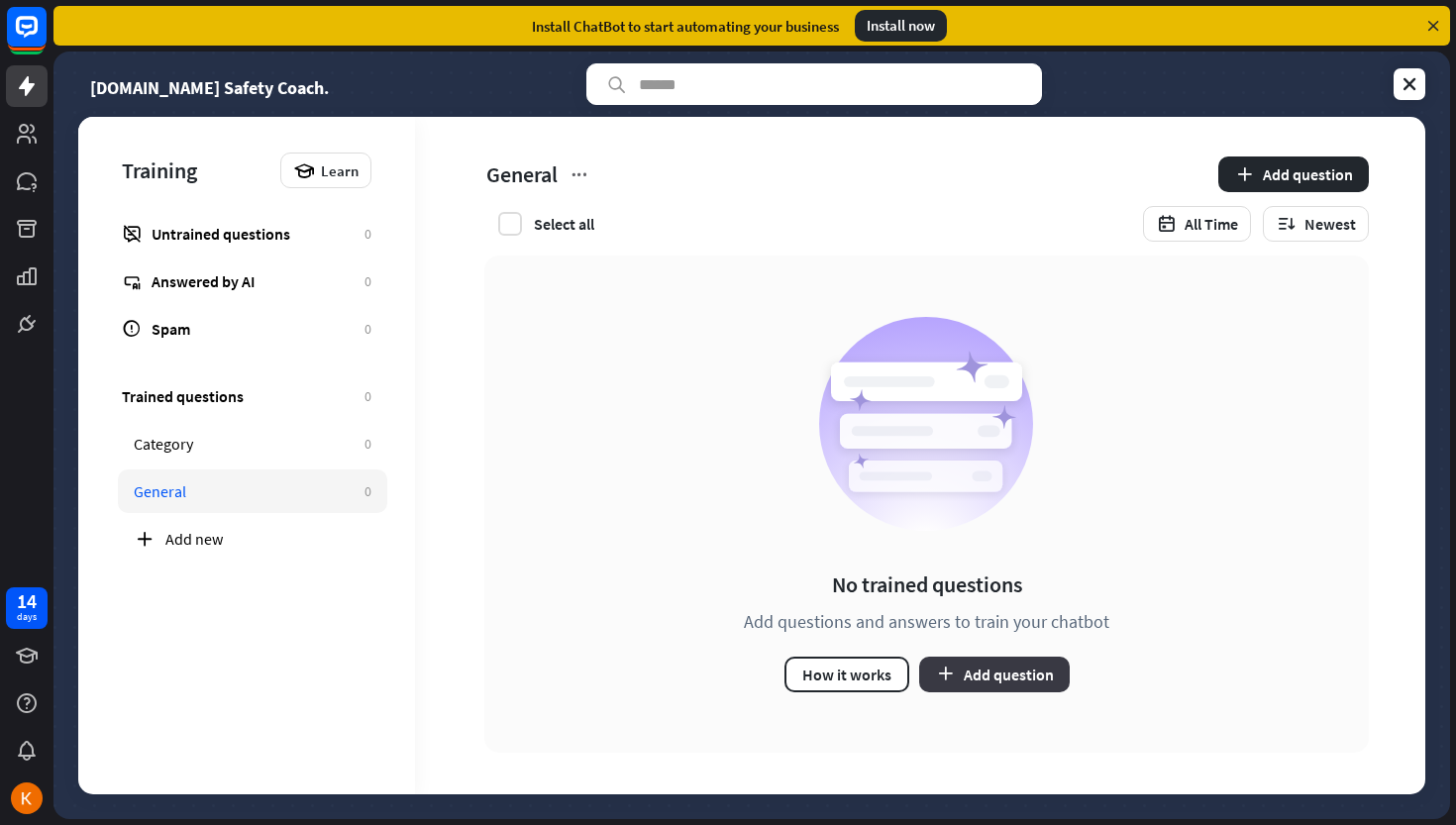
click at [992, 677] on button "Add question" at bounding box center [994, 675] width 151 height 36
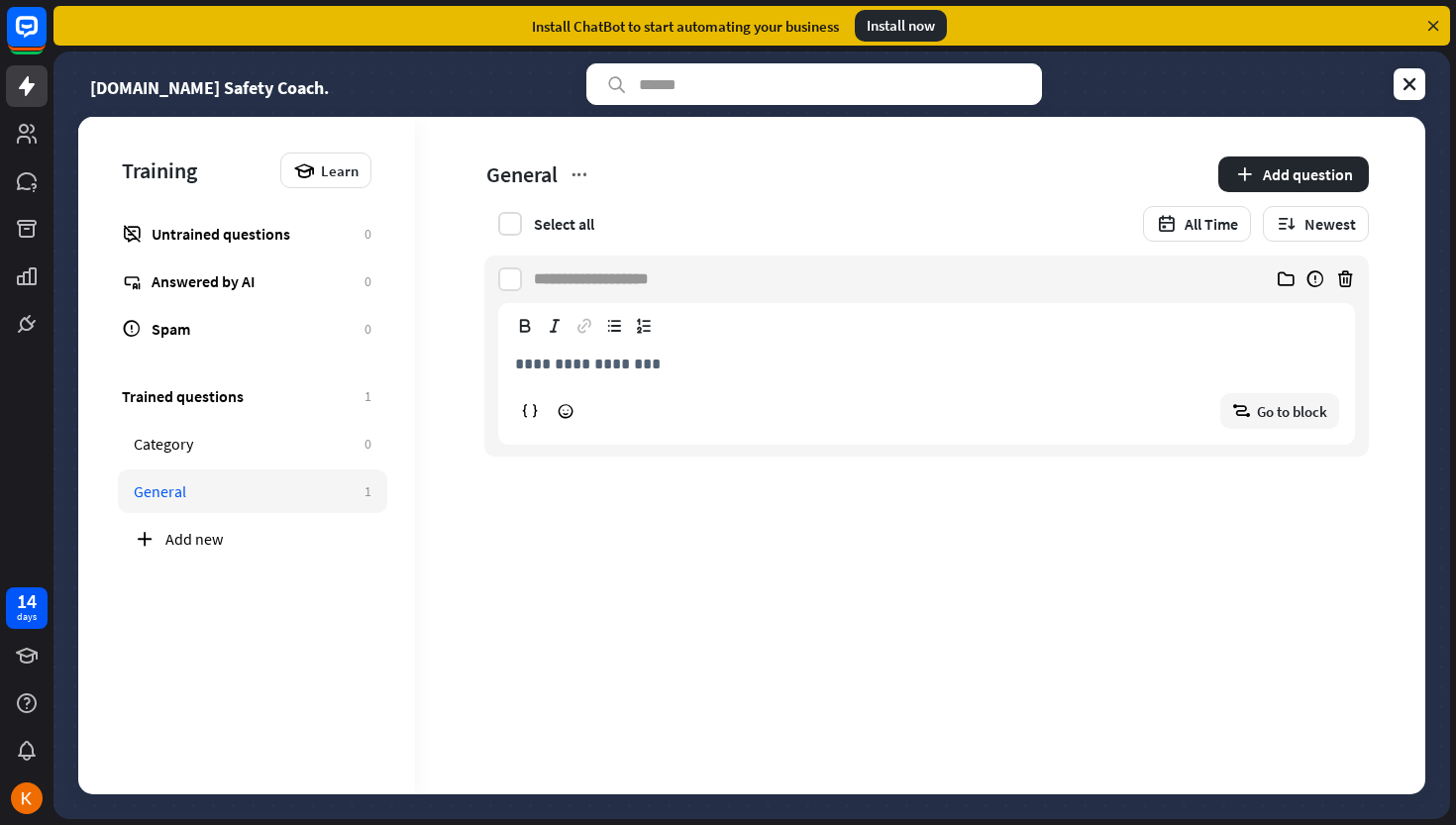
click at [507, 161] on div "**********" at bounding box center [751, 455] width 1347 height 677
click at [562, 164] on div "Training Learn Untrained questions 0 Answered by AI 0 Spam 0 Trained questions …" at bounding box center [751, 455] width 1347 height 677
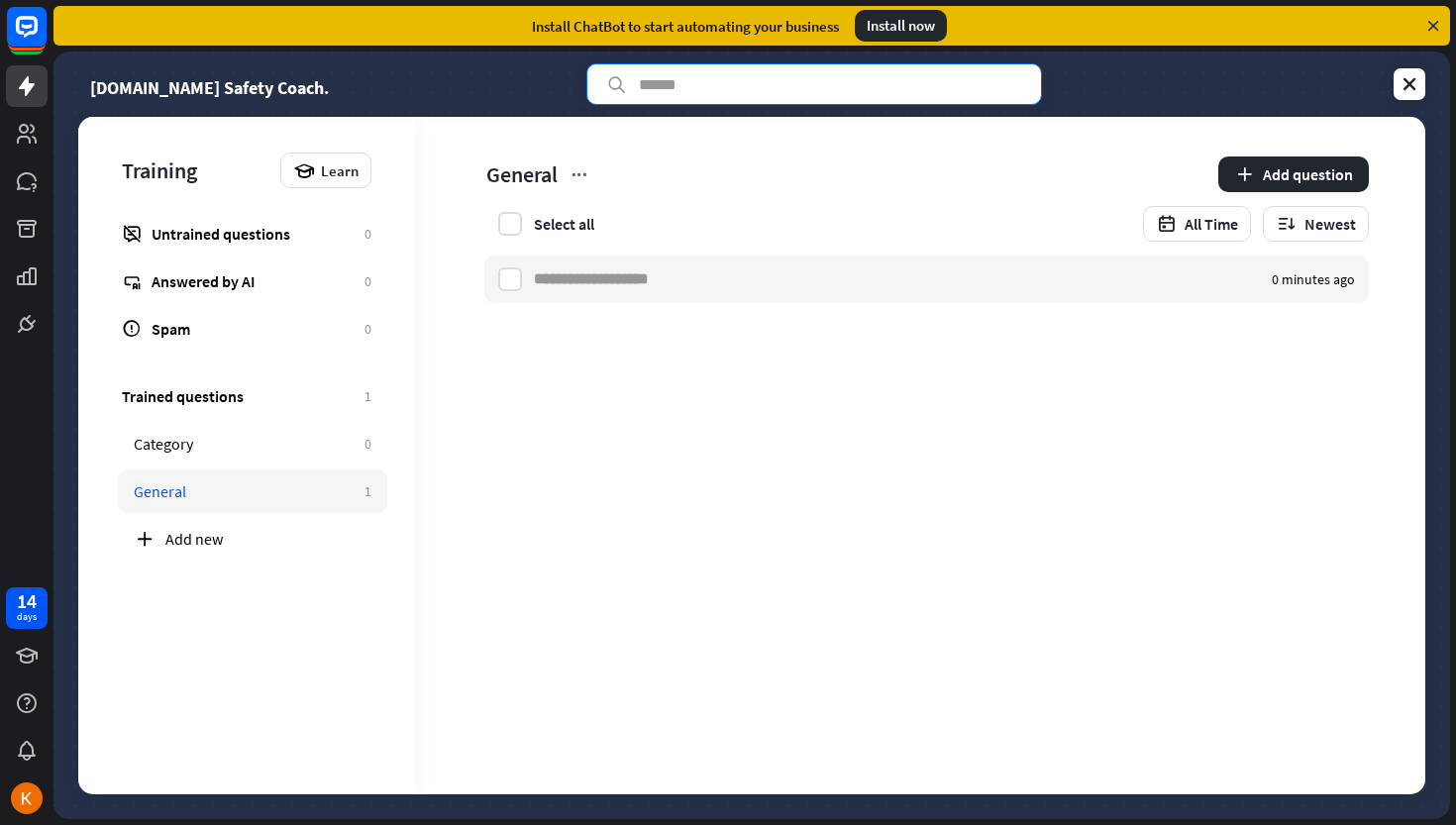
click at [679, 82] on input "text" at bounding box center [814, 85] width 456 height 42
click at [1251, 175] on icon "button" at bounding box center [1245, 175] width 21 height 21
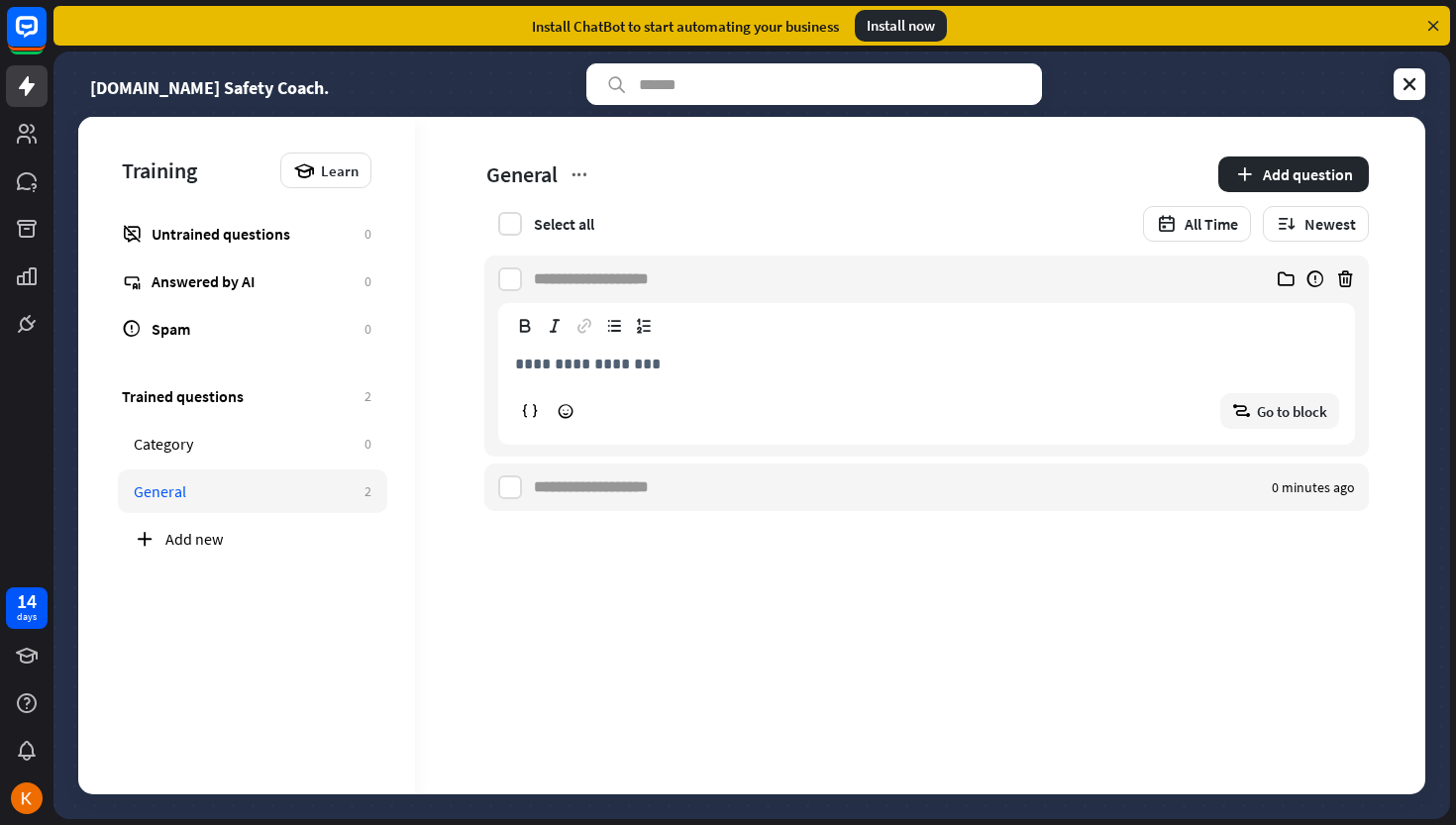
click at [482, 153] on div "**********" at bounding box center [751, 455] width 1347 height 677
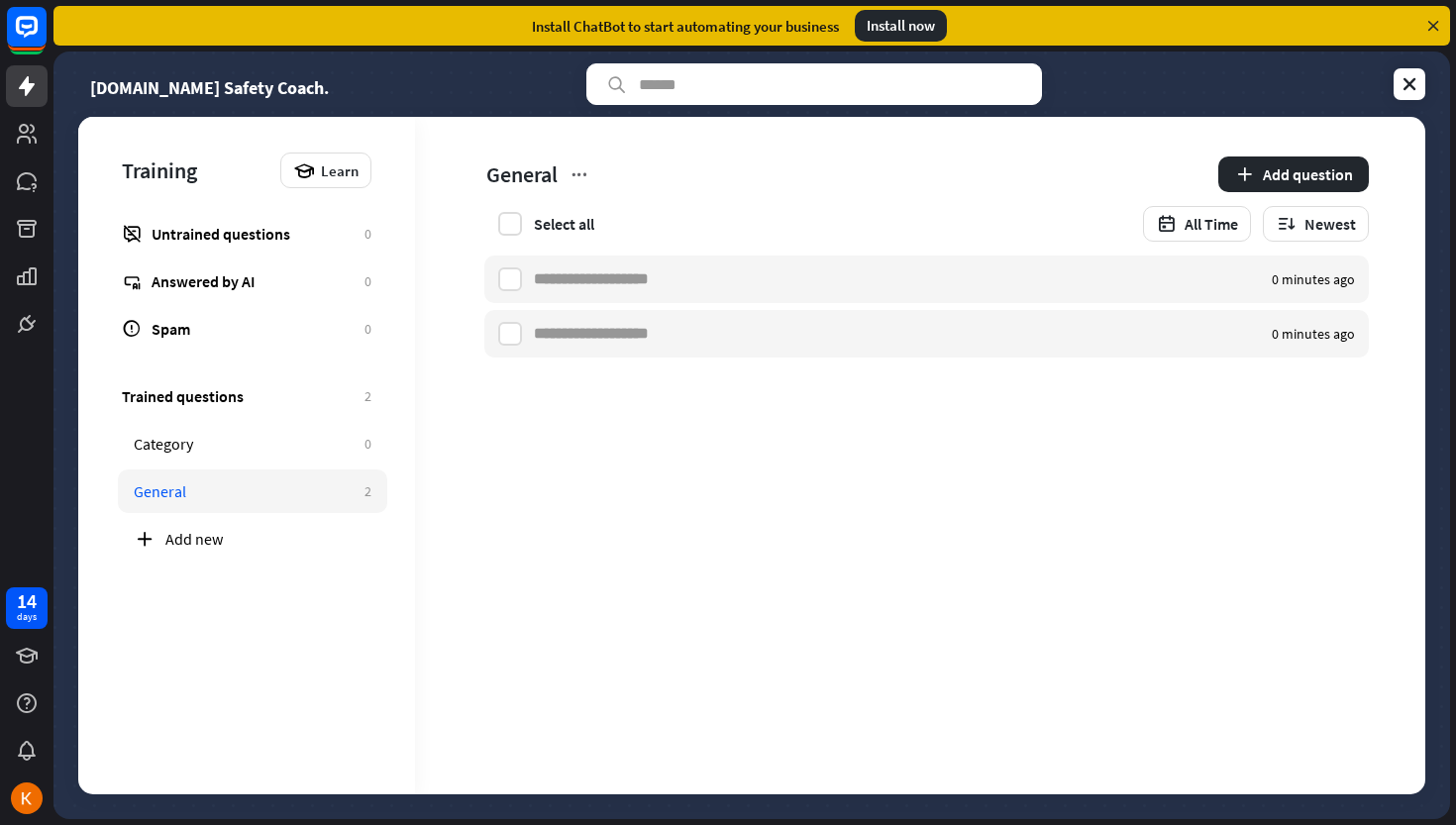
click at [429, 196] on div "Training Learn Untrained questions 0 Answered by AI 0 Spam 0 Trained questions …" at bounding box center [751, 455] width 1347 height 677
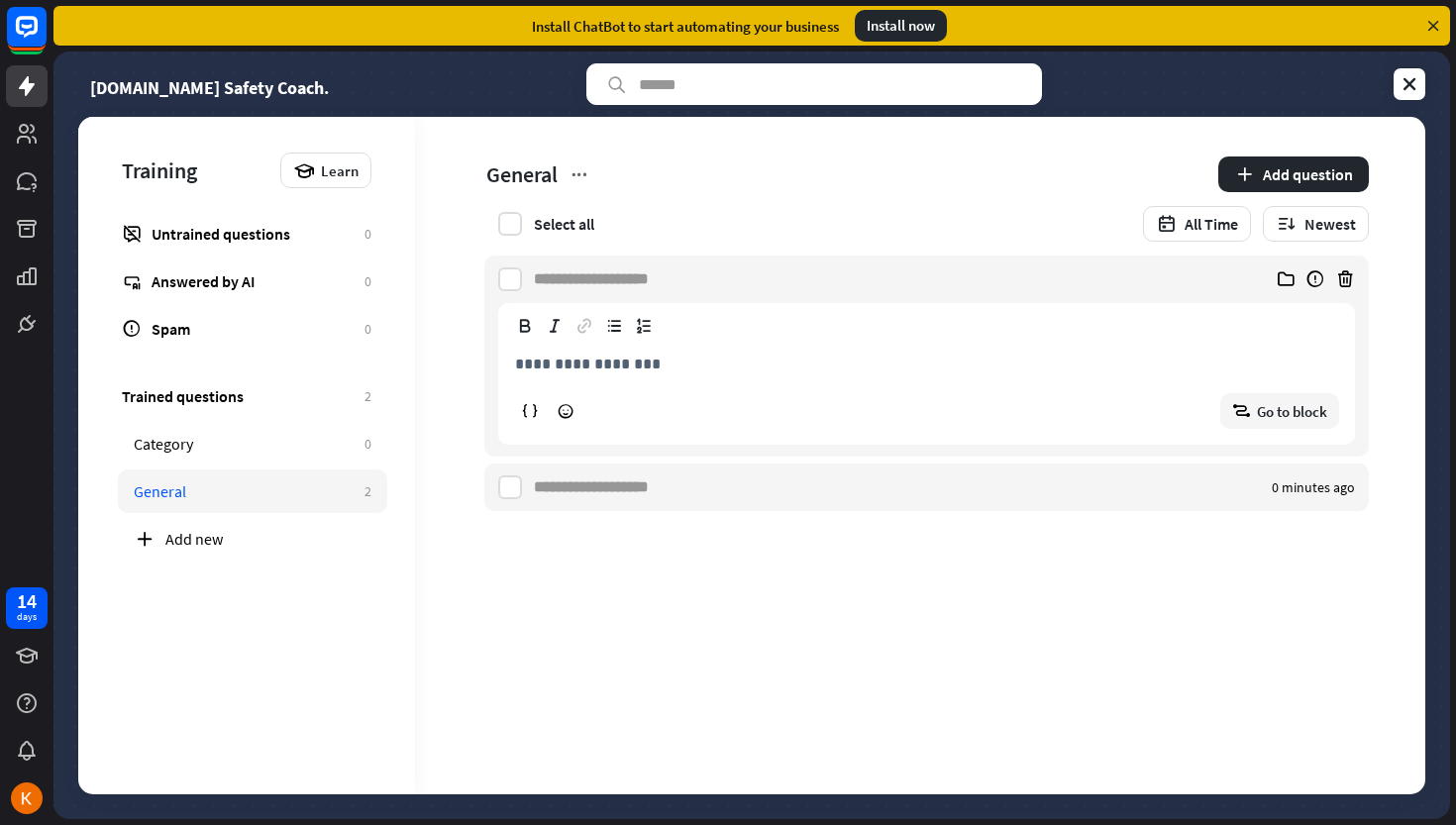
click at [610, 355] on div "**********" at bounding box center [751, 455] width 1347 height 677
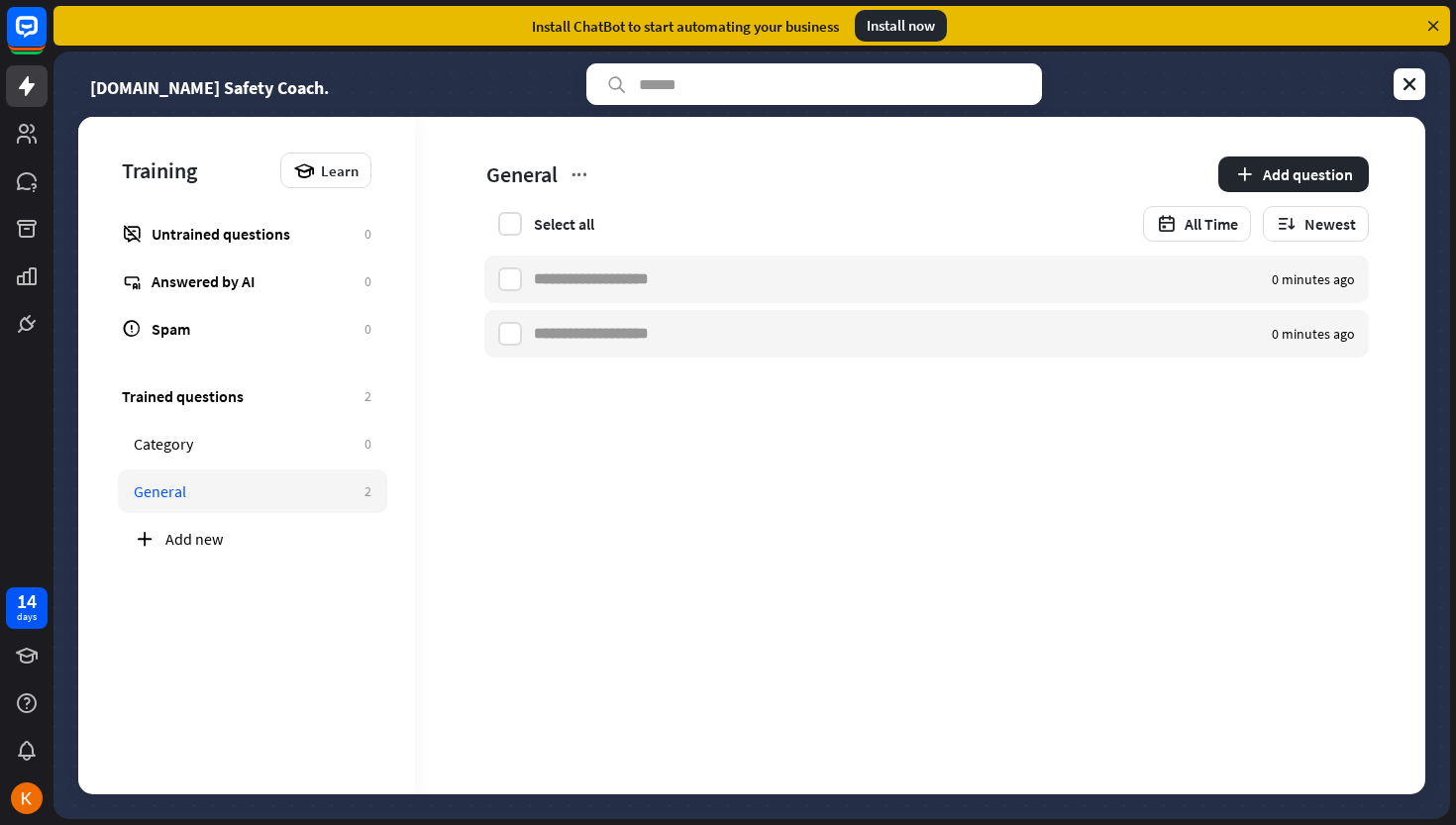
click at [610, 355] on div "Training Learn Untrained questions 0 Answered by AI 0 Spam 0 Trained questions …" at bounding box center [751, 455] width 1347 height 677
click at [661, 85] on input "text" at bounding box center [814, 85] width 456 height 42
click at [680, 93] on input "text" at bounding box center [814, 85] width 456 height 42
click at [1407, 80] on icon at bounding box center [1409, 84] width 20 height 20
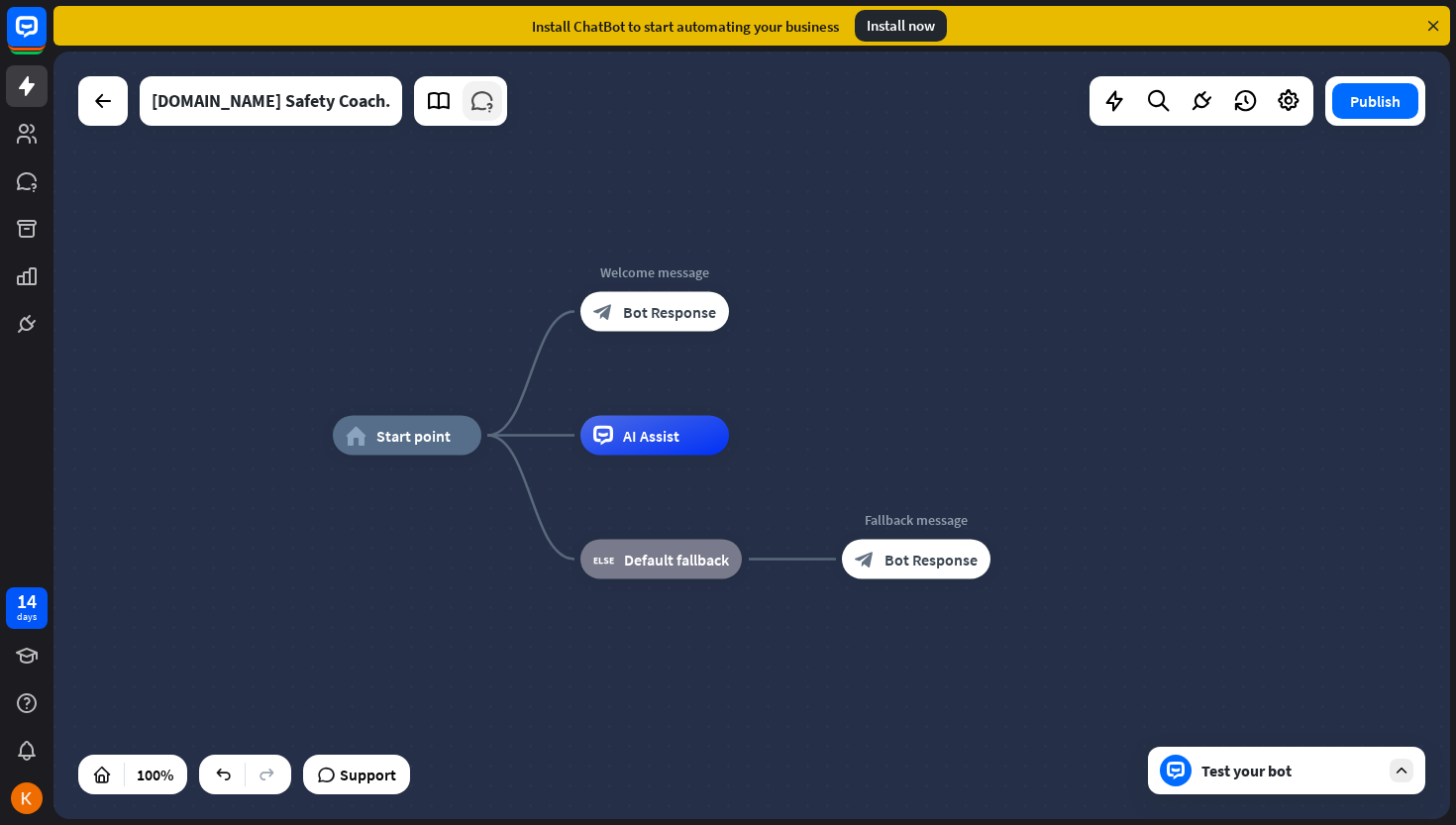
click at [463, 120] on link at bounding box center [483, 101] width 40 height 40
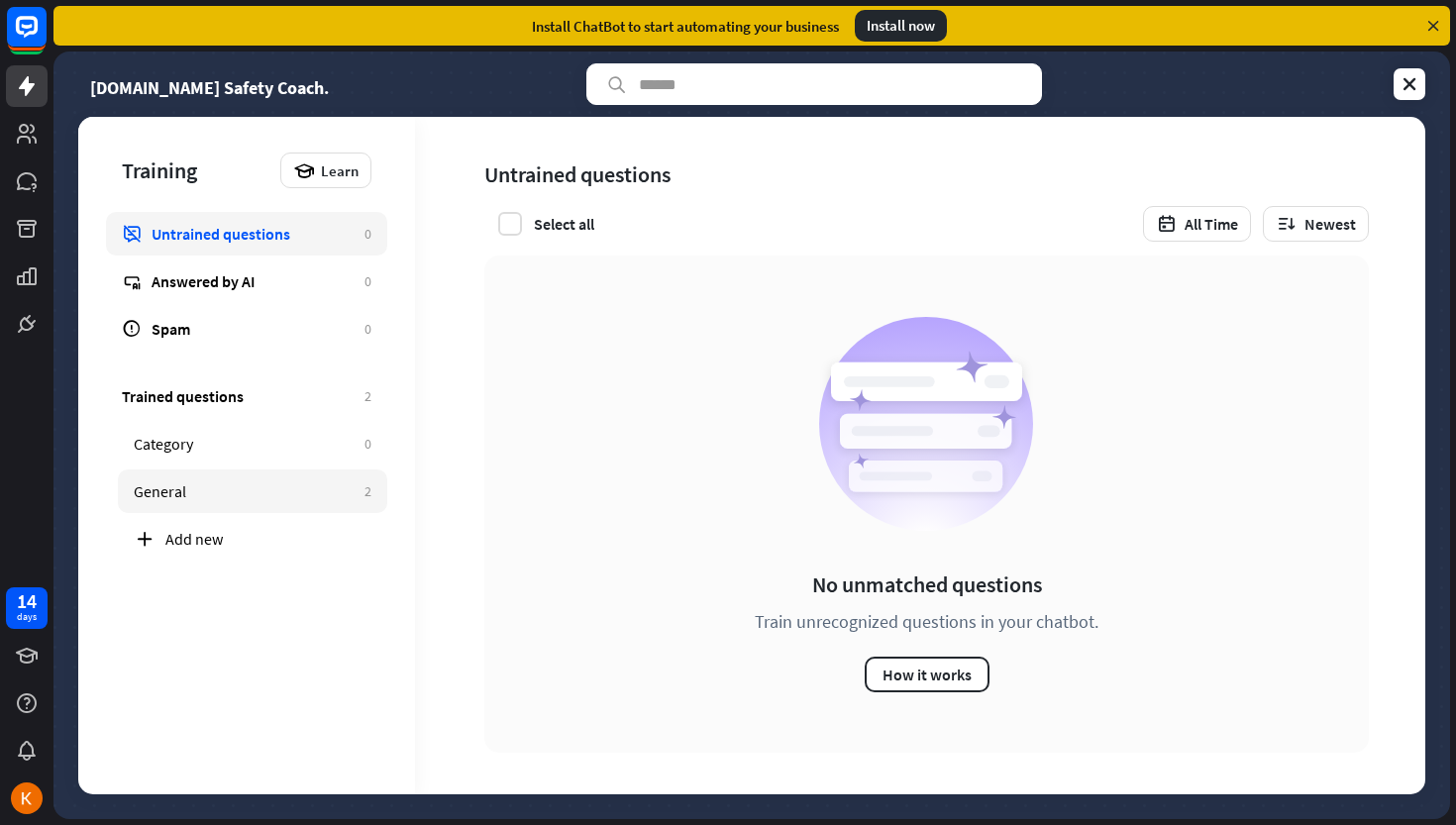
click at [279, 497] on div "General" at bounding box center [243, 492] width 220 height 20
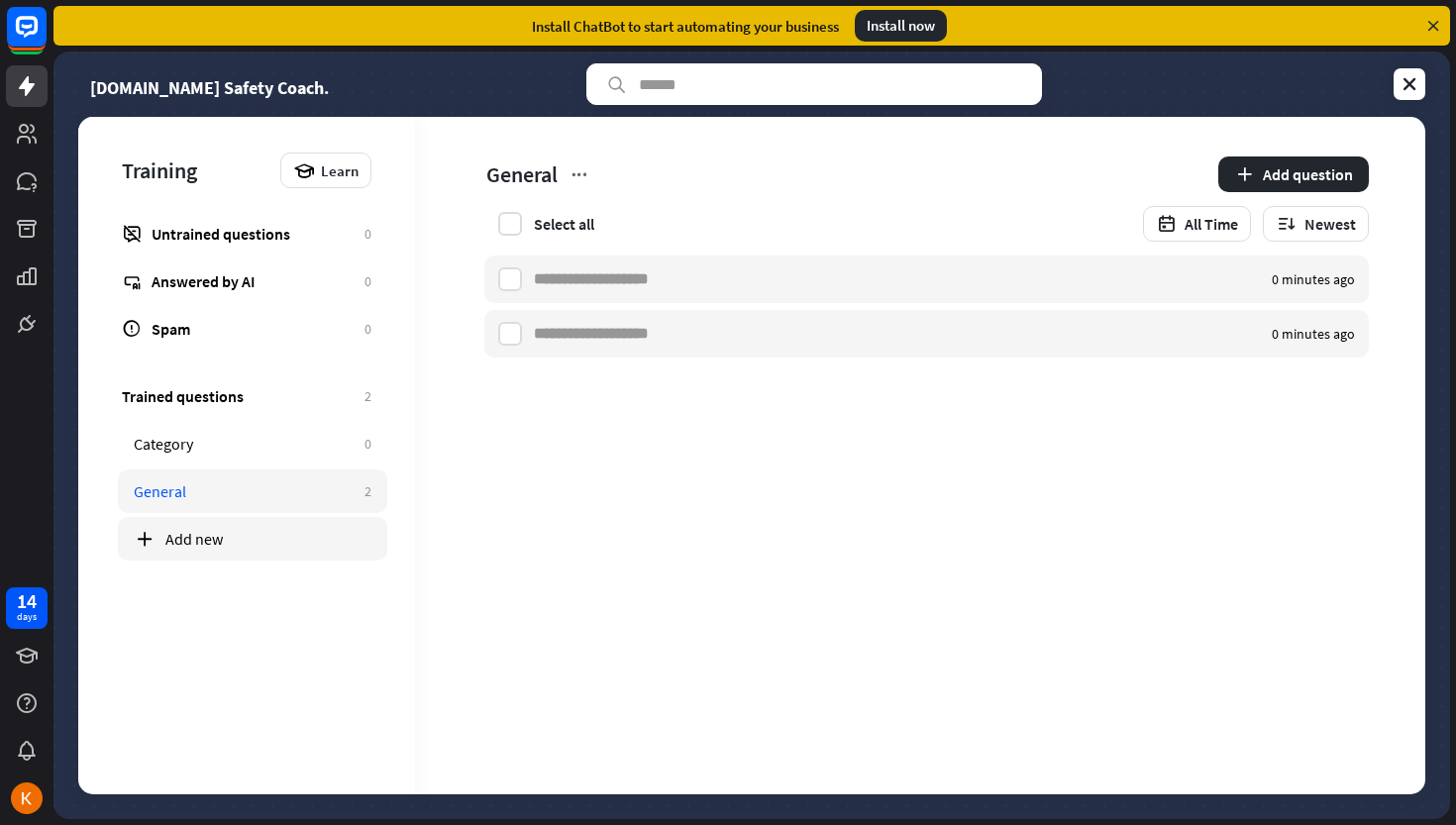
click at [220, 531] on div "Add new" at bounding box center [268, 539] width 206 height 20
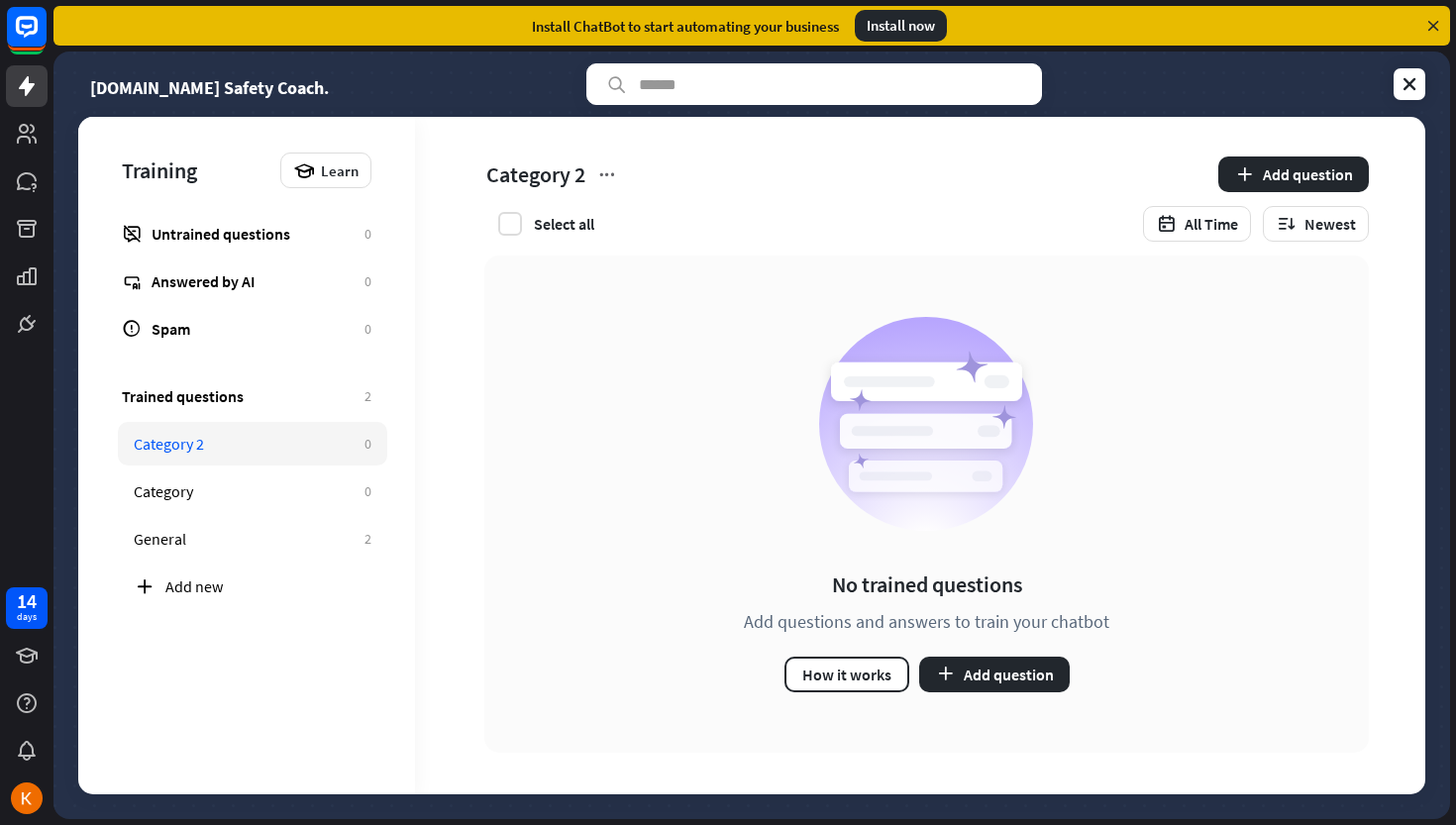
click at [605, 174] on div "Training Learn Untrained questions 0 Answered by AI 0 Spam 0 Trained questions …" at bounding box center [751, 455] width 1347 height 677
click at [690, 92] on input "text" at bounding box center [814, 85] width 456 height 42
click at [991, 678] on button "Add question" at bounding box center [994, 675] width 151 height 36
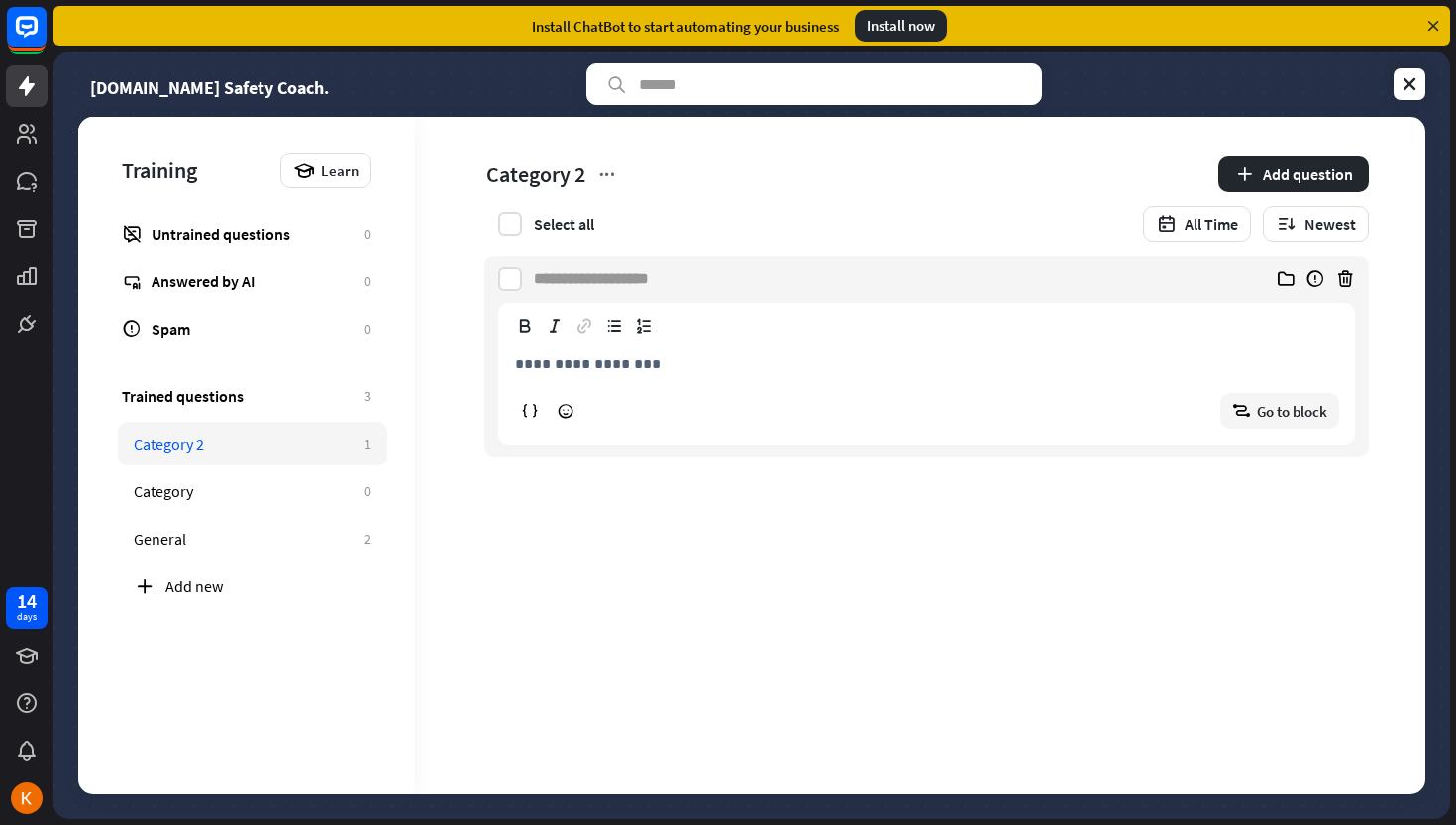
click at [920, 499] on div "**********" at bounding box center [751, 455] width 1347 height 677
click at [920, 499] on div "Training Learn Untrained questions 0 Answered by AI 0 Spam 0 Trained questions …" at bounding box center [751, 455] width 1347 height 677
drag, startPoint x: 901, startPoint y: 643, endPoint x: 898, endPoint y: 532, distance: 111.0
click at [898, 532] on div "Training Learn Untrained questions 0 Answered by AI 0 Spam 0 Trained questions …" at bounding box center [751, 455] width 1347 height 677
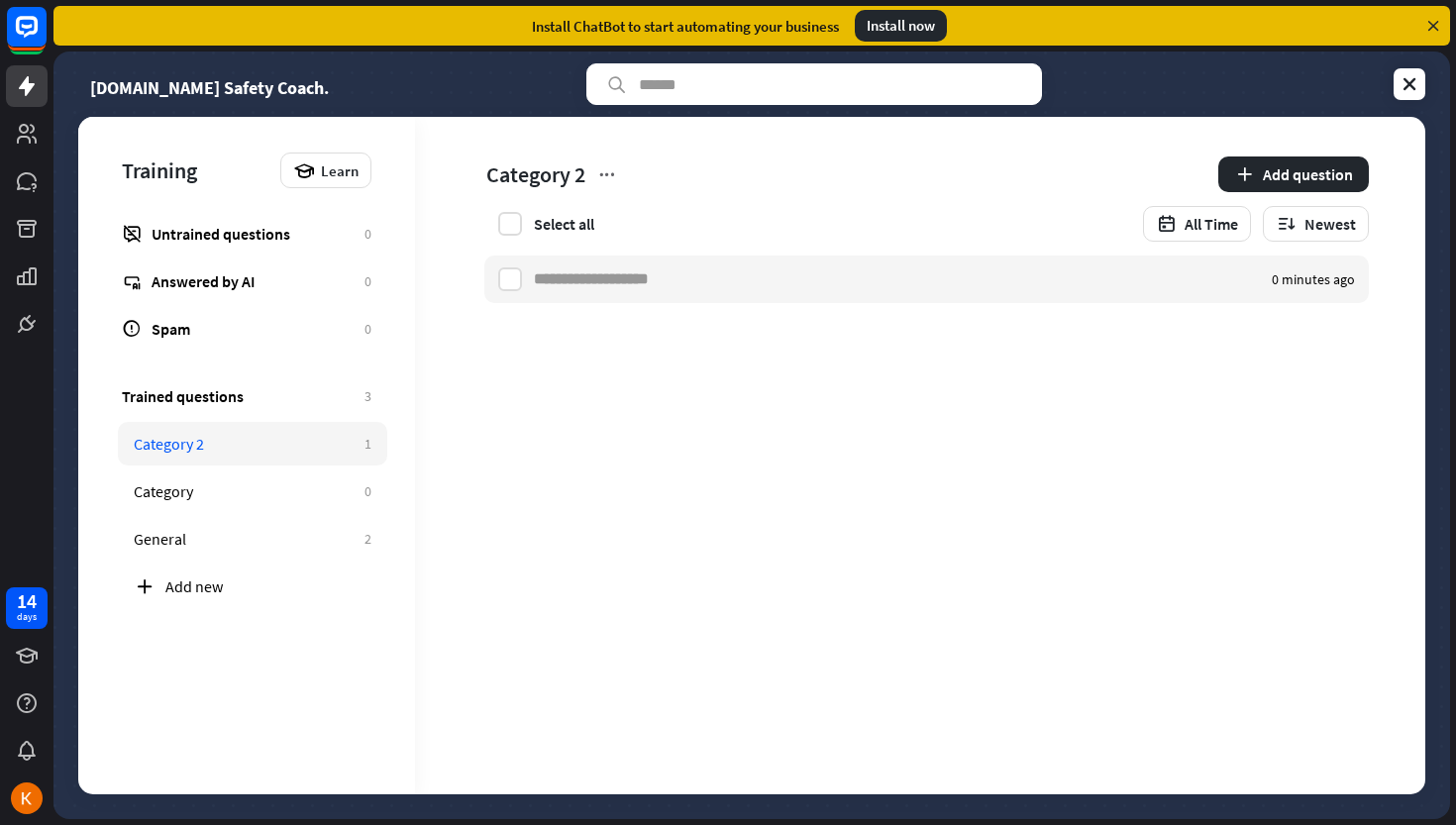
click at [898, 532] on div "Training Learn Untrained questions 0 Answered by AI 0 Spam 0 Trained questions …" at bounding box center [751, 455] width 1347 height 677
click at [1411, 77] on icon at bounding box center [1409, 84] width 20 height 20
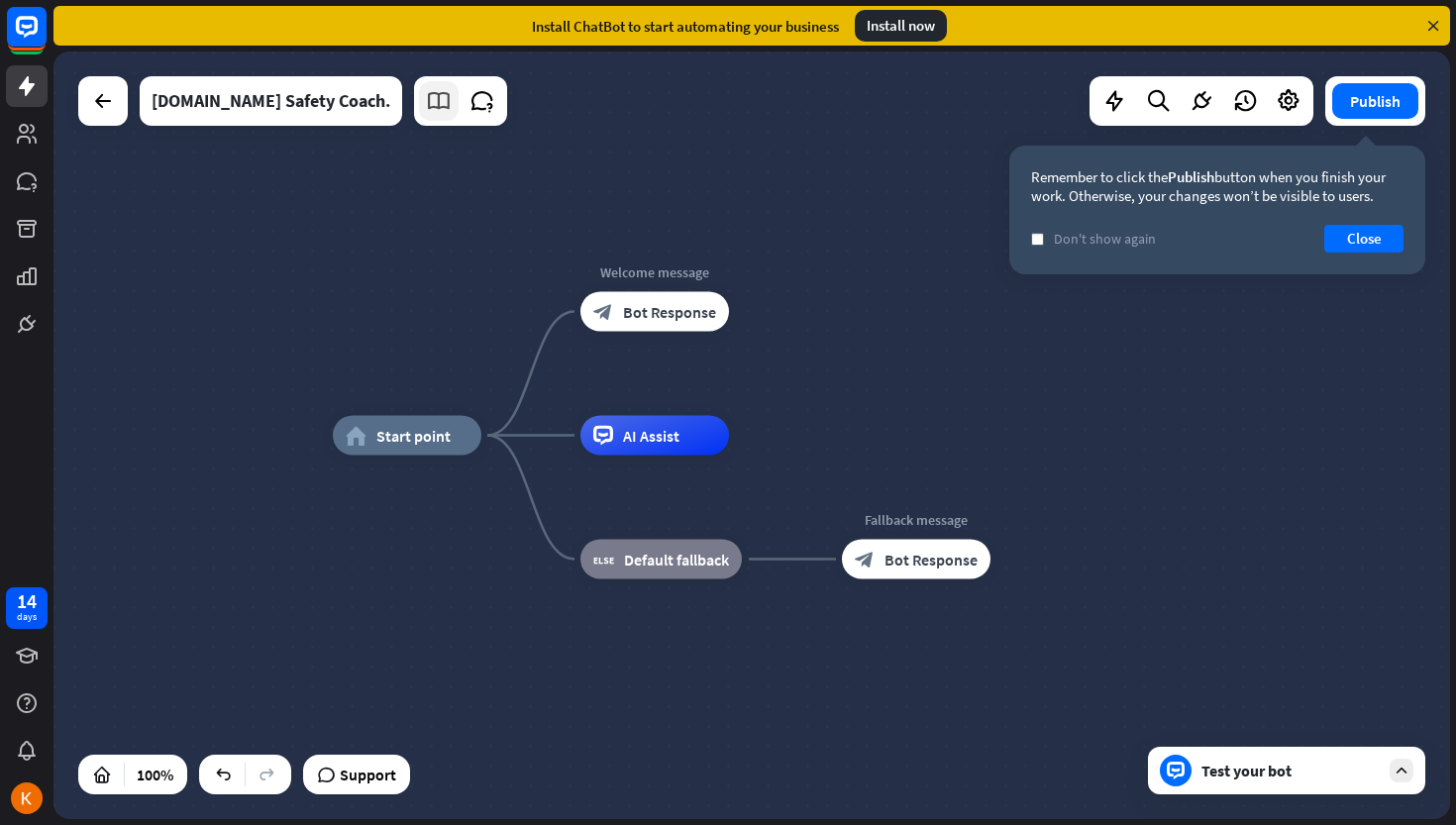
click at [426, 104] on icon at bounding box center [439, 101] width 26 height 26
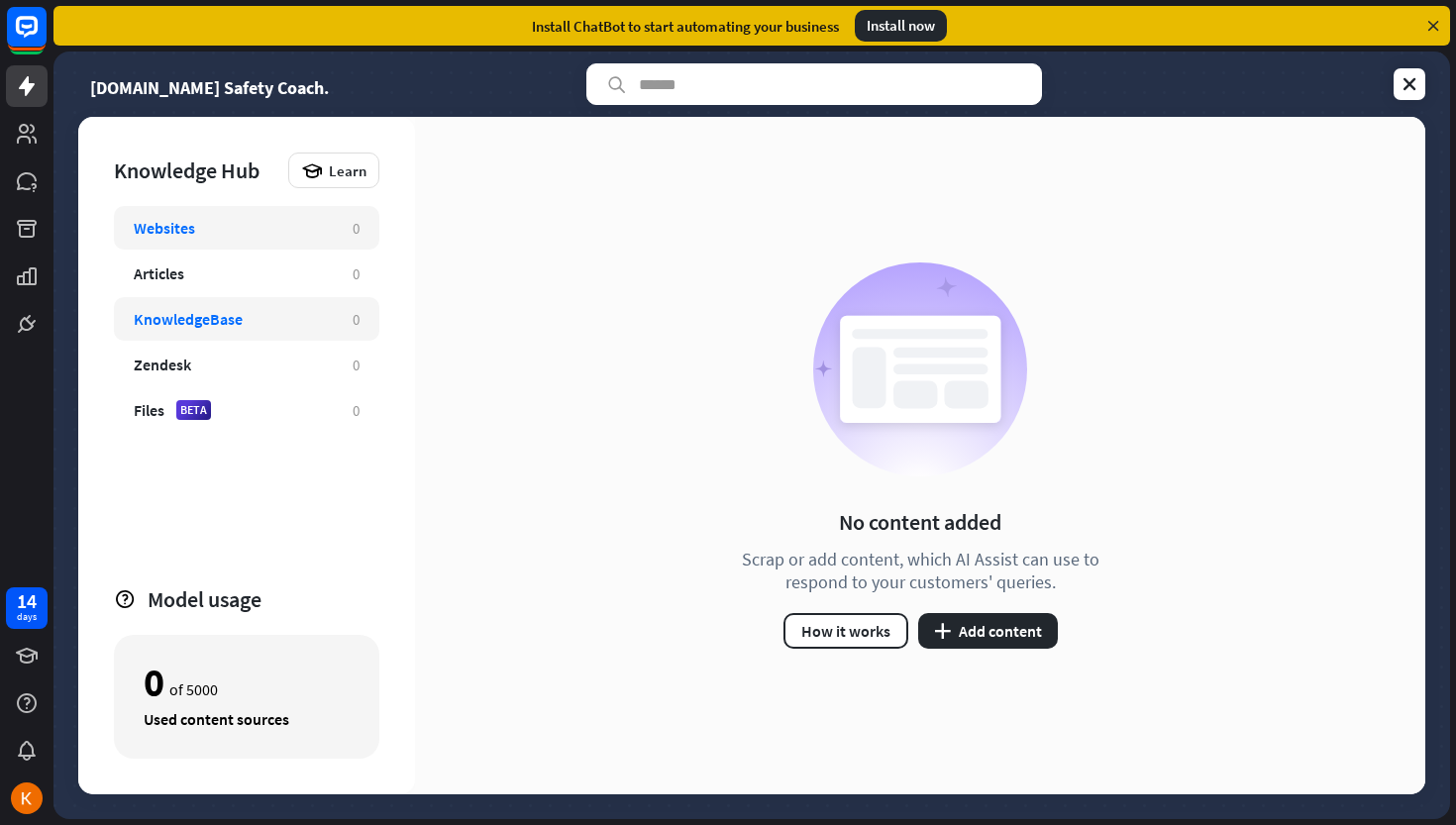
click at [322, 328] on div "KnowledgeBase" at bounding box center [233, 319] width 199 height 20
click at [983, 614] on button "plus Add content" at bounding box center [988, 631] width 140 height 36
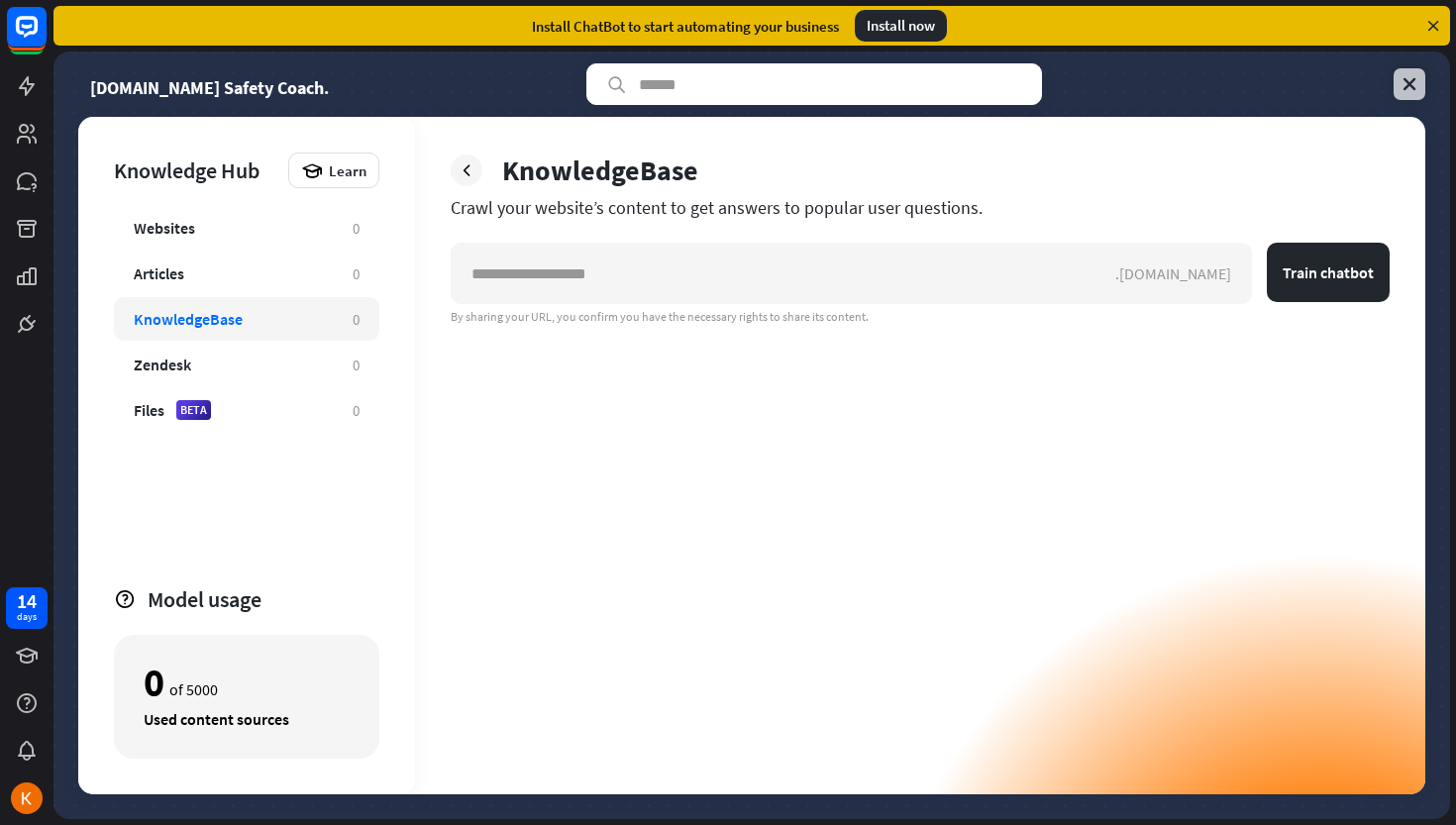
click at [1410, 72] on link at bounding box center [1409, 85] width 32 height 32
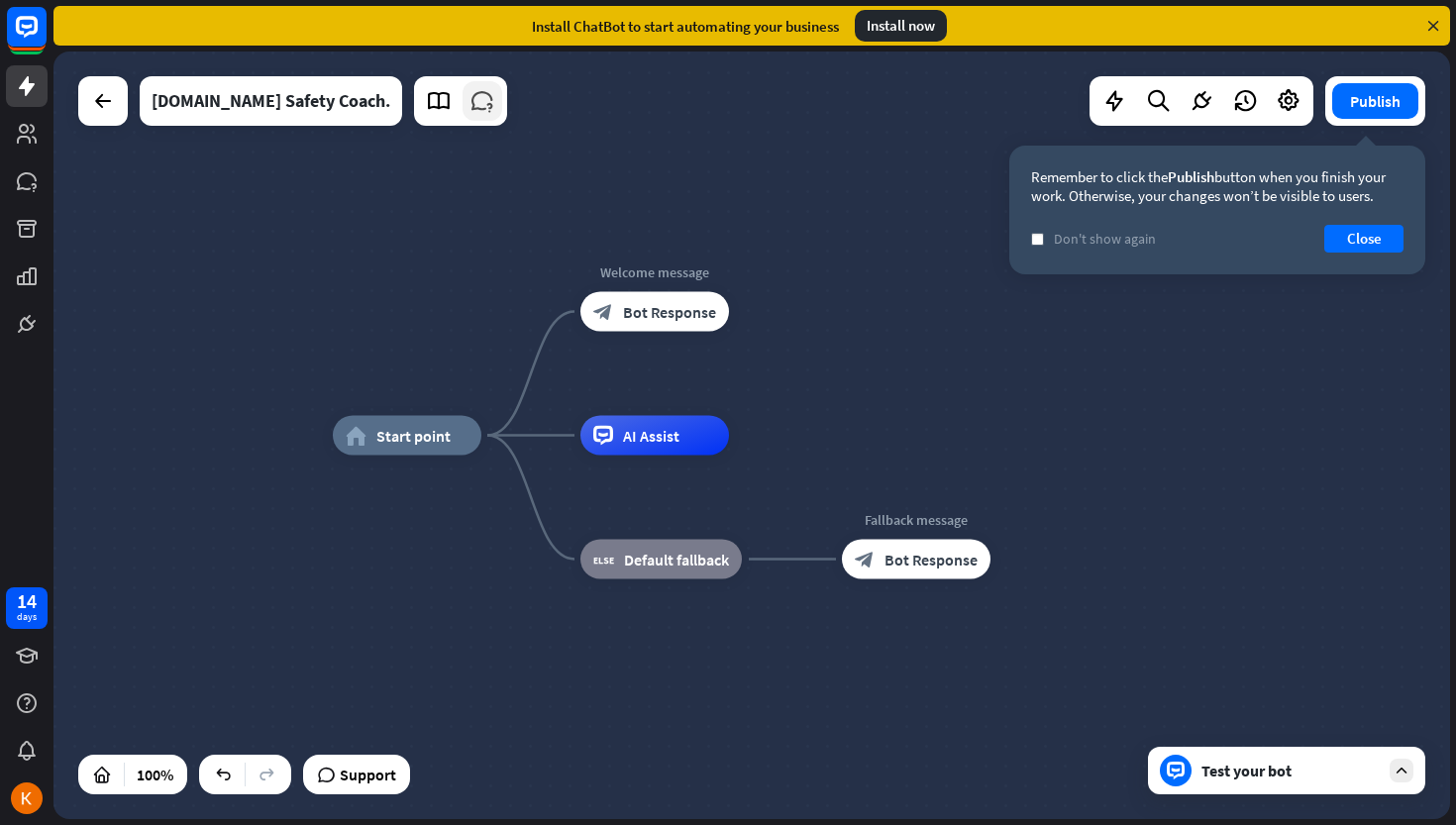
click at [470, 95] on icon at bounding box center [483, 101] width 26 height 26
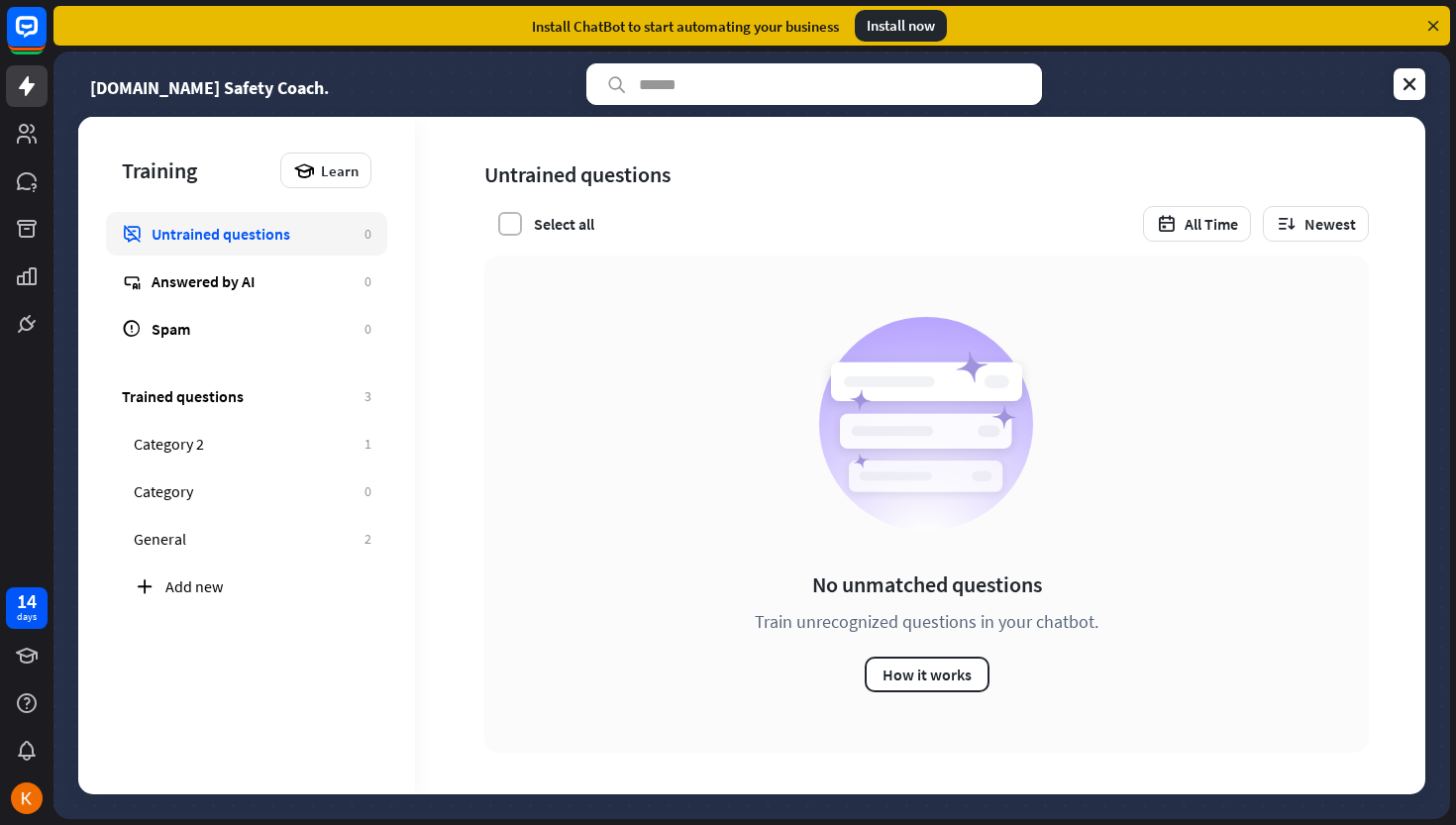
click at [511, 218] on label at bounding box center [511, 224] width 24 height 24
drag, startPoint x: 594, startPoint y: 228, endPoint x: 616, endPoint y: 217, distance: 24.6
click at [615, 219] on div "Training Learn Untrained questions 0 Answered by AI 0 Spam 0 Trained questions …" at bounding box center [751, 455] width 1347 height 677
click at [616, 217] on div "Training Learn Untrained questions 0 Answered by AI 0 Spam 0 Trained questions …" at bounding box center [751, 455] width 1347 height 677
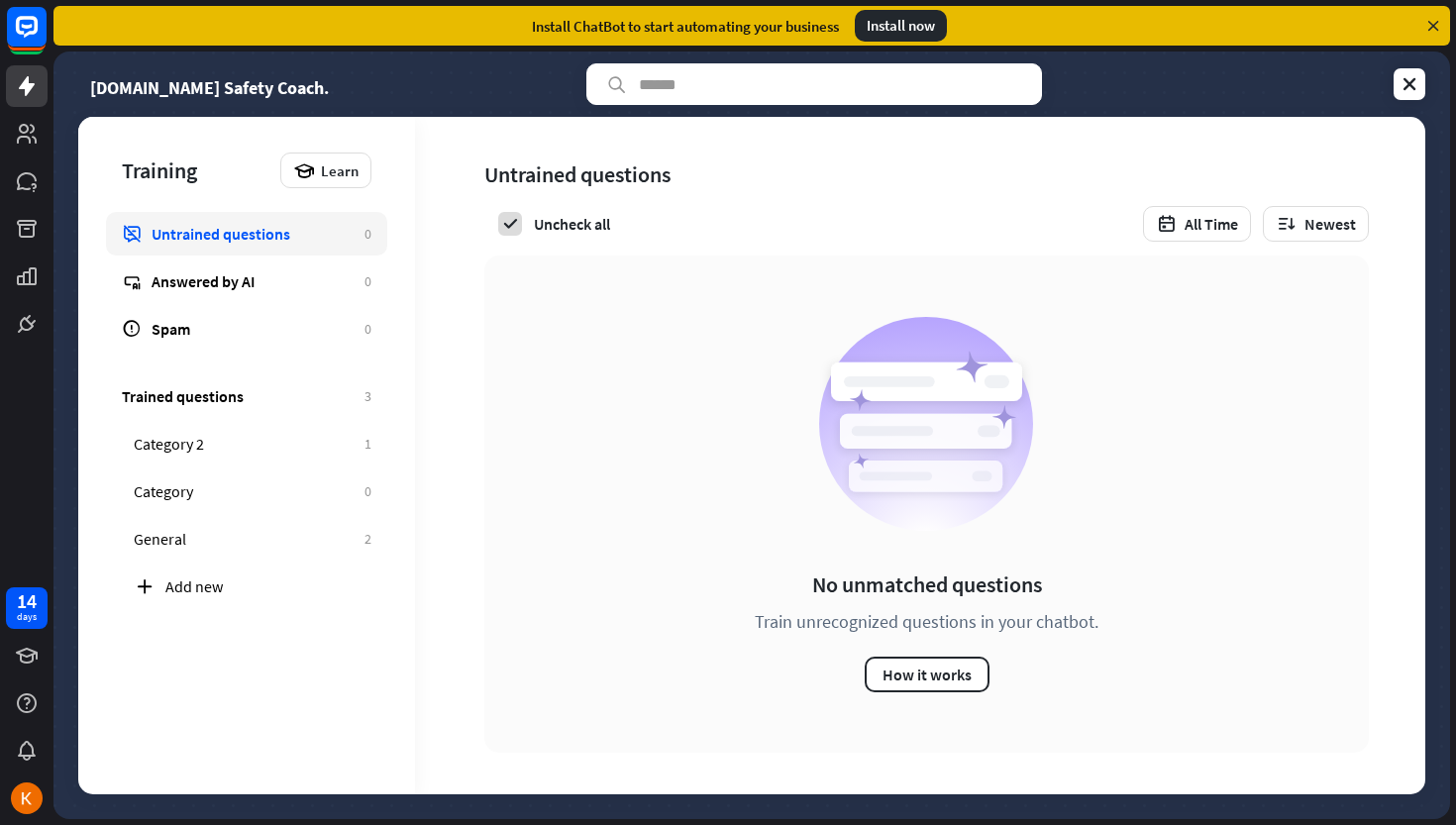
click at [616, 217] on div "Training Learn Untrained questions 0 Answered by AI 0 Spam 0 Trained questions …" at bounding box center [751, 455] width 1347 height 677
click at [269, 280] on div "Answered by AI" at bounding box center [253, 281] width 203 height 20
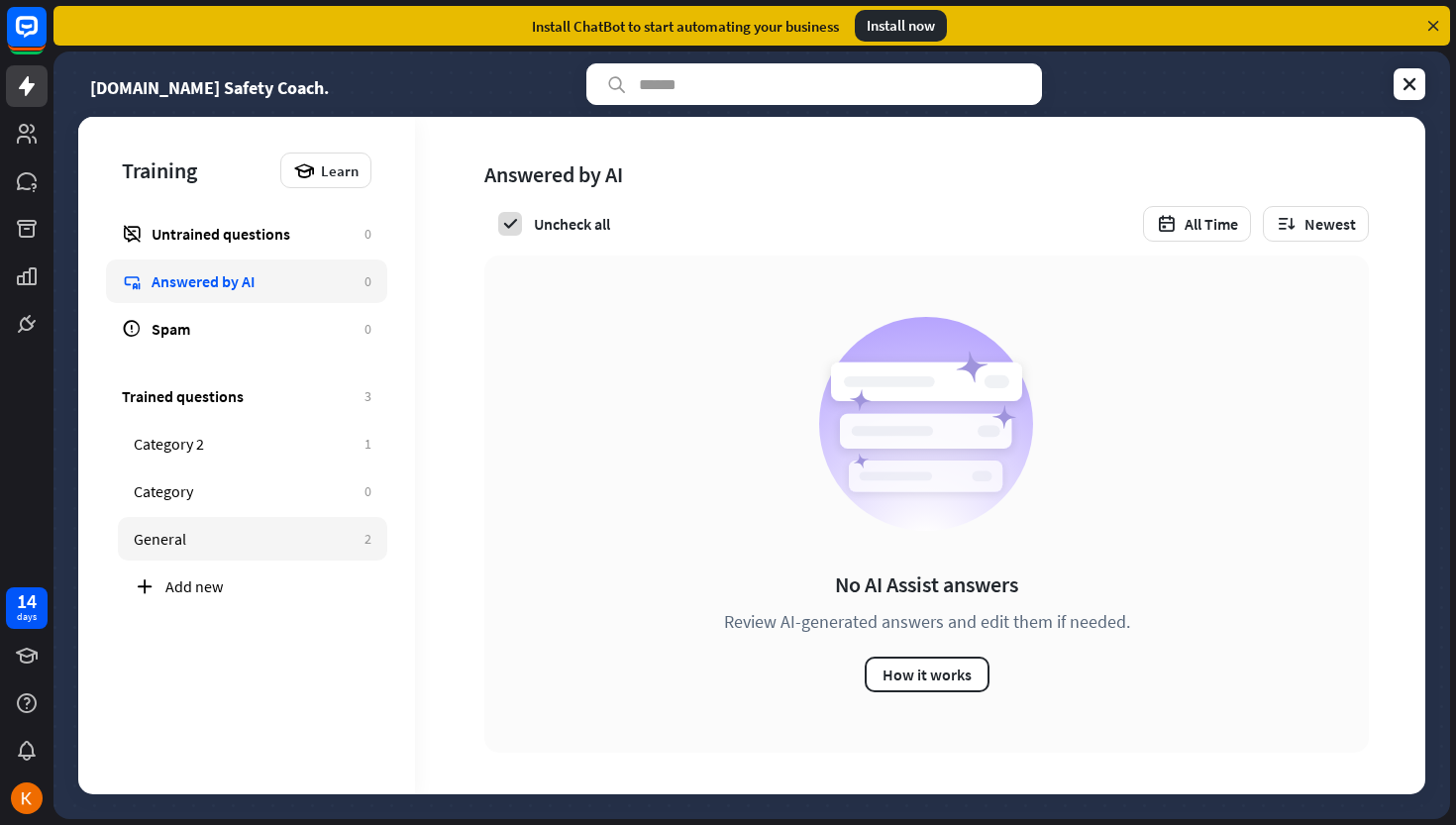
click at [292, 537] on div "General" at bounding box center [243, 539] width 220 height 20
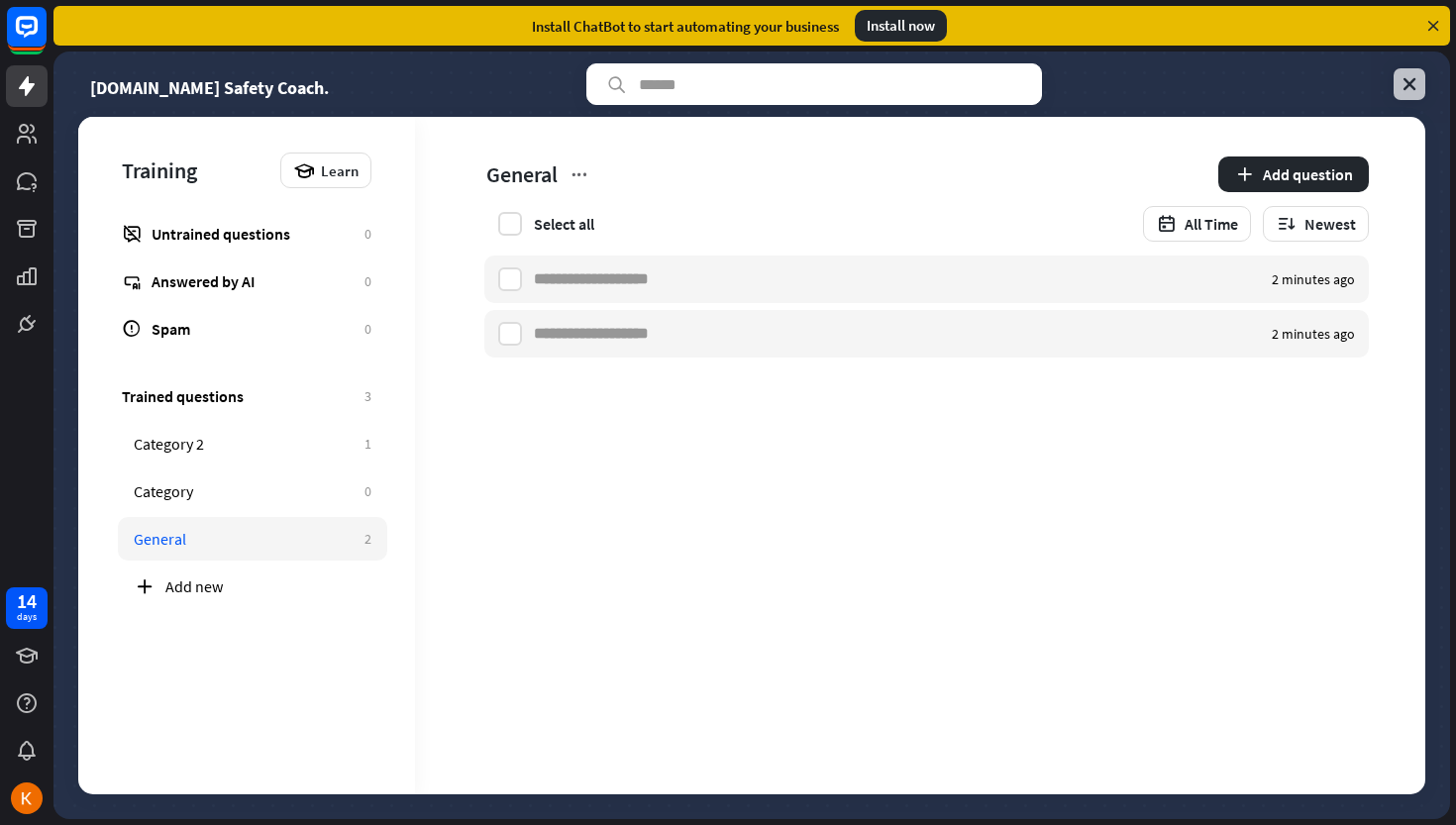
click at [1399, 92] on icon at bounding box center [1409, 84] width 20 height 20
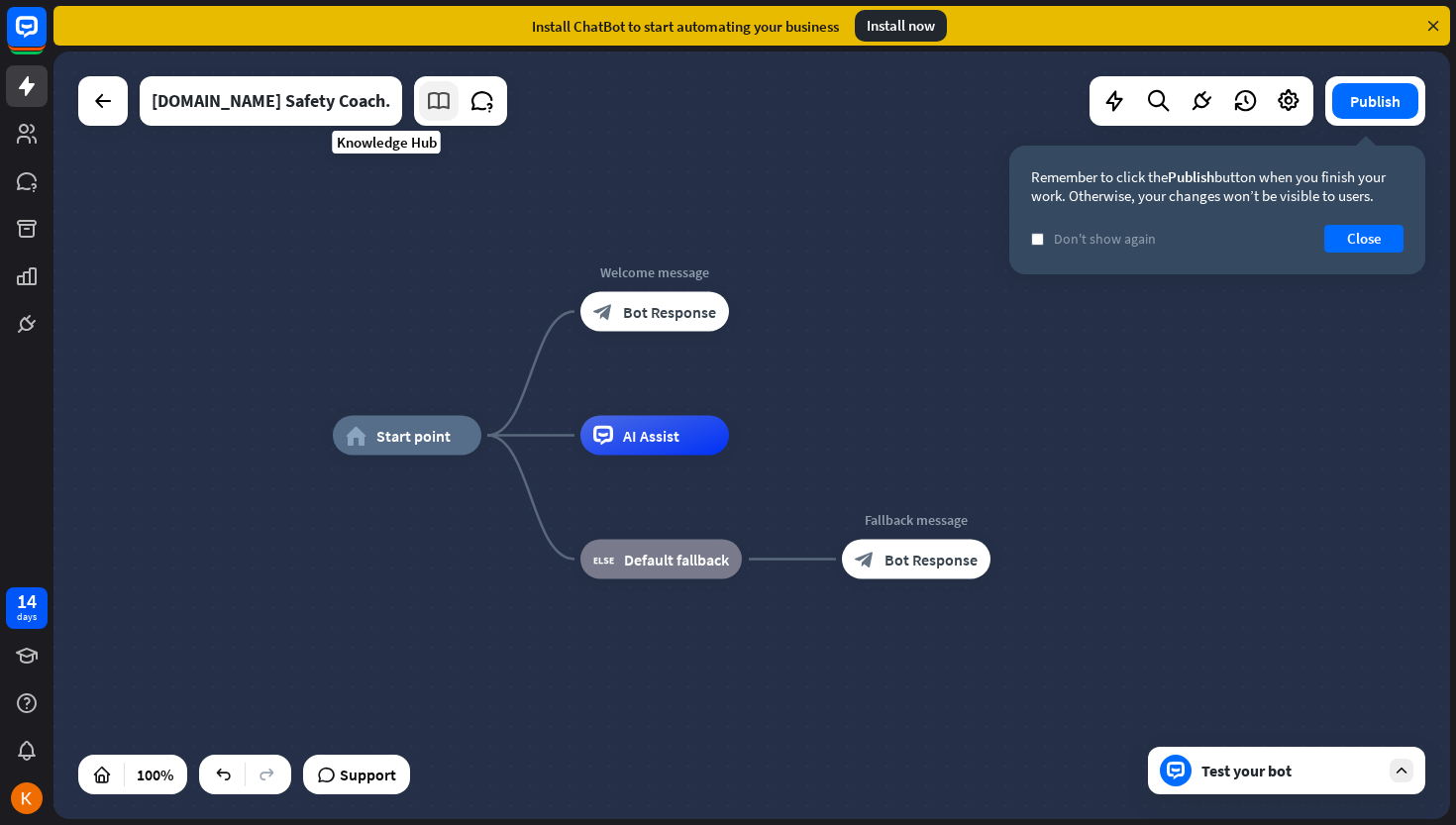
click at [426, 104] on icon at bounding box center [439, 101] width 26 height 26
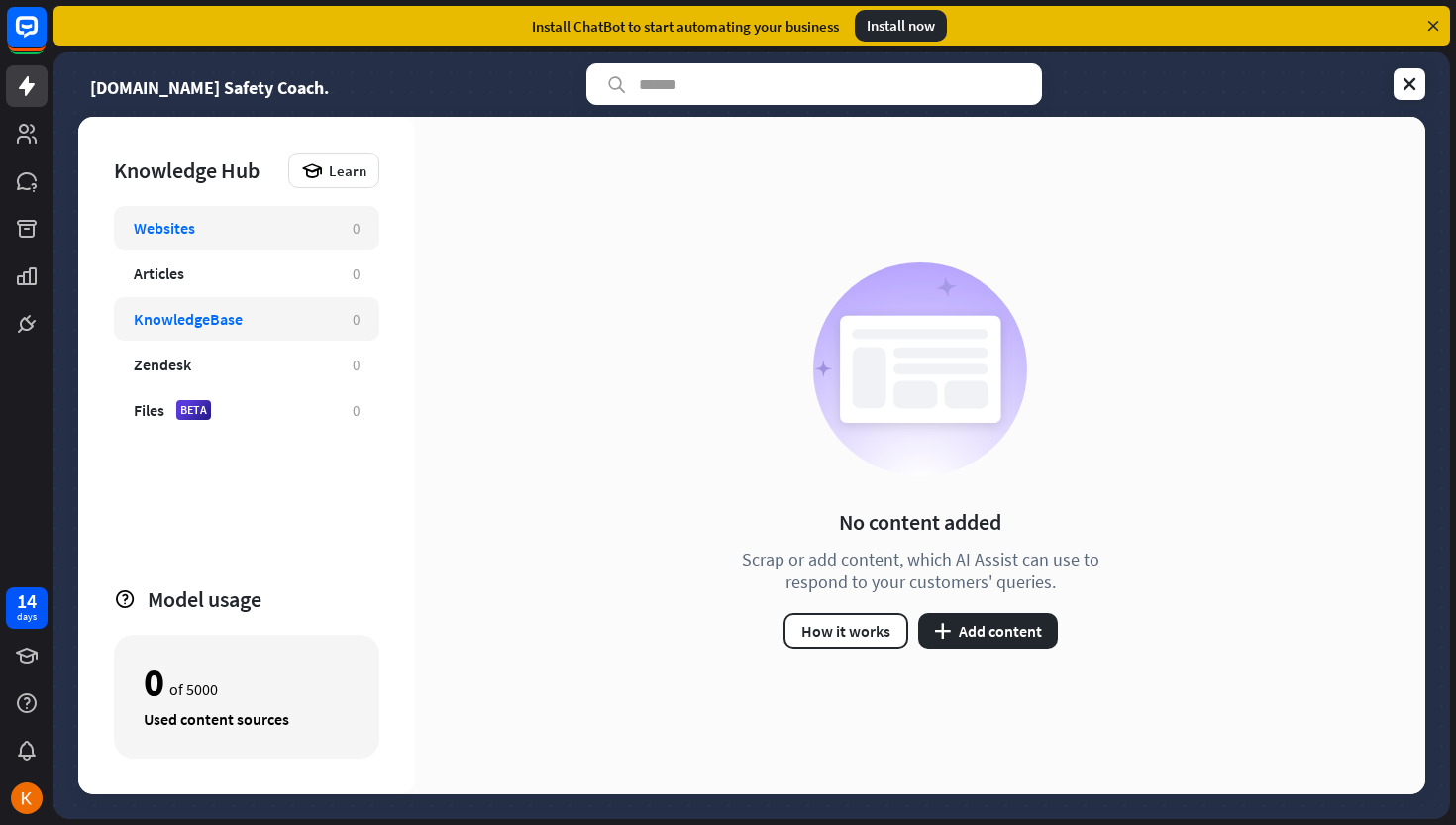
click at [253, 321] on div "KnowledgeBase" at bounding box center [233, 319] width 199 height 20
click at [970, 614] on button "plus Add content" at bounding box center [988, 631] width 140 height 36
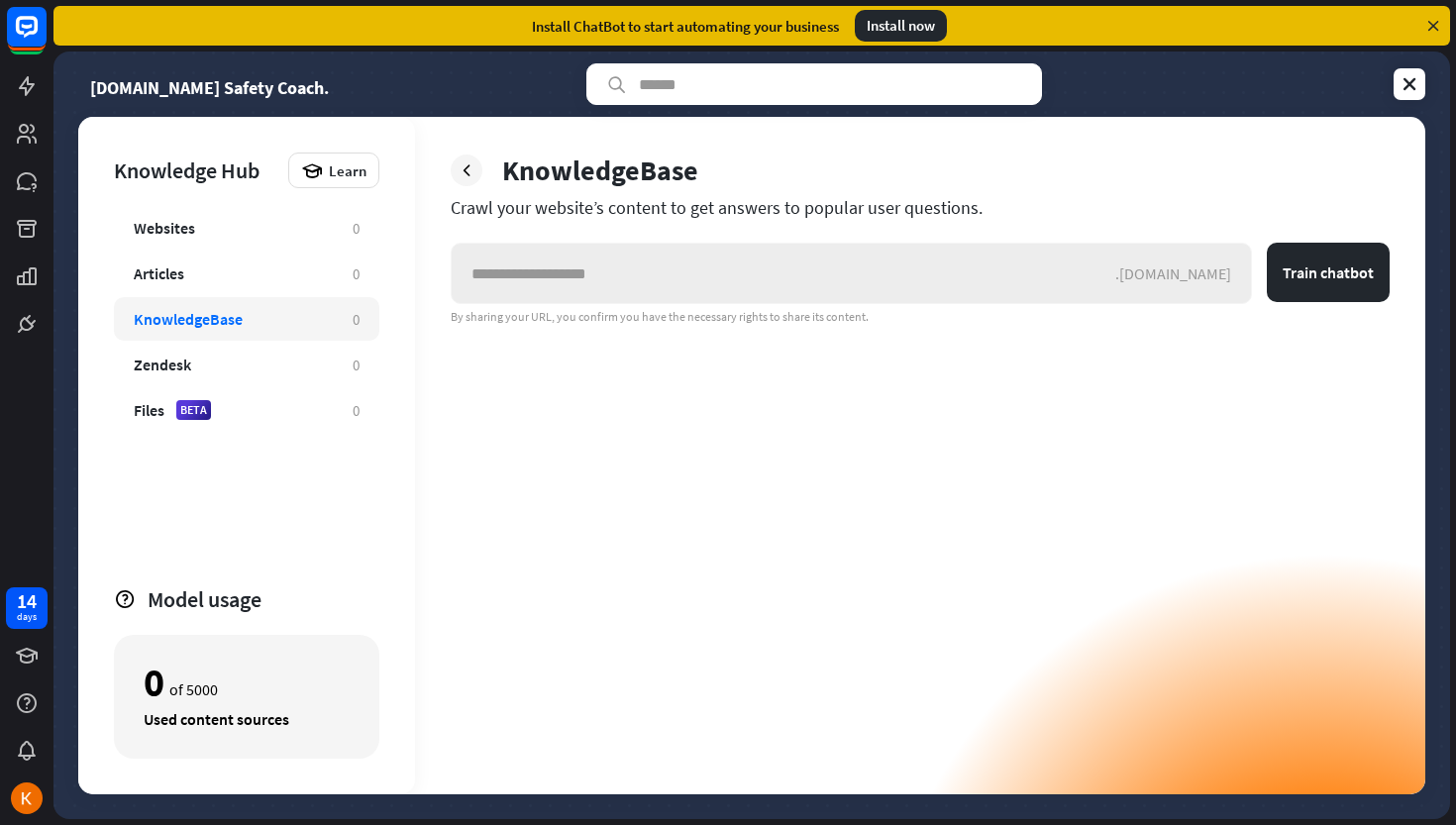
click at [610, 267] on input "text" at bounding box center [783, 273] width 663 height 60
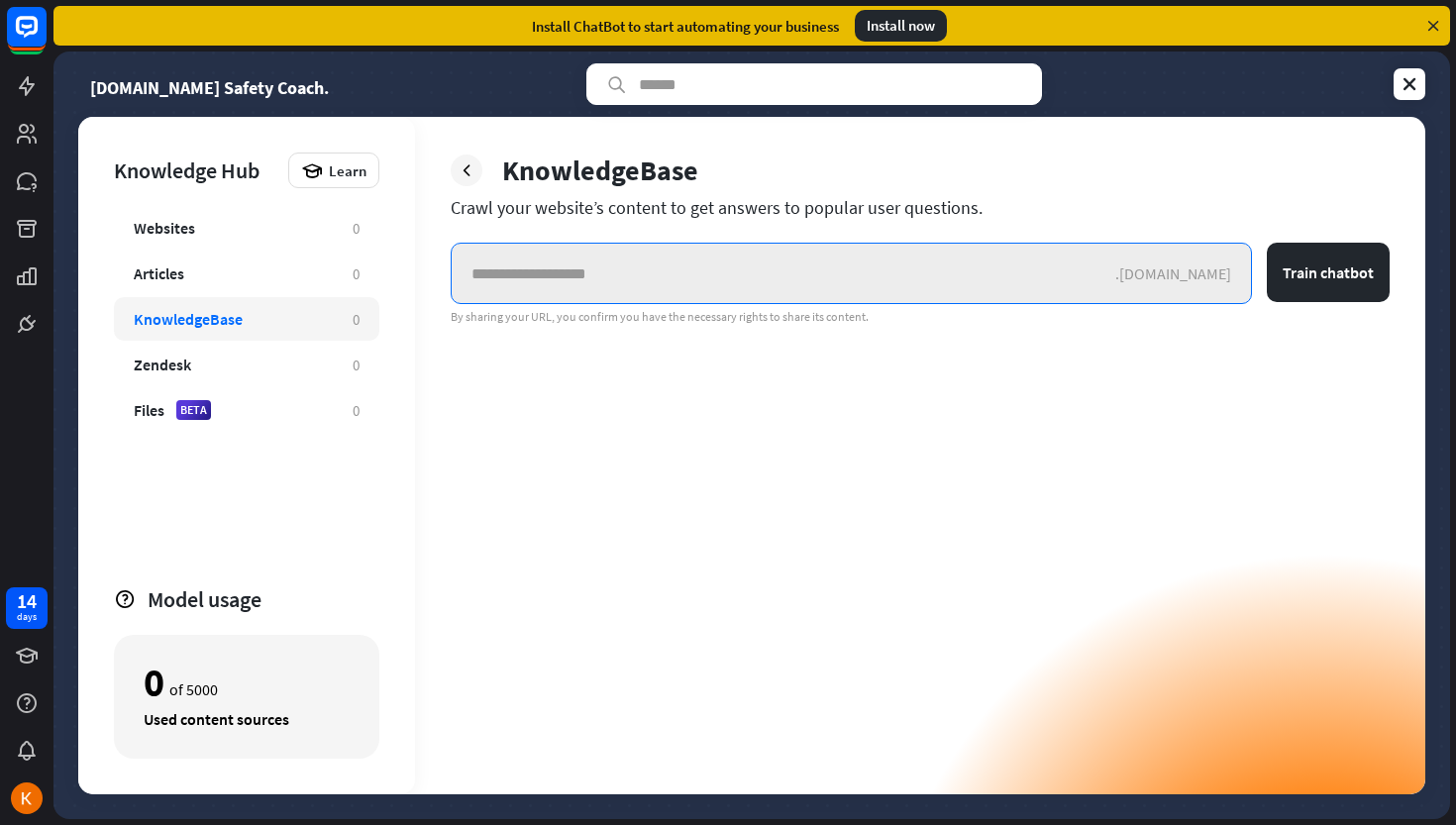
paste input "**********"
type input "**********"
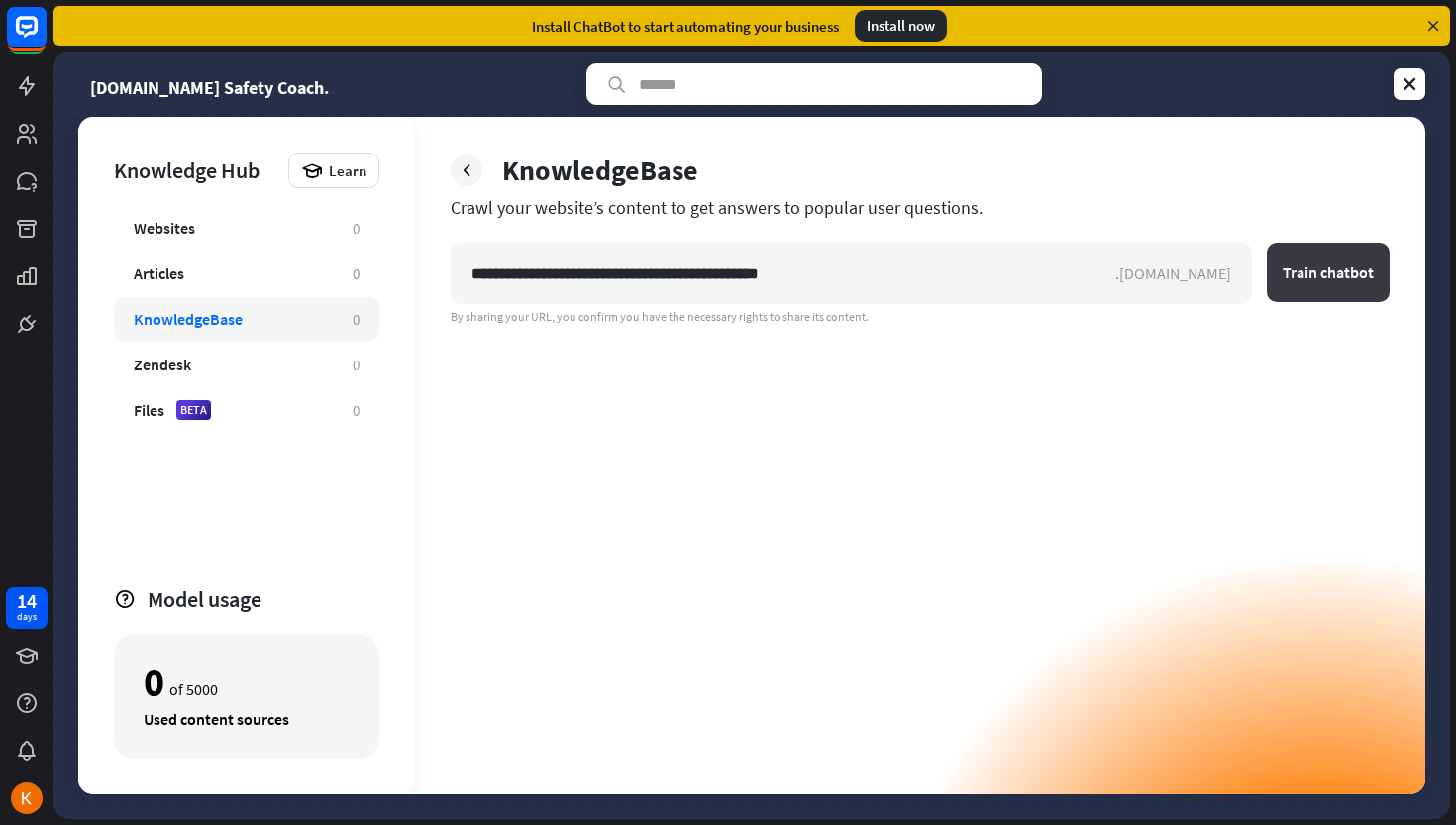
click at [1336, 275] on button "Train chatbot" at bounding box center [1327, 272] width 123 height 60
click at [1401, 93] on icon at bounding box center [1409, 84] width 20 height 20
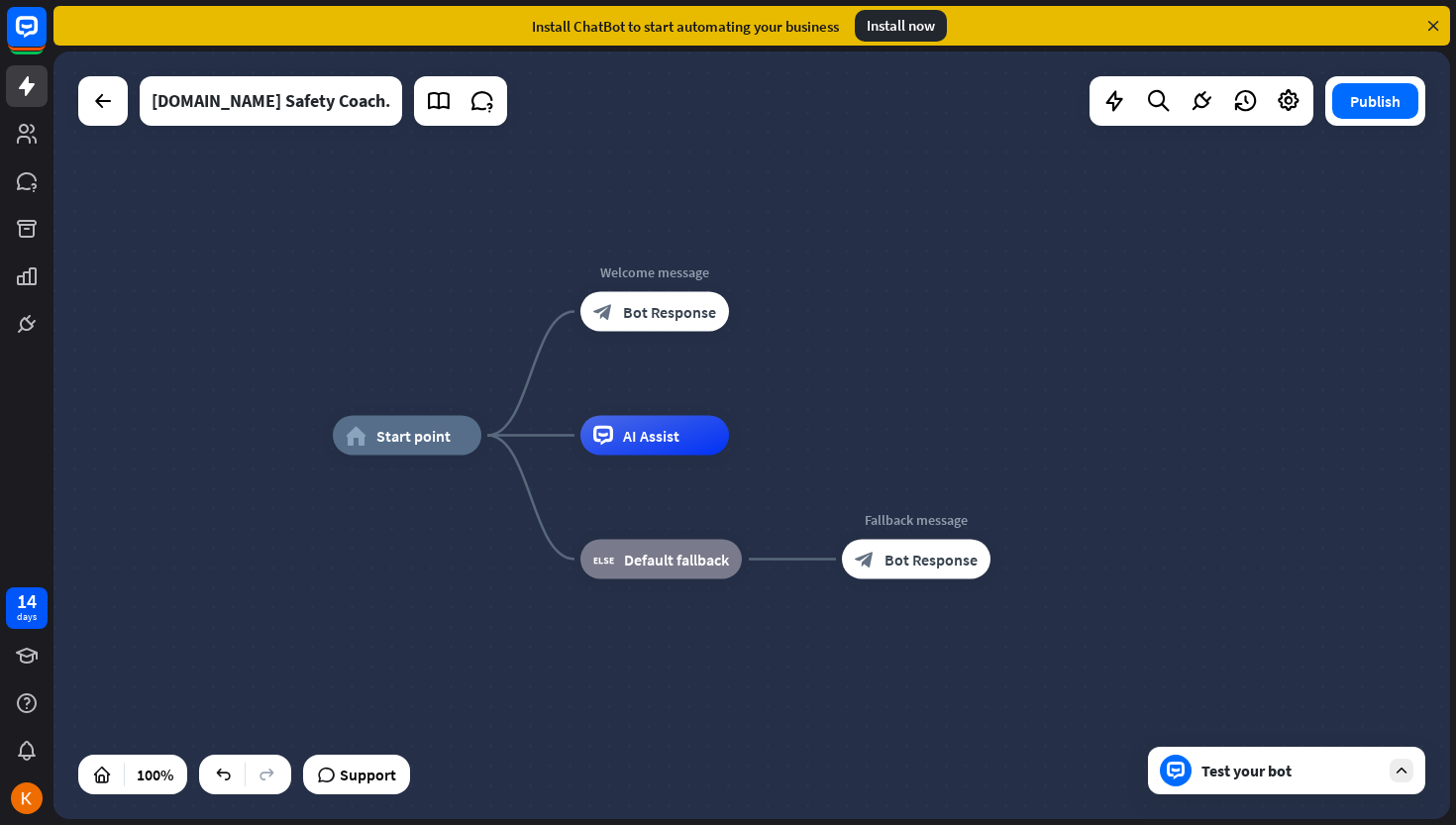
click at [432, 124] on div at bounding box center [460, 101] width 93 height 50
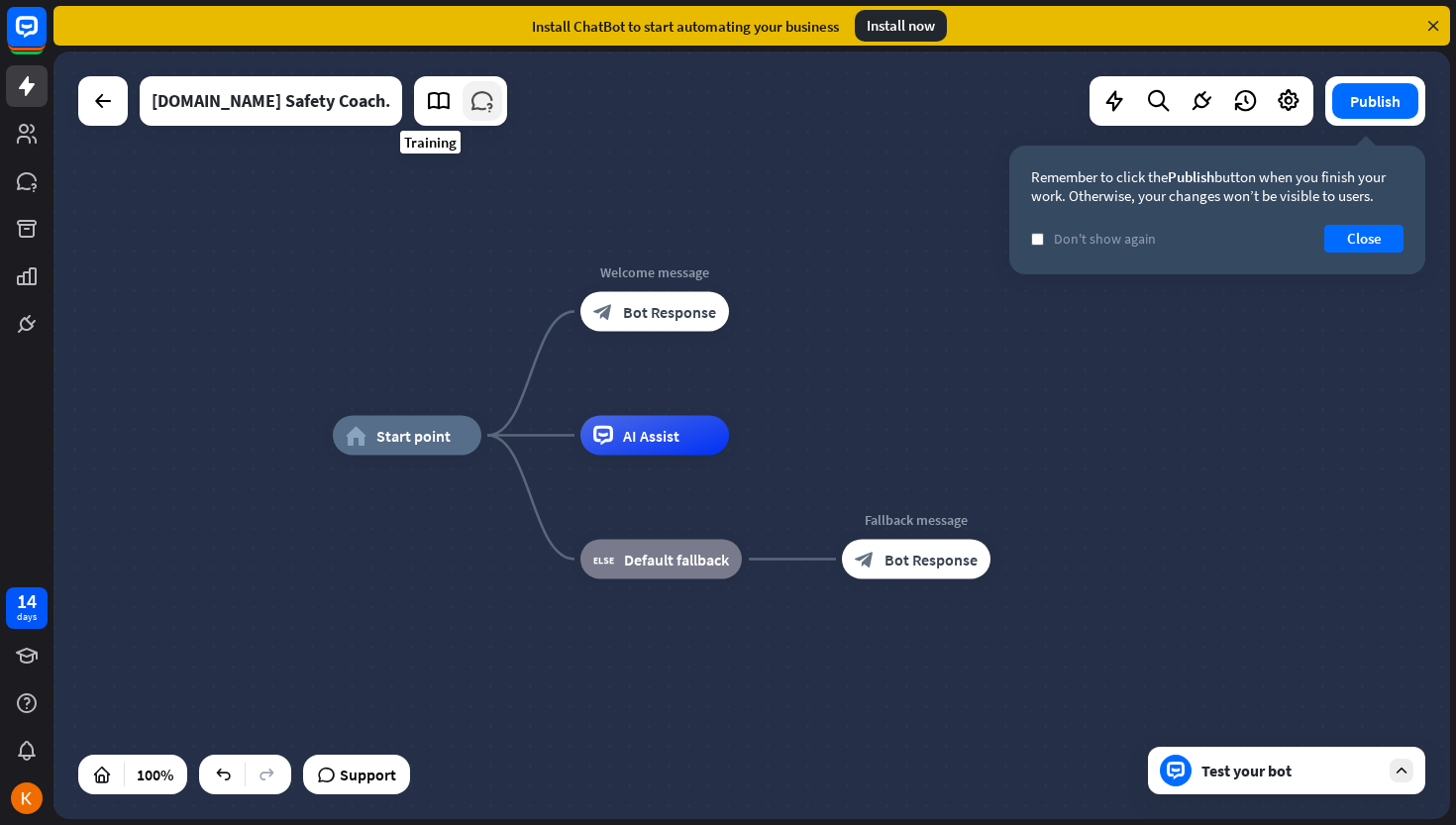
click at [470, 111] on icon at bounding box center [483, 101] width 26 height 26
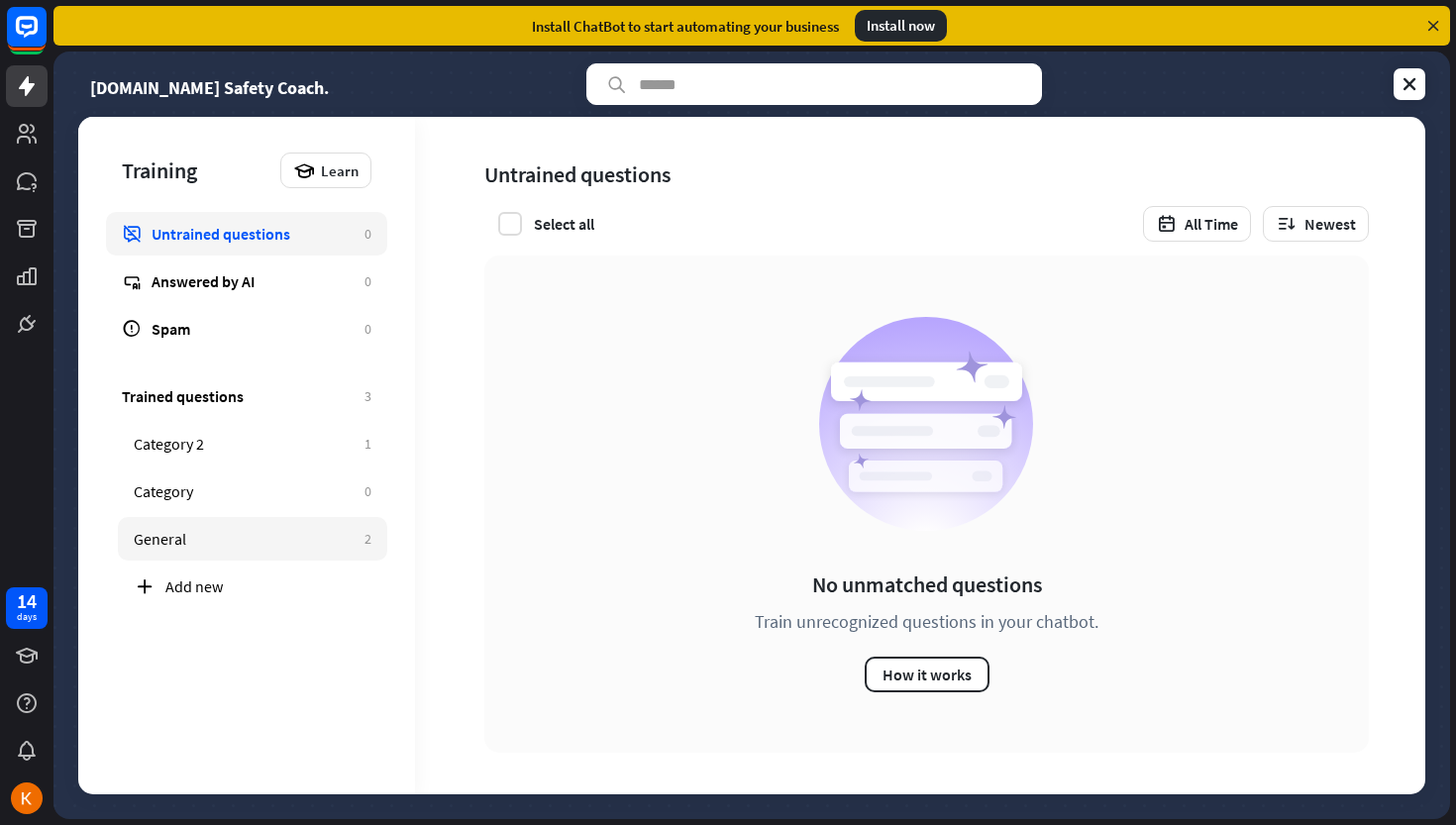
click at [295, 549] on link "General 2" at bounding box center [252, 539] width 269 height 44
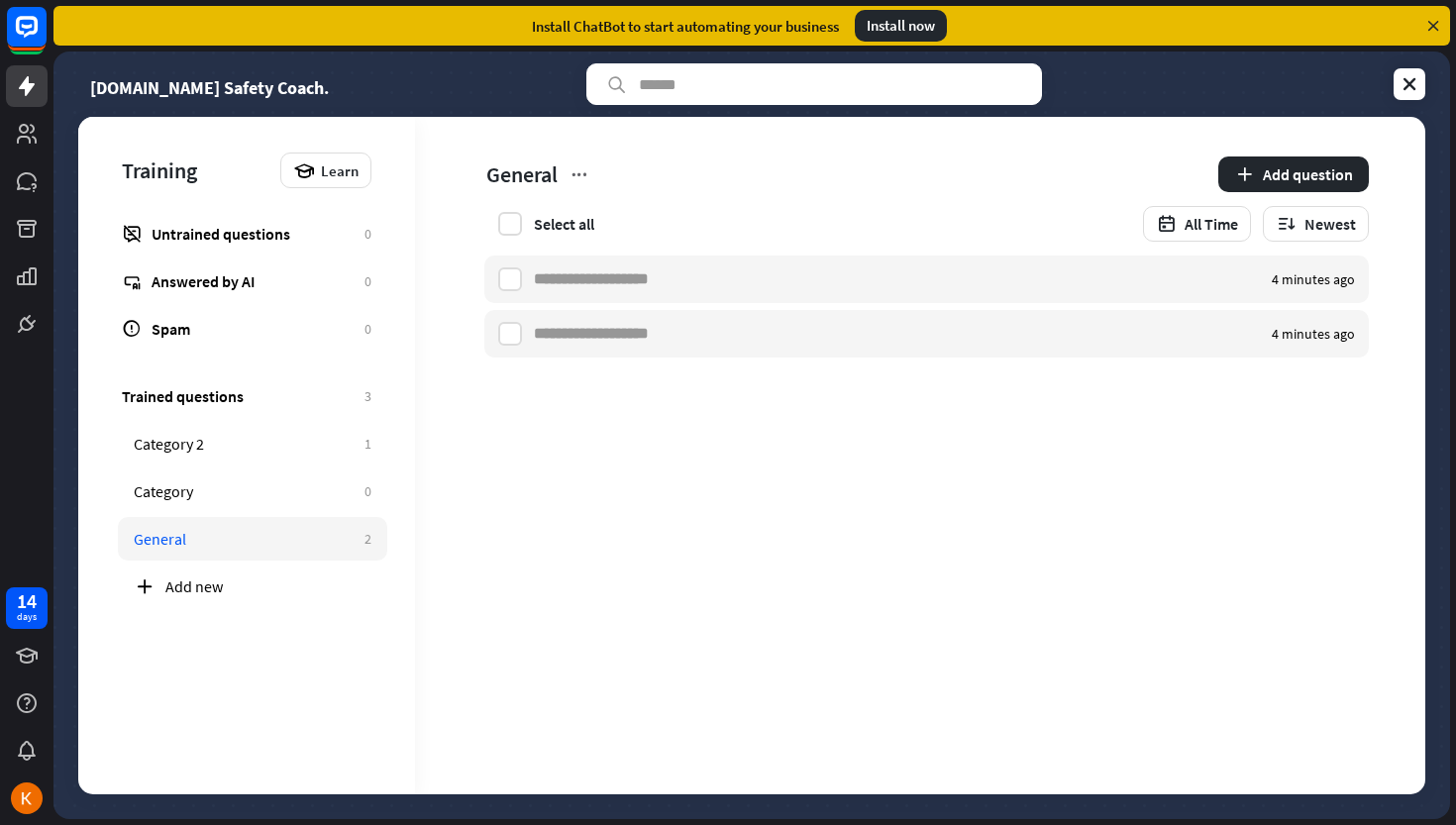
click at [895, 31] on div "Install now" at bounding box center [901, 26] width 92 height 32
click at [1433, 25] on icon at bounding box center [1433, 26] width 18 height 18
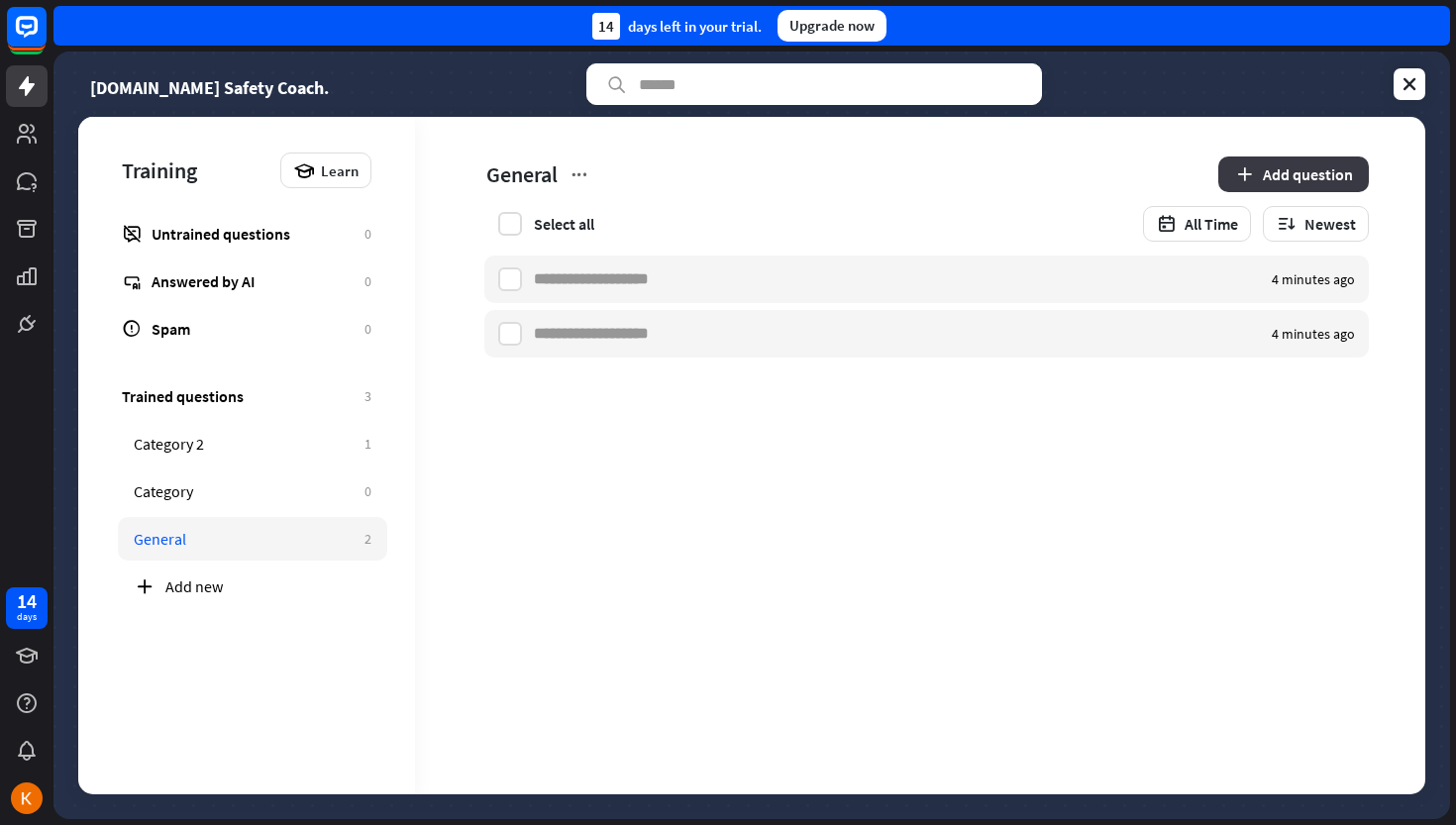
click at [1314, 176] on button "Add question" at bounding box center [1293, 175] width 151 height 36
